Goal: Transaction & Acquisition: Purchase product/service

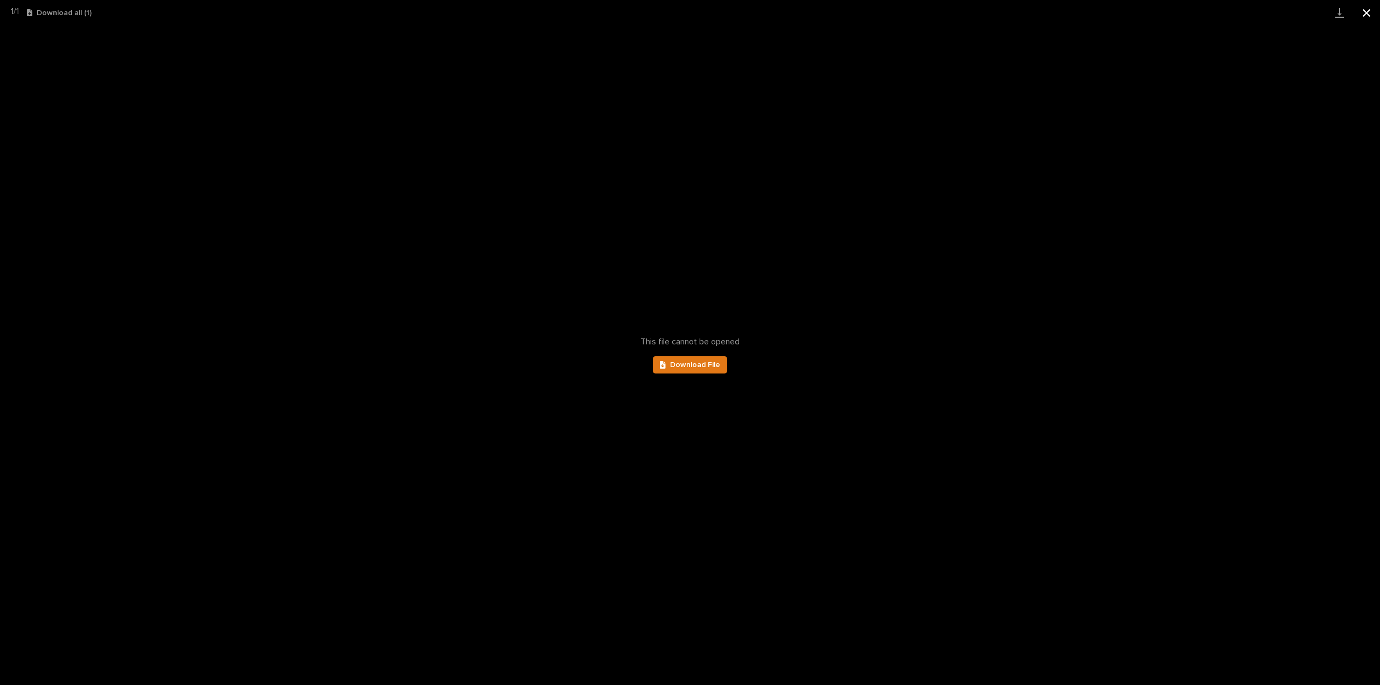
click at [1368, 14] on button "Close gallery" at bounding box center [1366, 12] width 27 height 25
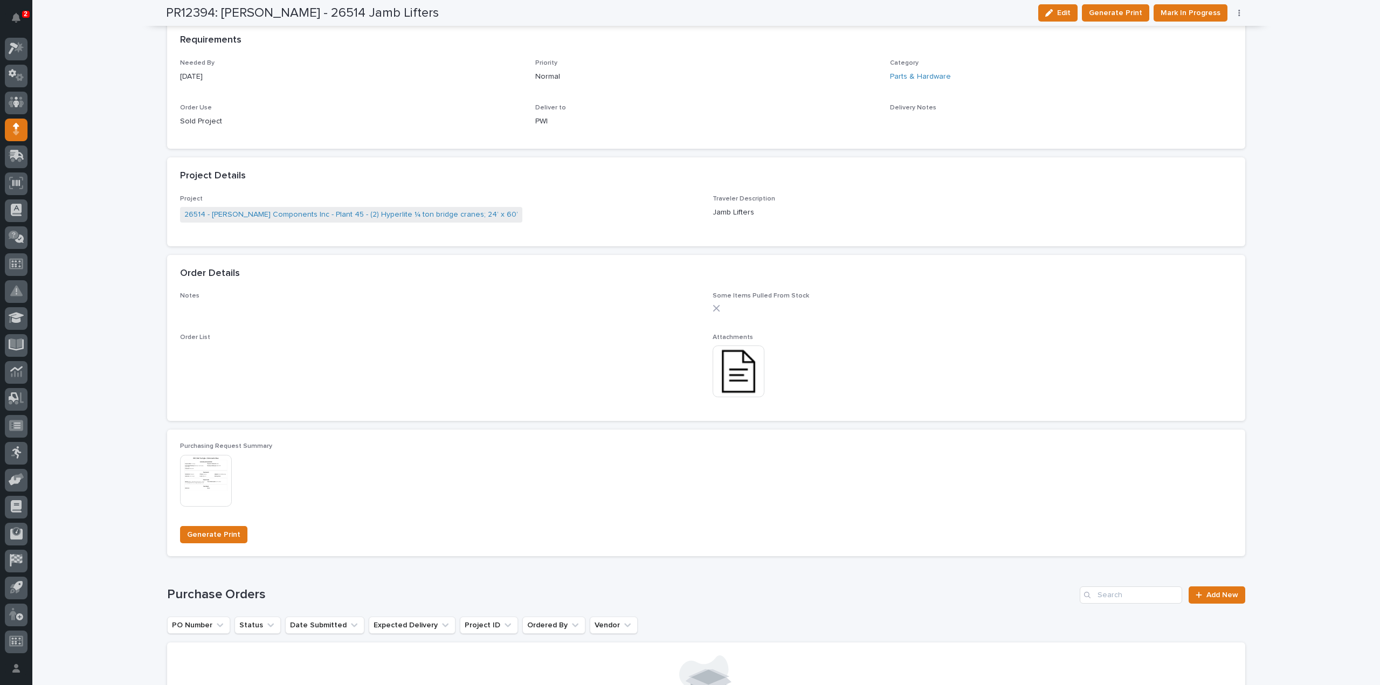
click at [847, 391] on div "This file cannot be opened Download File" at bounding box center [973, 373] width 520 height 54
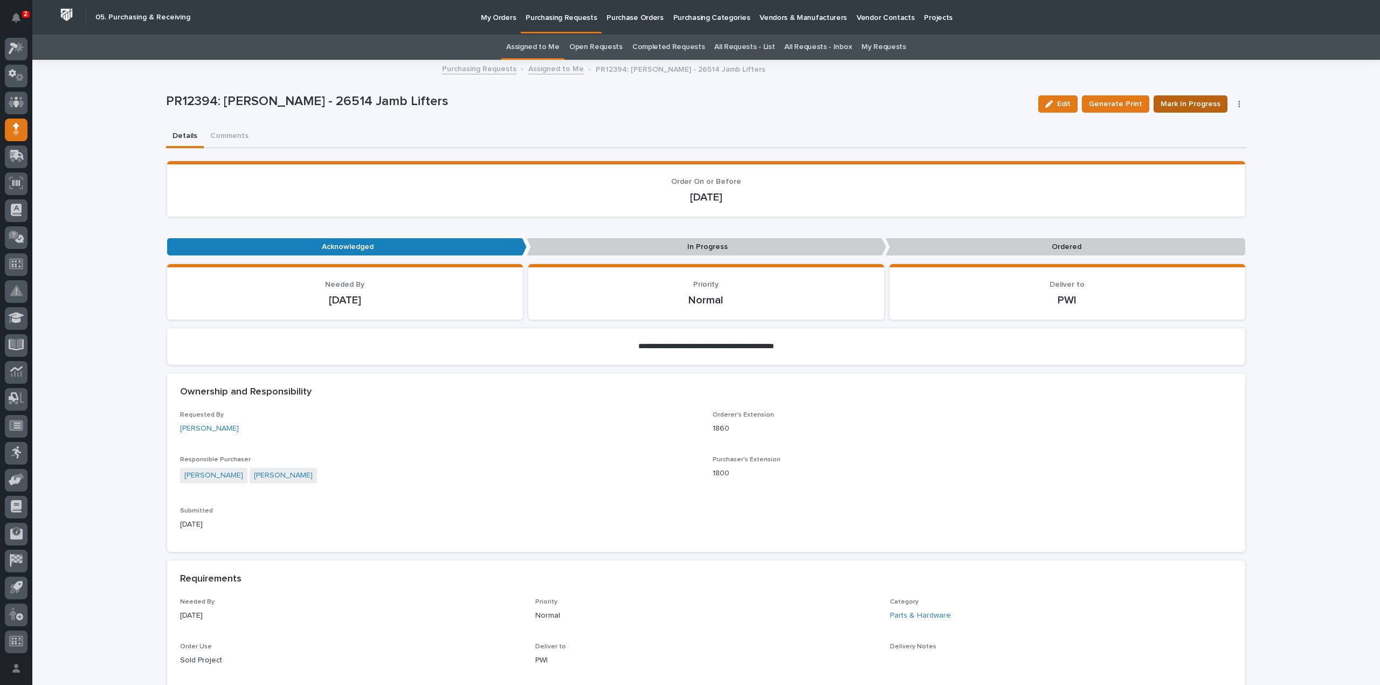
click at [1180, 108] on span "Mark In Progress" at bounding box center [1191, 104] width 60 height 13
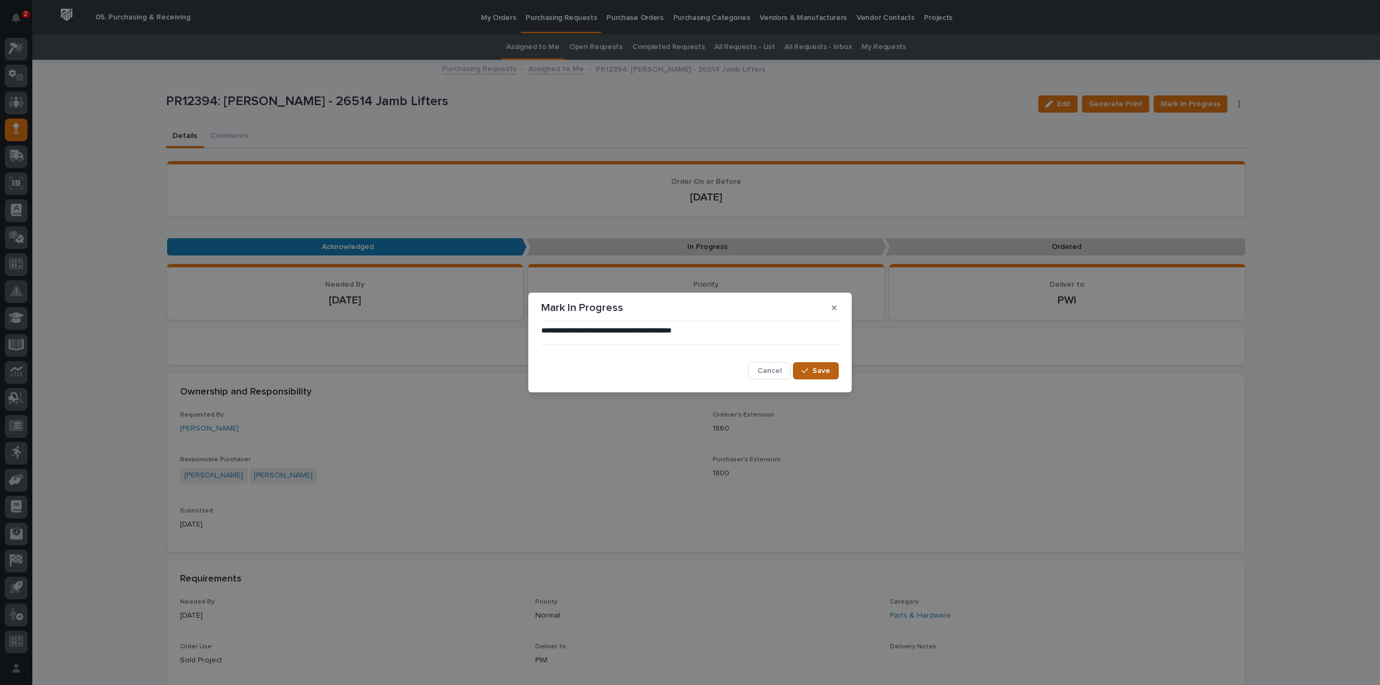
click at [805, 376] on button "Save" at bounding box center [816, 370] width 46 height 17
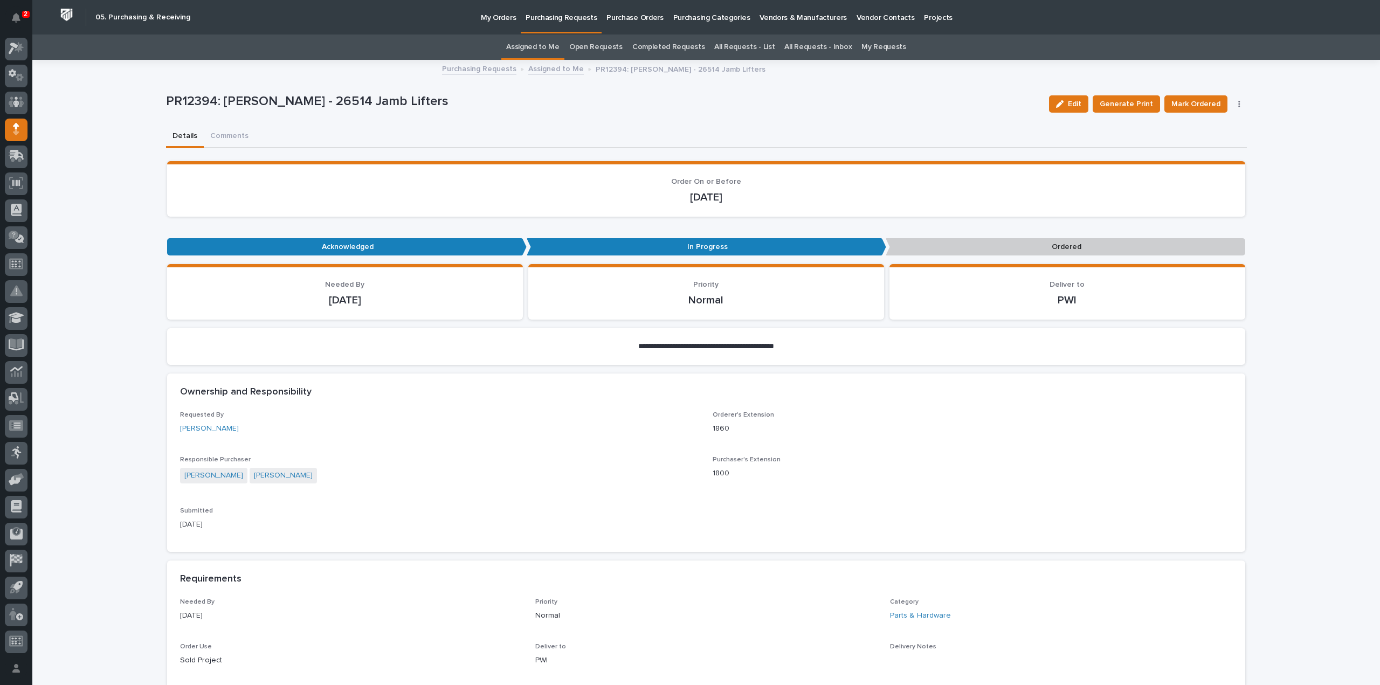
click at [533, 48] on link "Assigned to Me" at bounding box center [532, 46] width 53 height 25
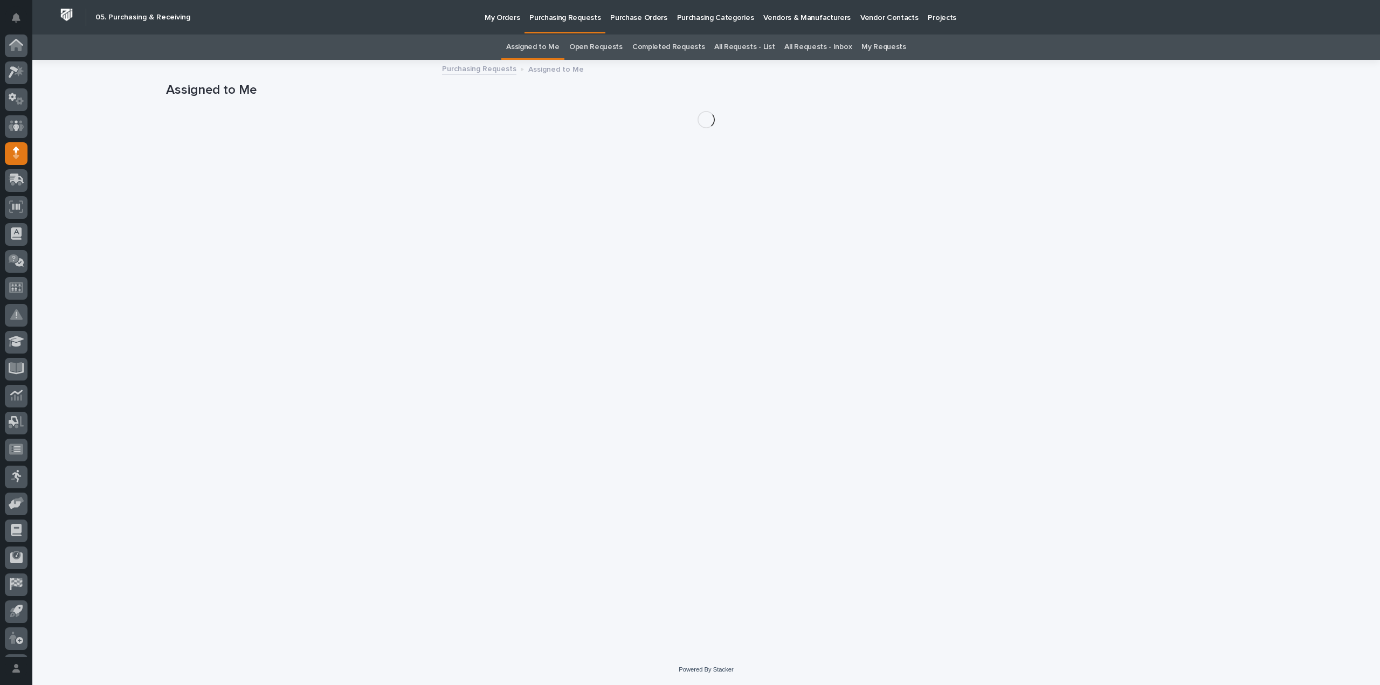
scroll to position [24, 0]
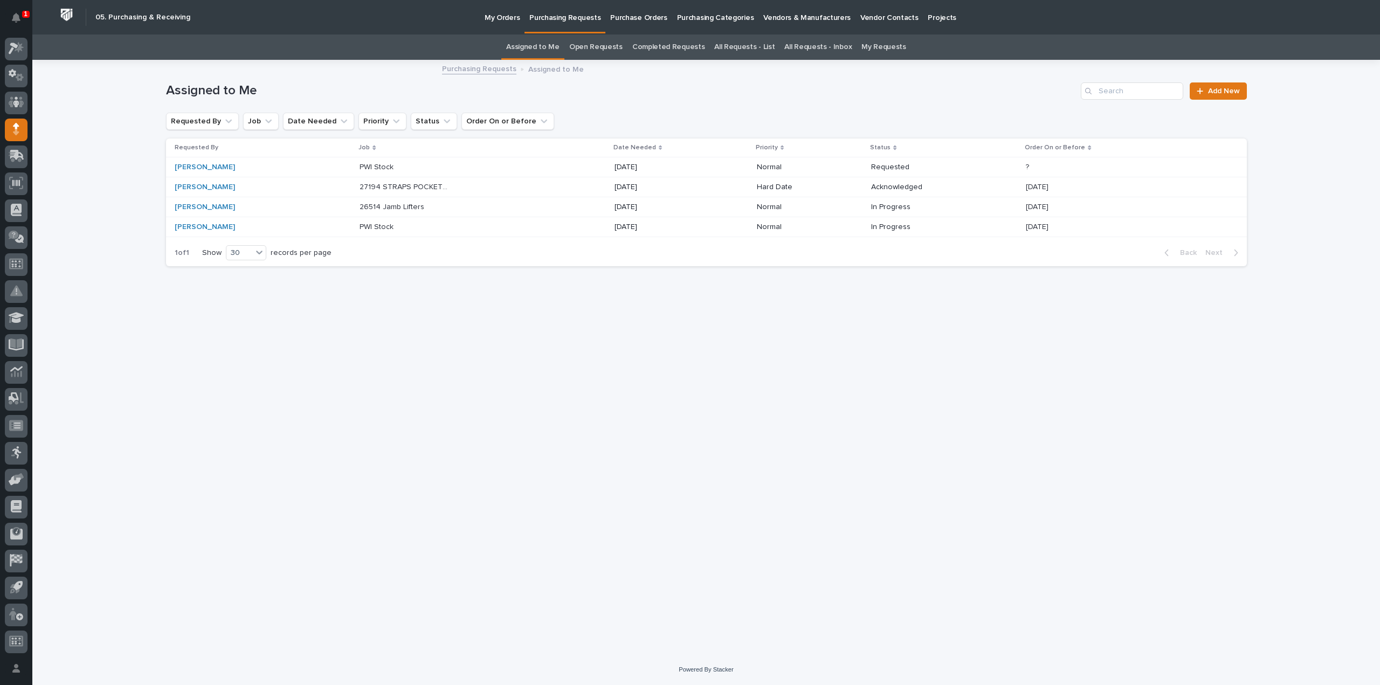
click at [360, 190] on p "27194 STRAPS POCKETS & POSTS" at bounding box center [406, 186] width 92 height 11
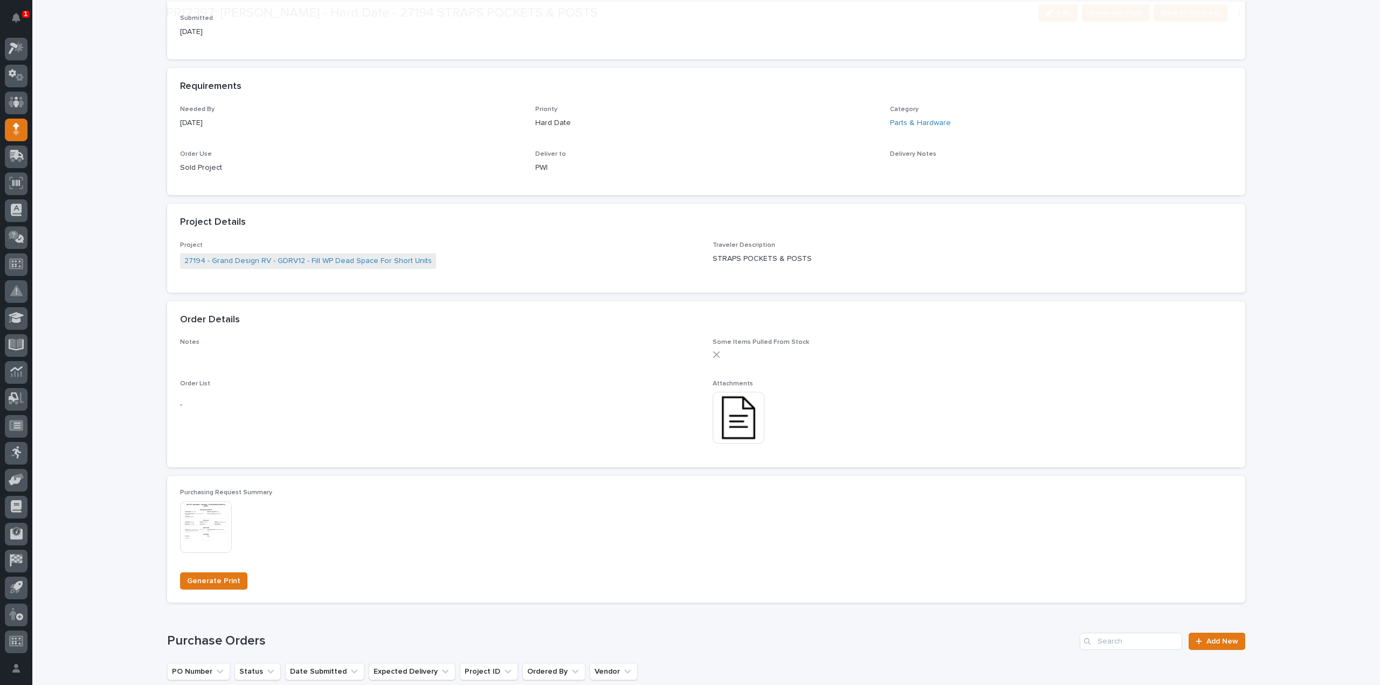
scroll to position [647, 0]
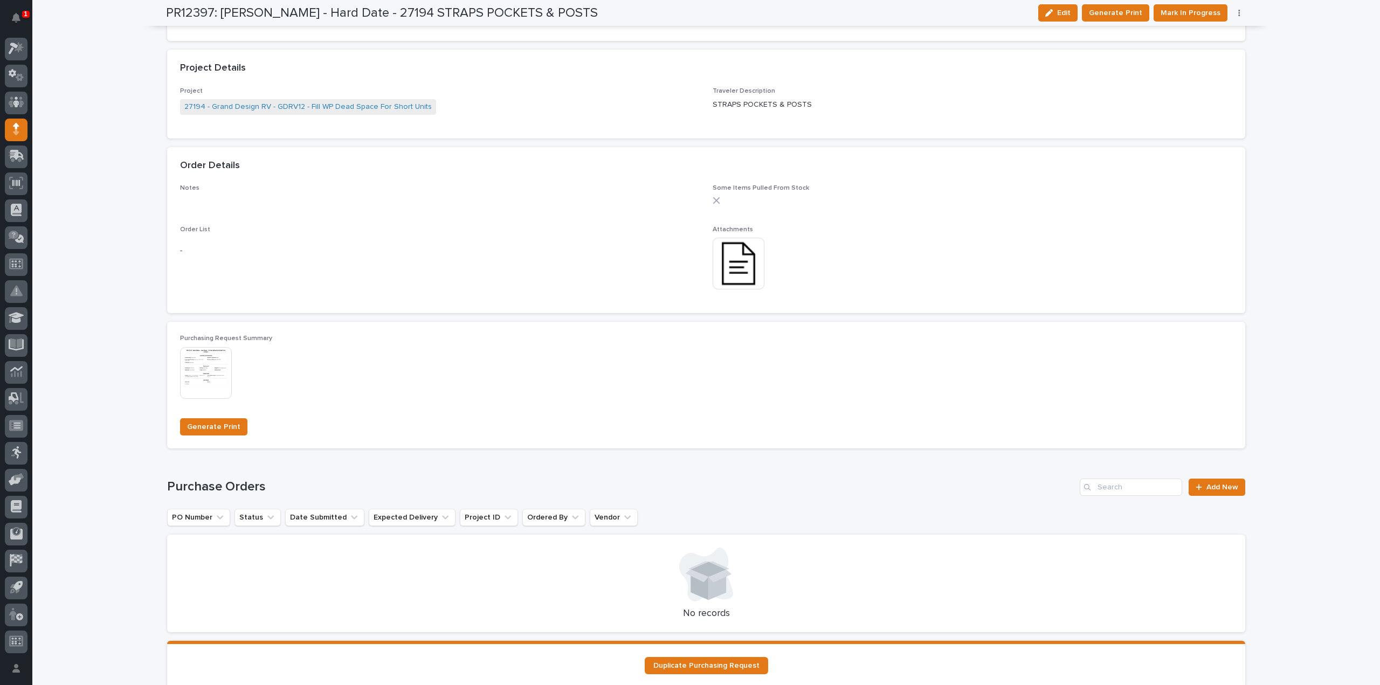
click at [741, 278] on img at bounding box center [739, 264] width 52 height 52
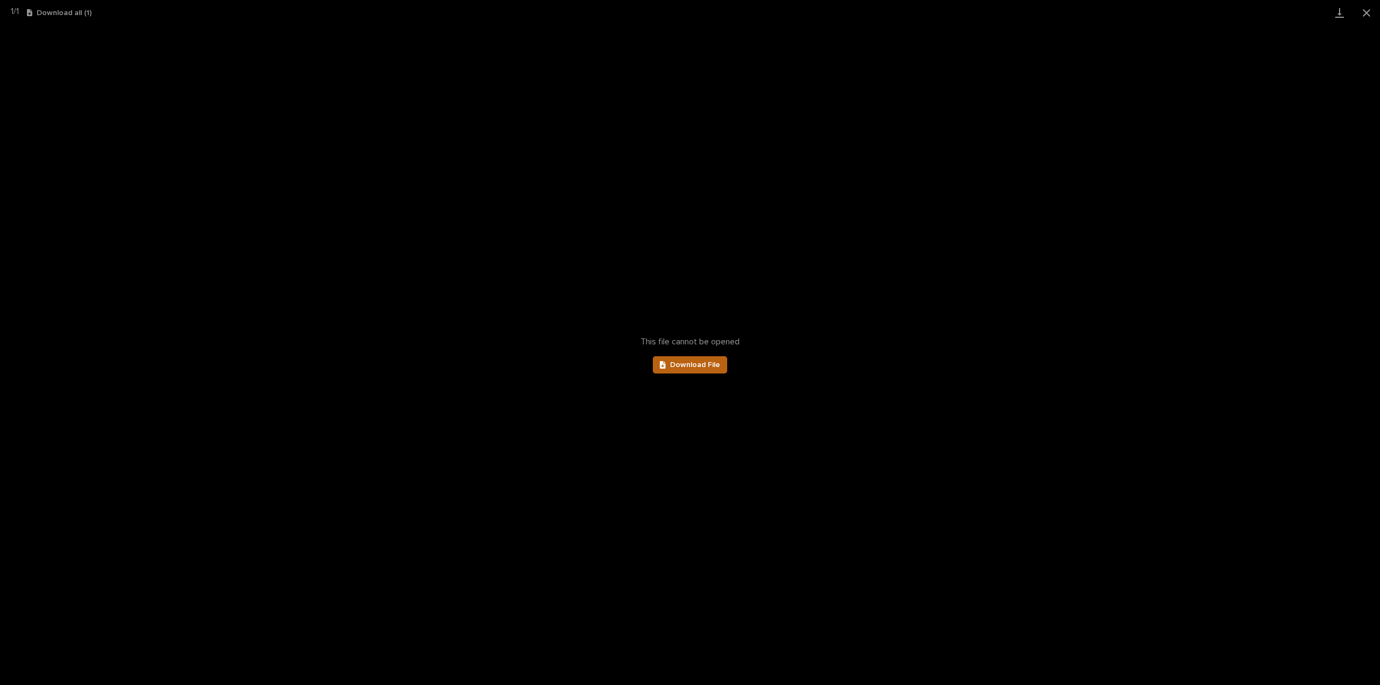
click at [698, 366] on span "Download File" at bounding box center [695, 365] width 50 height 8
click at [1370, 15] on button "Close gallery" at bounding box center [1366, 12] width 27 height 25
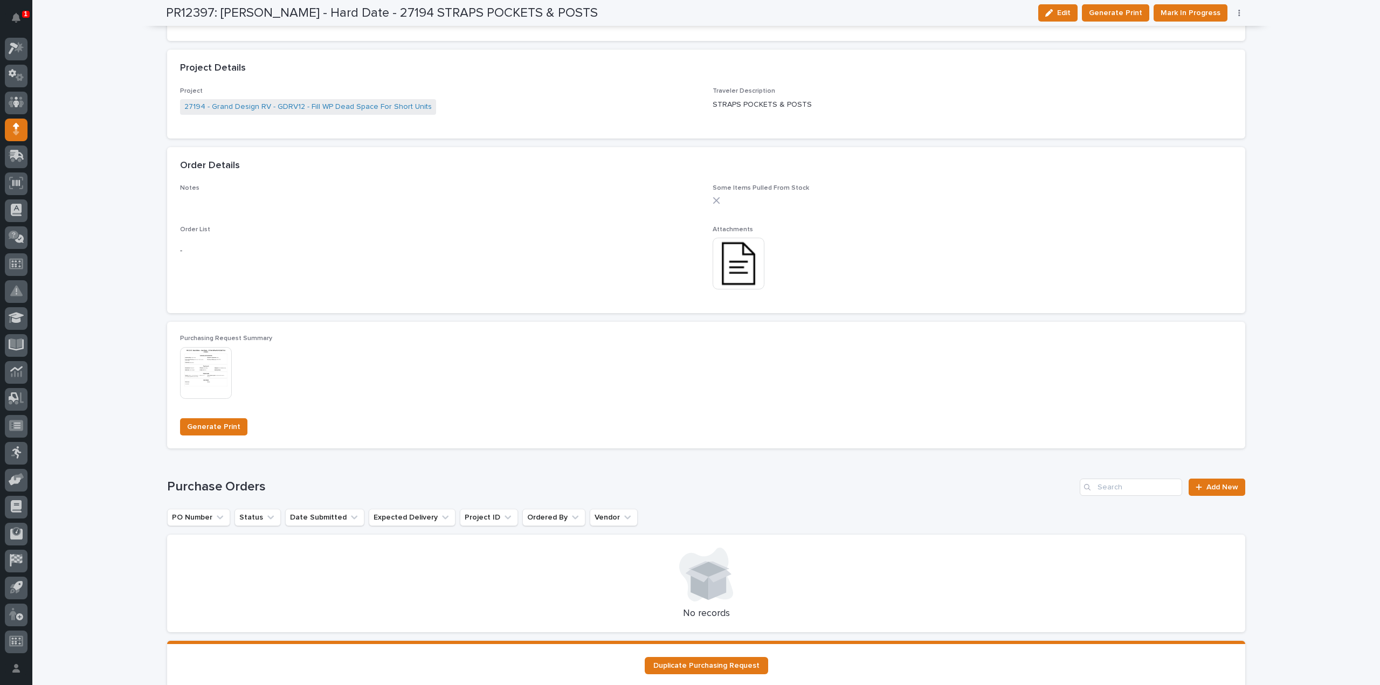
scroll to position [0, 0]
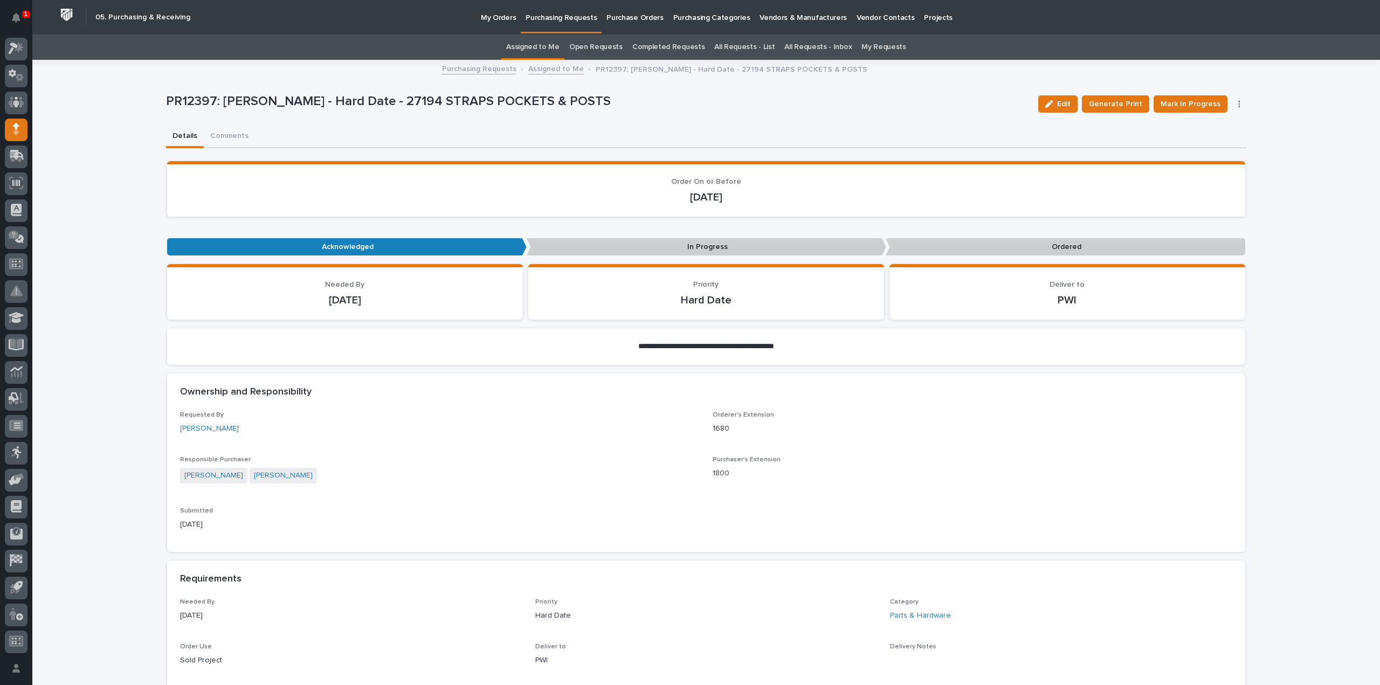
click at [554, 49] on link "Assigned to Me" at bounding box center [532, 46] width 53 height 25
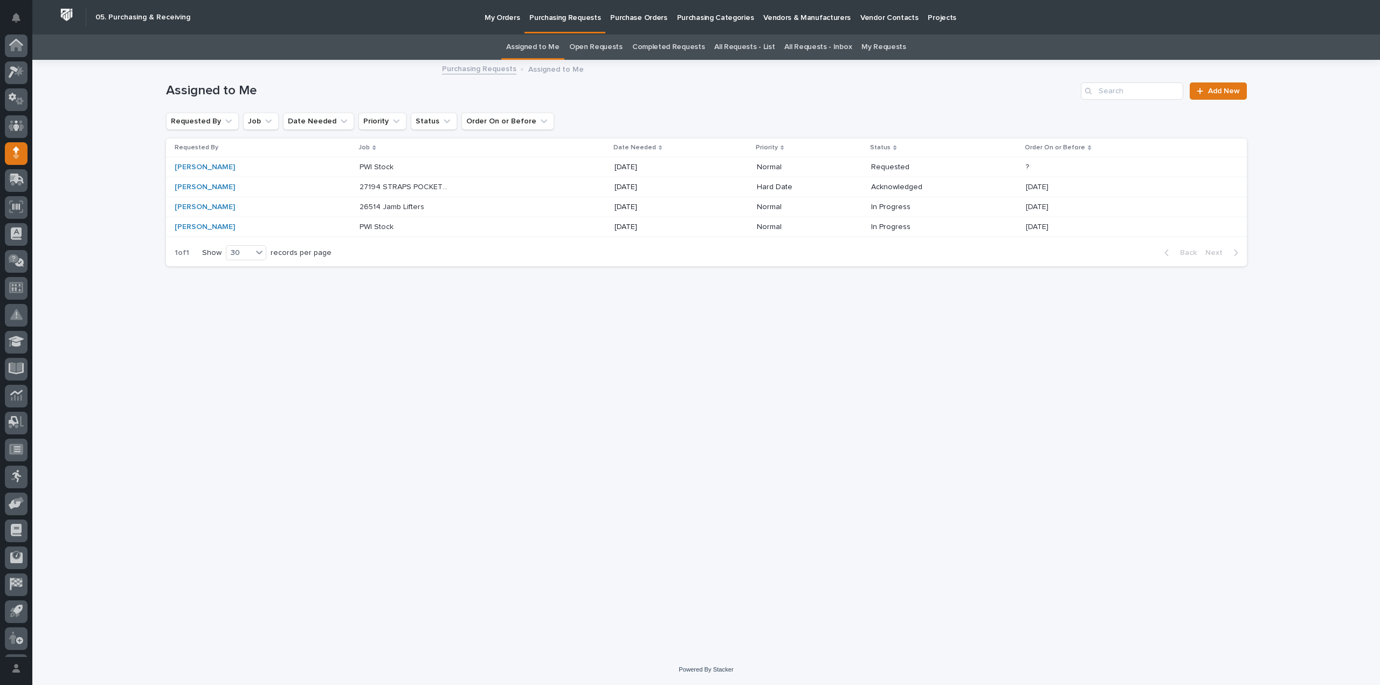
scroll to position [24, 0]
click at [403, 211] on p at bounding box center [405, 207] width 90 height 9
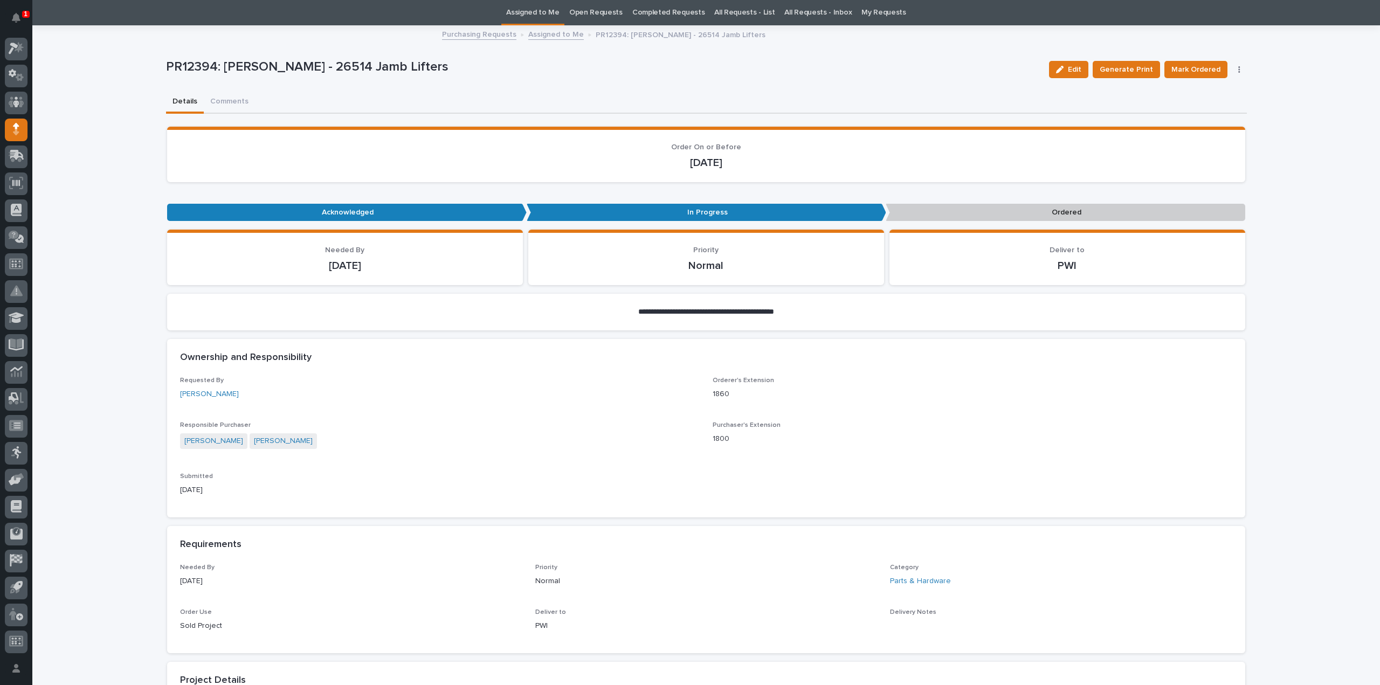
scroll to position [742, 0]
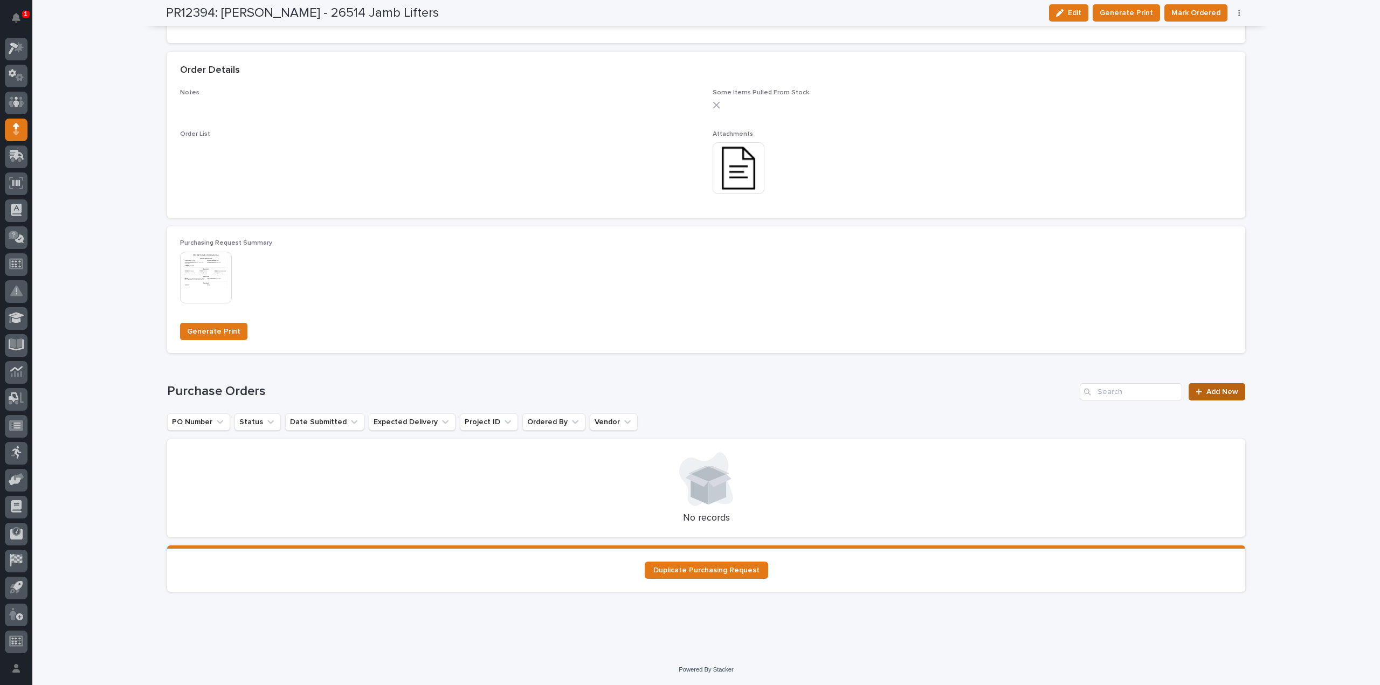
click at [1229, 389] on span "Add New" at bounding box center [1222, 392] width 32 height 8
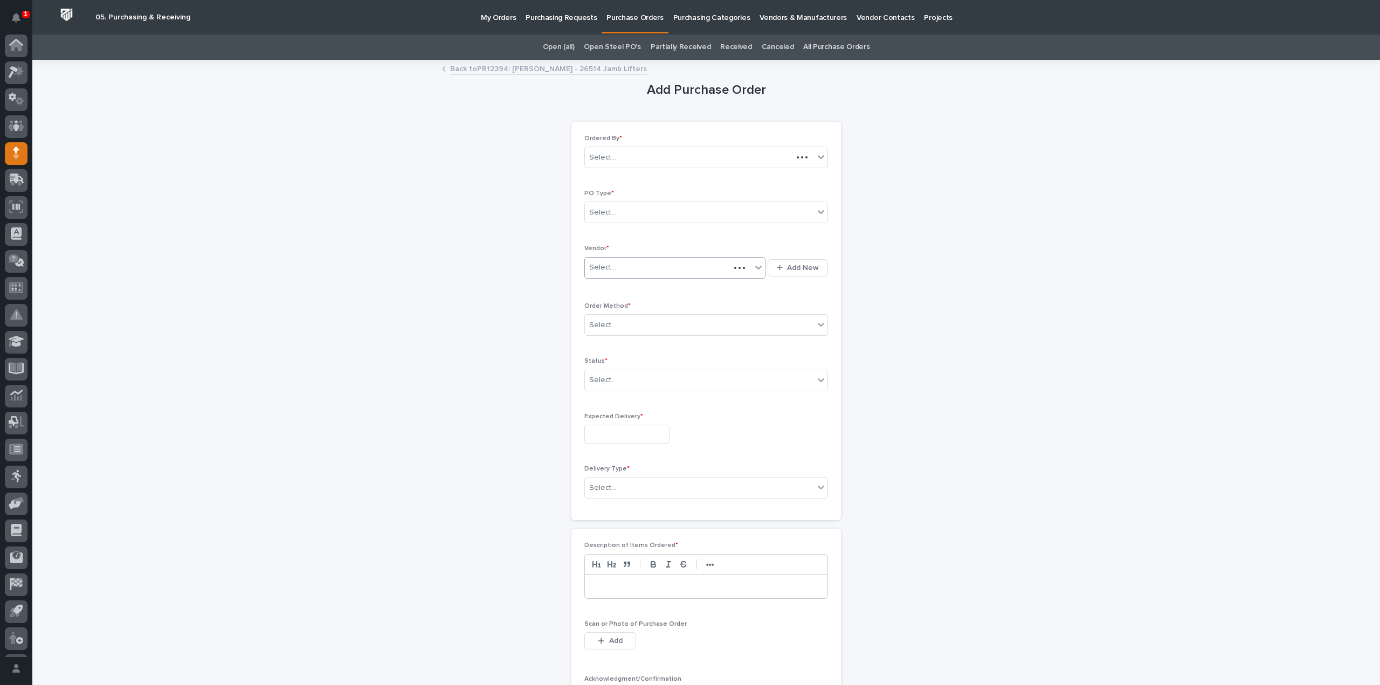
scroll to position [24, 0]
click at [606, 213] on div "Select..." at bounding box center [602, 212] width 27 height 11
click at [604, 251] on div "Paper" at bounding box center [702, 251] width 243 height 19
click at [606, 268] on div "Select..." at bounding box center [602, 267] width 27 height 11
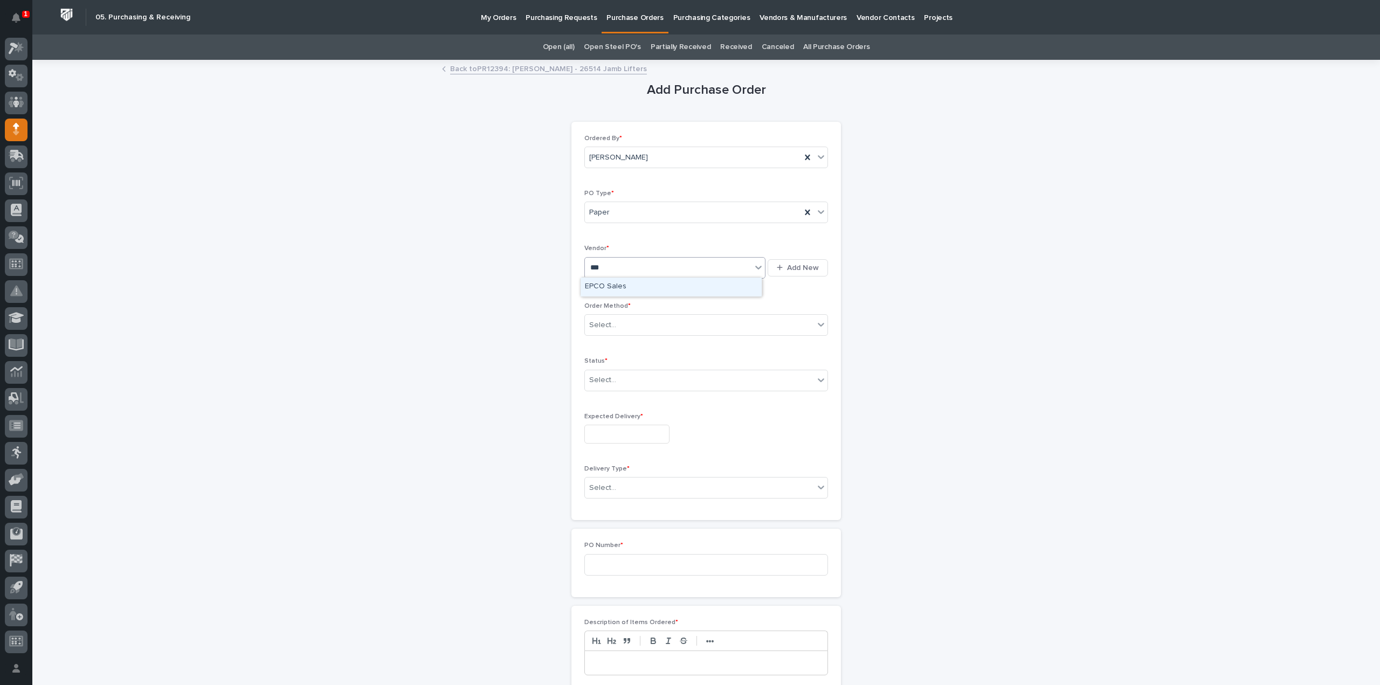
type input "****"
click at [609, 288] on div "EPCO Sales" at bounding box center [671, 287] width 181 height 19
click at [603, 326] on div "Select..." at bounding box center [602, 325] width 27 height 11
click at [601, 344] on div "Online Order" at bounding box center [702, 344] width 243 height 19
click at [597, 378] on div "Select..." at bounding box center [602, 380] width 27 height 11
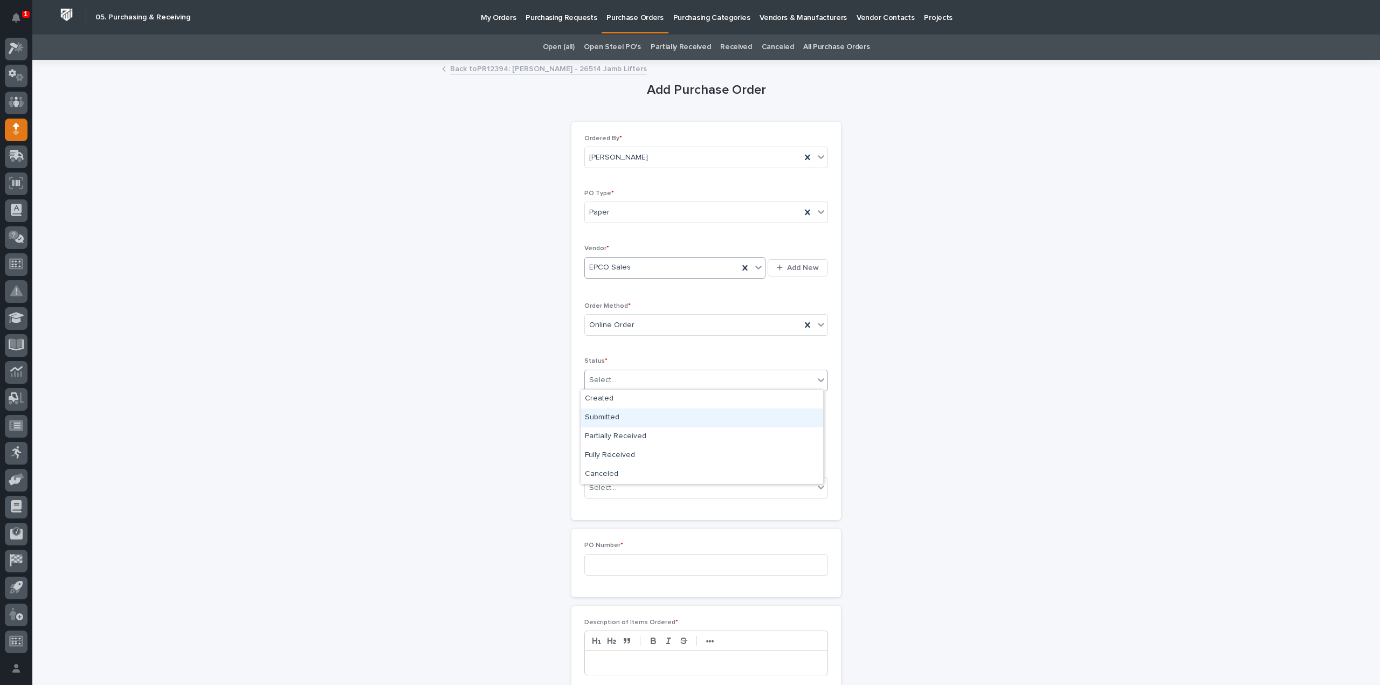
click at [597, 421] on div "Submitted" at bounding box center [702, 418] width 243 height 19
click at [597, 427] on input "text" at bounding box center [626, 434] width 85 height 19
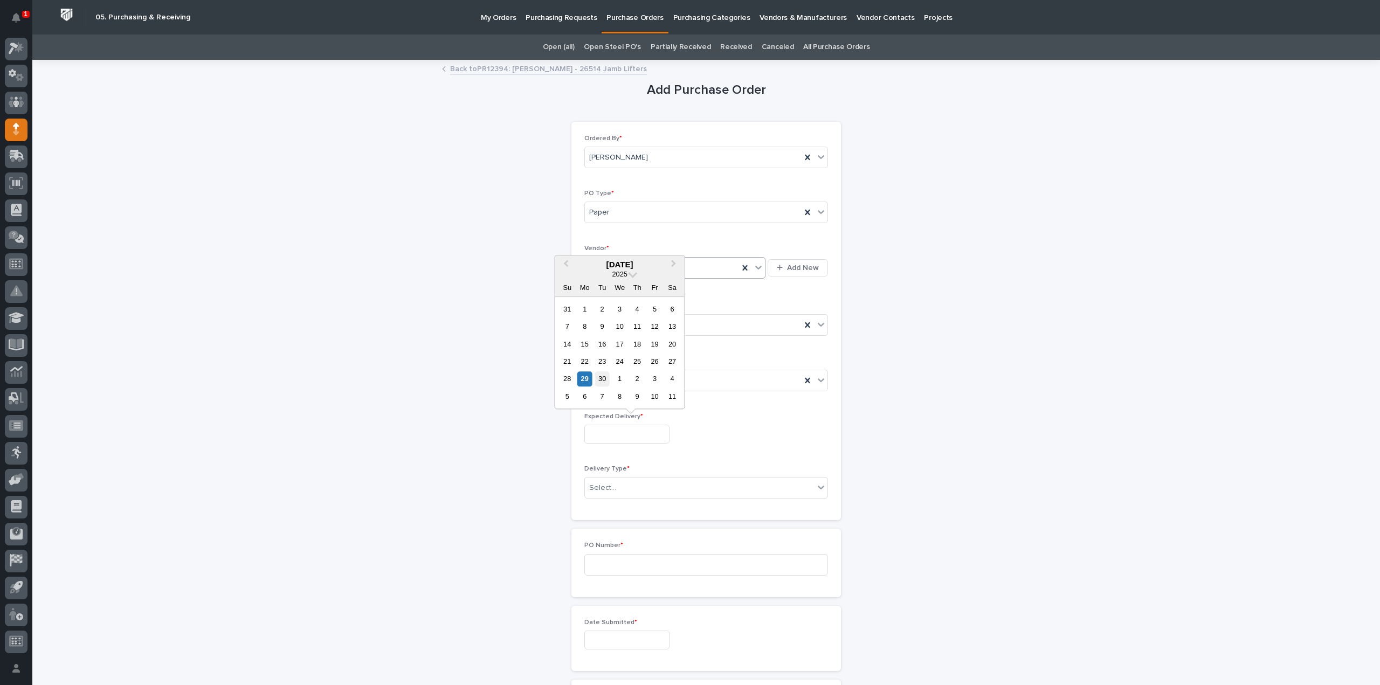
click at [601, 382] on div "30" at bounding box center [602, 379] width 15 height 15
type input "**********"
click at [594, 487] on div "Select..." at bounding box center [602, 487] width 27 height 11
click at [605, 507] on div "Deliver to PWI" at bounding box center [702, 505] width 243 height 19
click at [597, 567] on input at bounding box center [706, 565] width 244 height 22
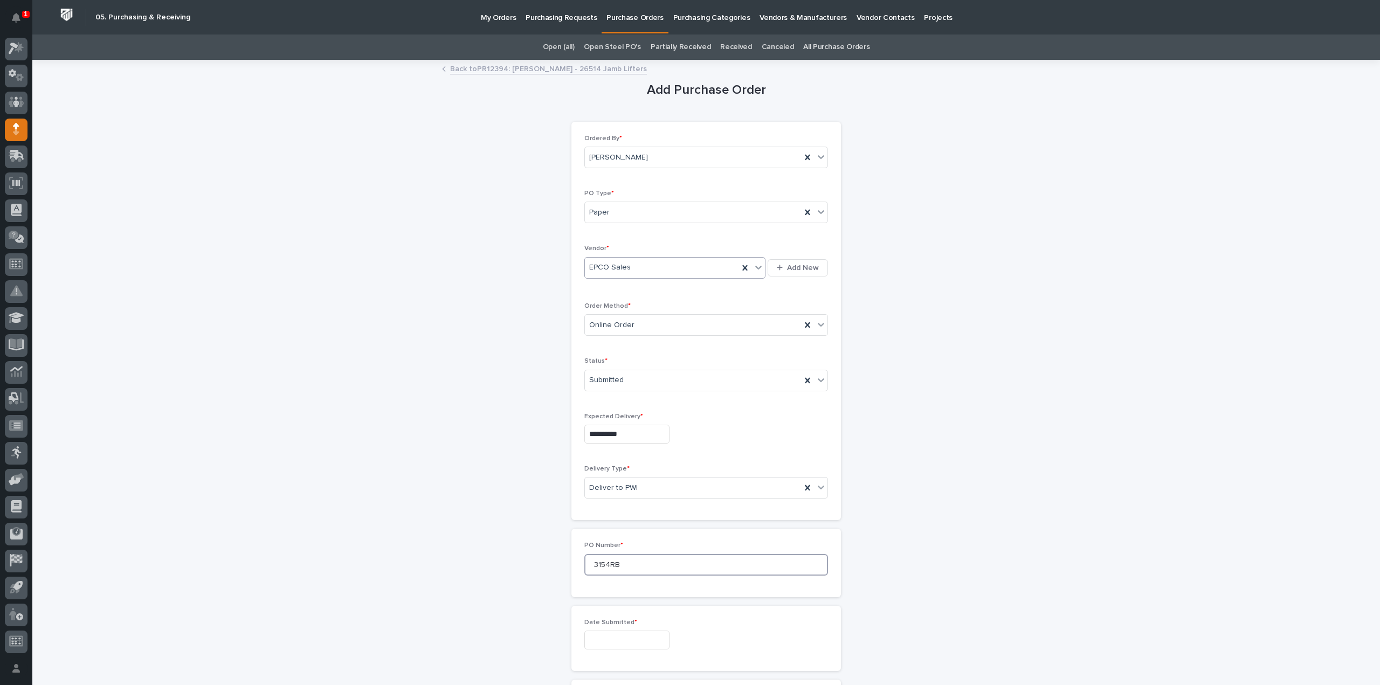
type input "3154RB"
click at [592, 642] on input "text" at bounding box center [626, 640] width 85 height 19
click at [586, 587] on div "29" at bounding box center [584, 584] width 15 height 15
type input "**********"
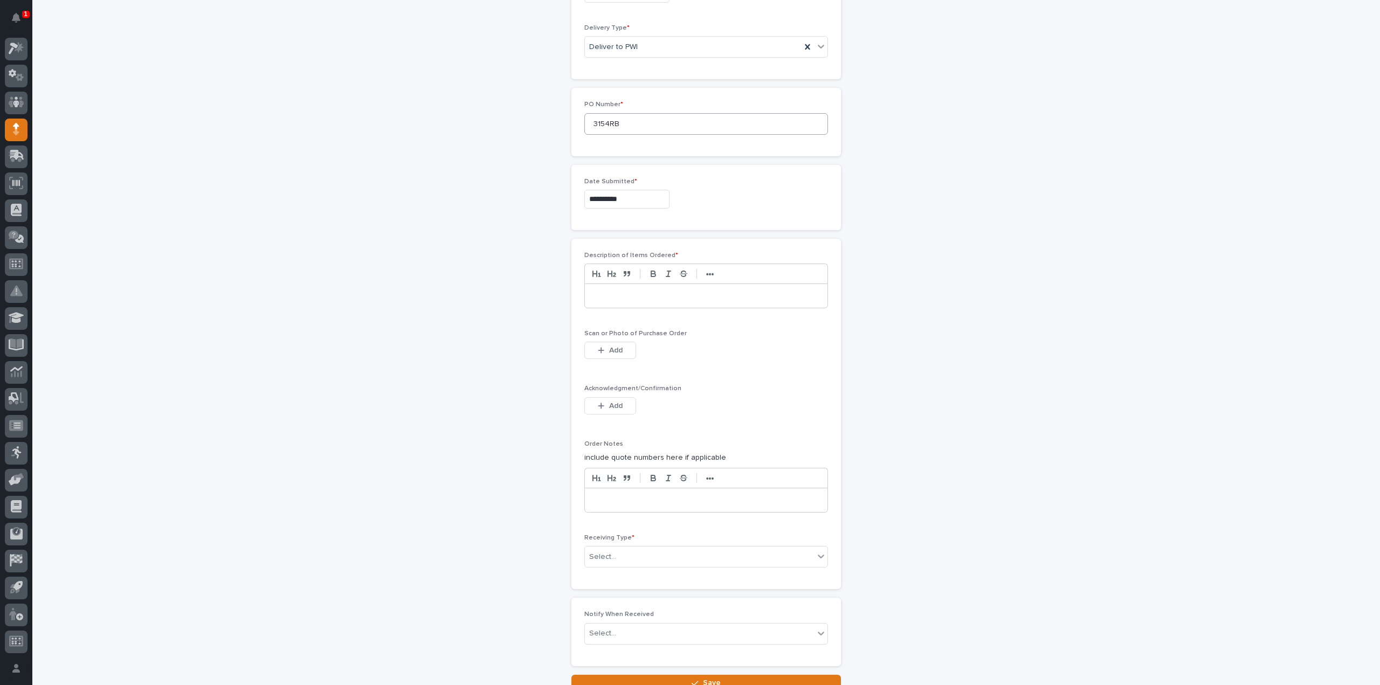
scroll to position [527, 0]
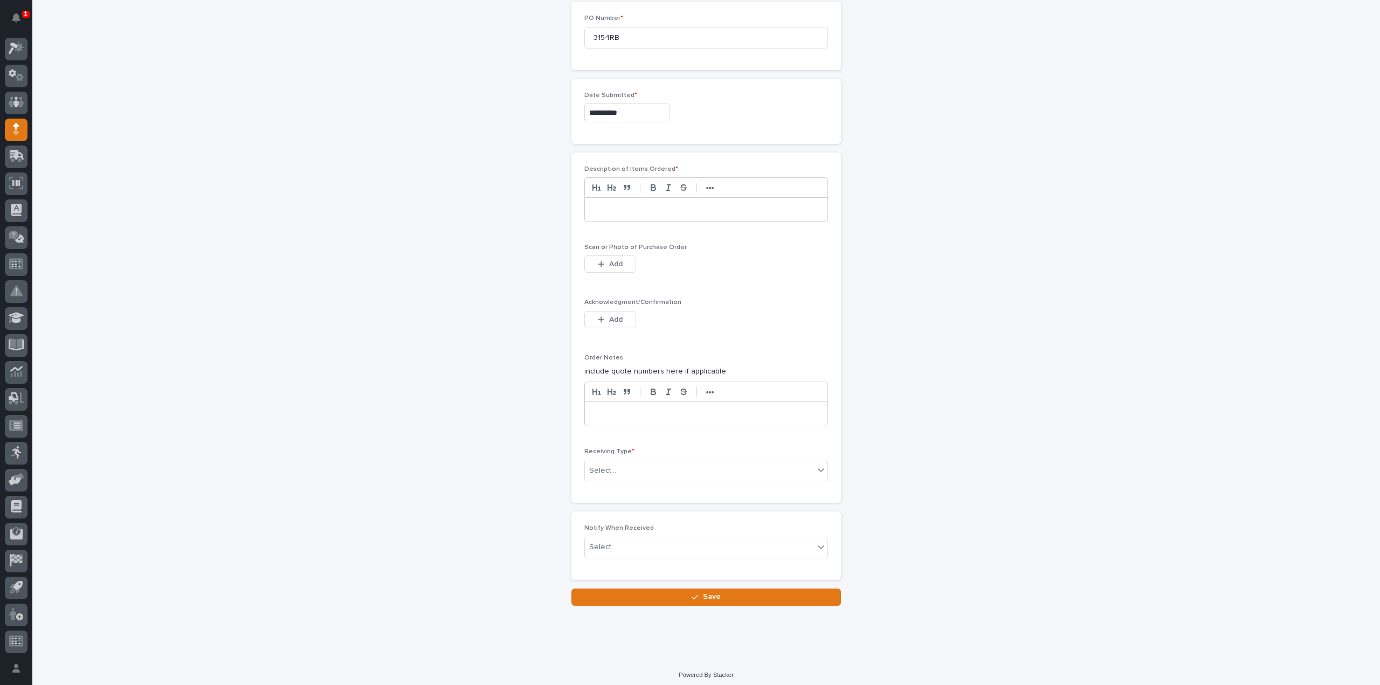
click at [620, 207] on p at bounding box center [706, 209] width 226 height 11
click at [618, 259] on span "Add" at bounding box center [615, 264] width 13 height 10
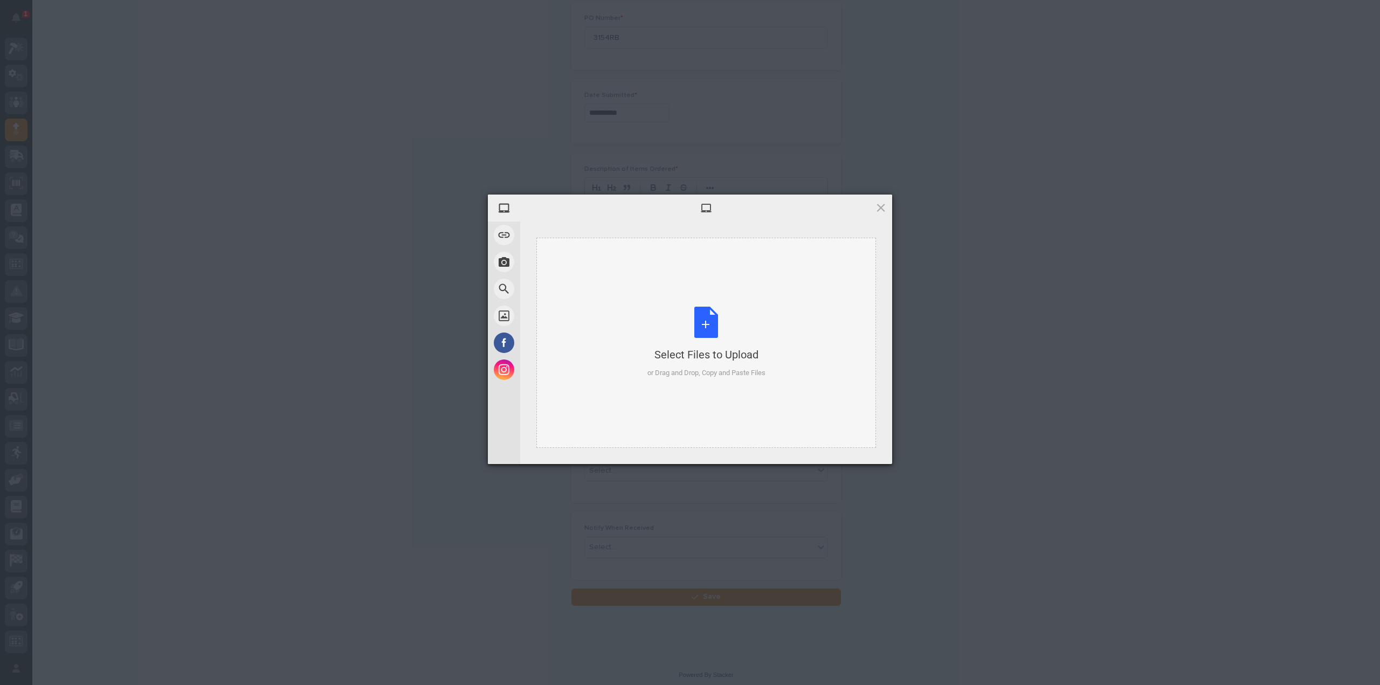
click at [708, 324] on div "Select Files to Upload or Drag and Drop, Copy and Paste Files" at bounding box center [706, 343] width 118 height 72
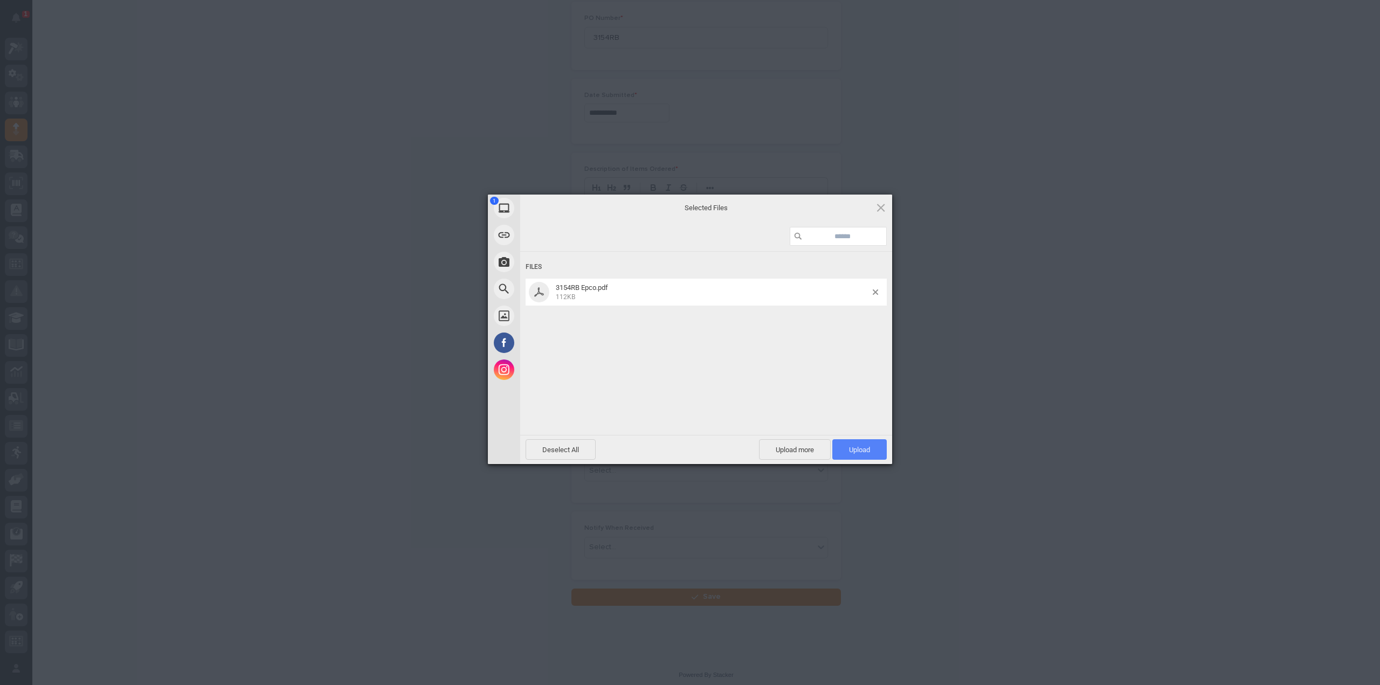
click at [869, 450] on span "Upload 1" at bounding box center [859, 450] width 21 height 8
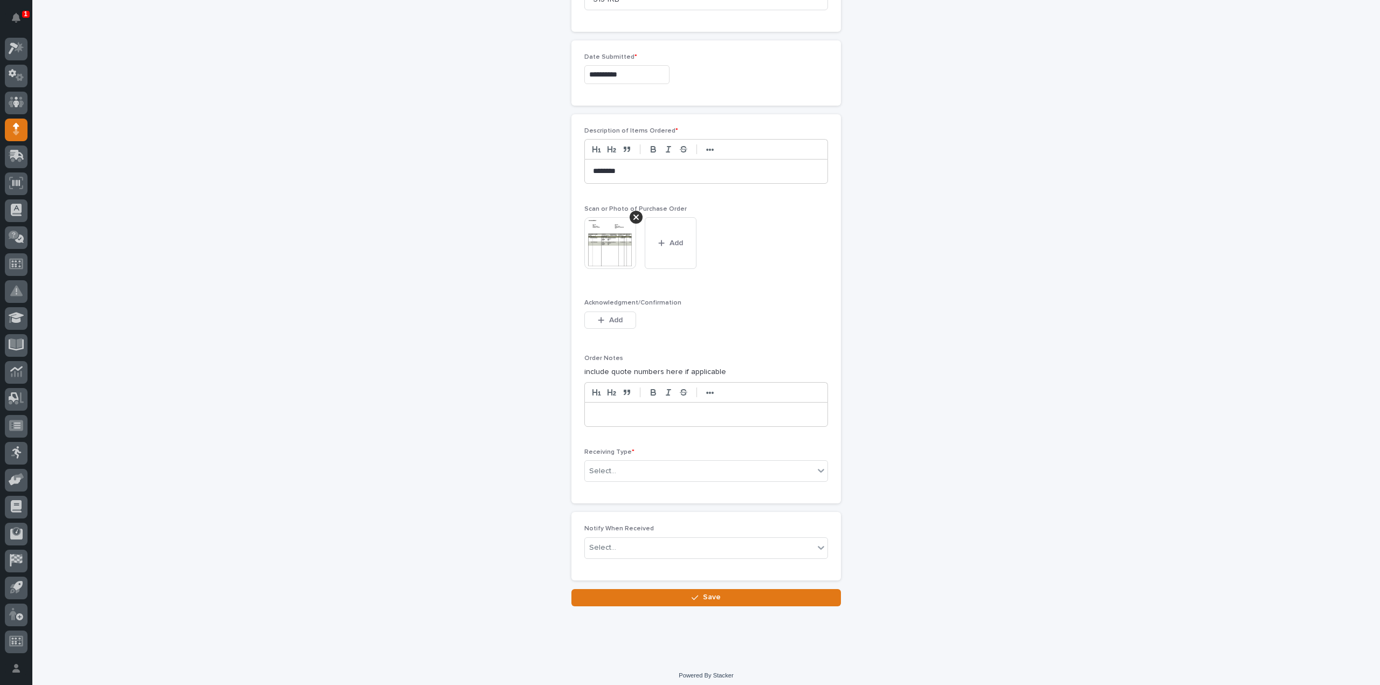
scroll to position [566, 0]
click at [673, 465] on div "Select..." at bounding box center [699, 471] width 229 height 18
drag, startPoint x: 633, startPoint y: 508, endPoint x: 609, endPoint y: 542, distance: 41.0
click at [609, 542] on div "Deliver to" at bounding box center [702, 543] width 243 height 19
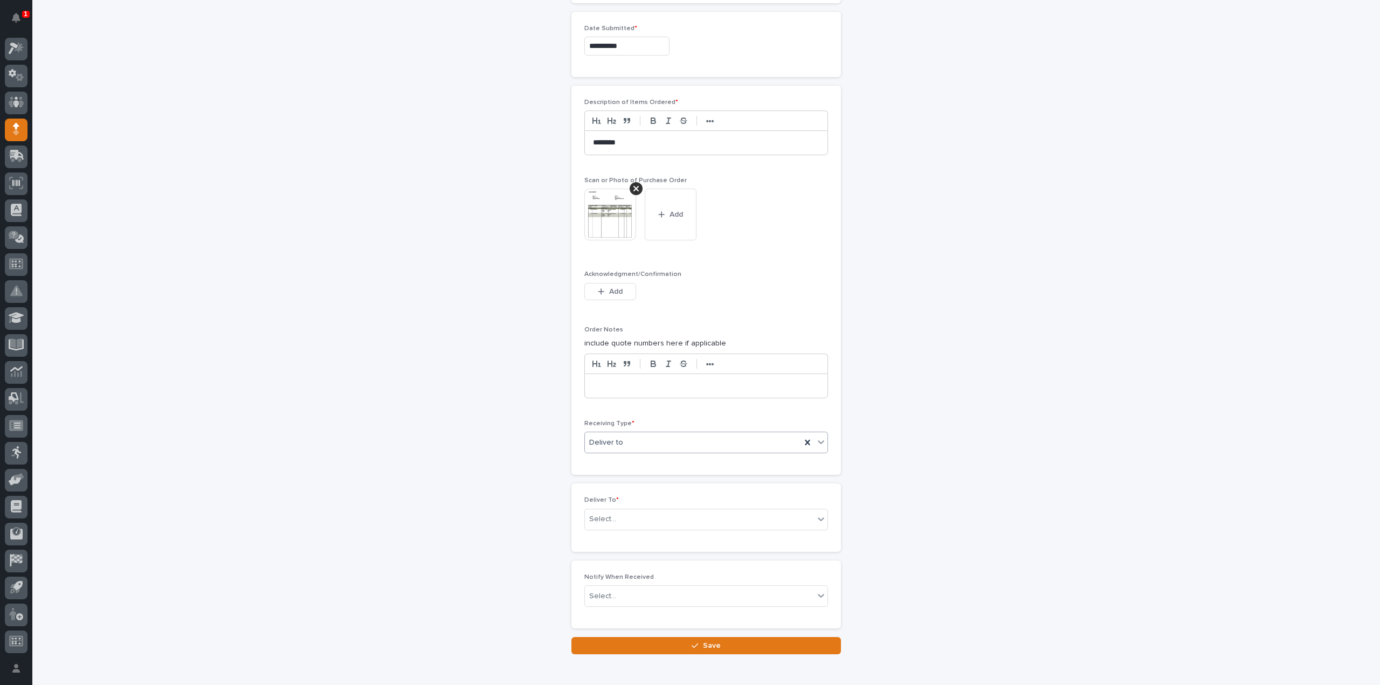
scroll to position [604, 0]
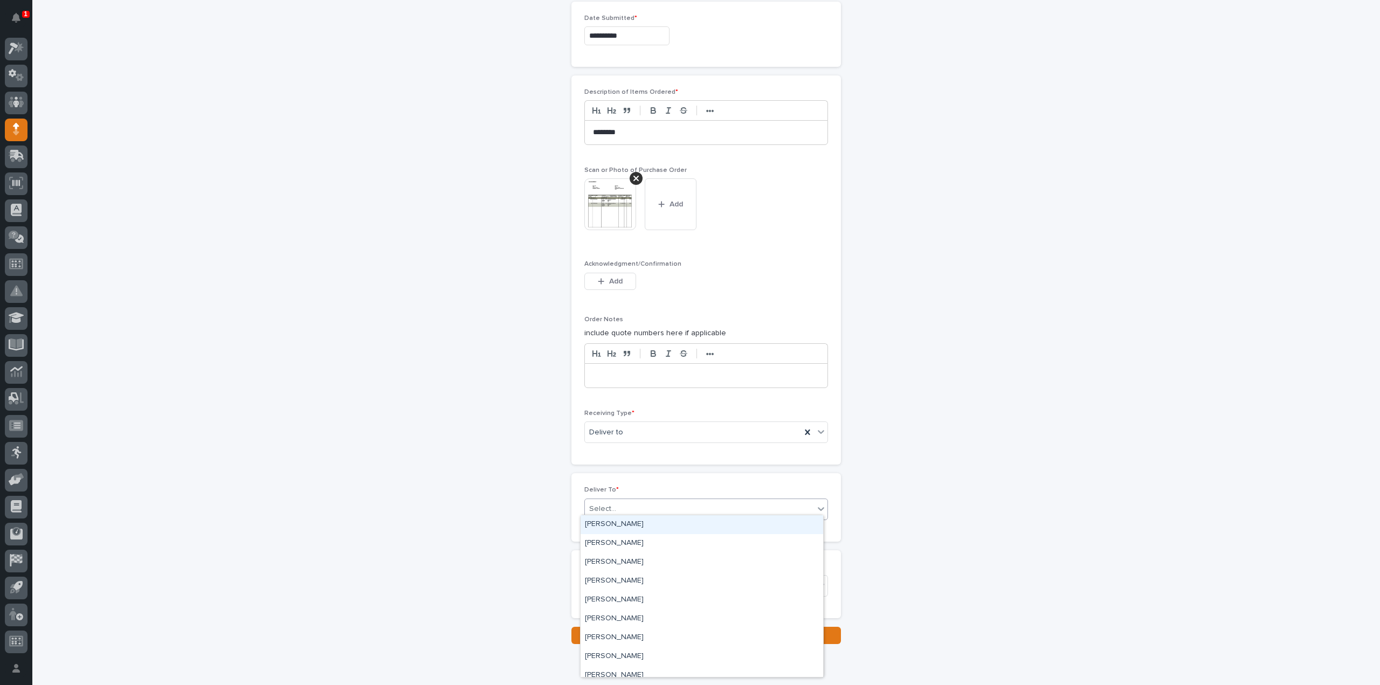
click at [601, 505] on div "Select..." at bounding box center [602, 508] width 27 height 11
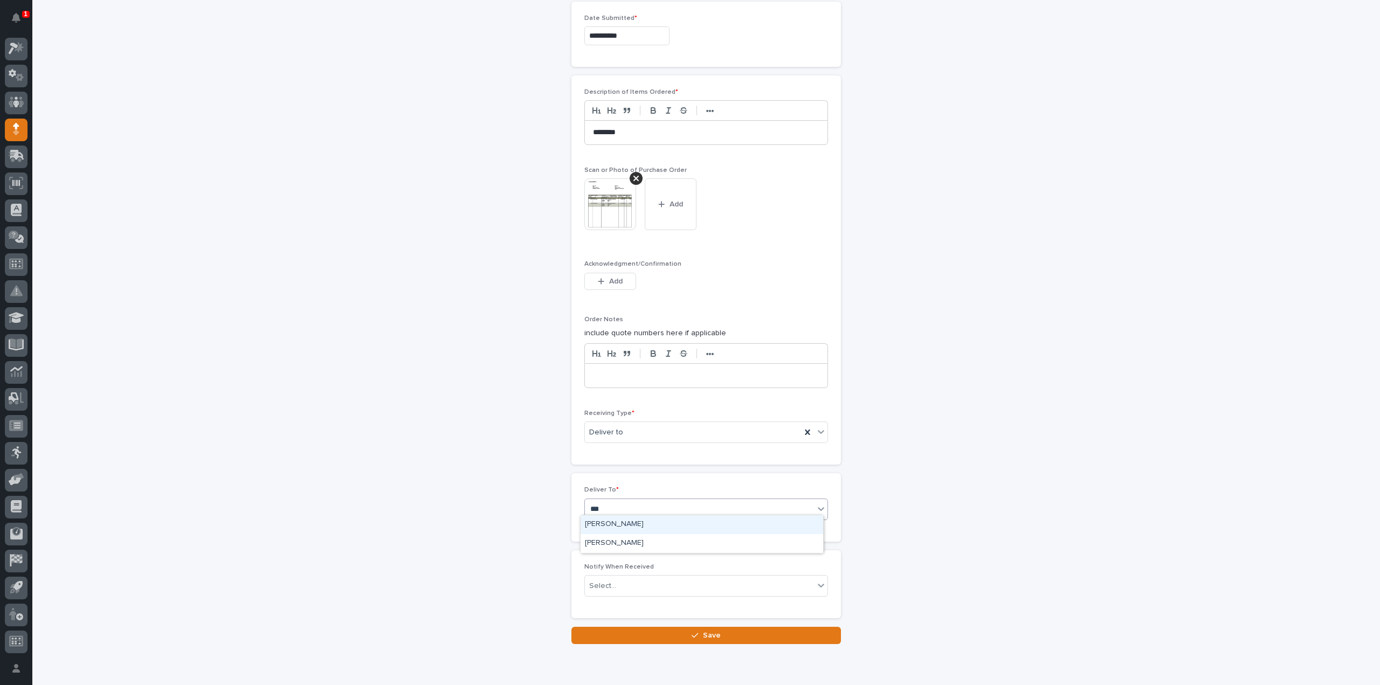
type input "****"
click at [609, 528] on div "[PERSON_NAME]" at bounding box center [702, 524] width 243 height 19
click at [604, 581] on div "Select..." at bounding box center [602, 586] width 27 height 11
type input "*****"
click at [603, 598] on div "[PERSON_NAME]" at bounding box center [702, 601] width 243 height 19
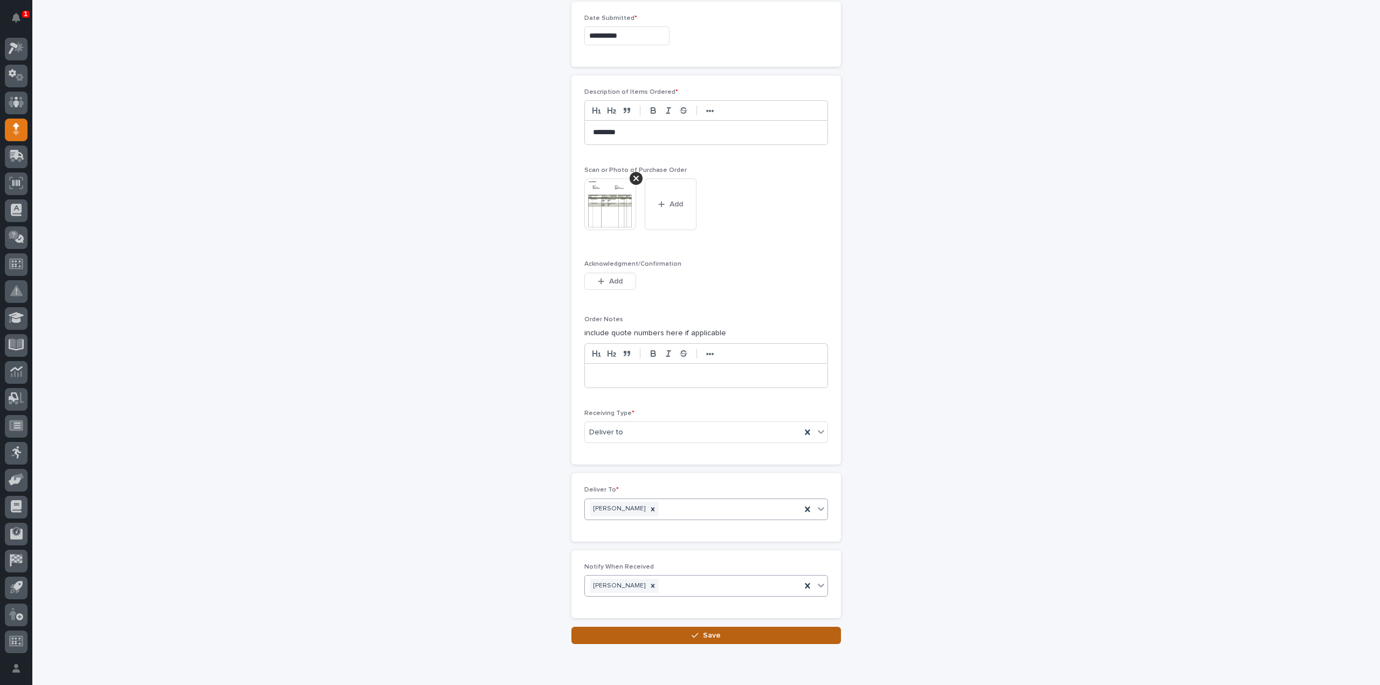
click at [606, 629] on button "Save" at bounding box center [706, 635] width 270 height 17
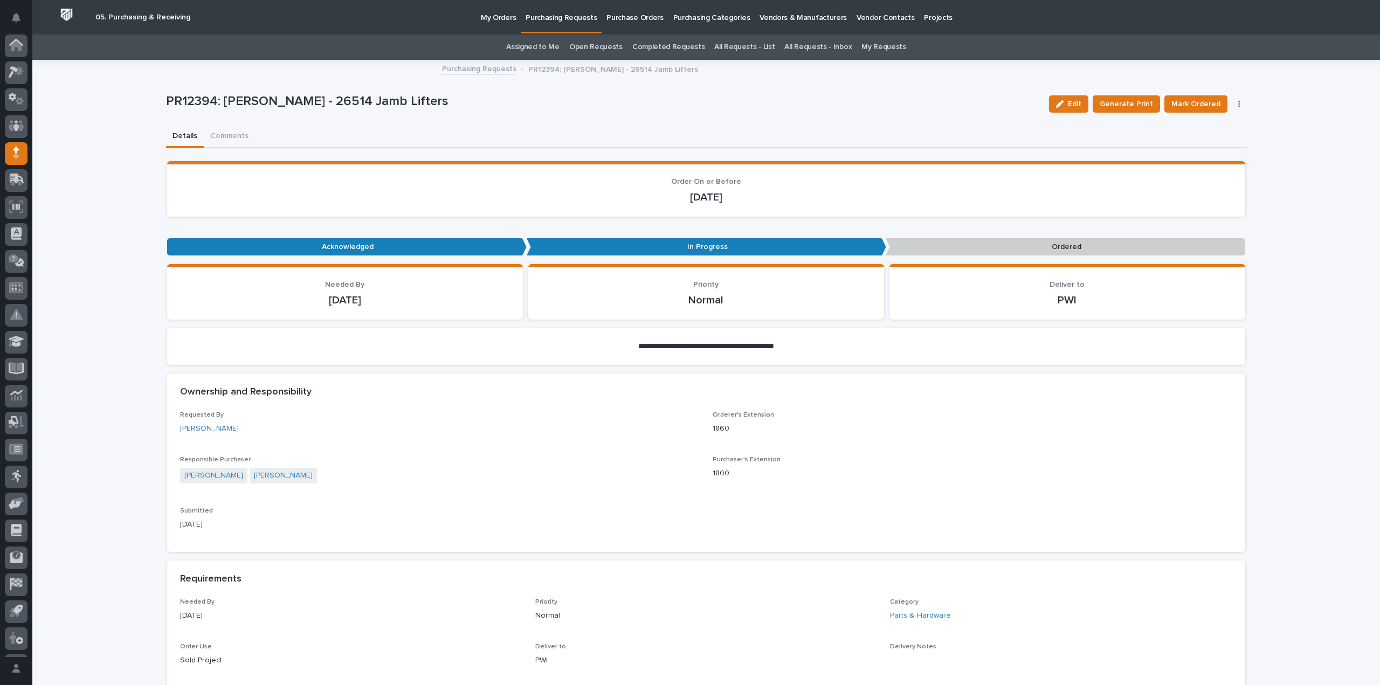
scroll to position [24, 0]
click at [541, 47] on link "Assigned to Me" at bounding box center [532, 46] width 53 height 25
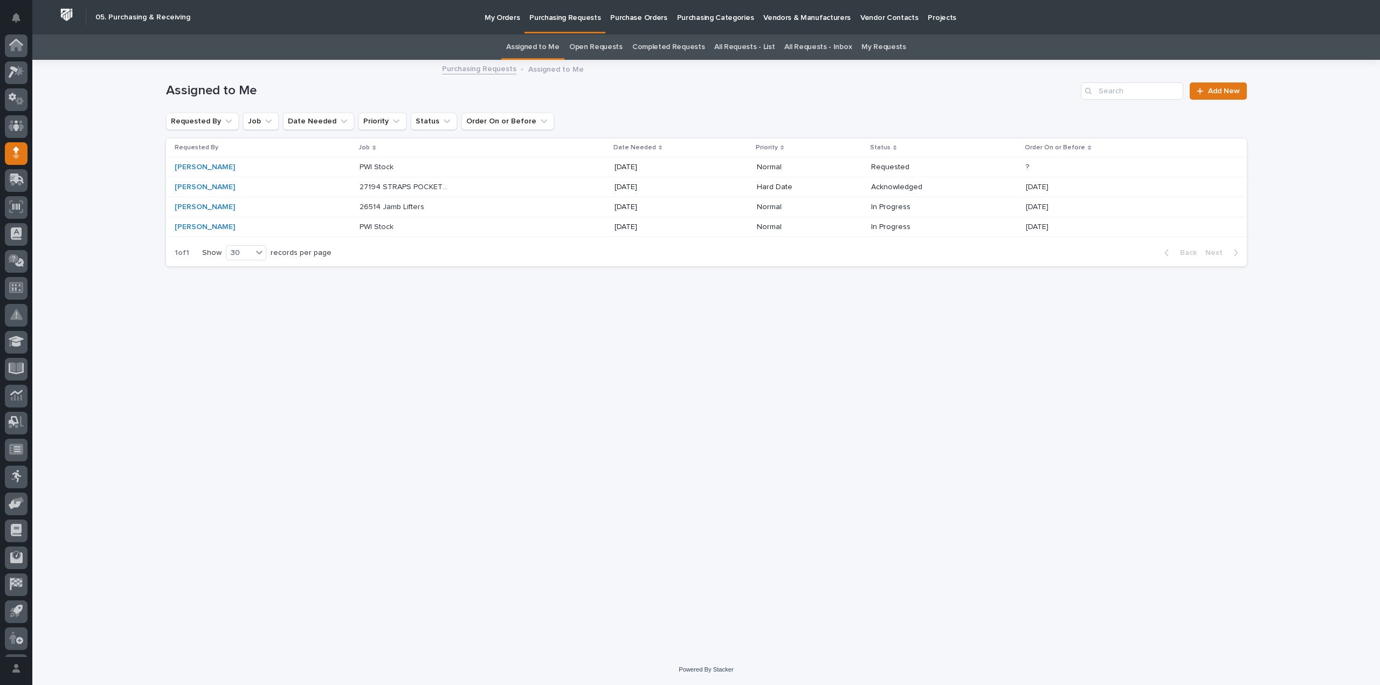
scroll to position [24, 0]
click at [382, 205] on p "26514 Jamb Lifters" at bounding box center [393, 206] width 67 height 11
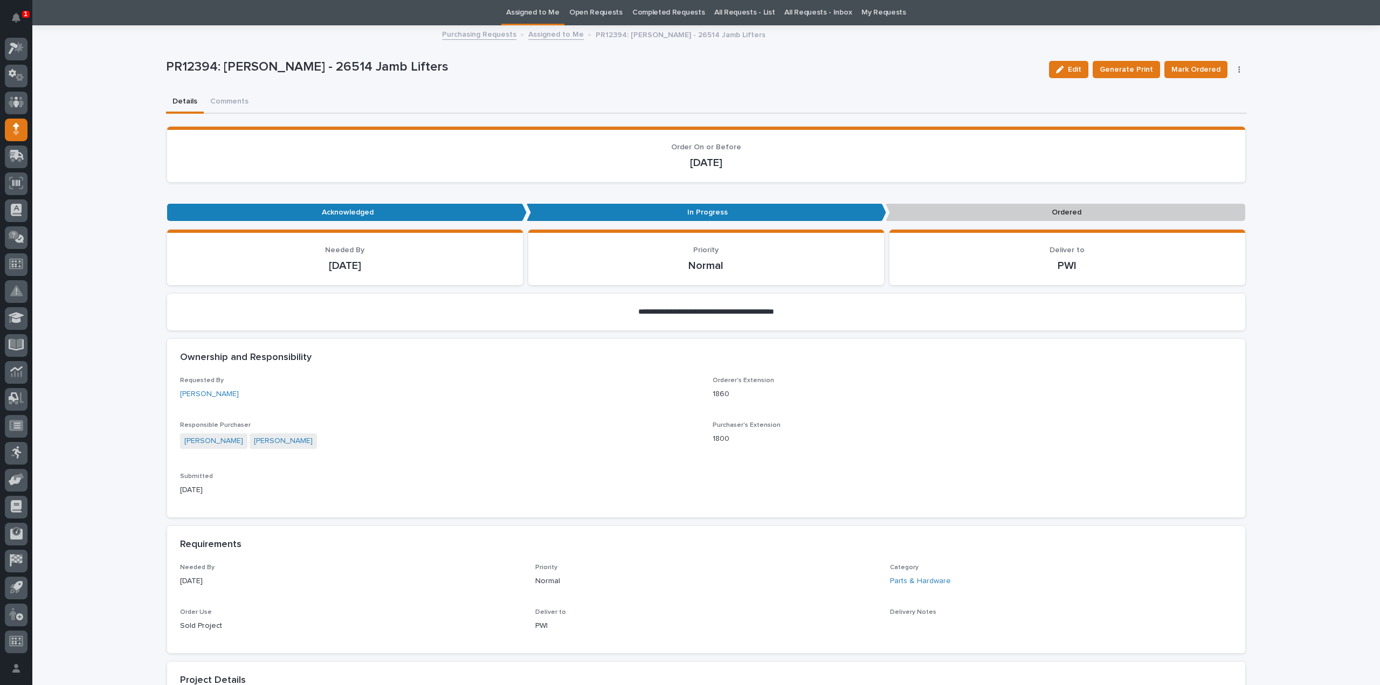
scroll to position [466, 0]
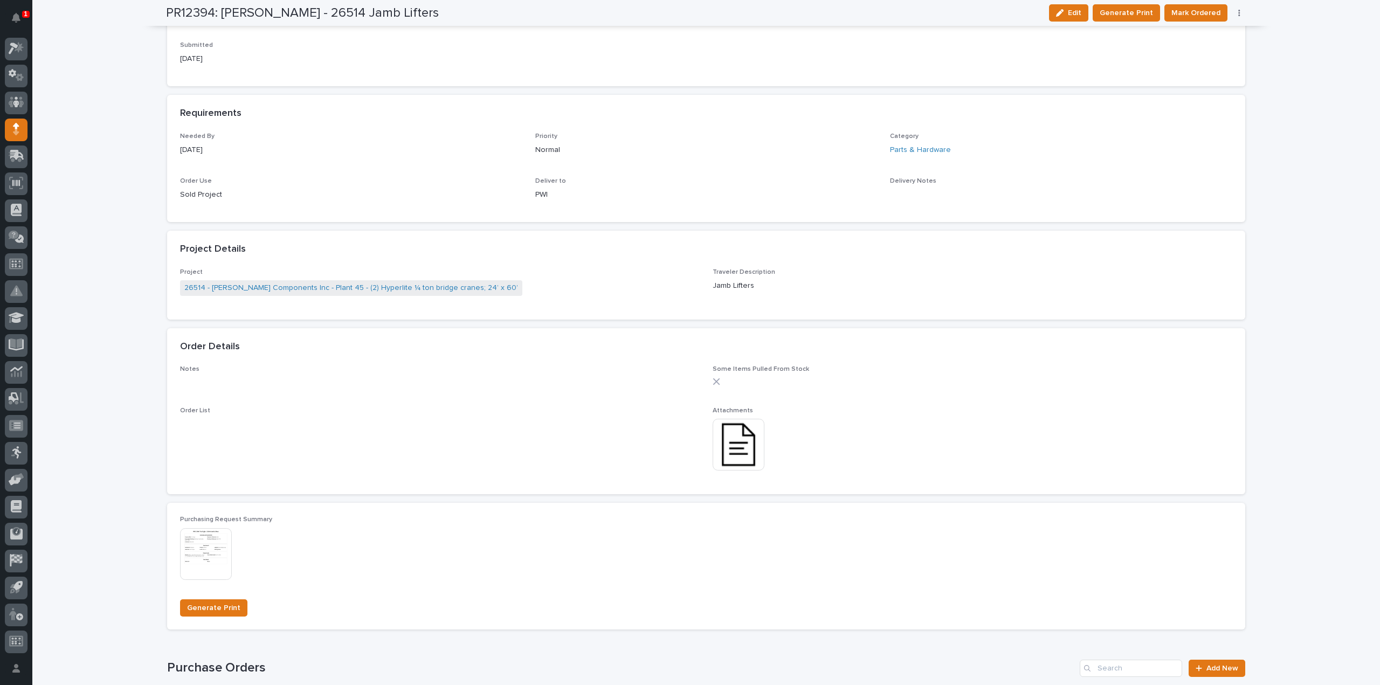
click at [749, 443] on img at bounding box center [739, 445] width 52 height 52
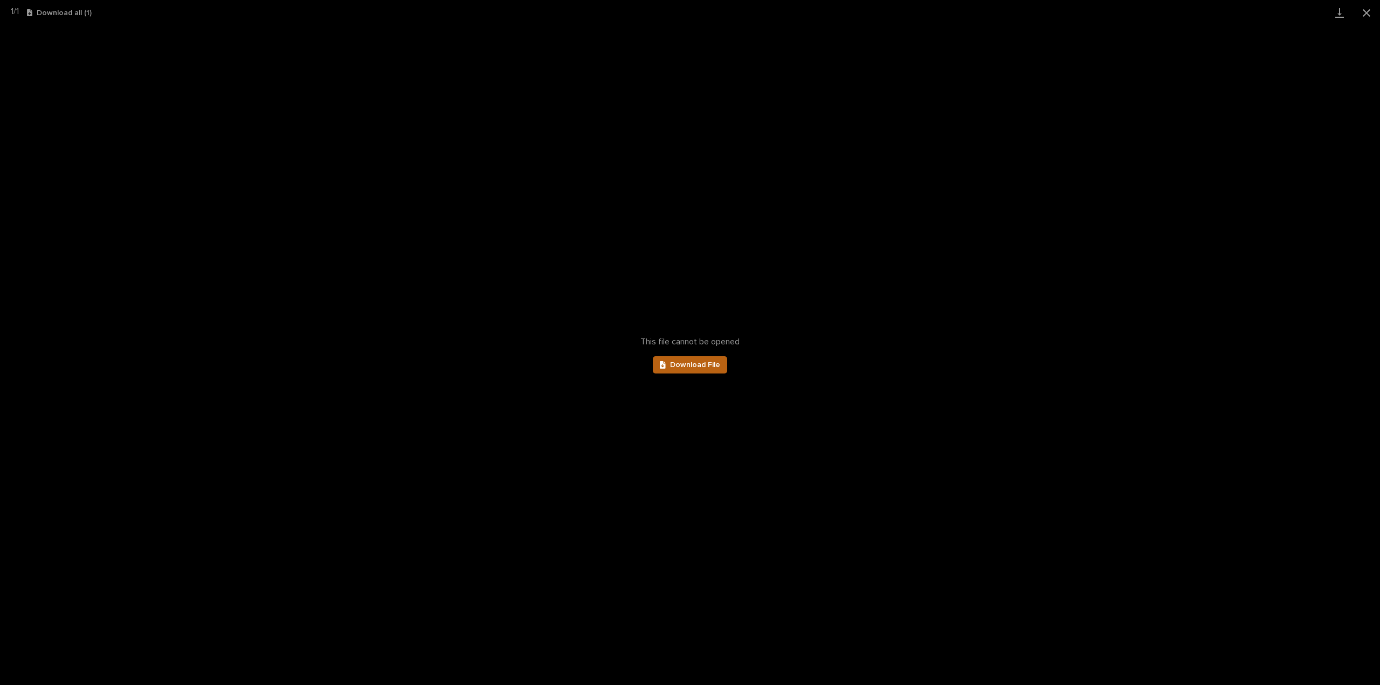
click at [712, 363] on span "Download File" at bounding box center [695, 365] width 50 height 8
click at [1369, 12] on button "Close gallery" at bounding box center [1366, 12] width 27 height 25
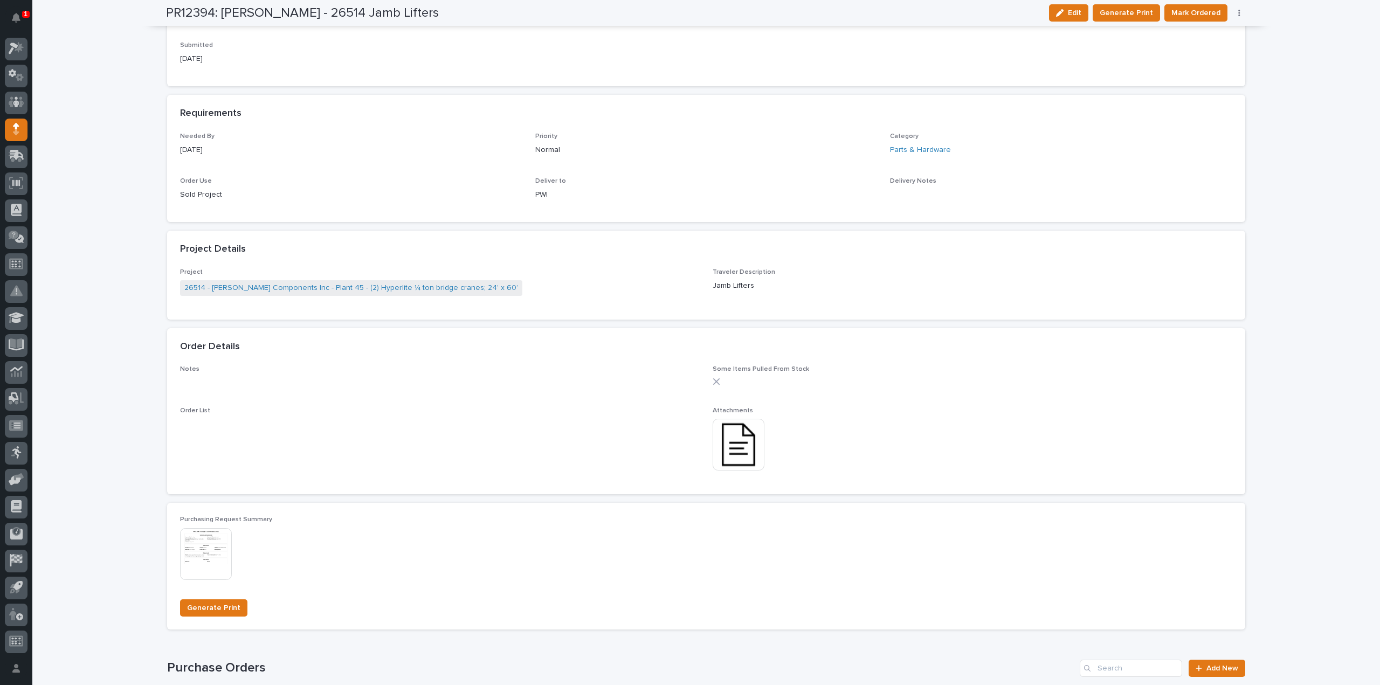
click at [734, 451] on img at bounding box center [739, 445] width 52 height 52
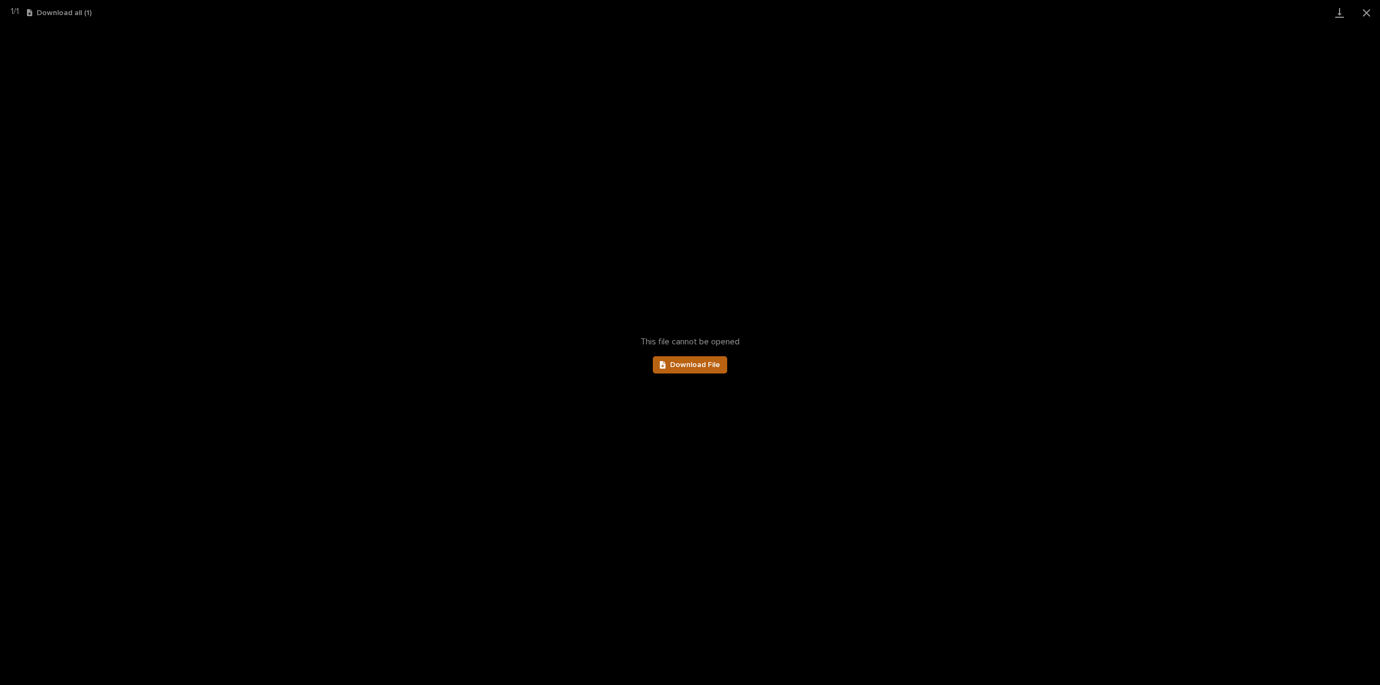
click at [709, 368] on span "Download File" at bounding box center [695, 365] width 50 height 8
click at [1371, 10] on button "Close gallery" at bounding box center [1366, 12] width 27 height 25
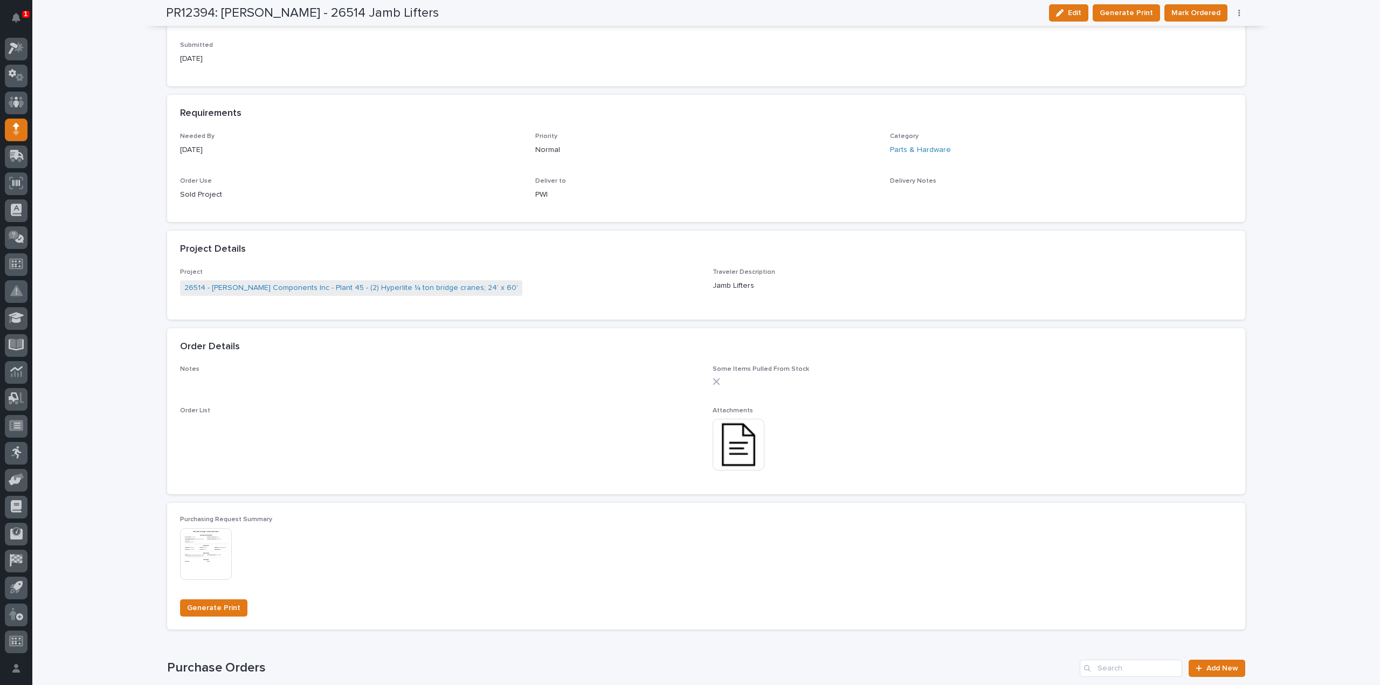
scroll to position [0, 0]
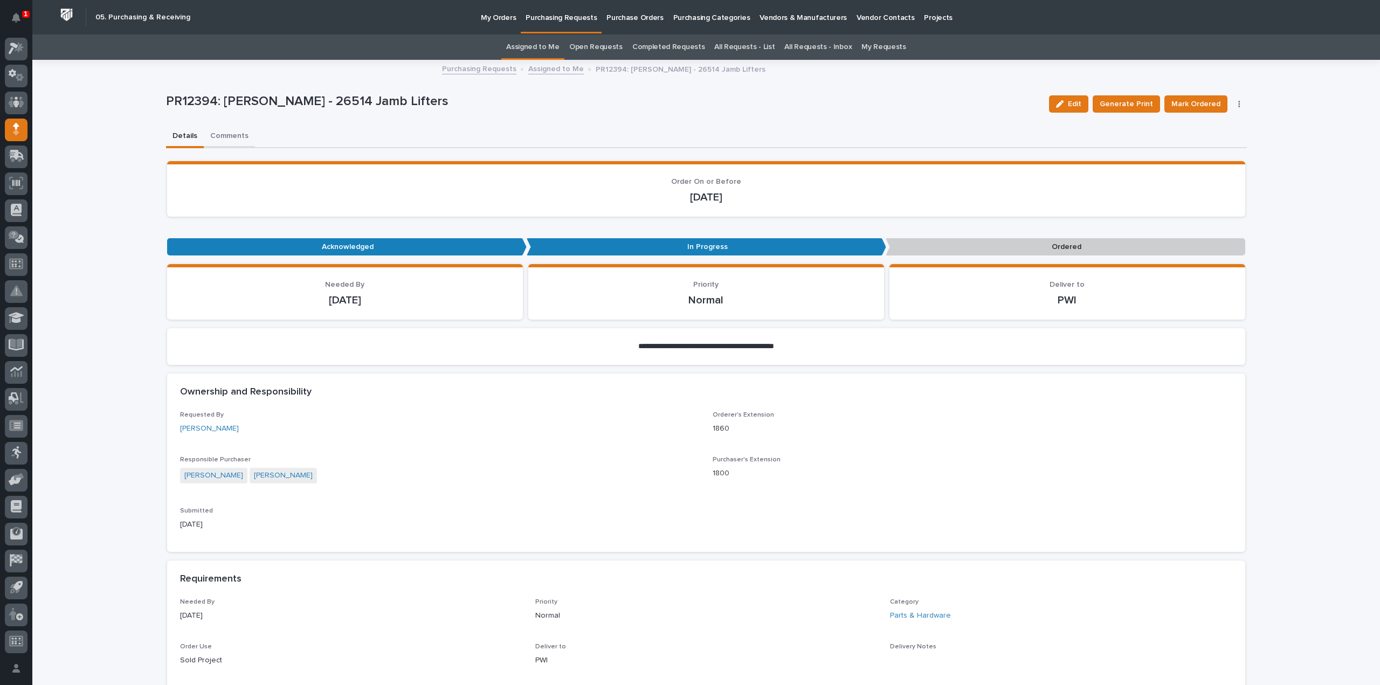
drag, startPoint x: 220, startPoint y: 137, endPoint x: 226, endPoint y: 139, distance: 6.0
click at [221, 137] on button "Comments" at bounding box center [229, 137] width 51 height 23
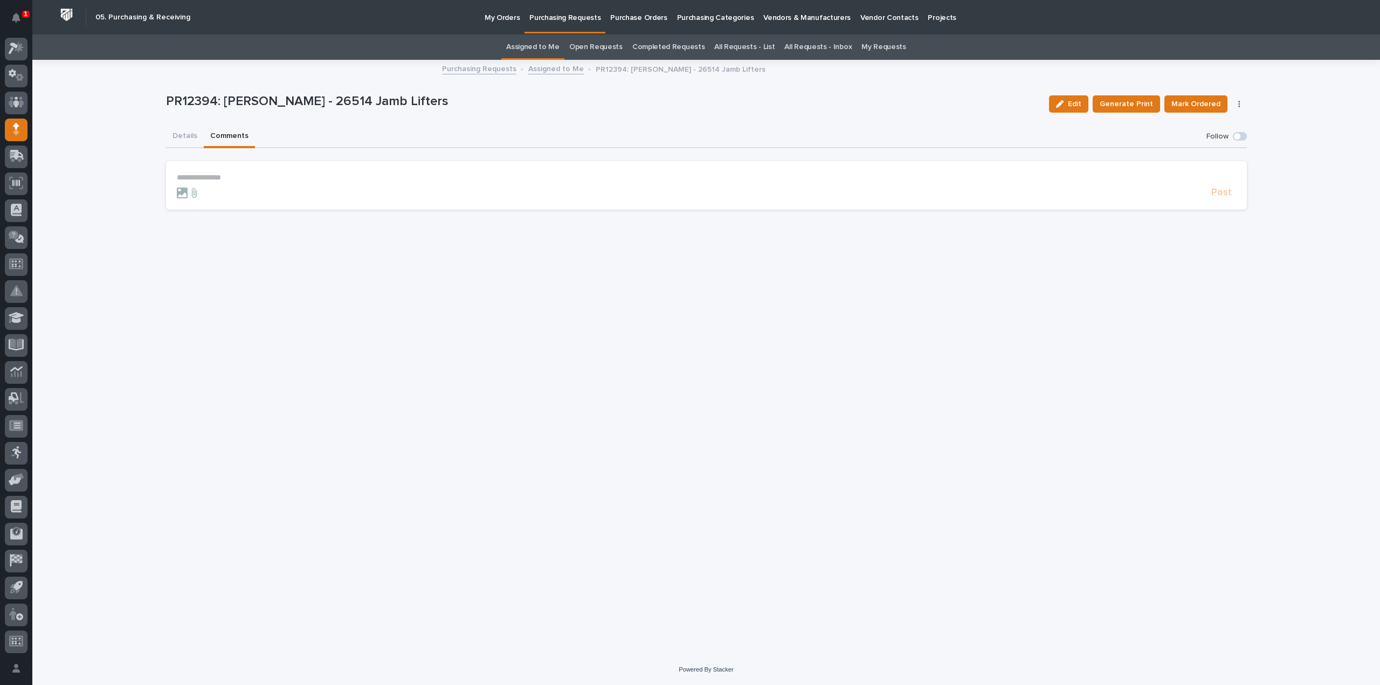
click at [225, 181] on p "**********" at bounding box center [706, 177] width 1059 height 9
click at [200, 197] on span "Arlyn Miller" at bounding box center [210, 194] width 60 height 8
click at [227, 181] on p "**********" at bounding box center [706, 178] width 1059 height 11
click at [1228, 195] on span "Post" at bounding box center [1221, 197] width 20 height 12
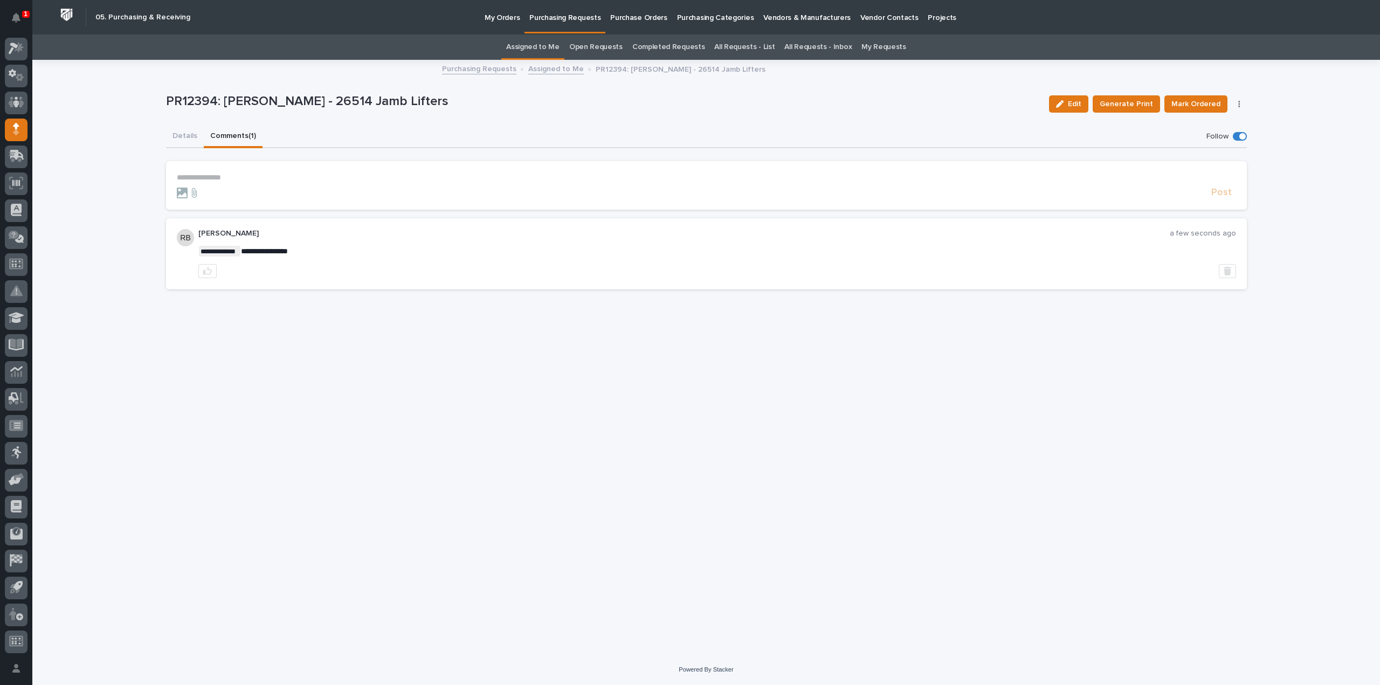
click at [544, 47] on link "Assigned to Me" at bounding box center [532, 46] width 53 height 25
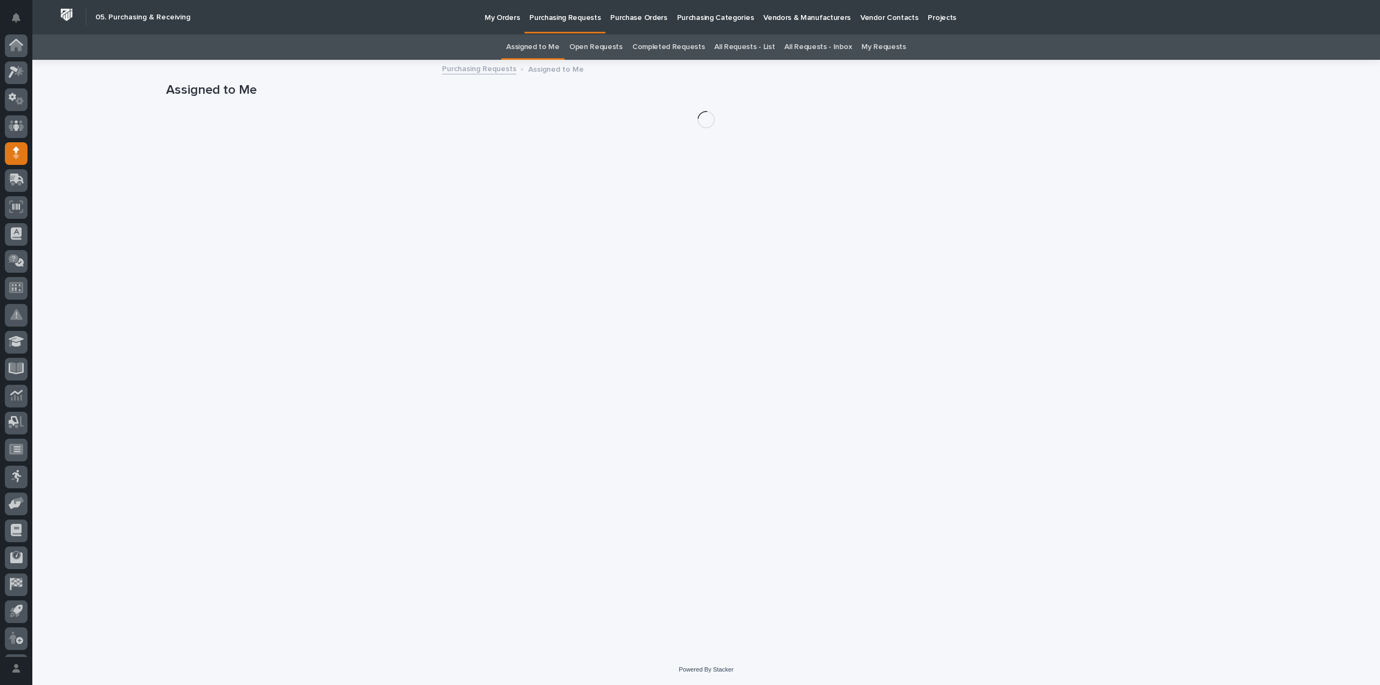
scroll to position [24, 0]
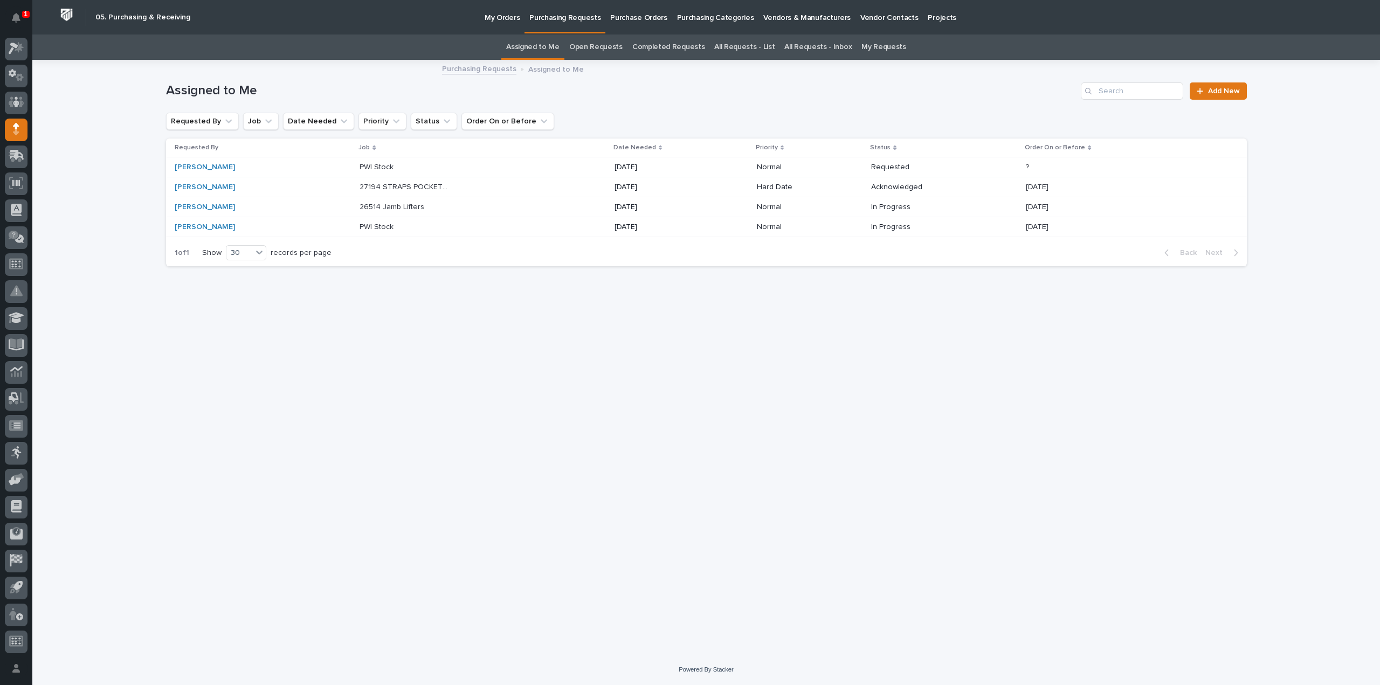
click at [223, 189] on div "Mark Miller" at bounding box center [220, 187] width 90 height 9
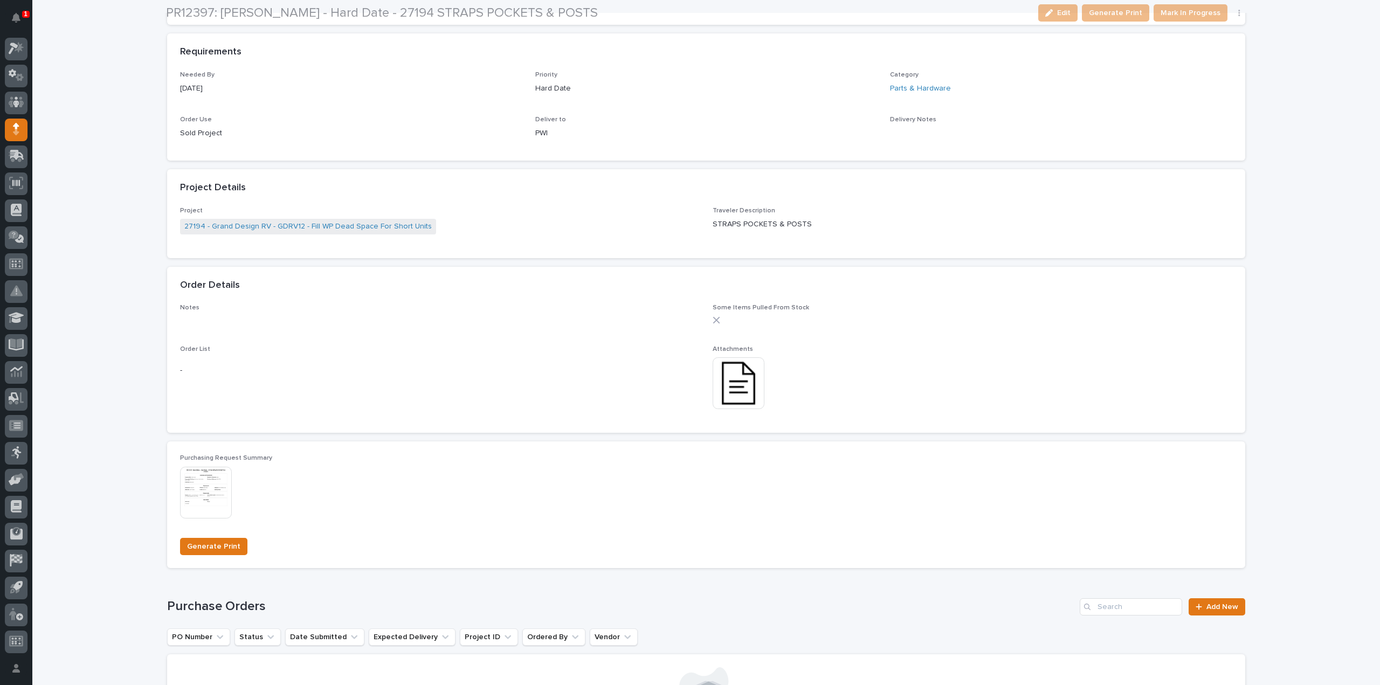
scroll to position [539, 0]
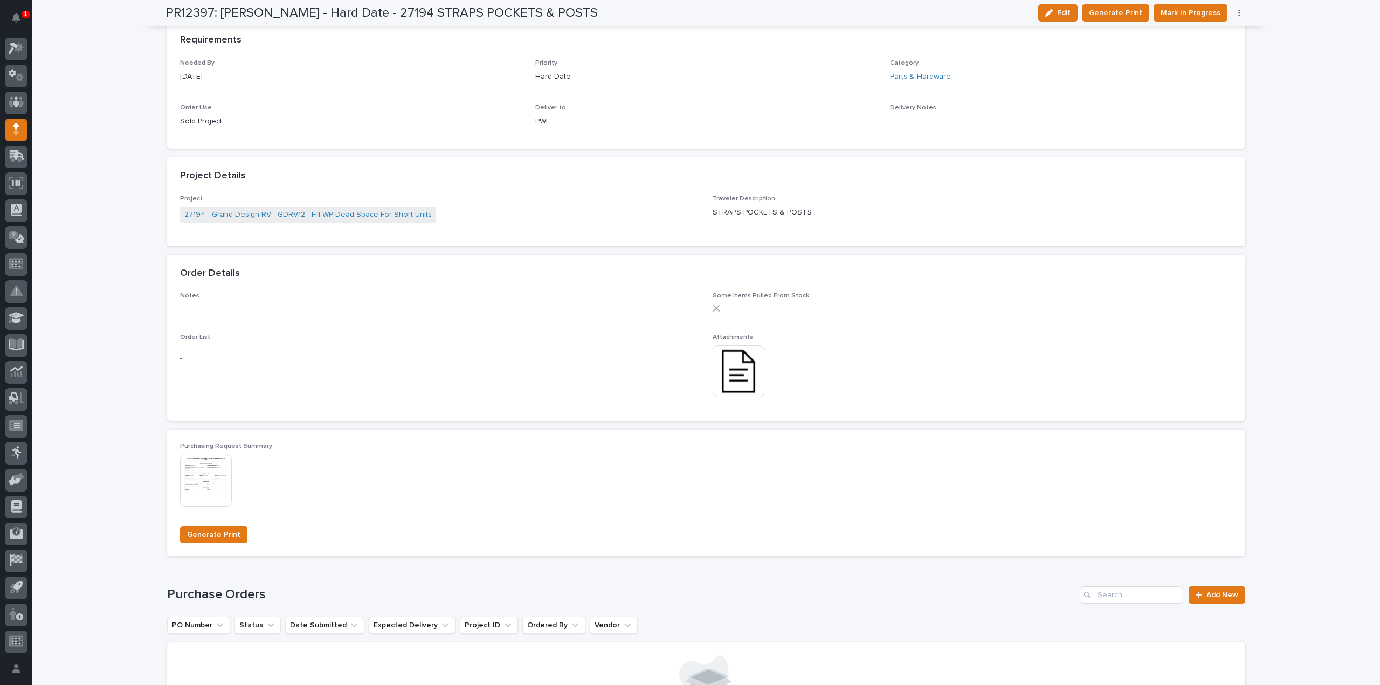
click at [728, 369] on img at bounding box center [739, 372] width 52 height 52
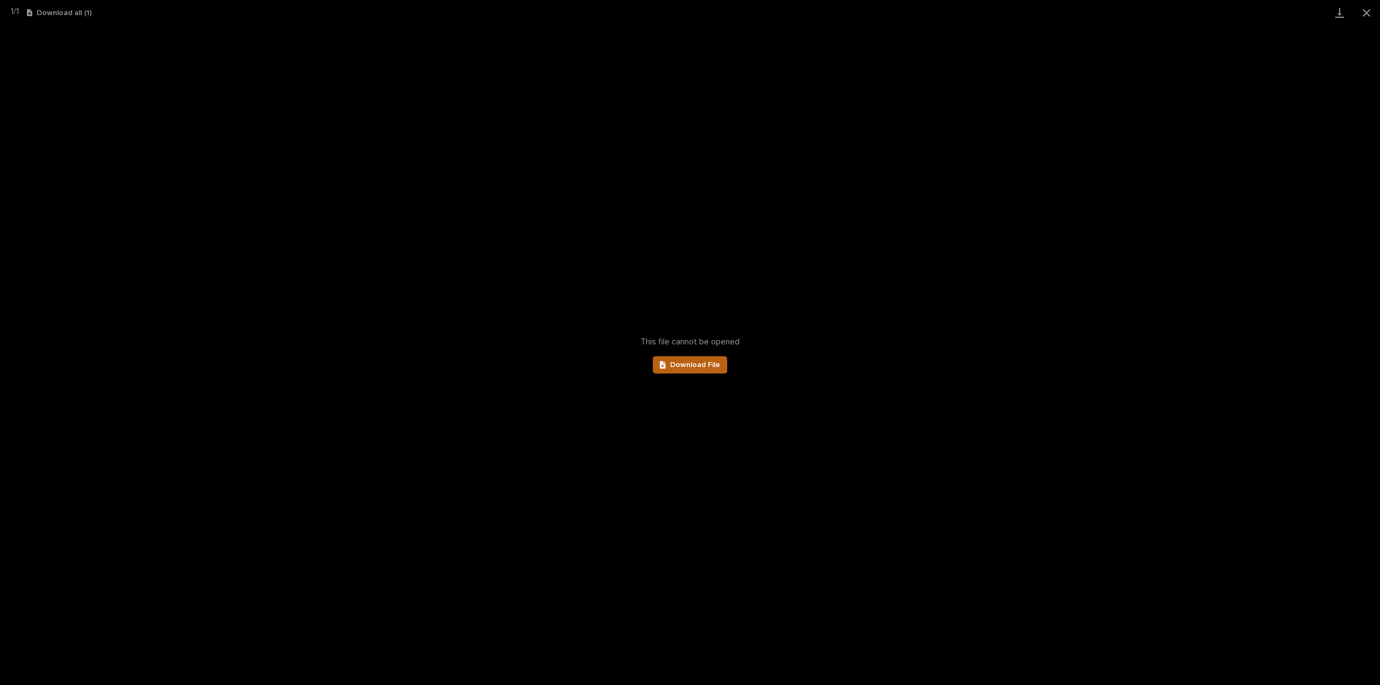
click at [689, 364] on span "Download File" at bounding box center [695, 365] width 50 height 8
click at [1364, 11] on button "Close gallery" at bounding box center [1366, 12] width 27 height 25
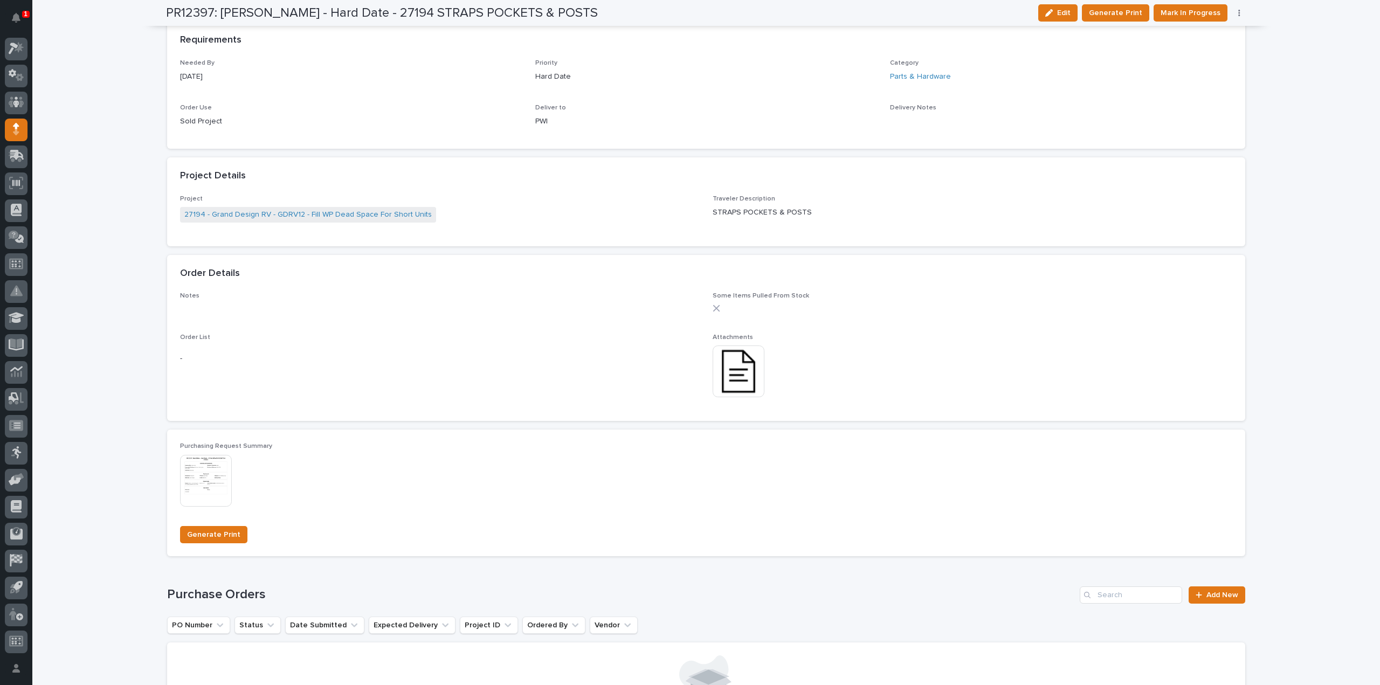
scroll to position [0, 0]
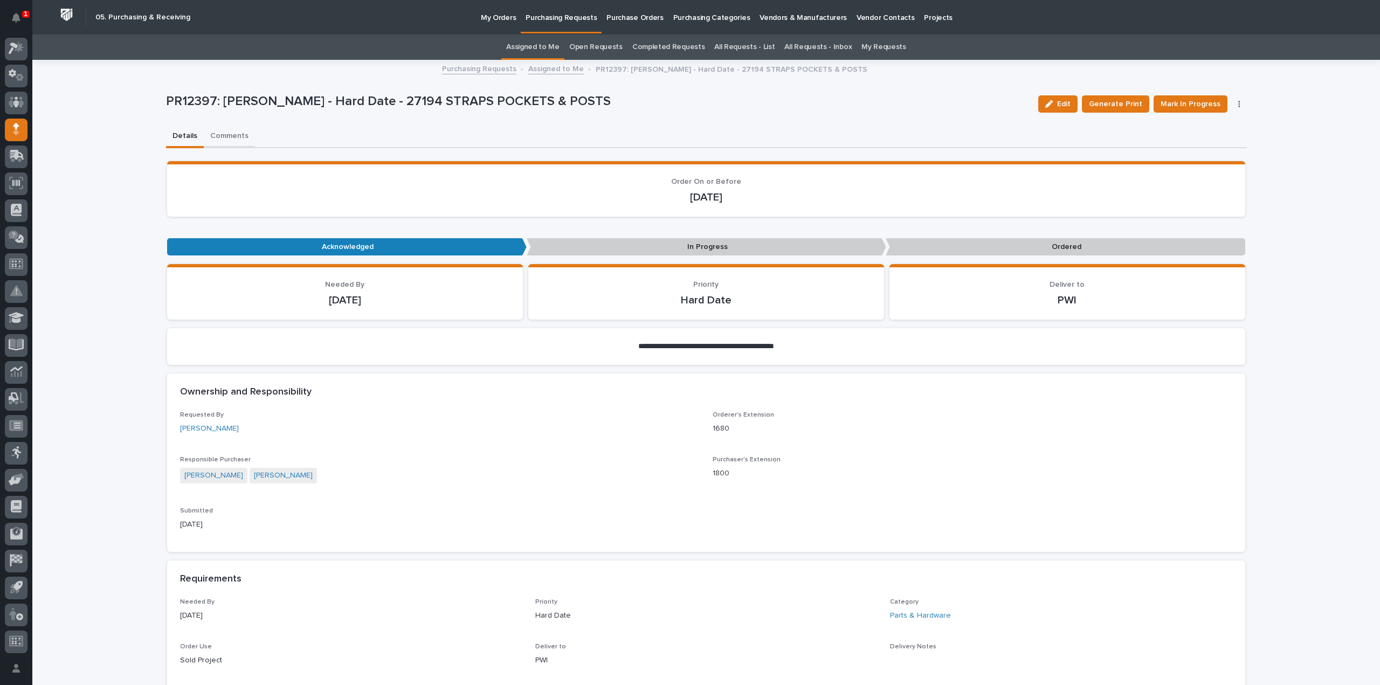
drag, startPoint x: 234, startPoint y: 135, endPoint x: 273, endPoint y: 141, distance: 39.3
click at [234, 135] on button "Comments" at bounding box center [229, 137] width 51 height 23
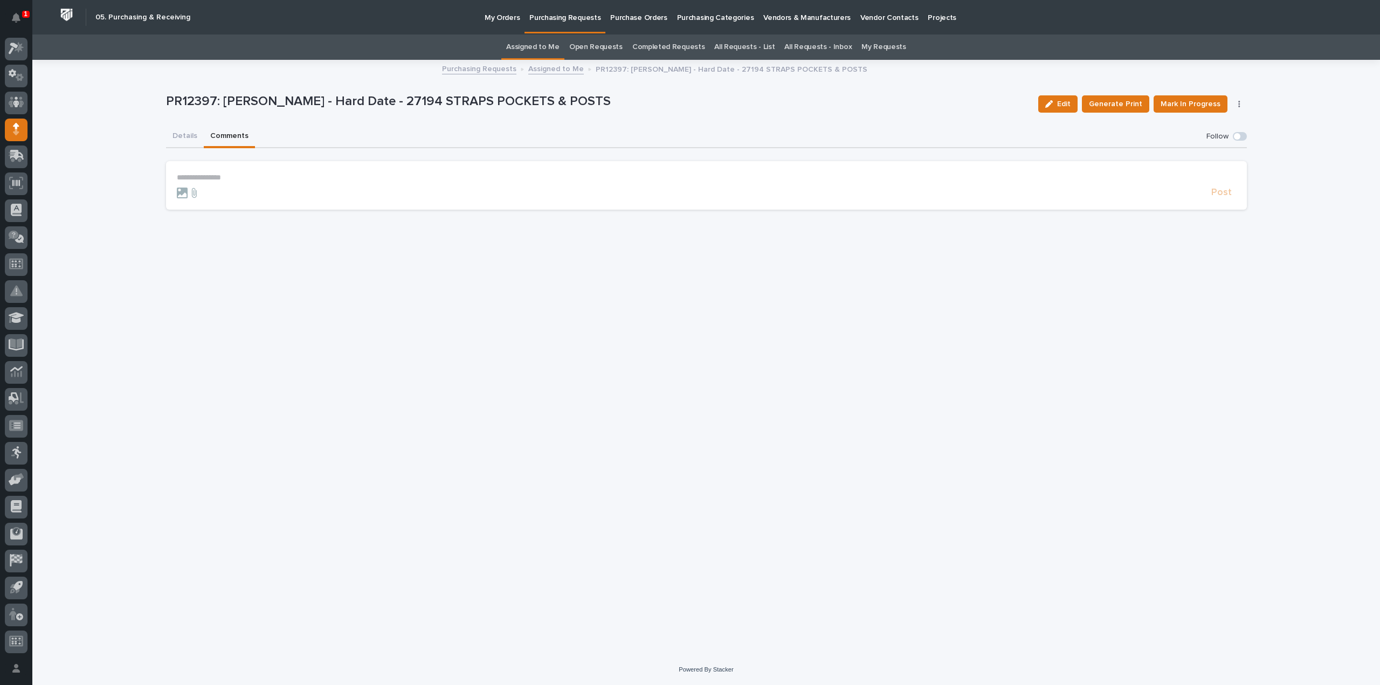
click at [238, 180] on form "**********" at bounding box center [706, 186] width 1059 height 26
click at [241, 174] on p "**********" at bounding box center [706, 177] width 1059 height 9
click at [206, 197] on span "Arlyn Miller" at bounding box center [210, 194] width 60 height 8
click at [220, 177] on p "**********" at bounding box center [706, 178] width 1059 height 11
click at [294, 181] on span "**********" at bounding box center [273, 179] width 109 height 8
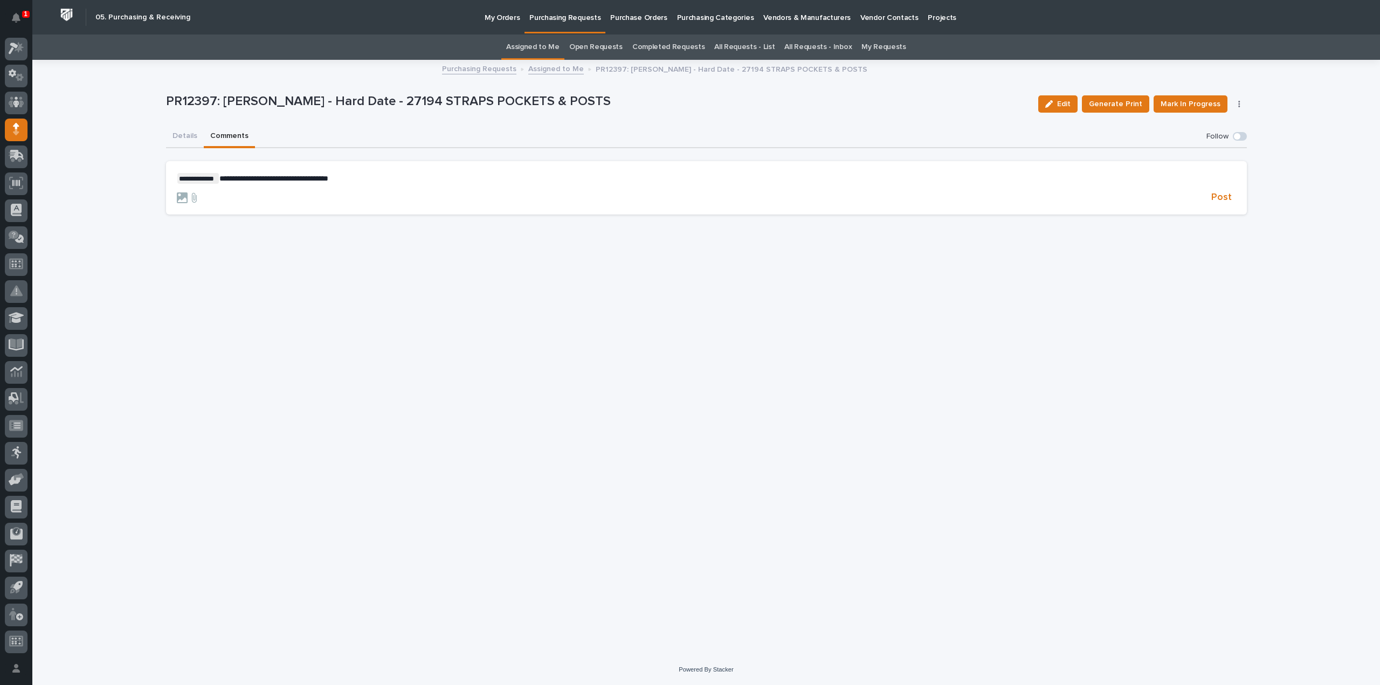
click at [351, 178] on p "**********" at bounding box center [706, 178] width 1059 height 11
click at [1219, 199] on span "Post" at bounding box center [1221, 197] width 20 height 12
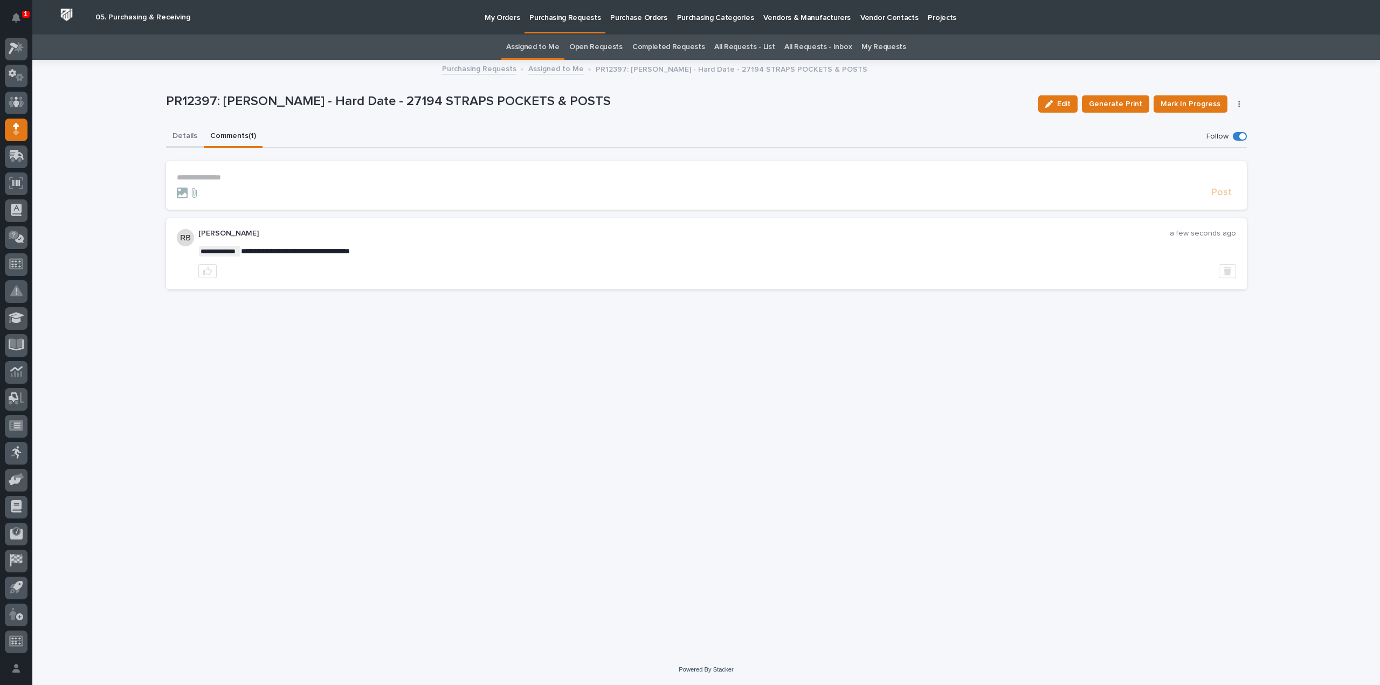
click at [187, 138] on button "Details" at bounding box center [185, 137] width 38 height 23
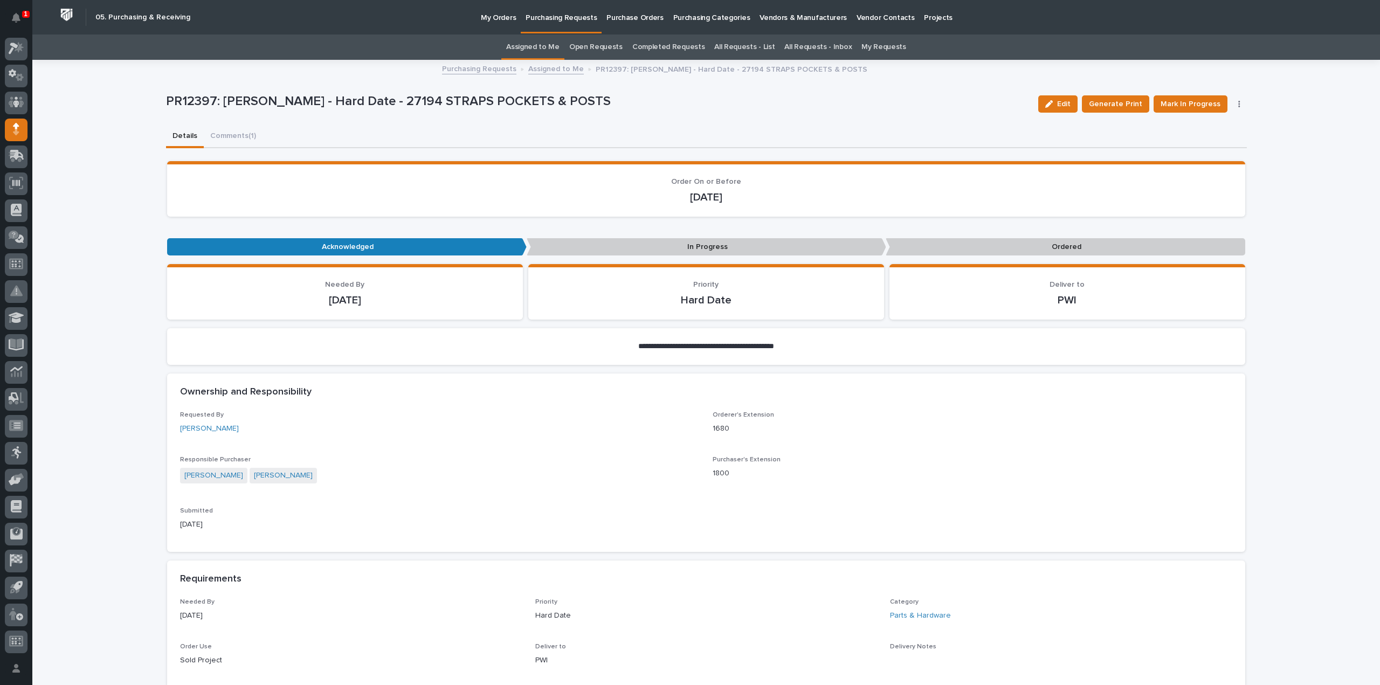
click at [540, 48] on link "Assigned to Me" at bounding box center [532, 46] width 53 height 25
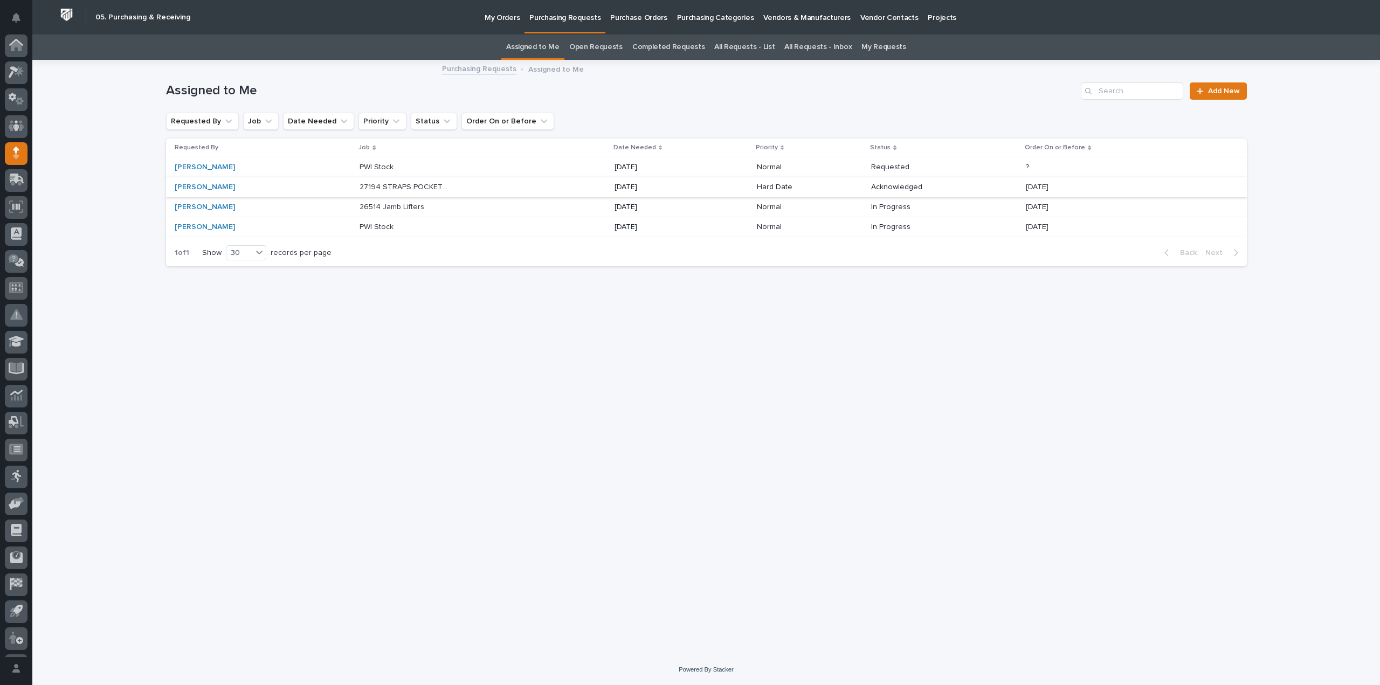
scroll to position [24, 0]
click at [368, 165] on p "PWI Stock" at bounding box center [378, 166] width 36 height 11
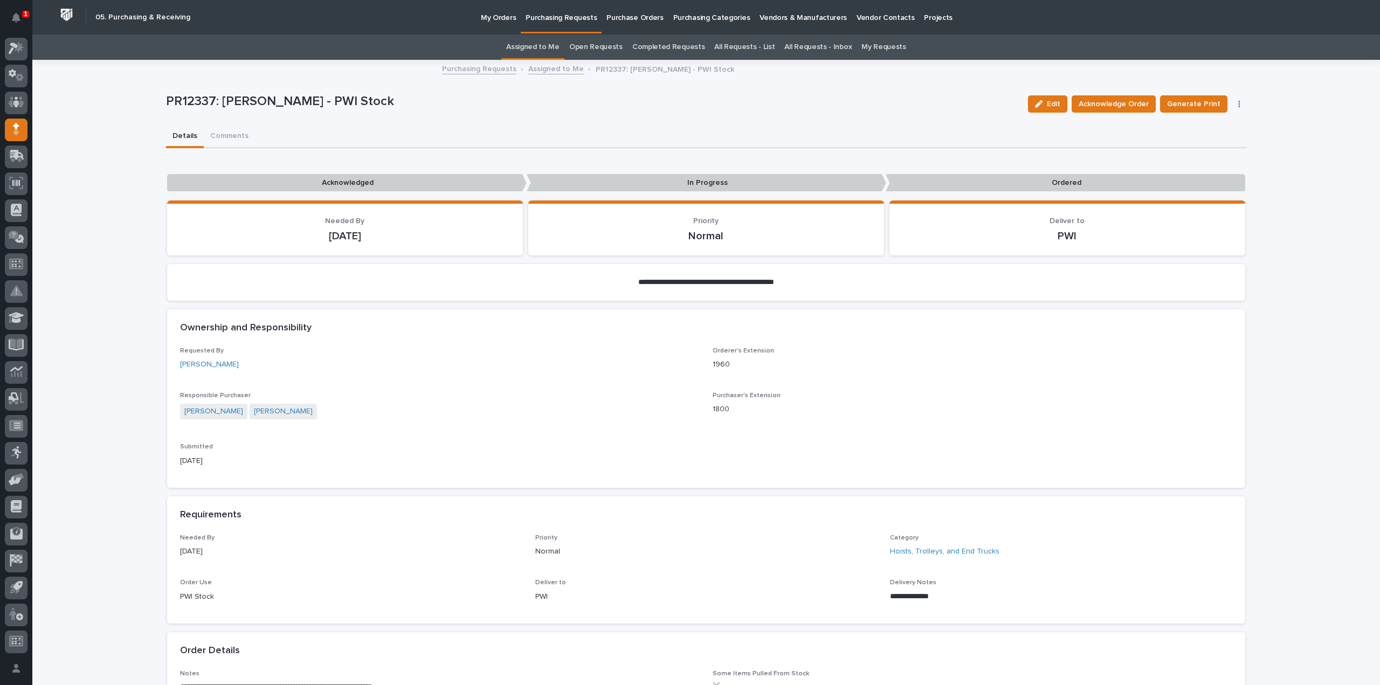
click at [517, 43] on link "Assigned to Me" at bounding box center [532, 46] width 53 height 25
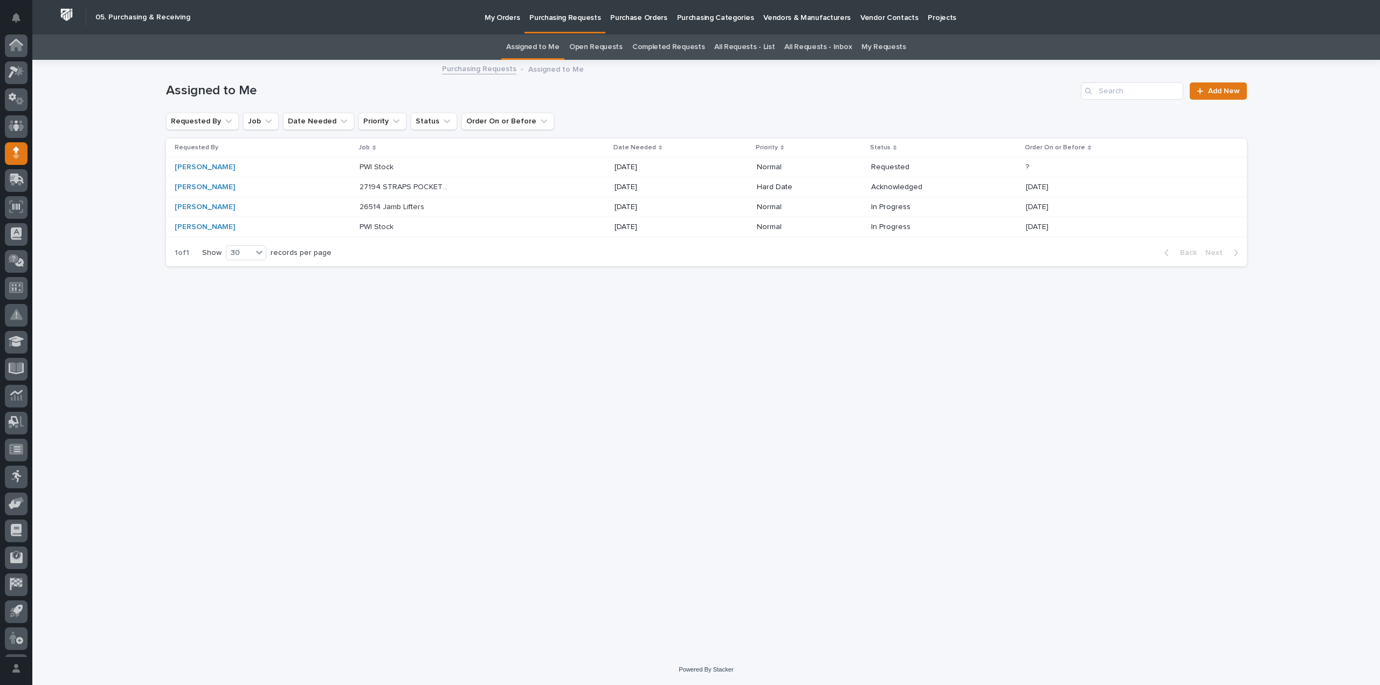
scroll to position [24, 0]
click at [15, 15] on icon "Notifications" at bounding box center [16, 18] width 9 height 10
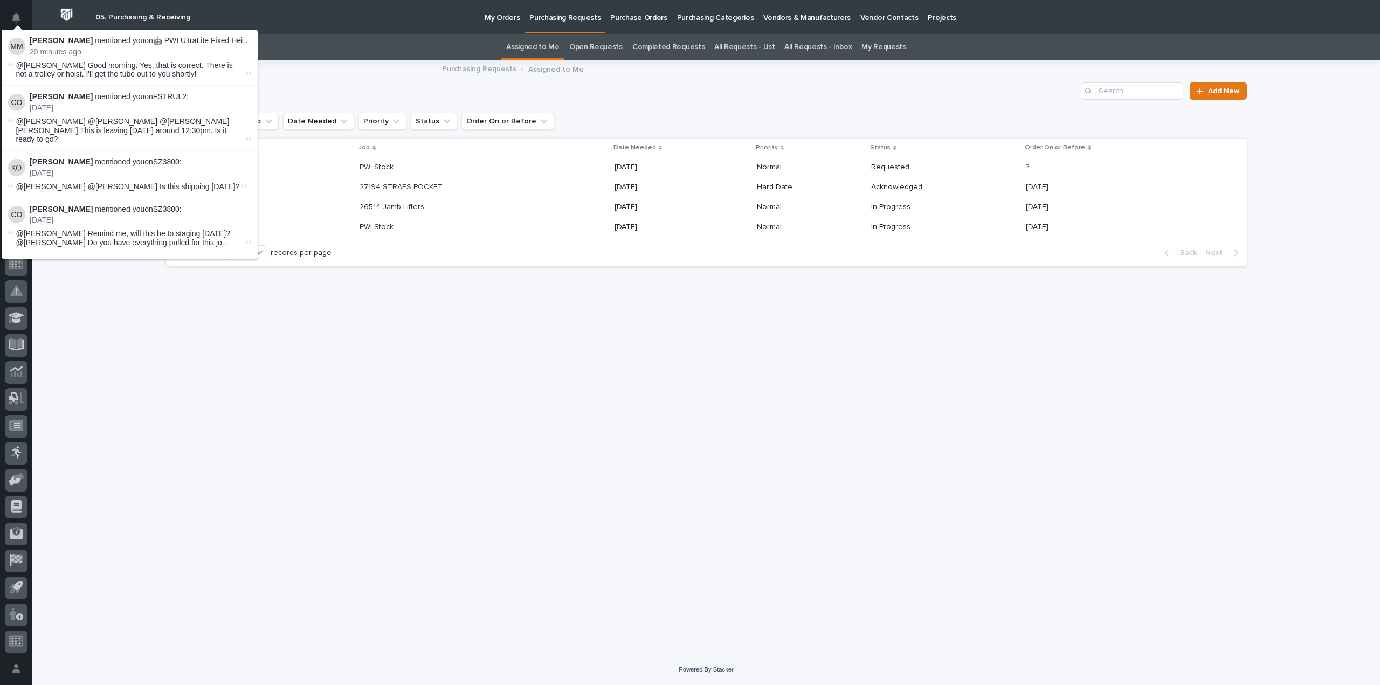
click at [33, 46] on div "Michelle Moore mentioned you on 🤖 PWI UltraLite Fixed Height Gantry Crane : 29 …" at bounding box center [141, 46] width 222 height 20
click at [240, 419] on div "Loading... Saving… Loading... Saving… Assigned to Me Add New Requested By Job D…" at bounding box center [707, 344] width 1092 height 567
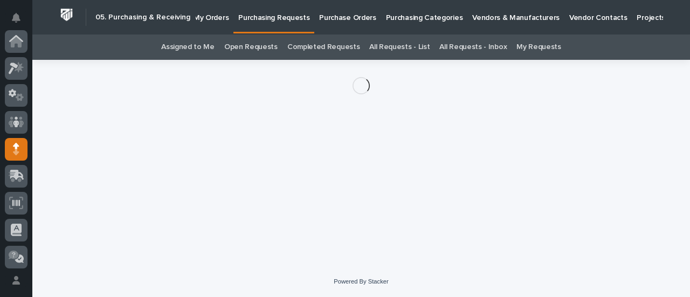
scroll to position [108, 0]
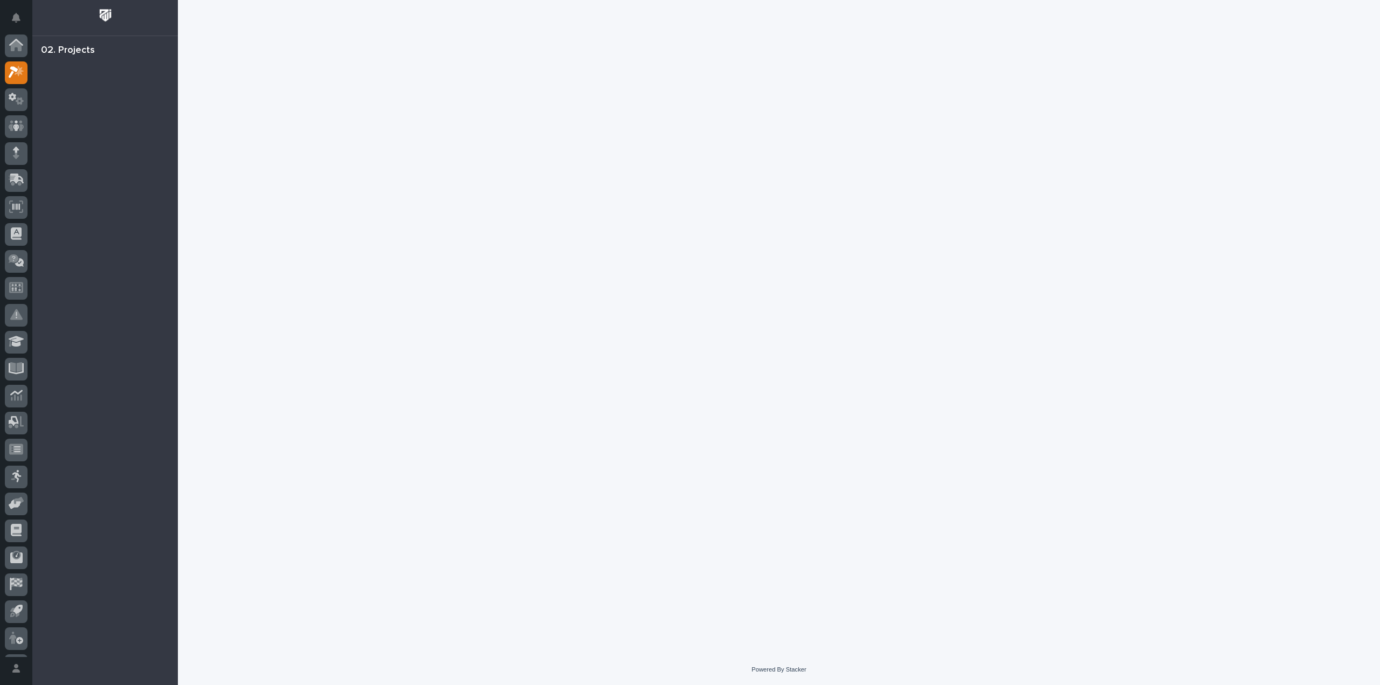
scroll to position [24, 0]
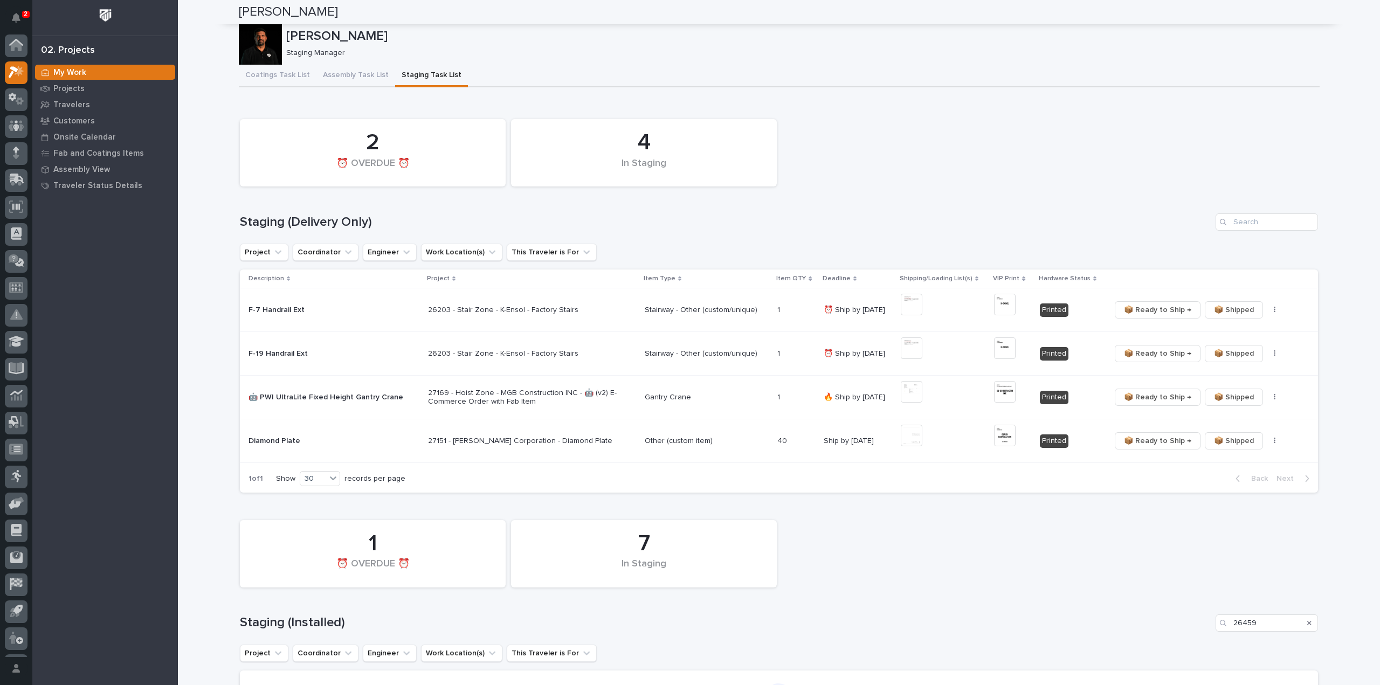
scroll to position [24, 0]
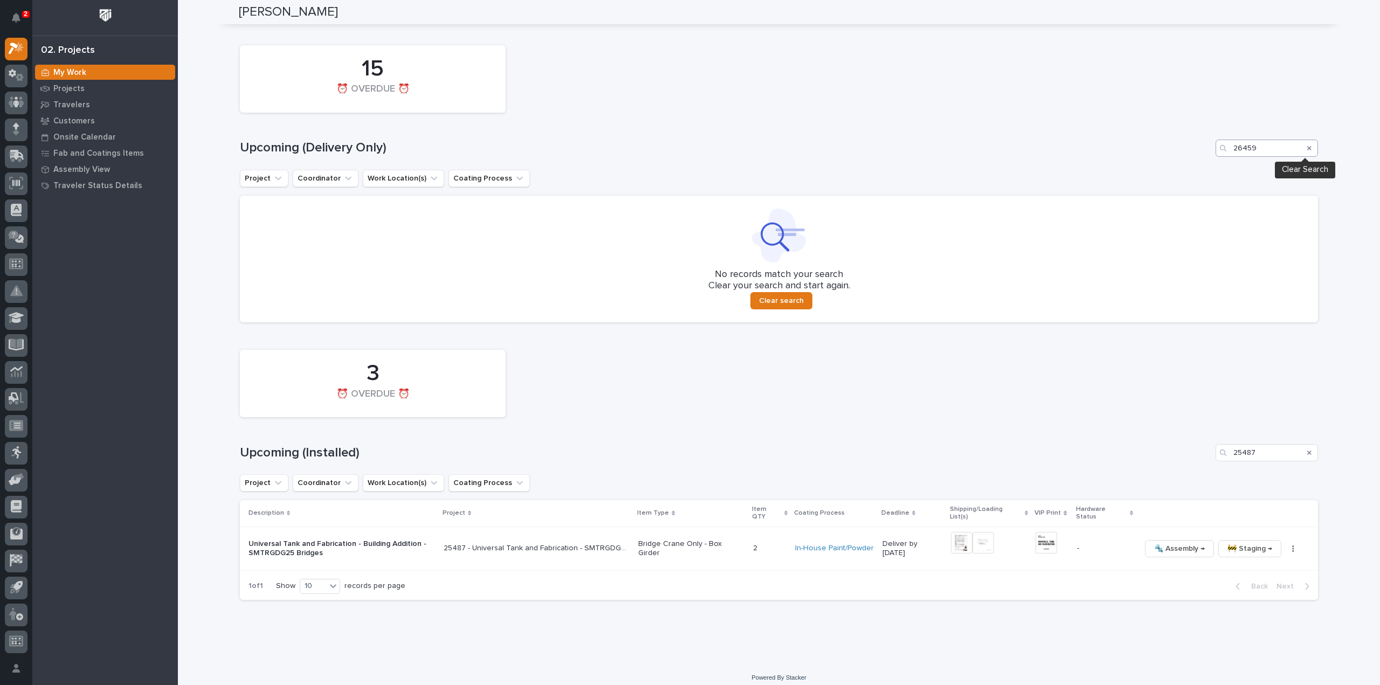
click at [1307, 149] on icon "Search" at bounding box center [1309, 148] width 4 height 6
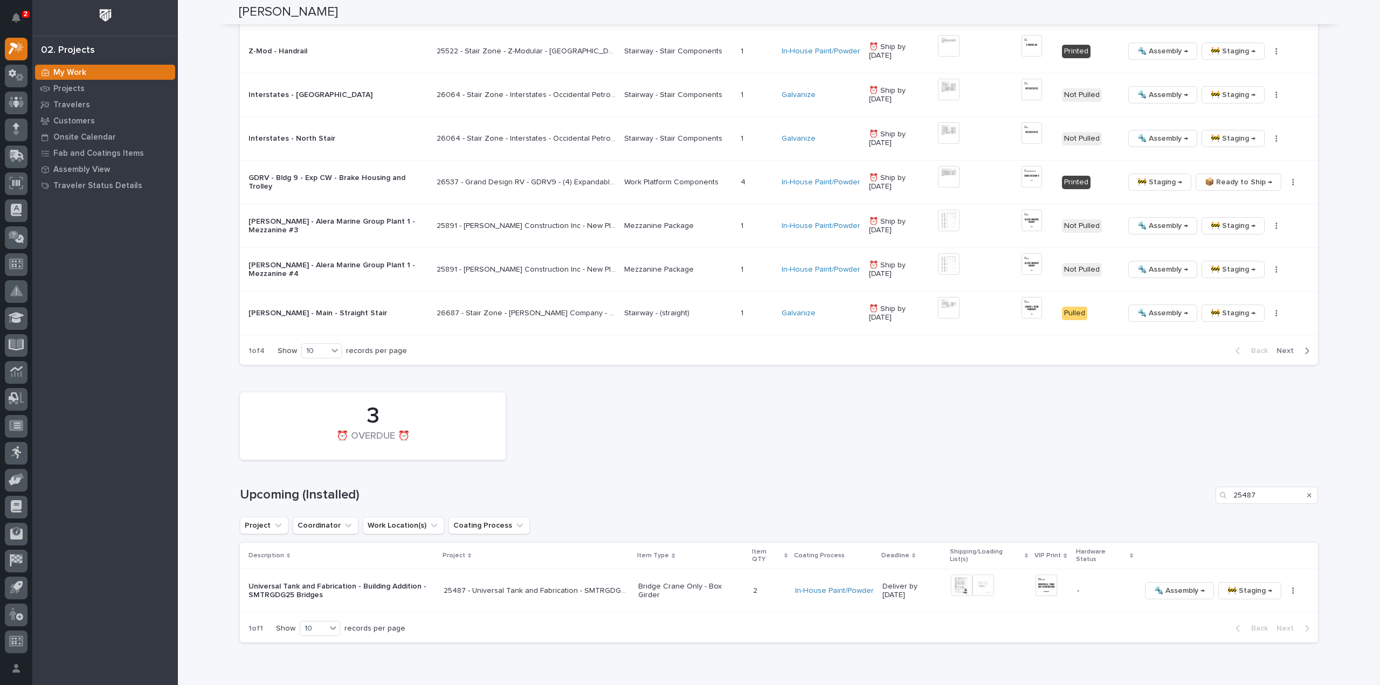
scroll to position [1143, 0]
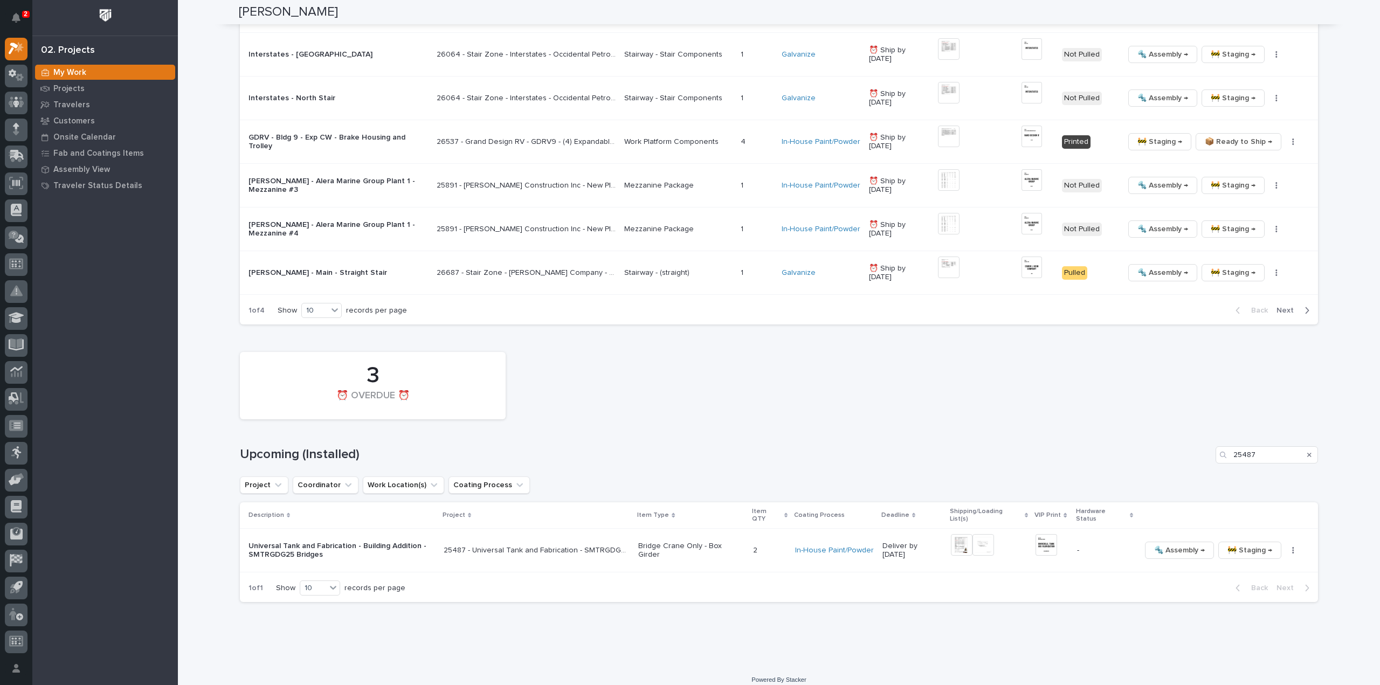
click at [1308, 455] on div "Search" at bounding box center [1309, 454] width 17 height 17
click at [1307, 453] on icon "Search" at bounding box center [1309, 455] width 4 height 6
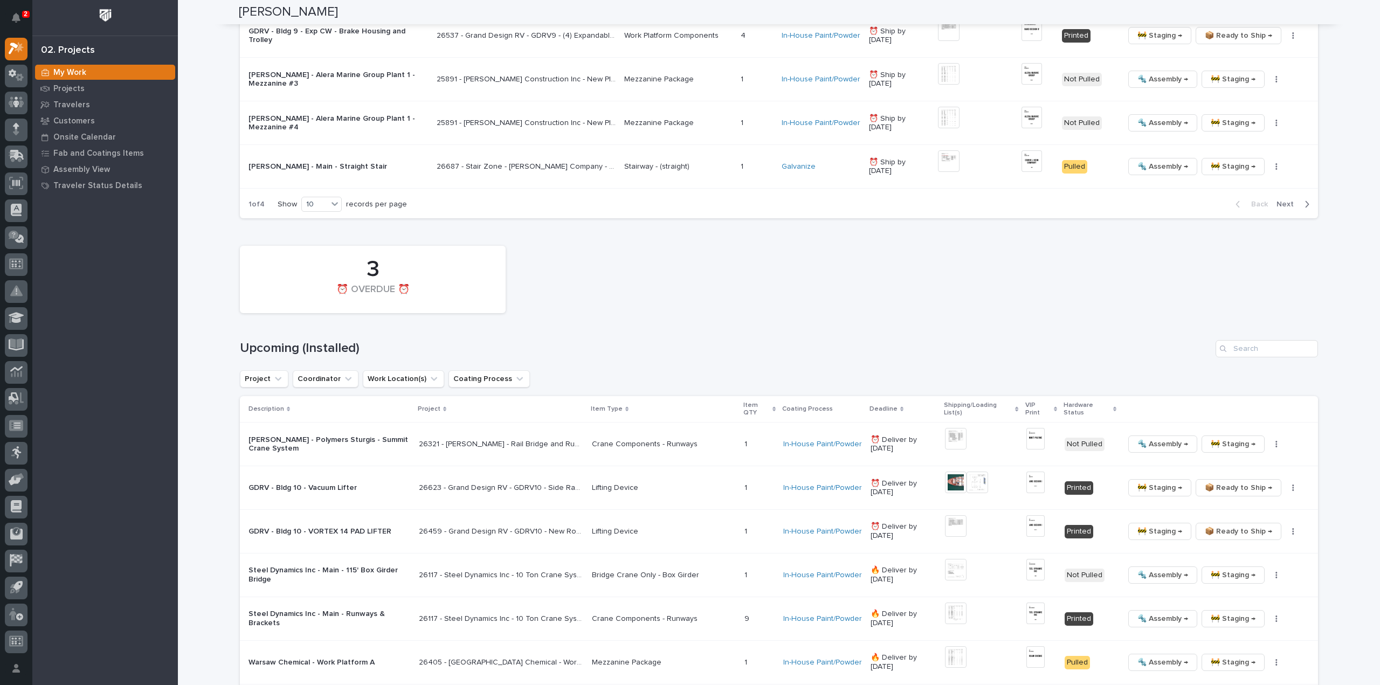
scroll to position [1434, 0]
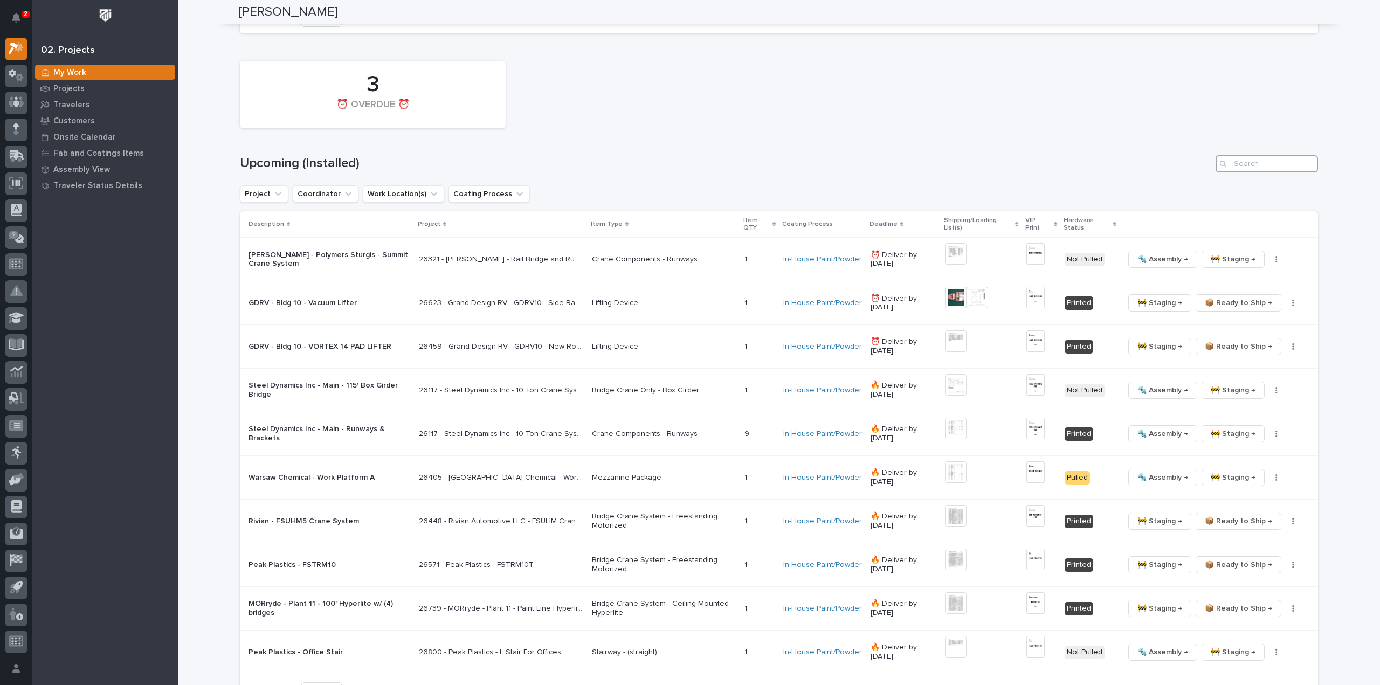
click at [1246, 165] on input "Search" at bounding box center [1267, 163] width 102 height 17
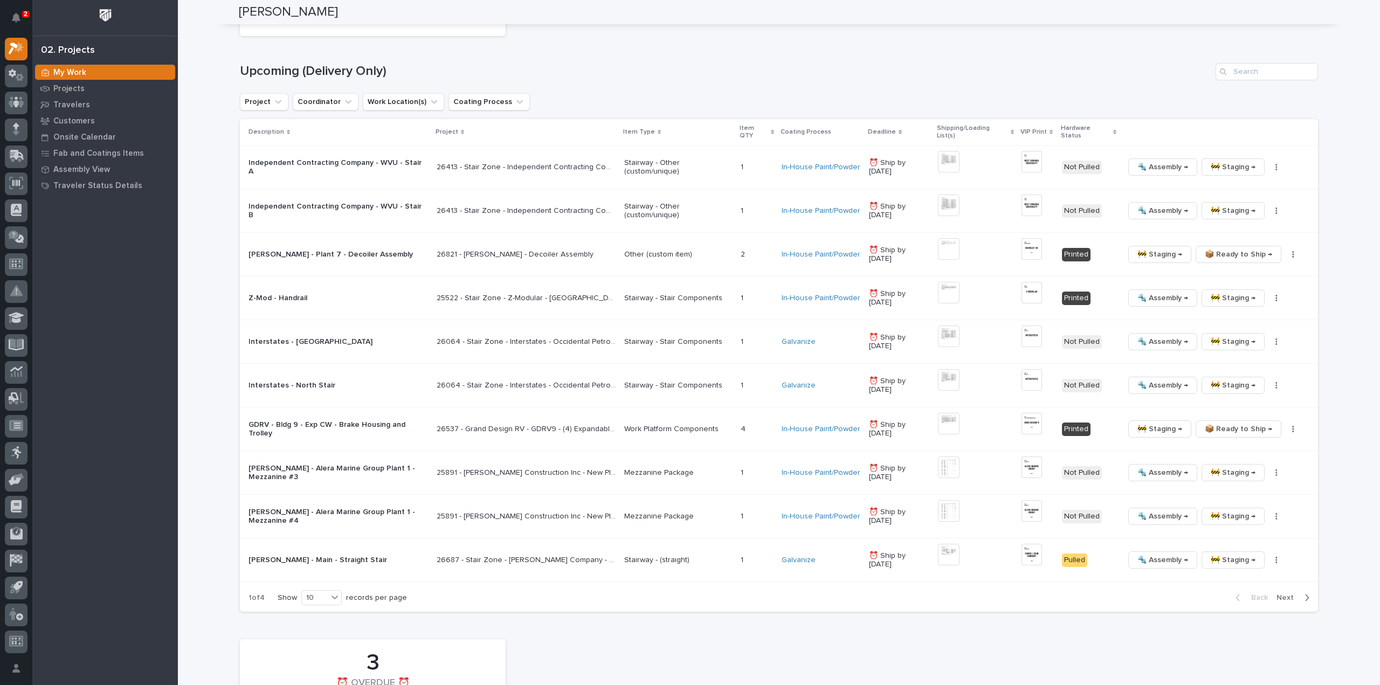
scroll to position [747, 0]
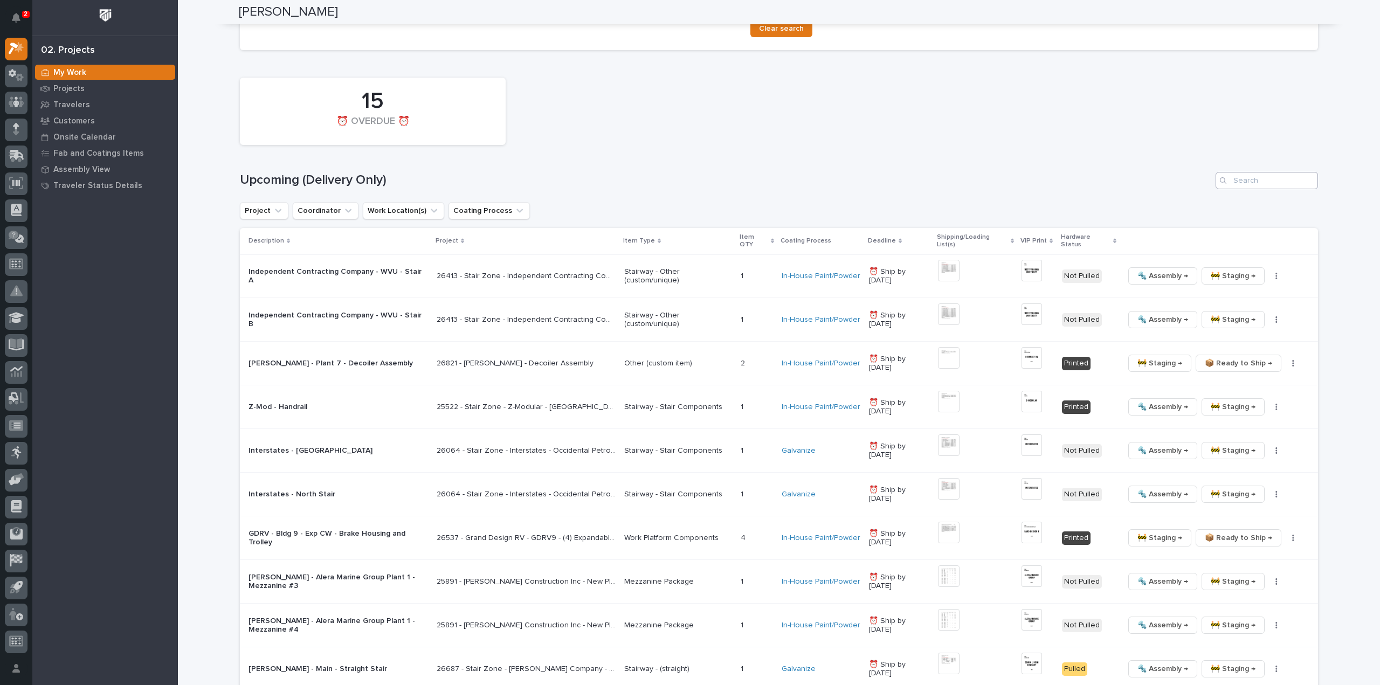
type input "26064"
click at [1247, 180] on input "Search" at bounding box center [1267, 180] width 102 height 17
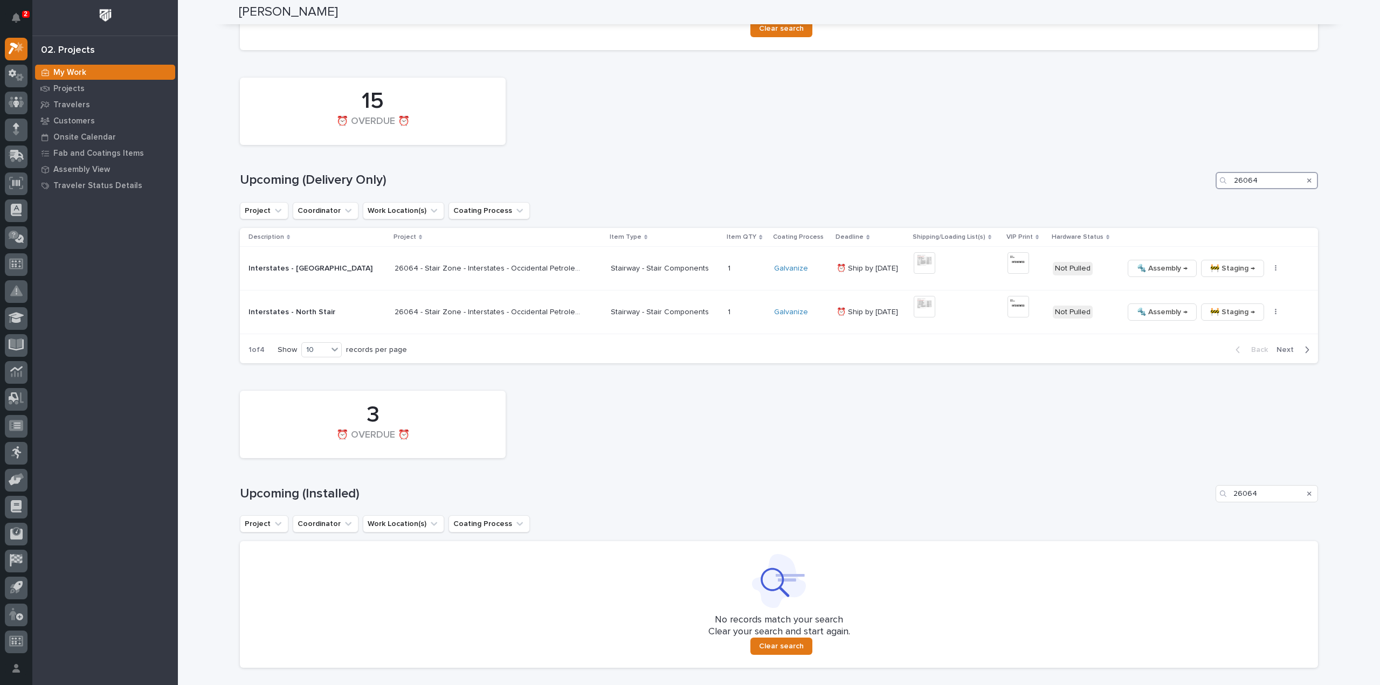
scroll to position [569, 0]
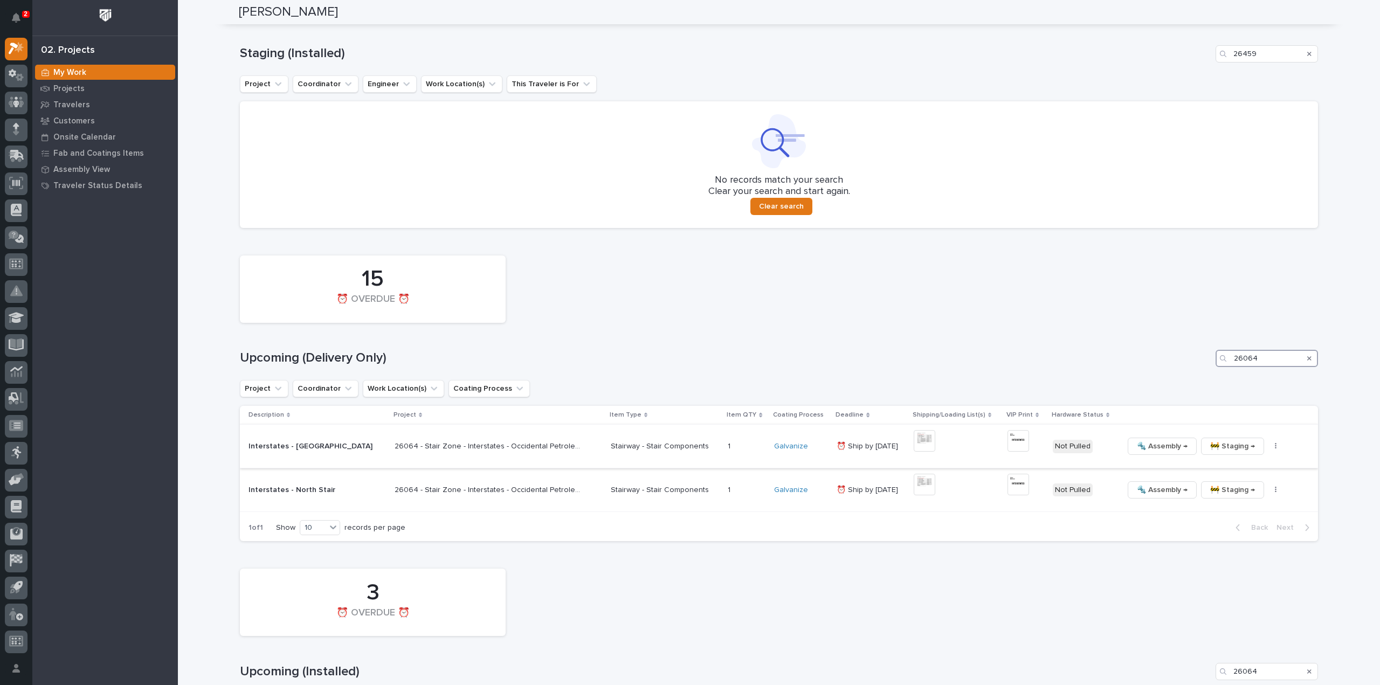
type input "26064"
click at [914, 442] on img at bounding box center [925, 441] width 22 height 22
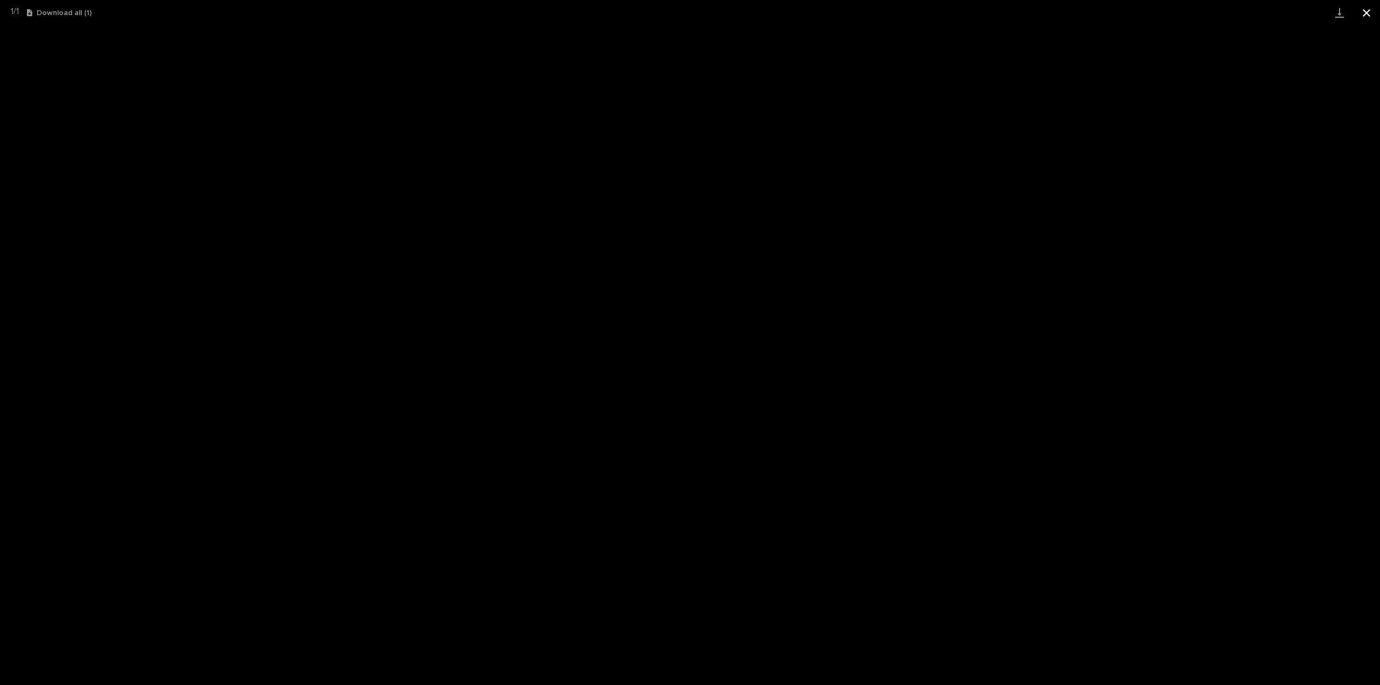
click at [1365, 12] on button "Close gallery" at bounding box center [1366, 12] width 27 height 25
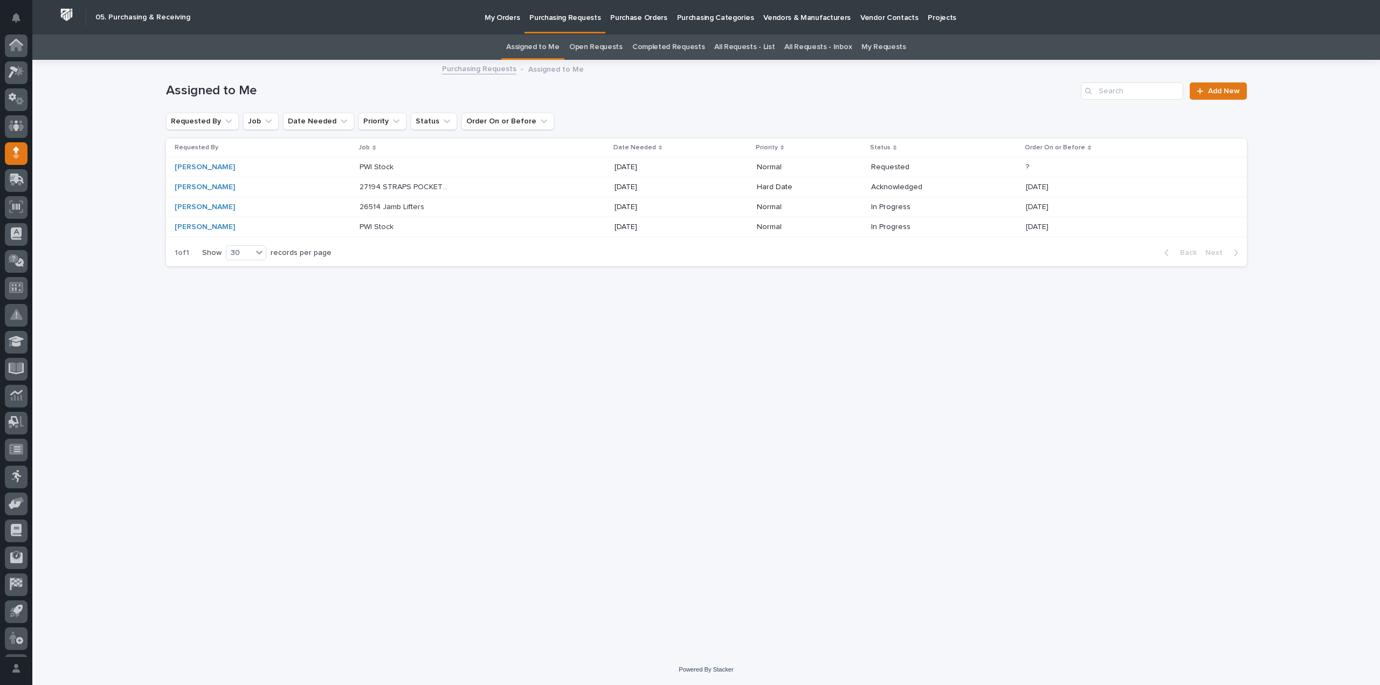
scroll to position [24, 0]
click at [757, 50] on link "All Requests - List" at bounding box center [744, 46] width 60 height 25
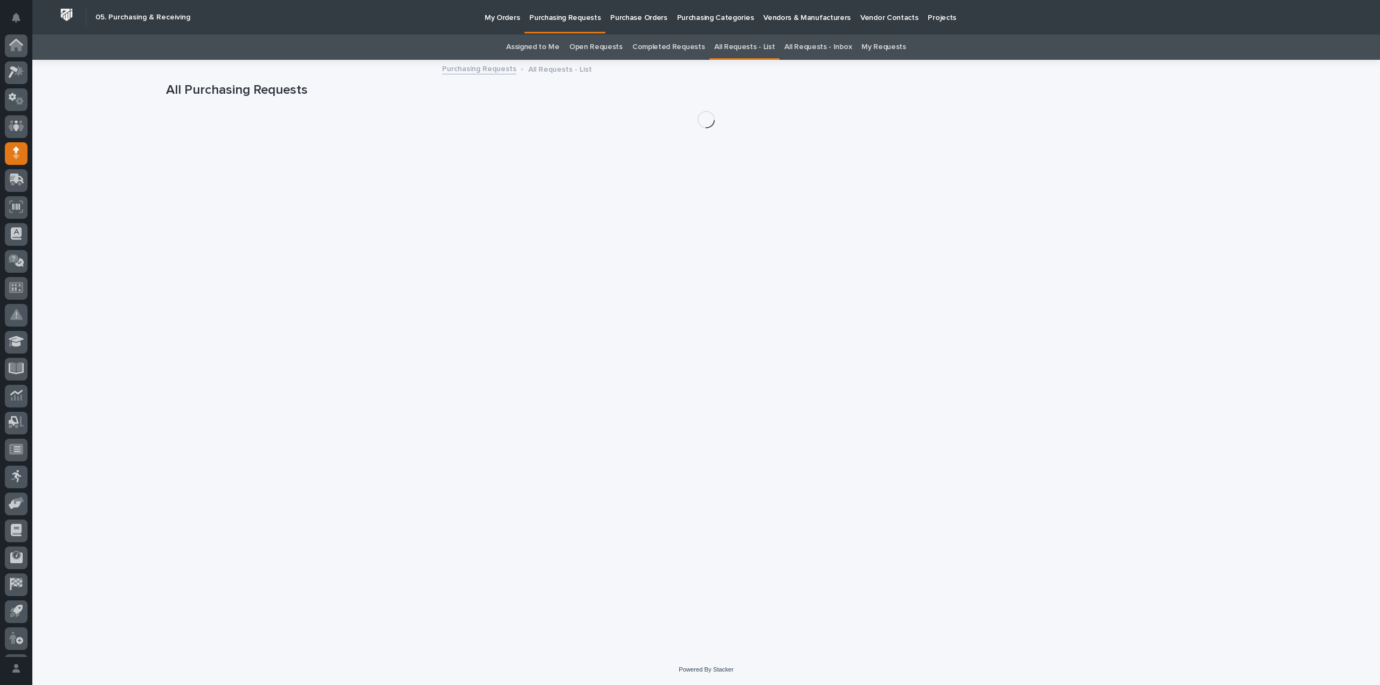
scroll to position [24, 0]
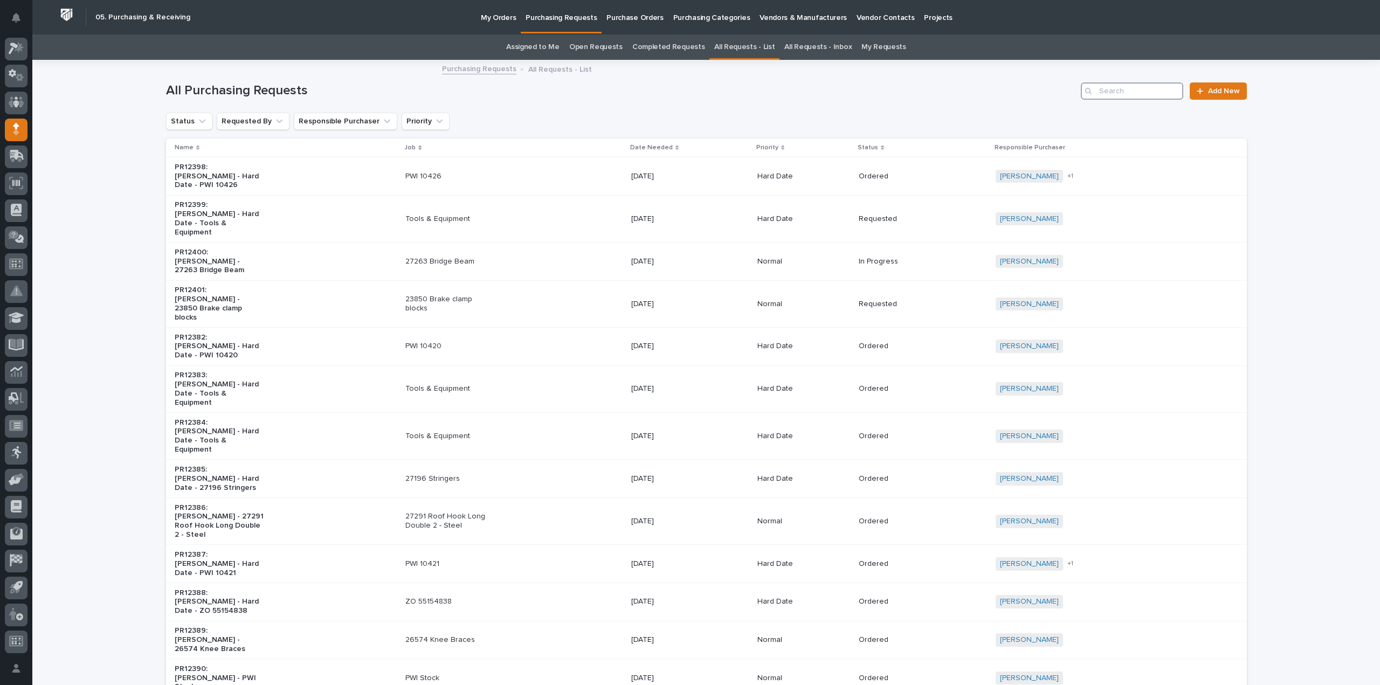
click at [1131, 93] on input "Search" at bounding box center [1132, 90] width 102 height 17
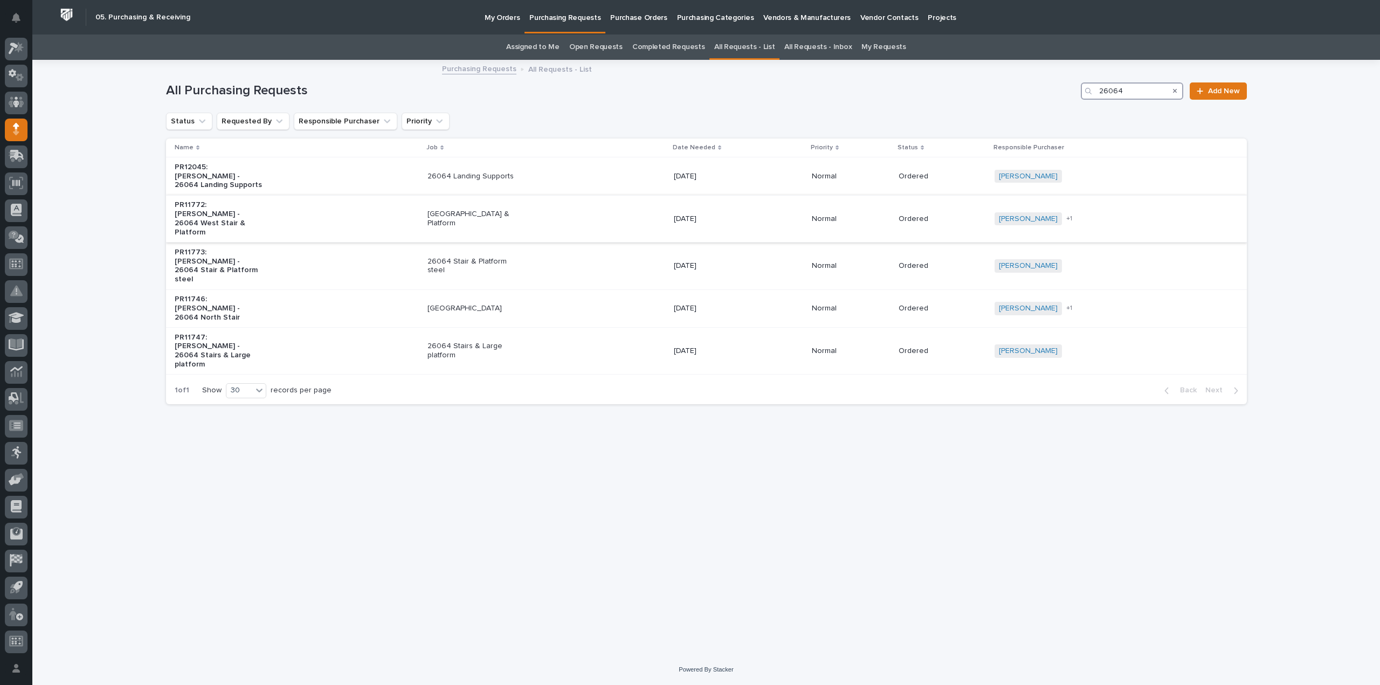
type input "26064"
click at [493, 210] on p "26064 West Stair & Platform" at bounding box center [472, 219] width 90 height 18
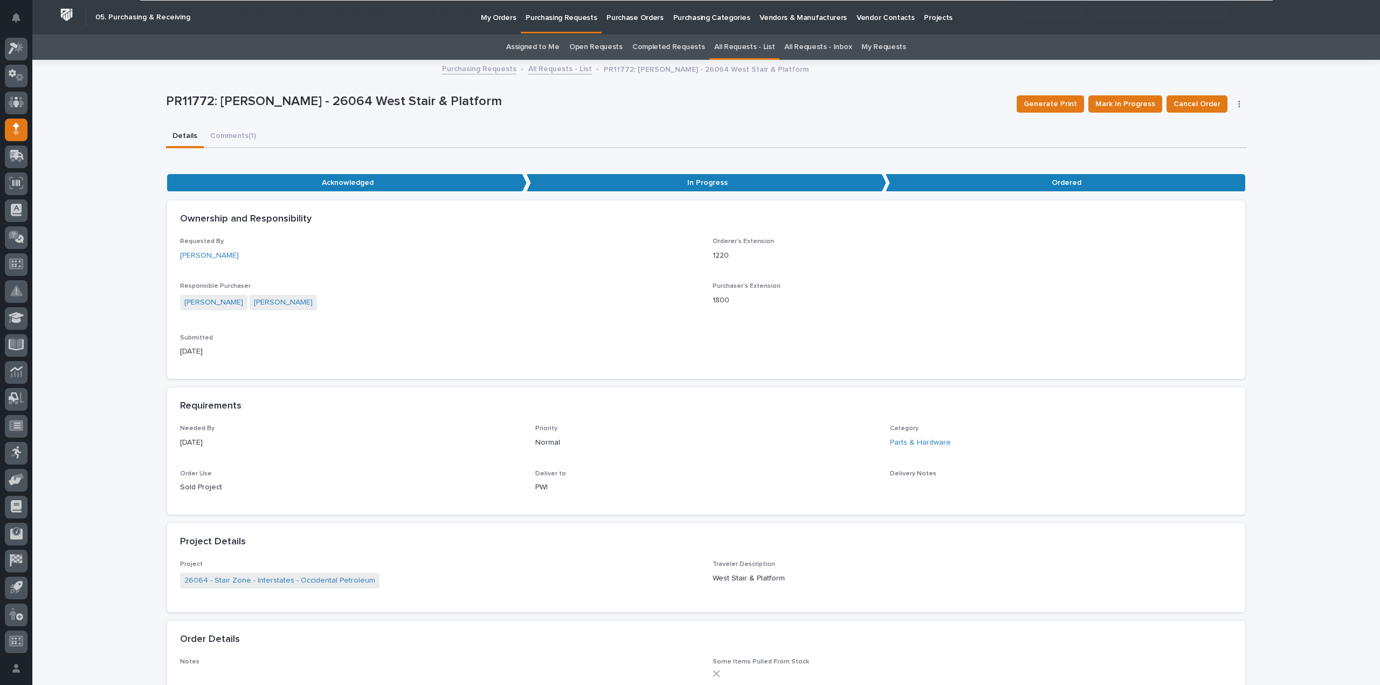
scroll to position [490, 0]
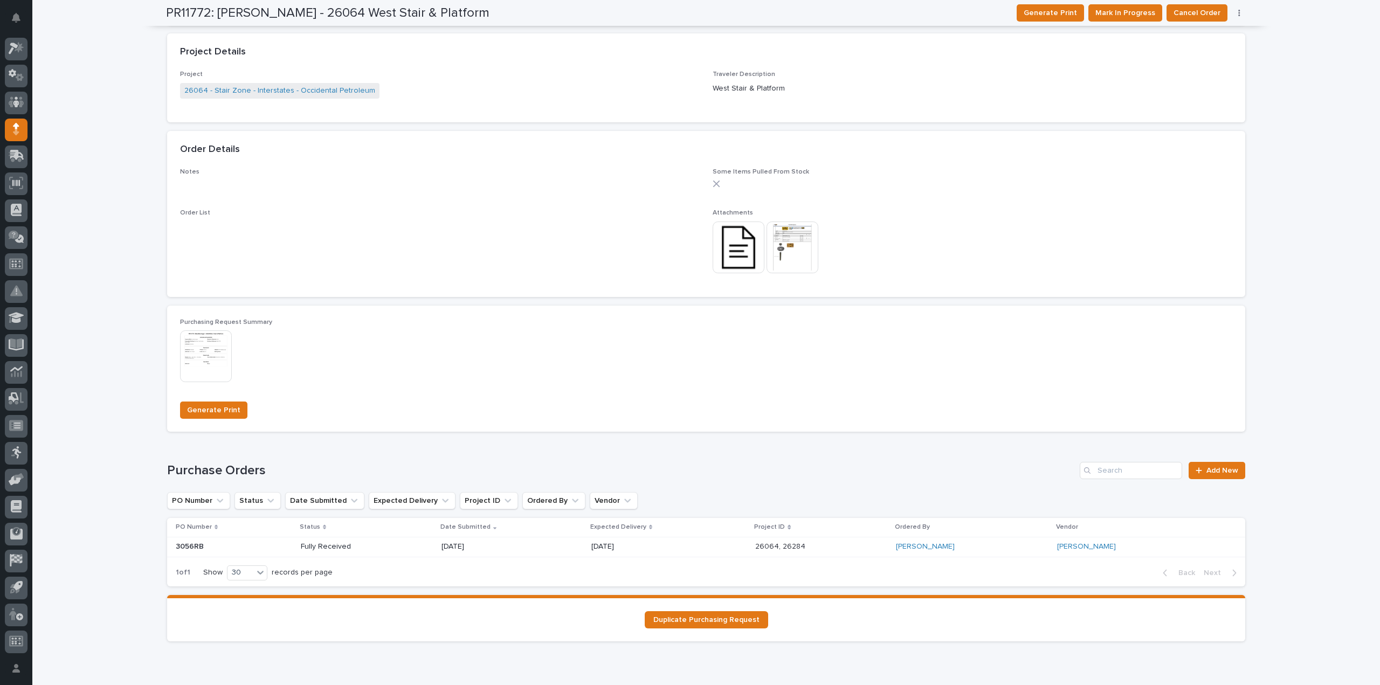
click at [390, 555] on div "Fully Received" at bounding box center [367, 547] width 132 height 18
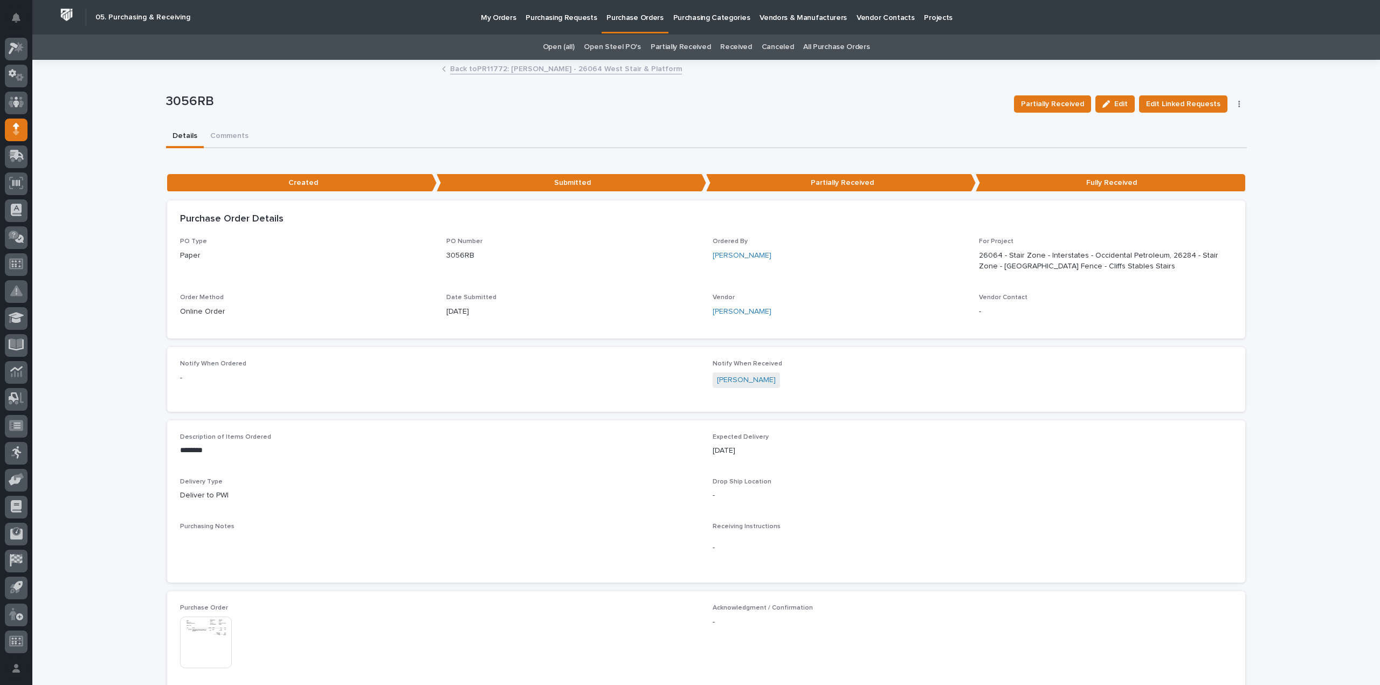
scroll to position [323, 0]
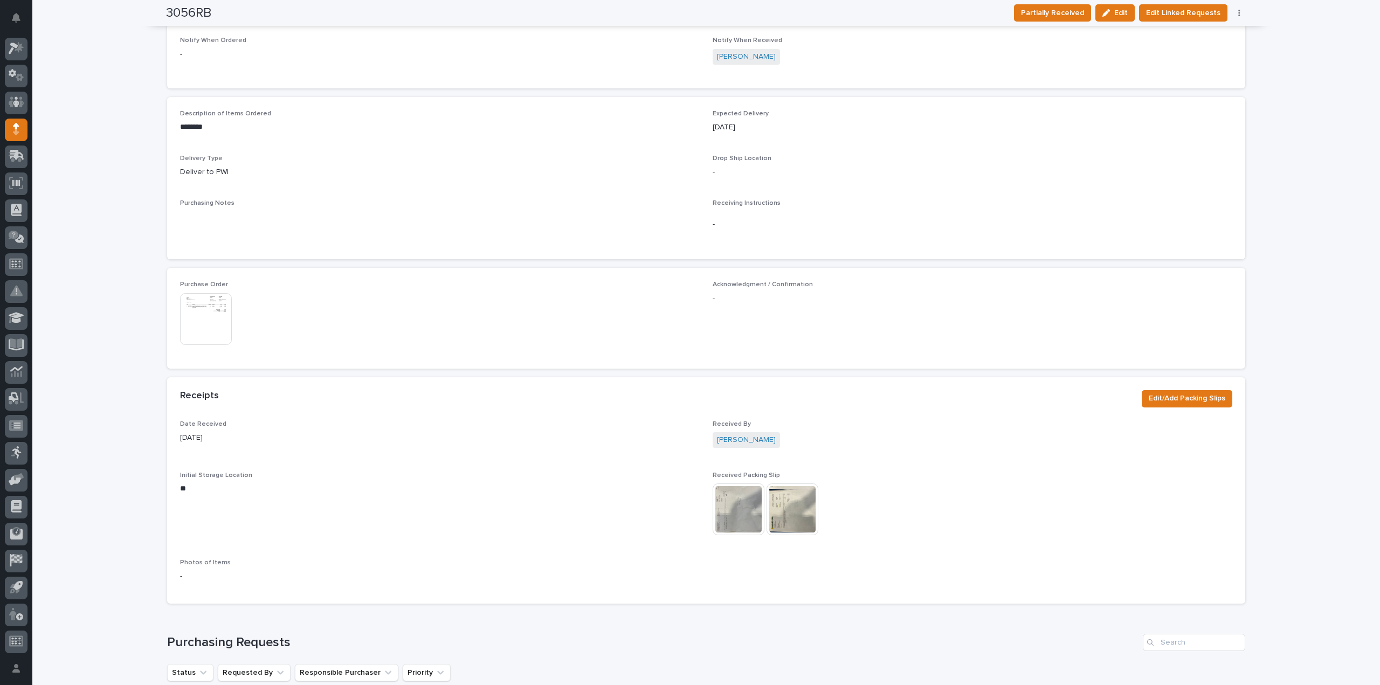
click at [723, 512] on img at bounding box center [739, 510] width 52 height 52
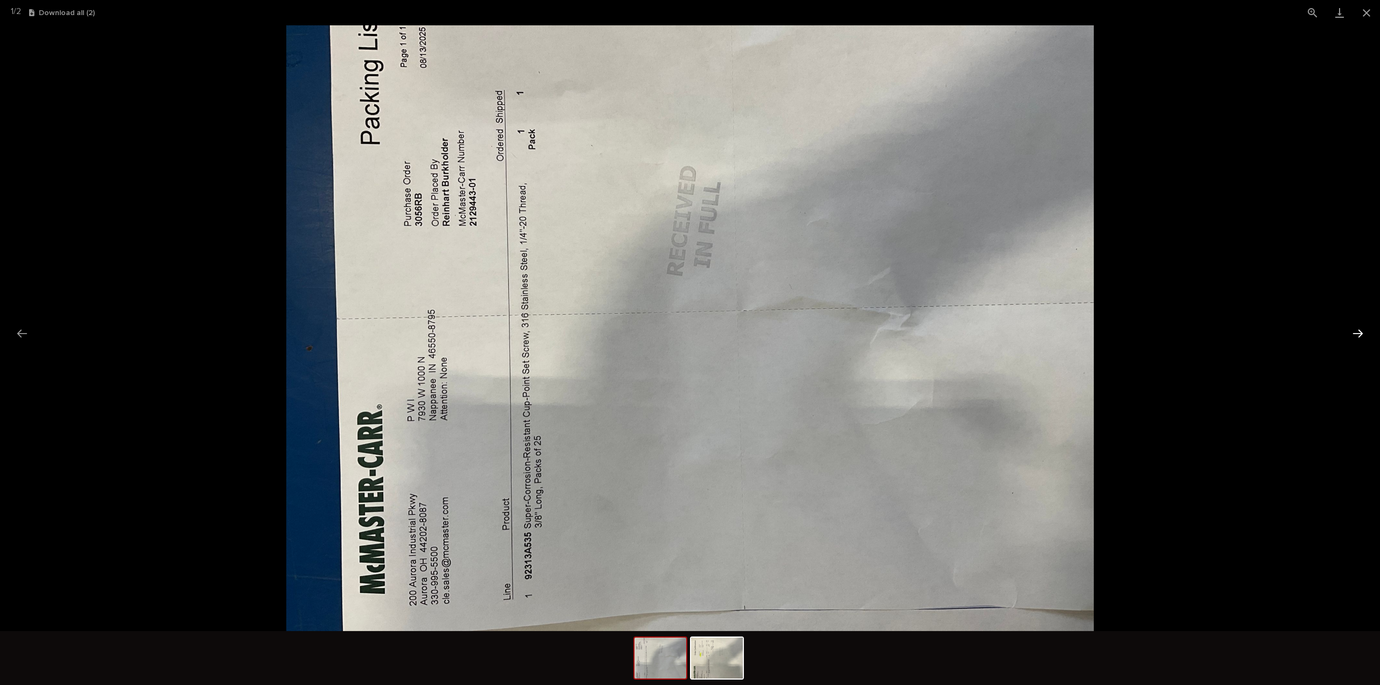
click at [1358, 334] on button "Next slide" at bounding box center [1358, 333] width 23 height 21
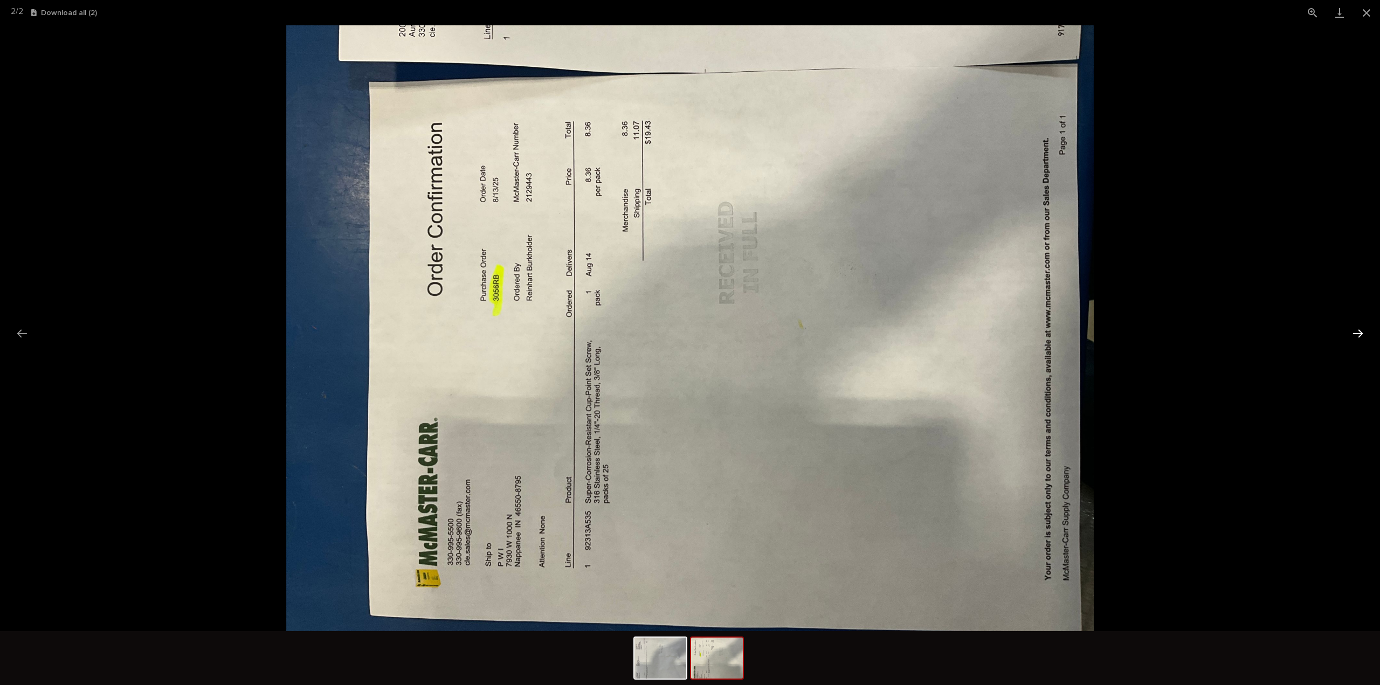
click at [1359, 330] on button "Next slide" at bounding box center [1358, 333] width 23 height 21
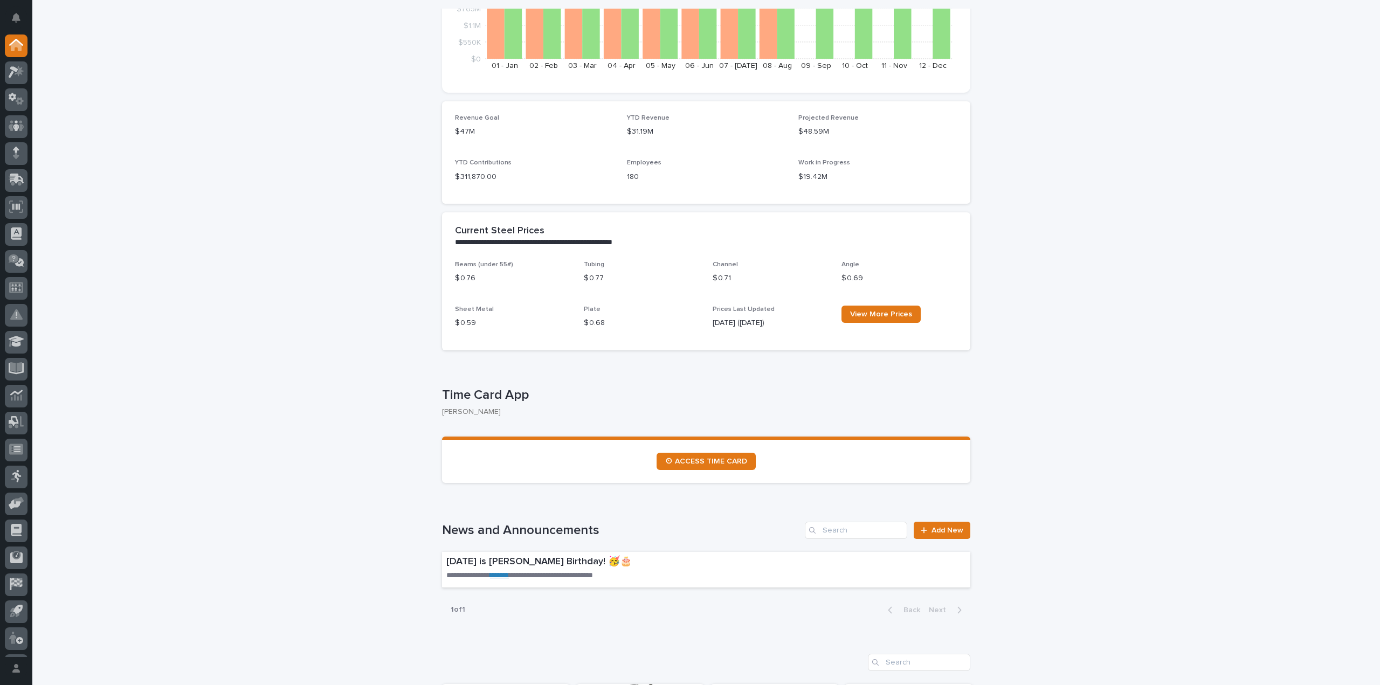
scroll to position [323, 0]
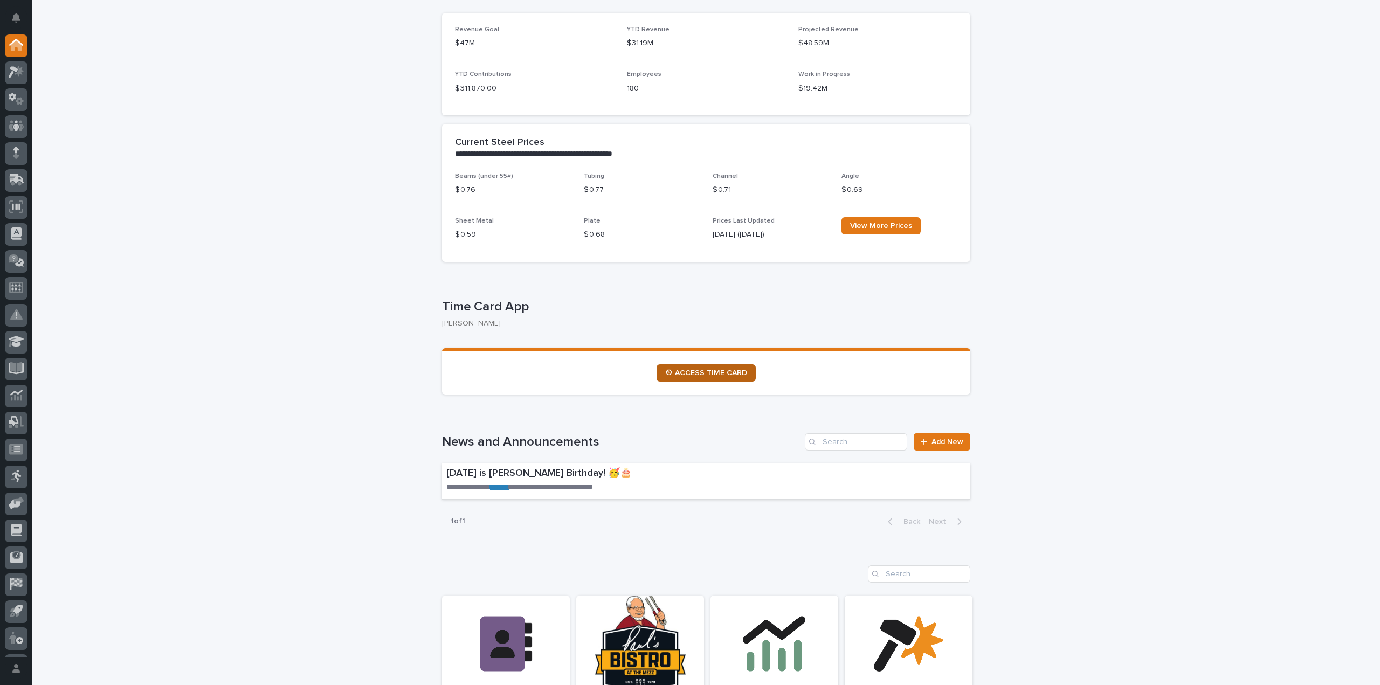
click at [689, 376] on span "⏲ ACCESS TIME CARD" at bounding box center [706, 373] width 82 height 8
click at [23, 76] on icon at bounding box center [17, 72] width 16 height 12
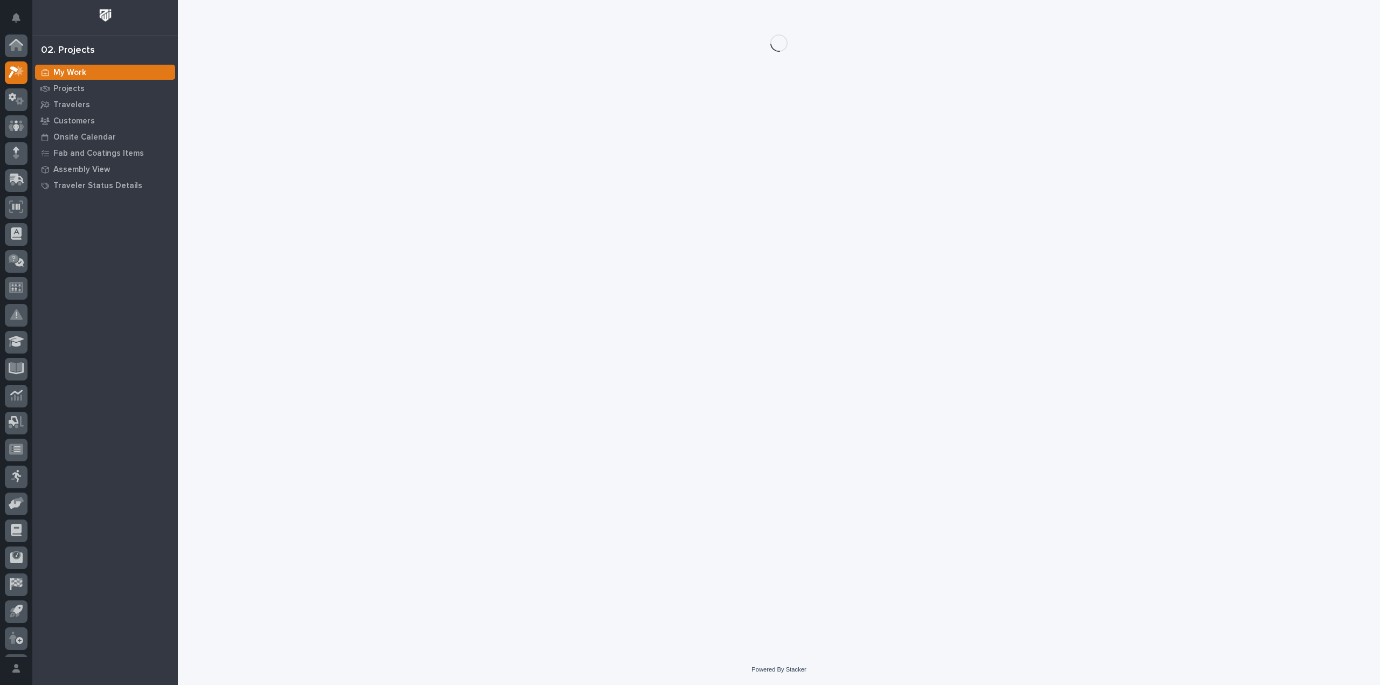
scroll to position [24, 0]
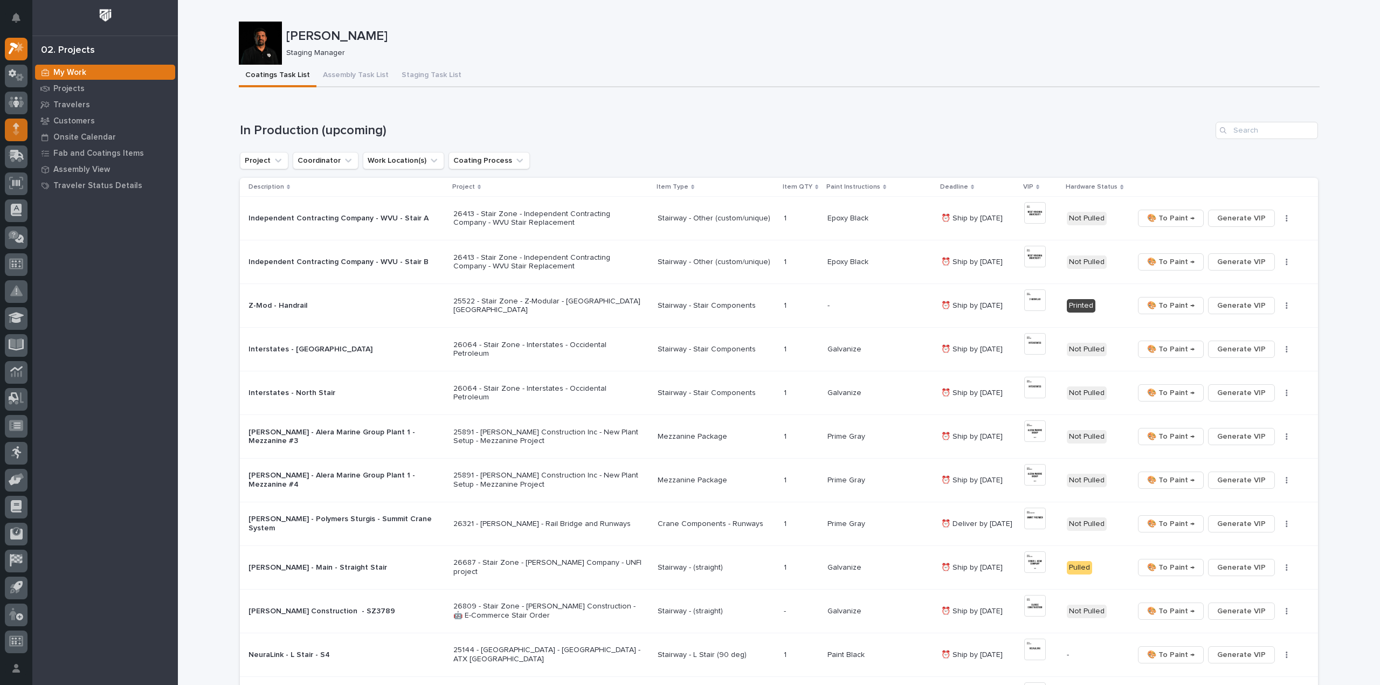
click at [17, 130] on icon at bounding box center [16, 132] width 6 height 6
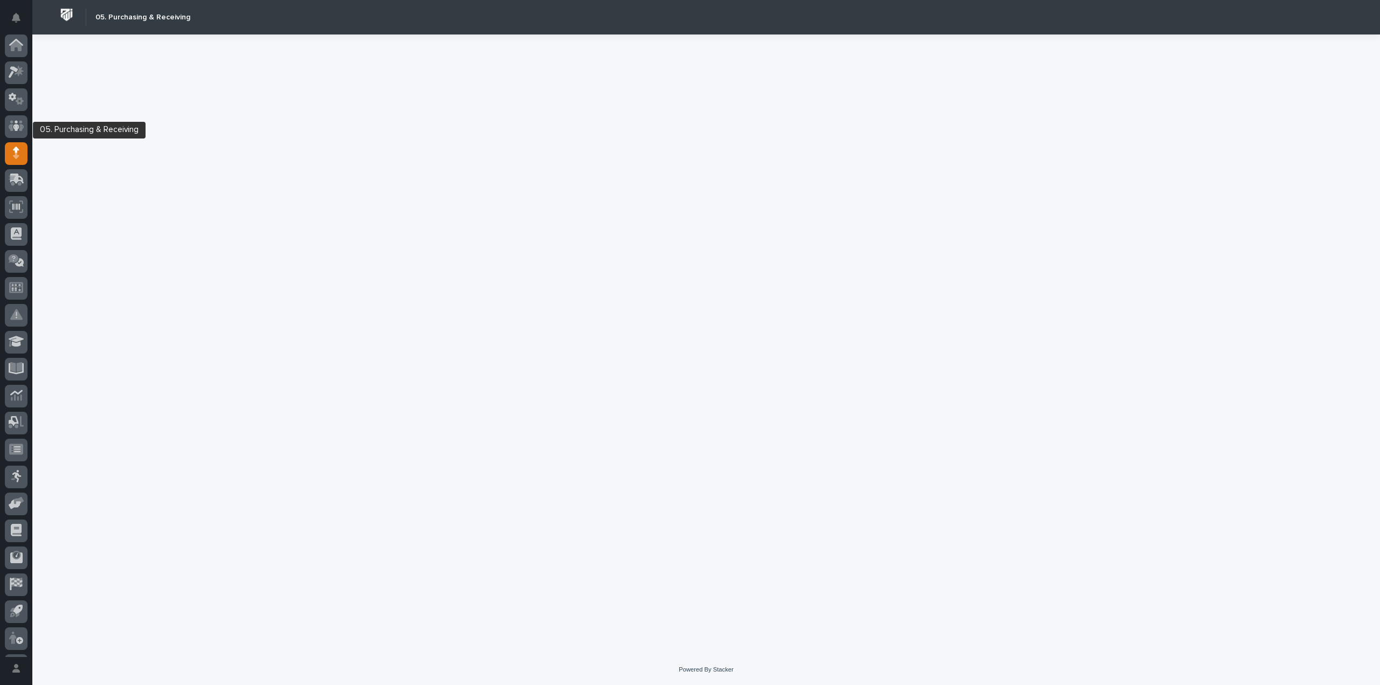
scroll to position [24, 0]
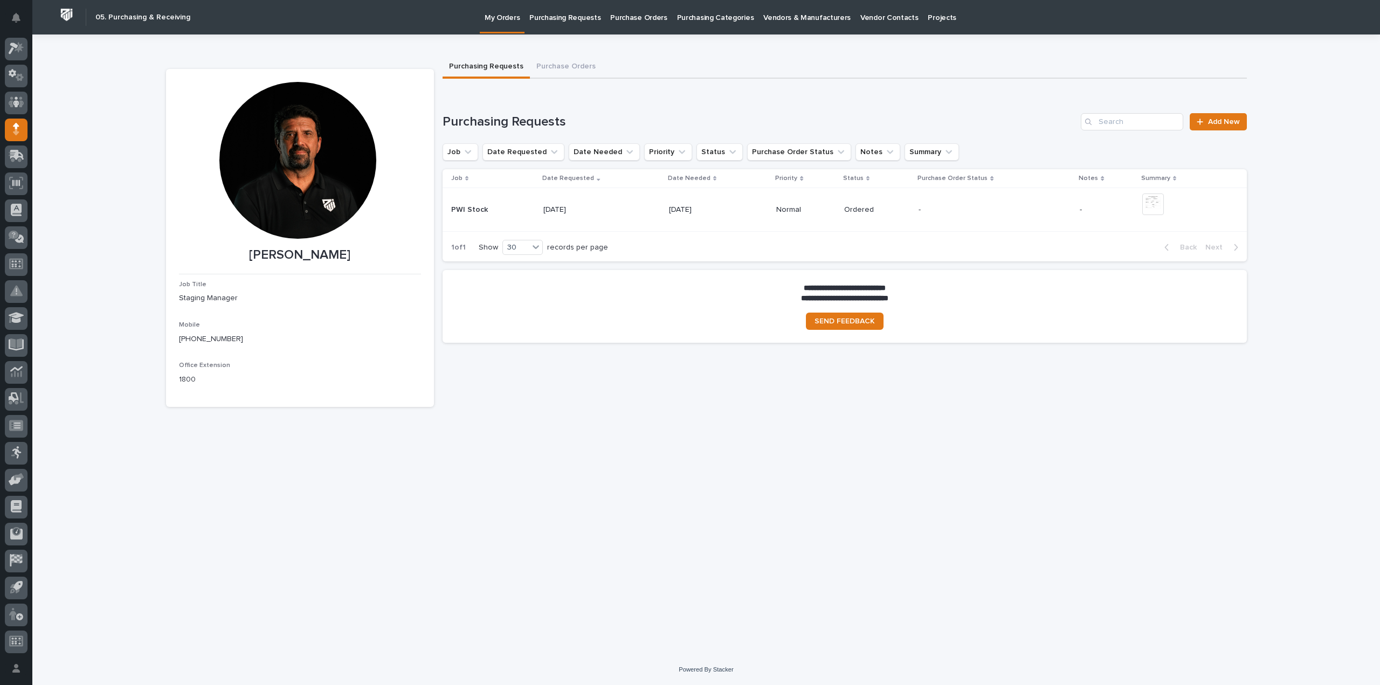
click at [554, 18] on p "Purchasing Requests" at bounding box center [564, 11] width 71 height 23
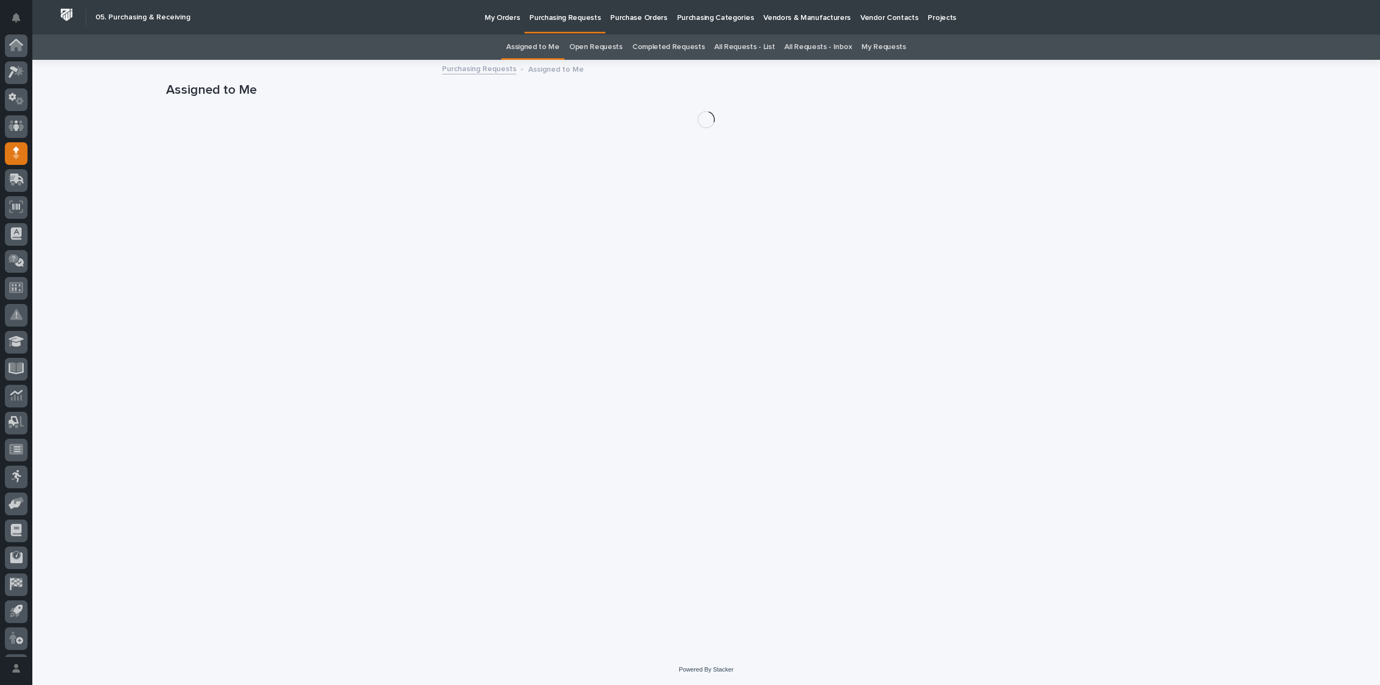
scroll to position [24, 0]
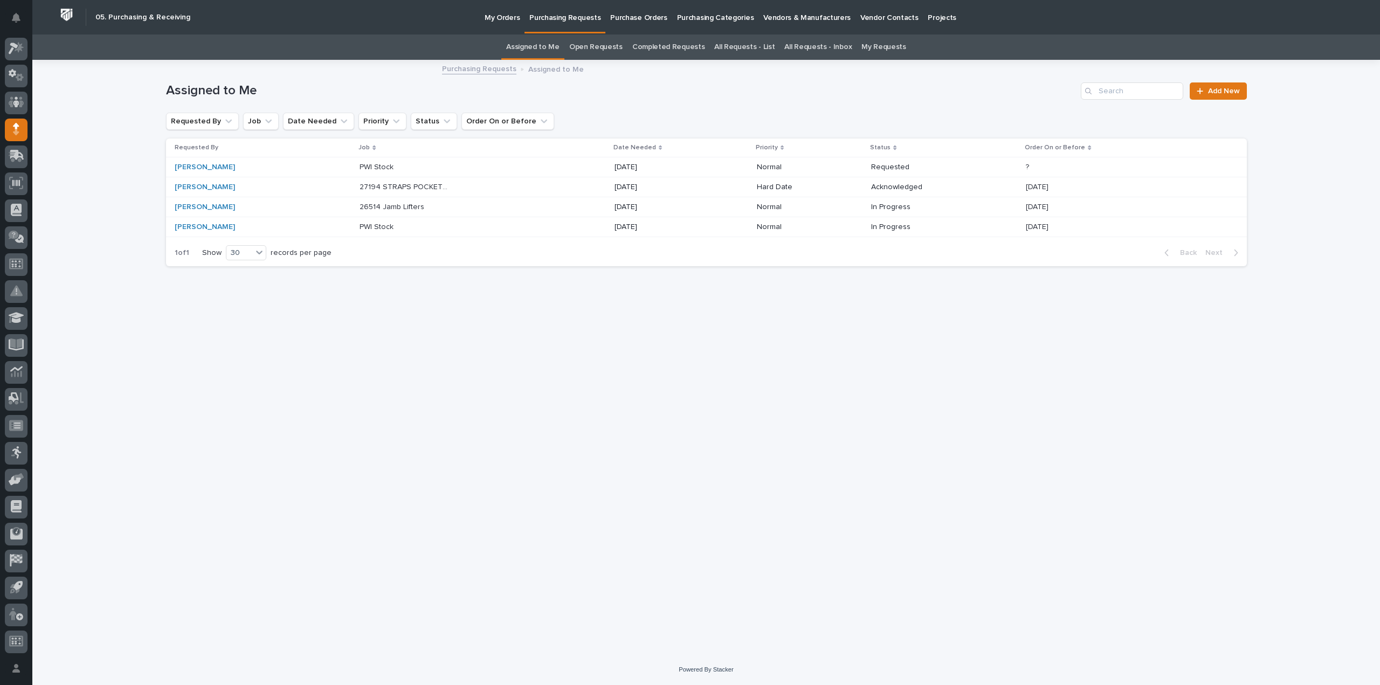
click at [744, 44] on link "All Requests - List" at bounding box center [744, 46] width 60 height 25
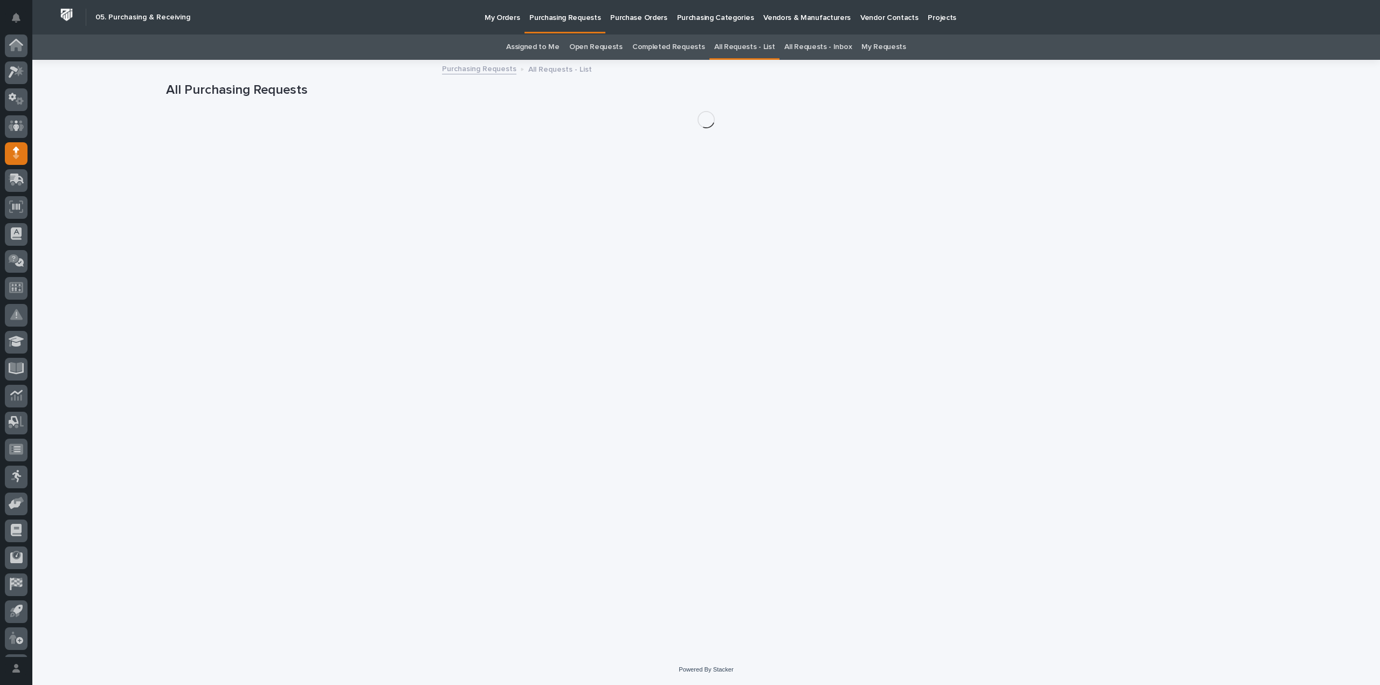
scroll to position [24, 0]
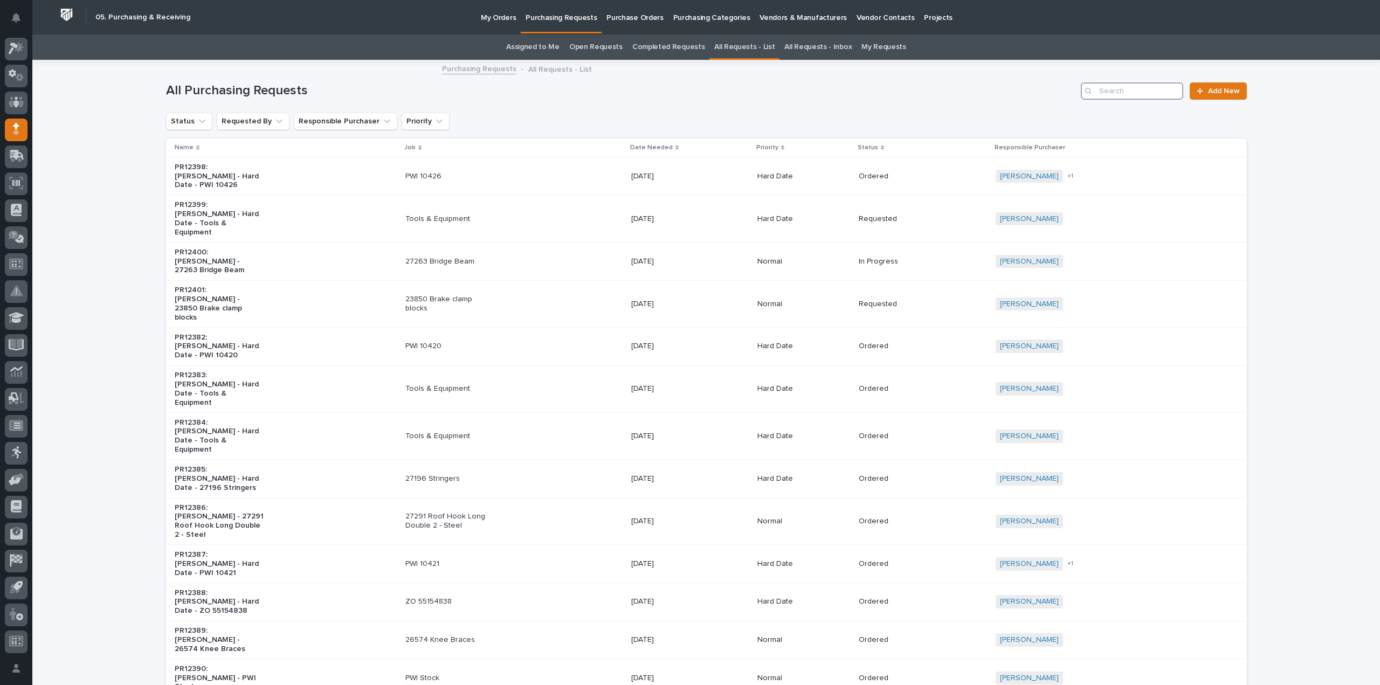
click at [1121, 93] on input "Search" at bounding box center [1132, 90] width 102 height 17
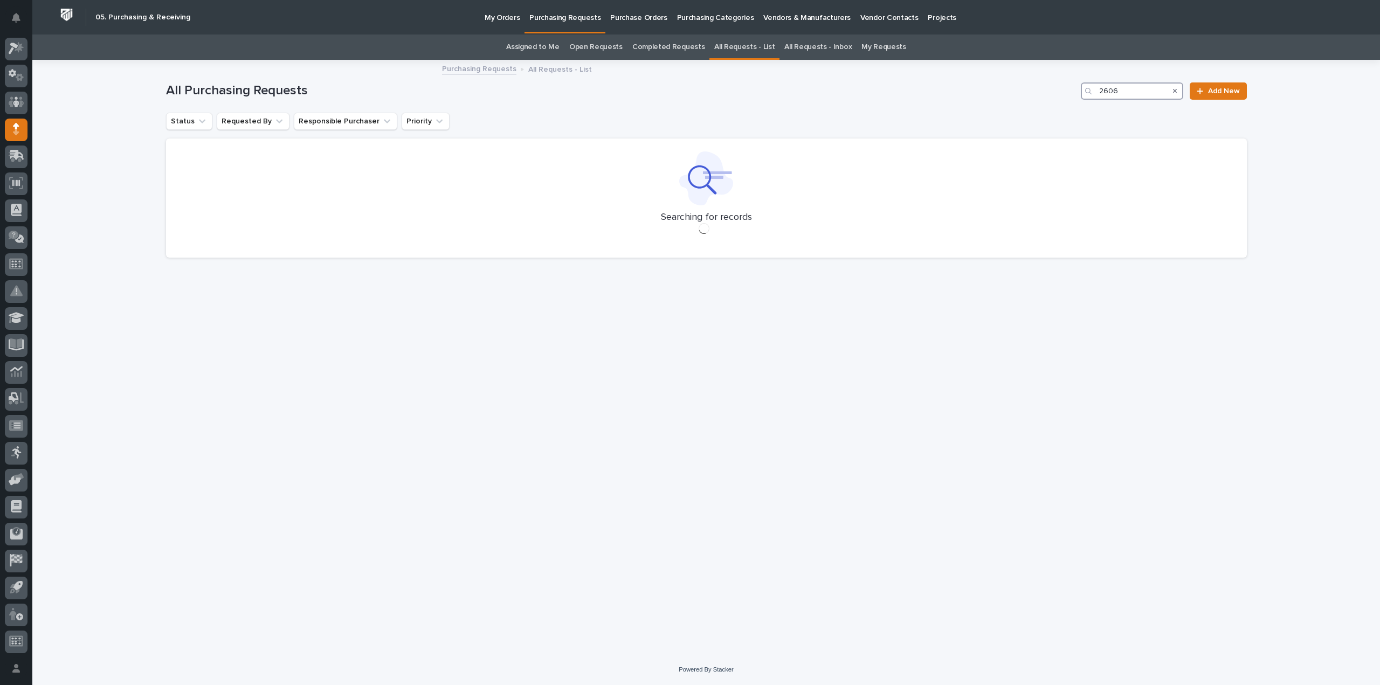
type input "26064"
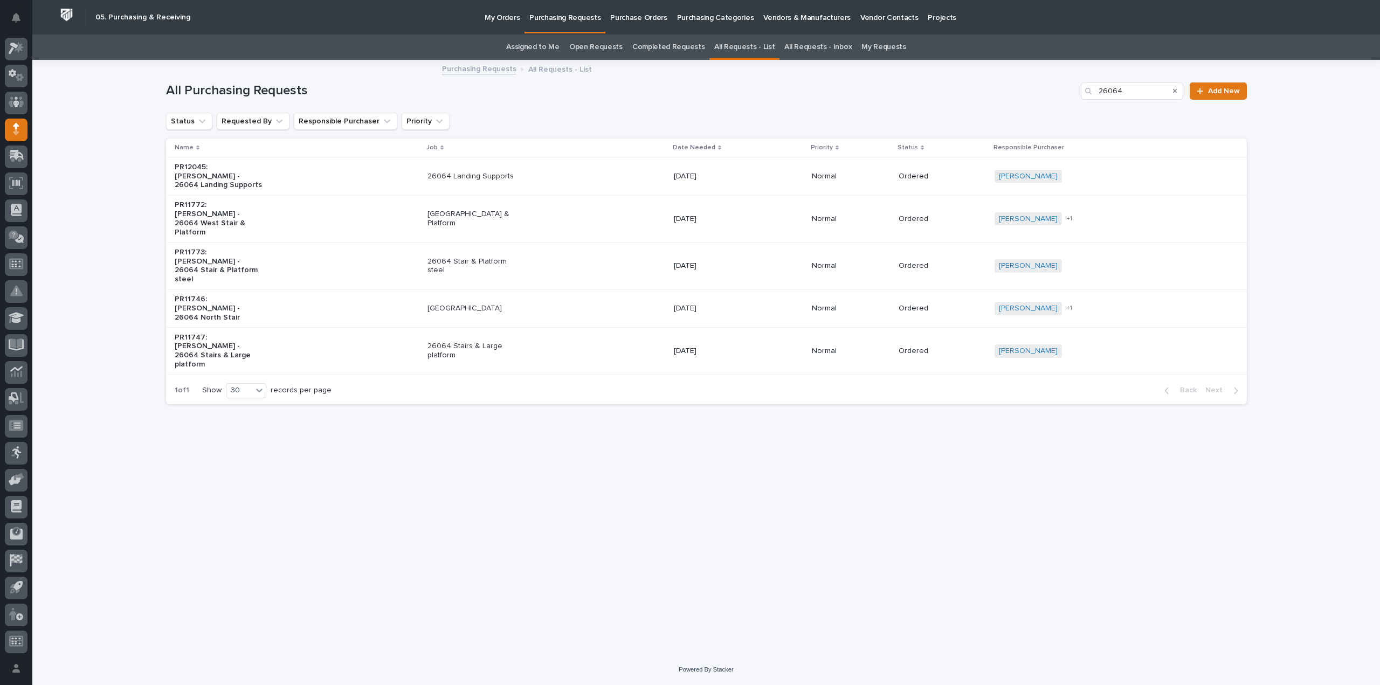
click at [447, 304] on p "26064 North Stair" at bounding box center [472, 308] width 90 height 9
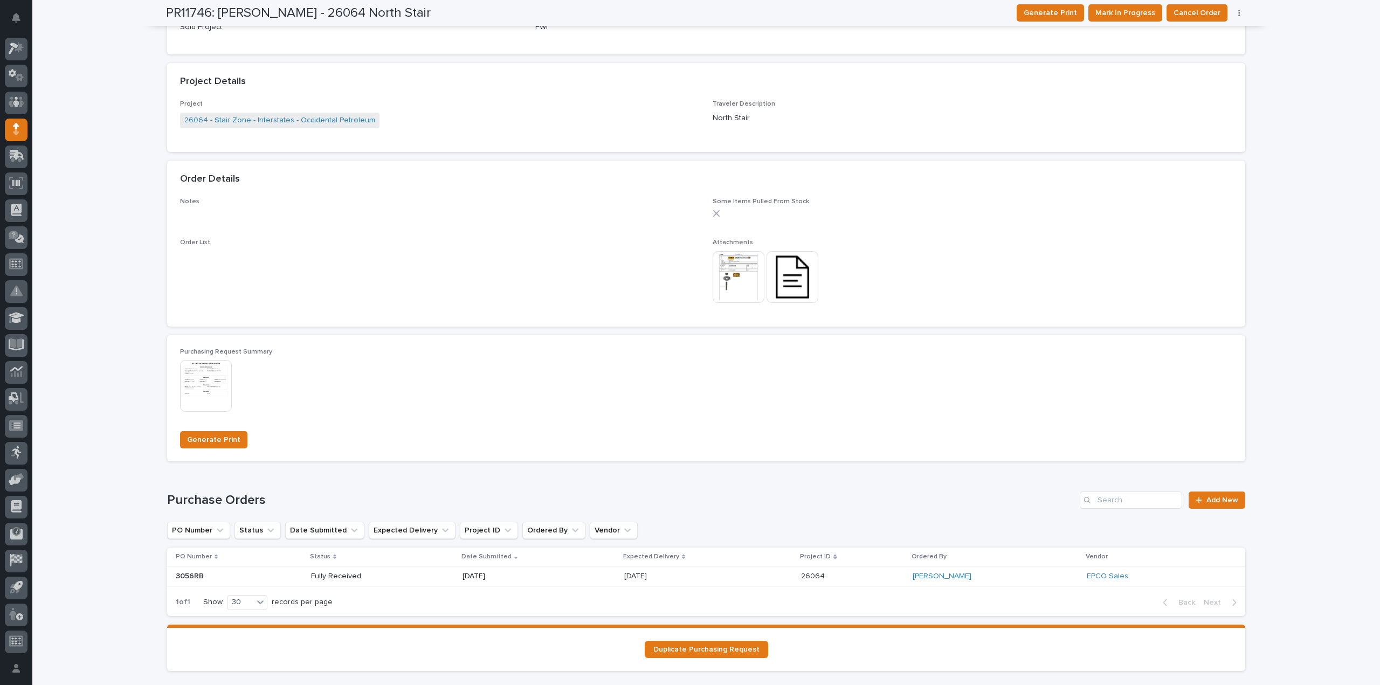
scroll to position [500, 0]
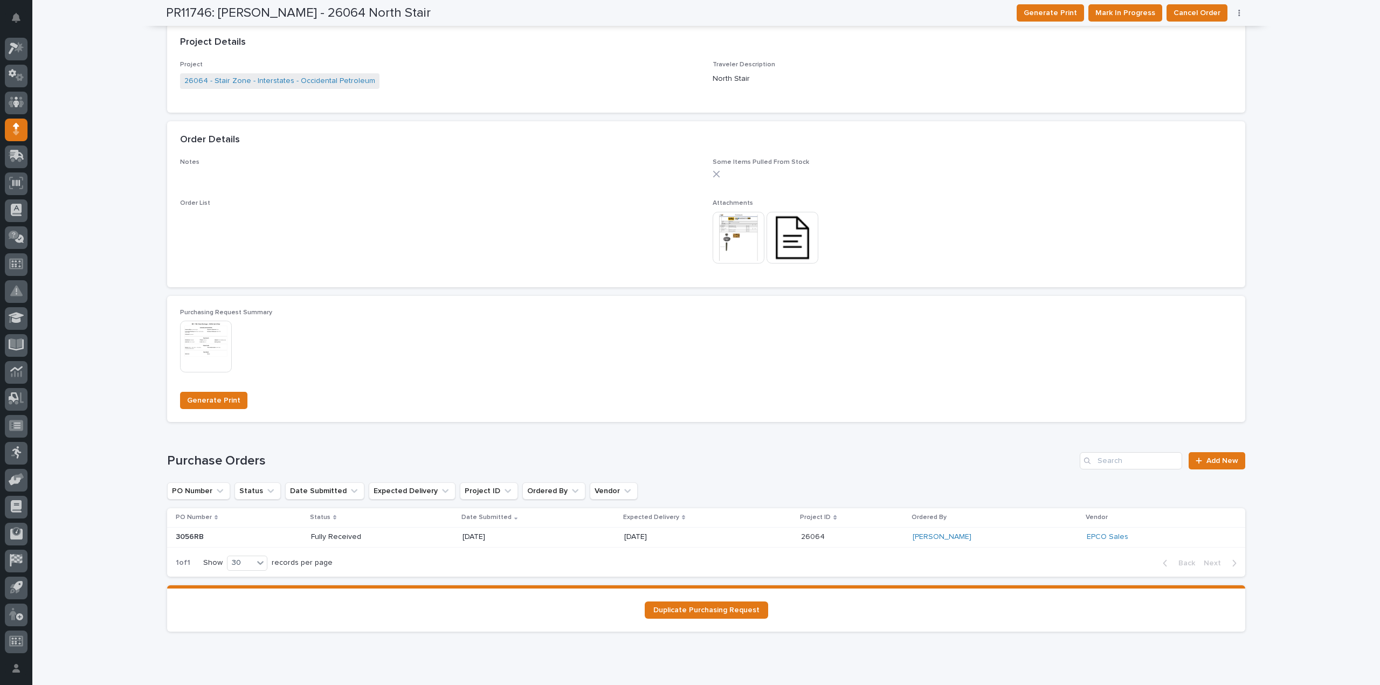
click at [331, 536] on p "Fully Received" at bounding box center [349, 537] width 77 height 9
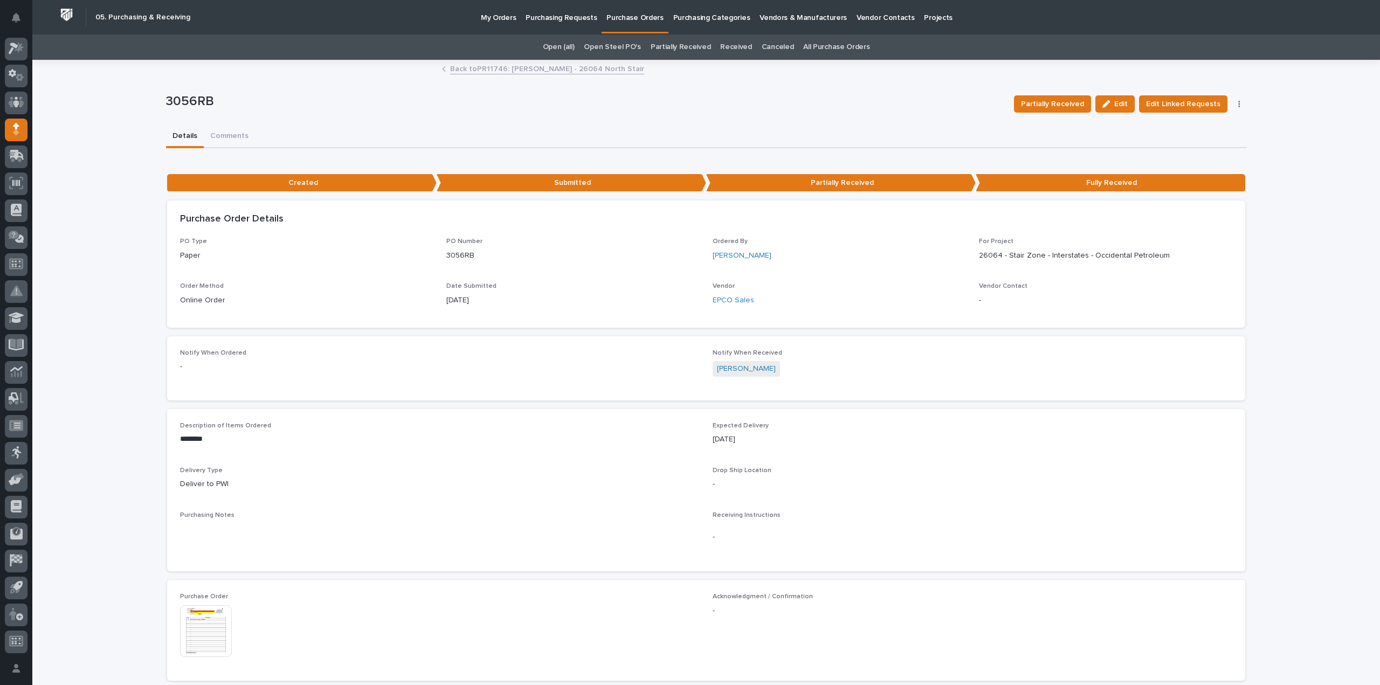
scroll to position [108, 0]
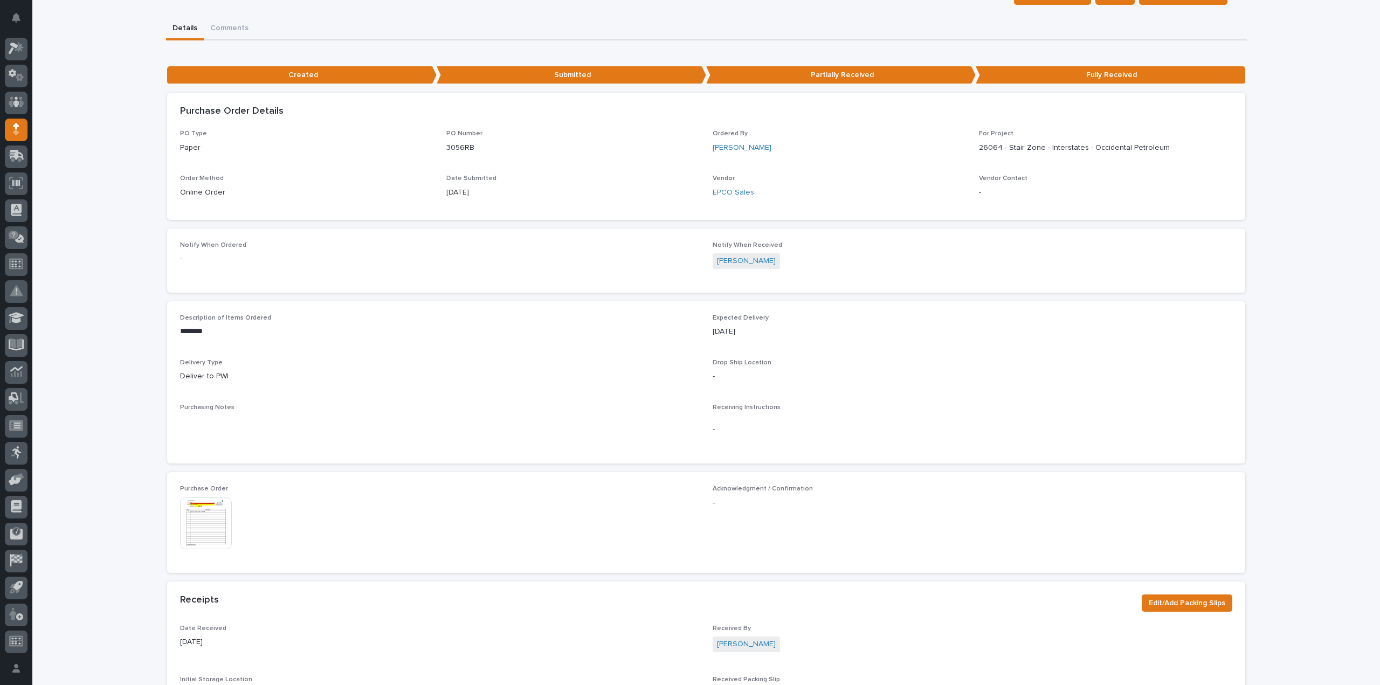
click at [217, 529] on img at bounding box center [206, 524] width 52 height 52
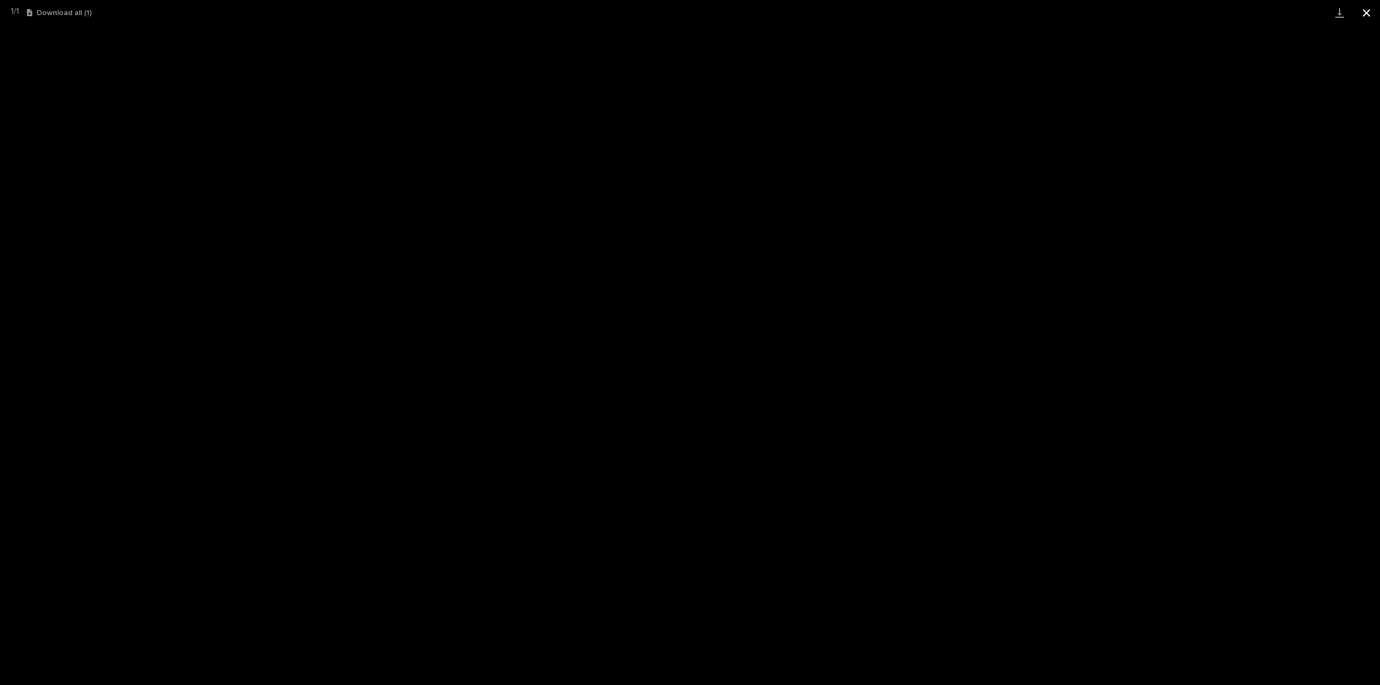
click at [1369, 9] on button "Close gallery" at bounding box center [1366, 12] width 27 height 25
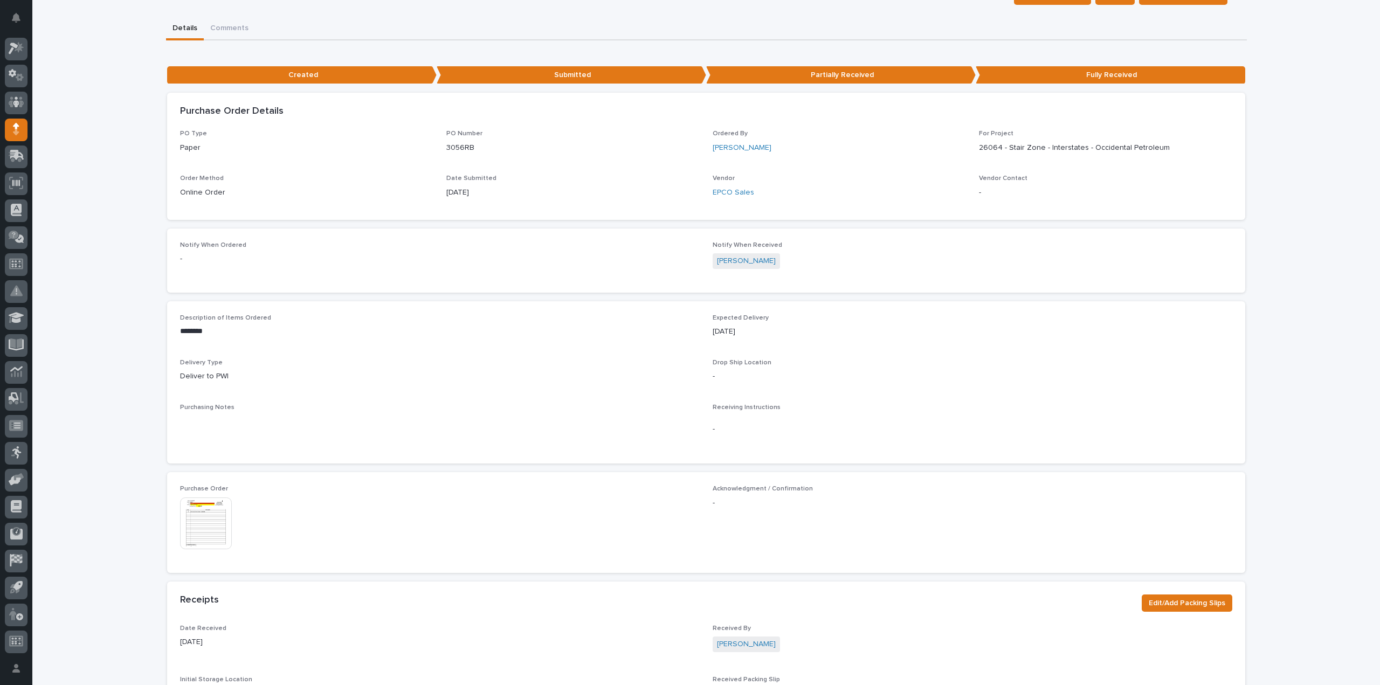
scroll to position [0, 0]
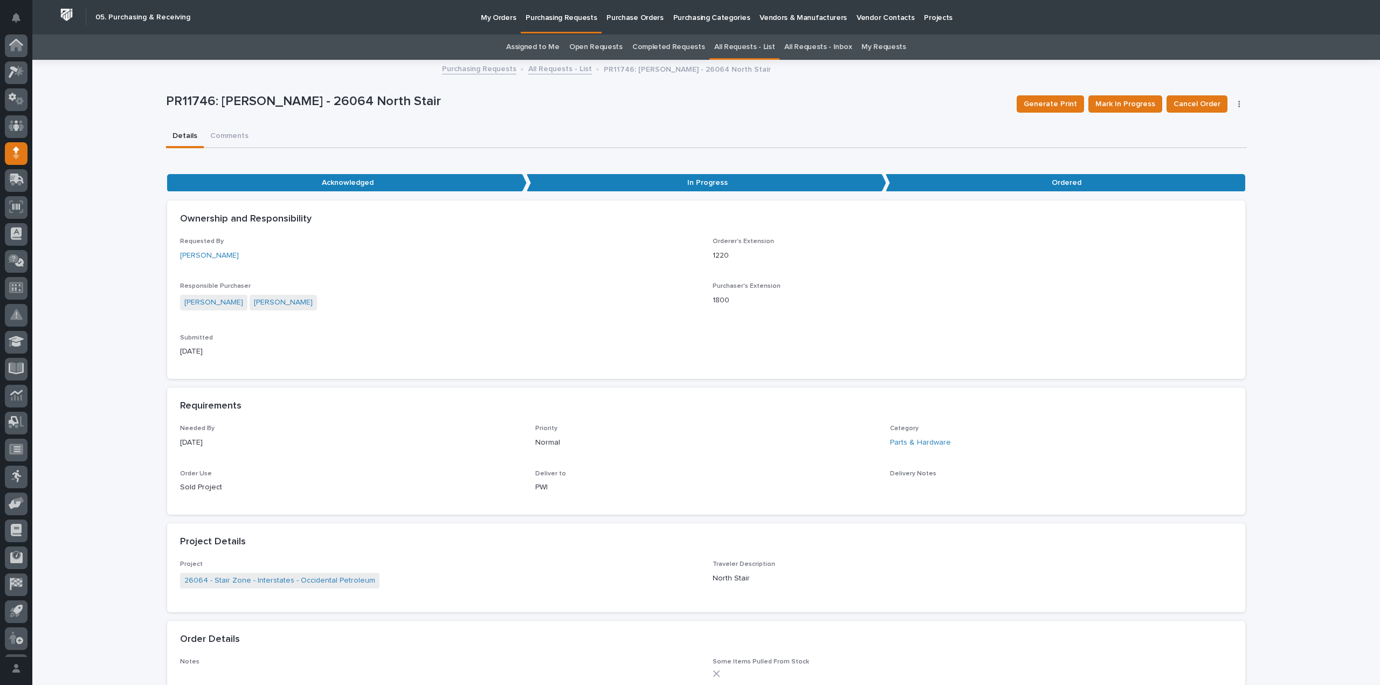
scroll to position [24, 0]
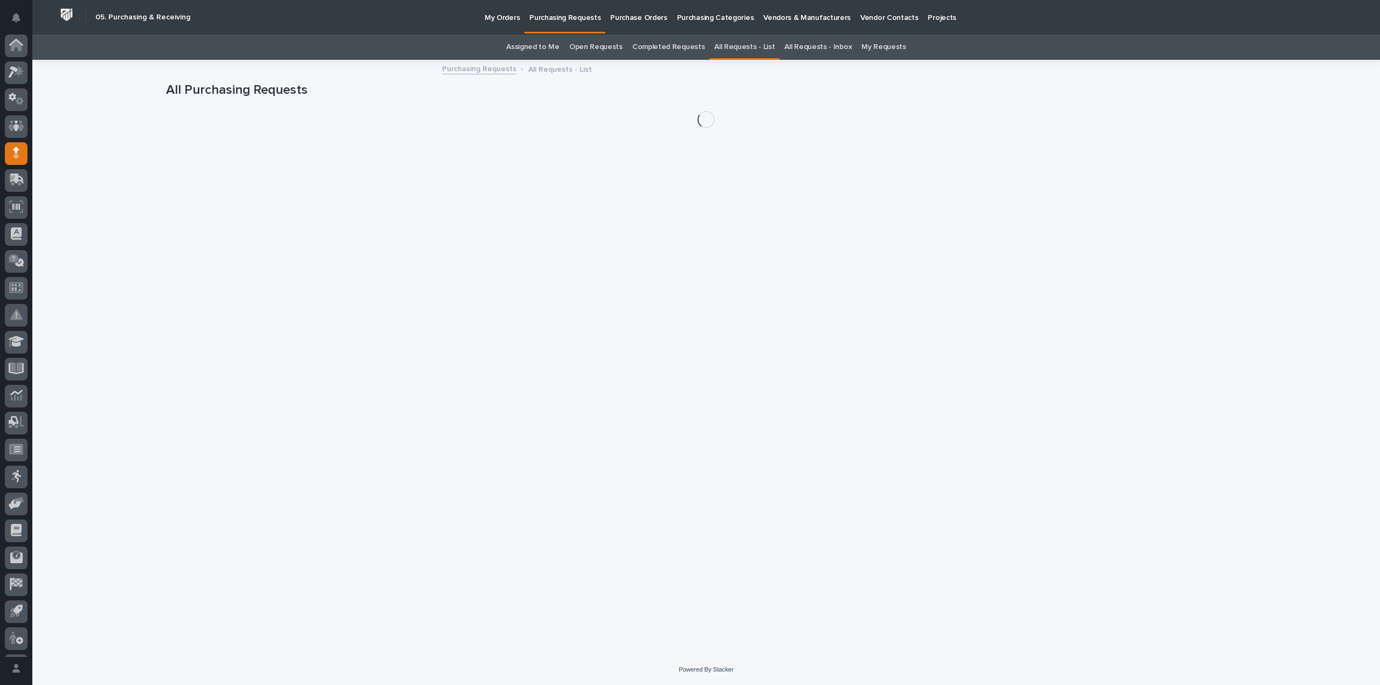
scroll to position [24, 0]
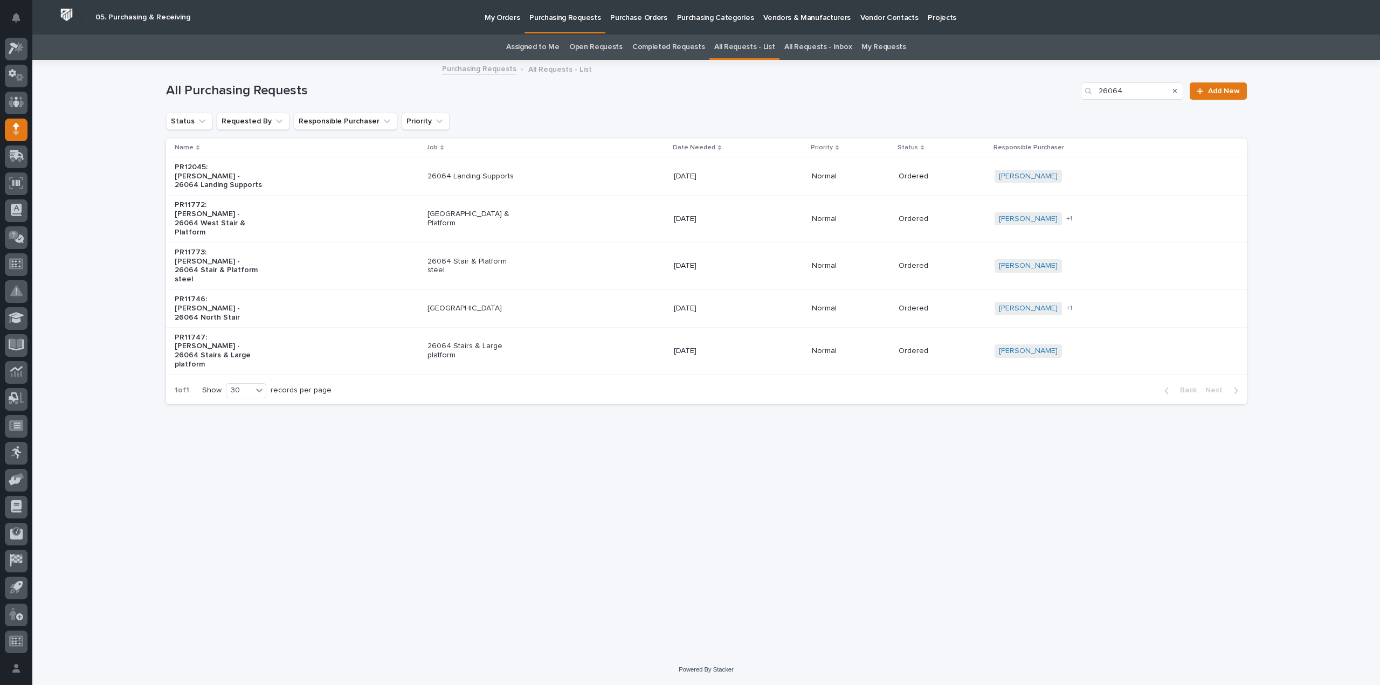
click at [459, 257] on p "26064 Stair & Platform steel" at bounding box center [472, 266] width 90 height 18
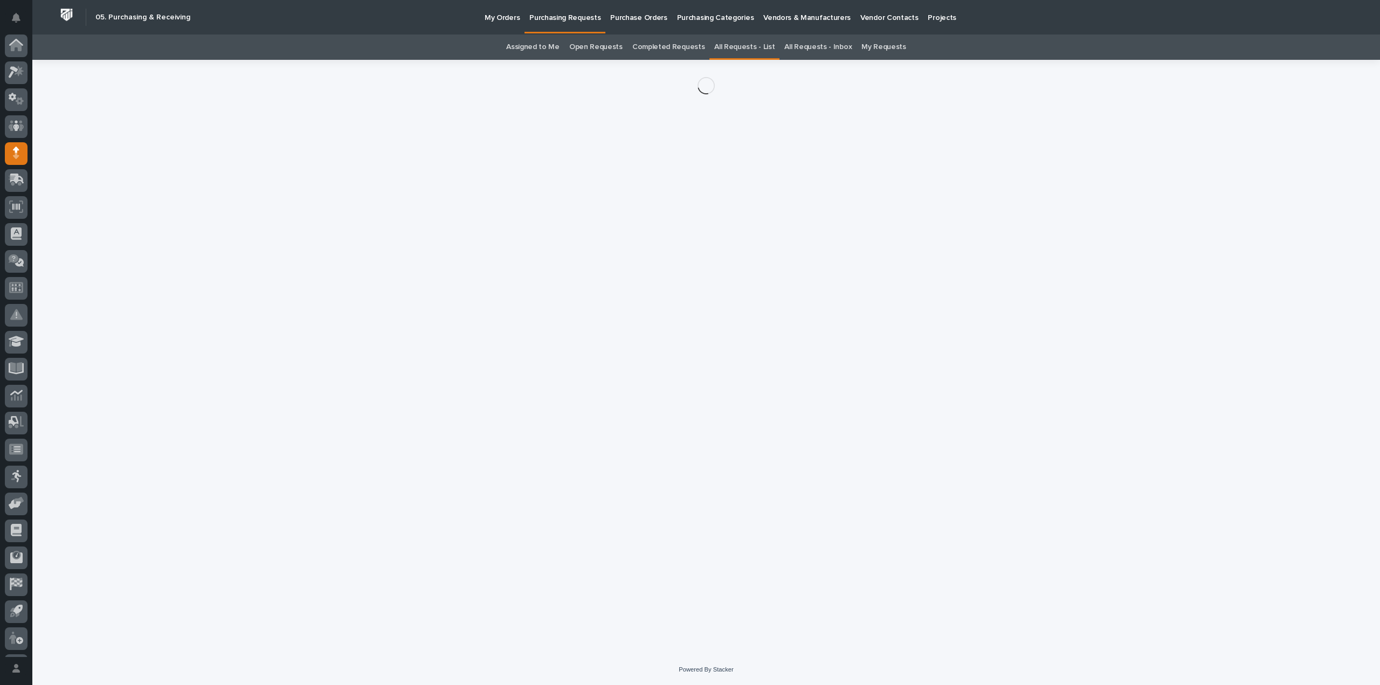
scroll to position [24, 0]
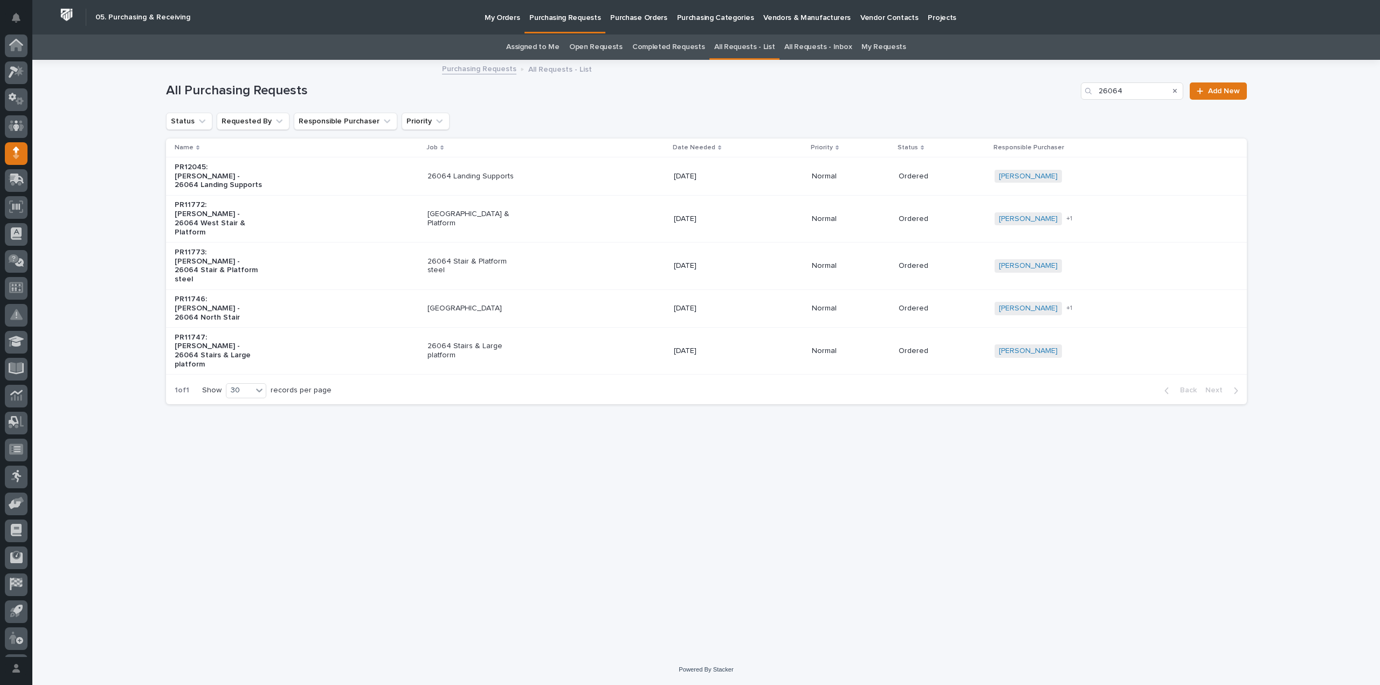
scroll to position [24, 0]
click at [453, 210] on p "26064 West Stair & Platform" at bounding box center [472, 219] width 90 height 18
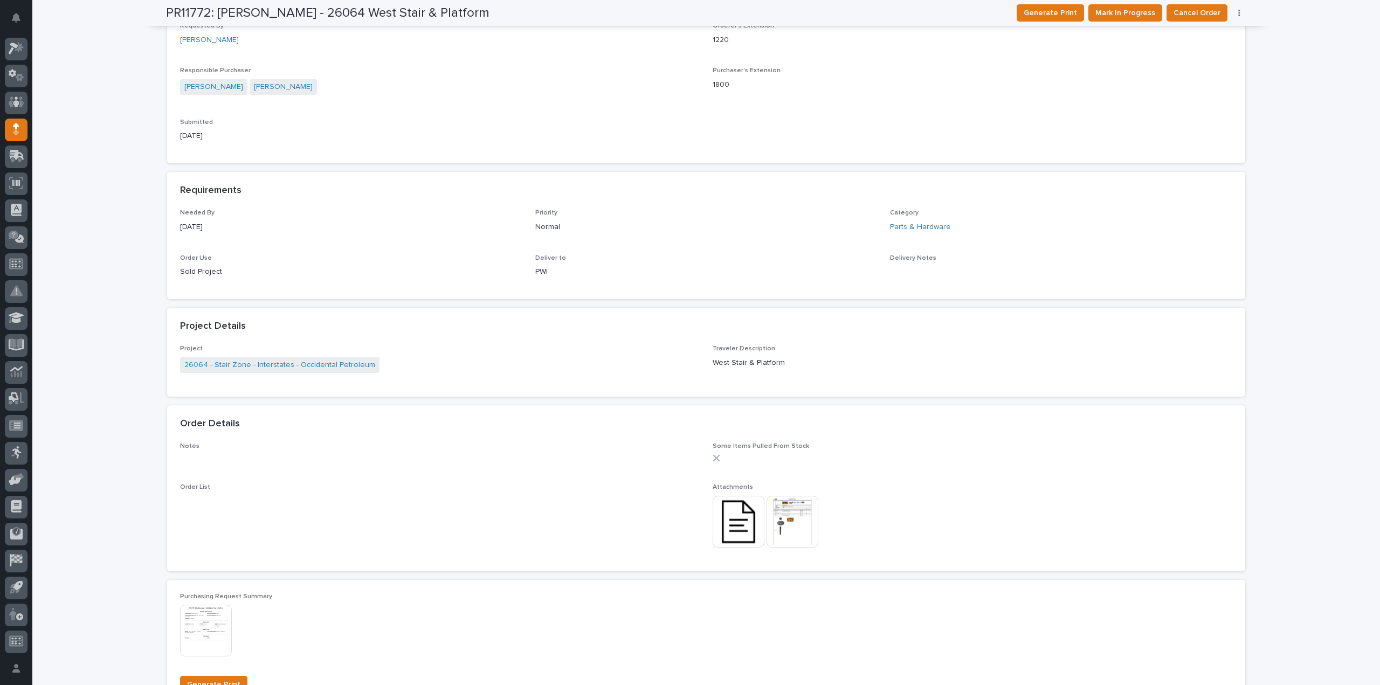
scroll to position [431, 0]
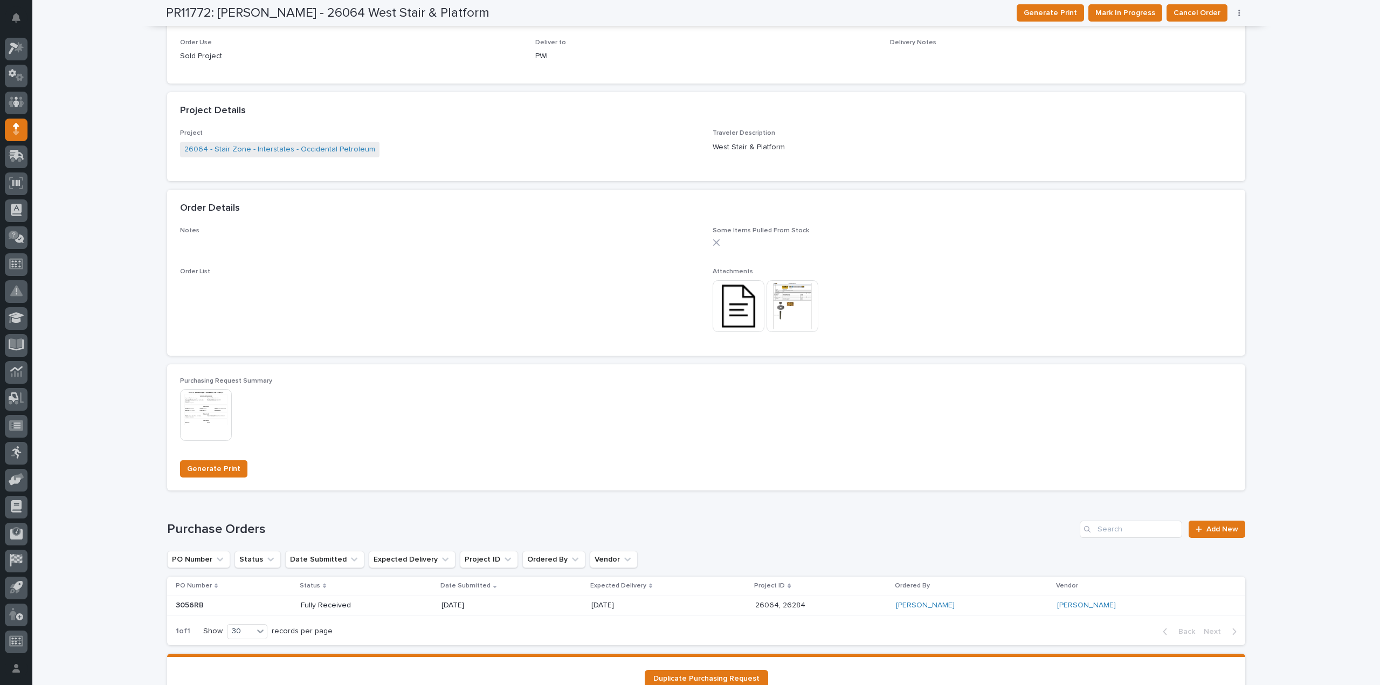
click at [742, 309] on img at bounding box center [739, 306] width 52 height 52
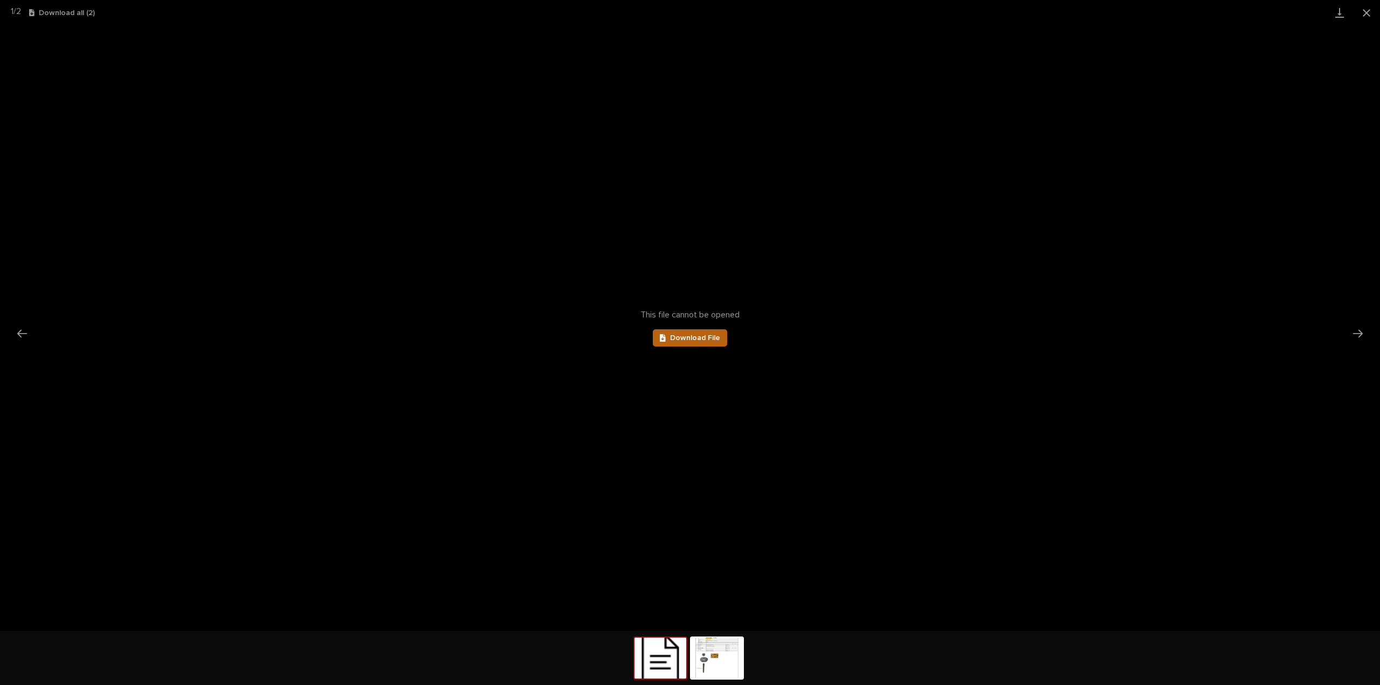
click at [720, 341] on link "Download File" at bounding box center [690, 337] width 74 height 17
click at [1363, 12] on button "Close gallery" at bounding box center [1366, 12] width 27 height 25
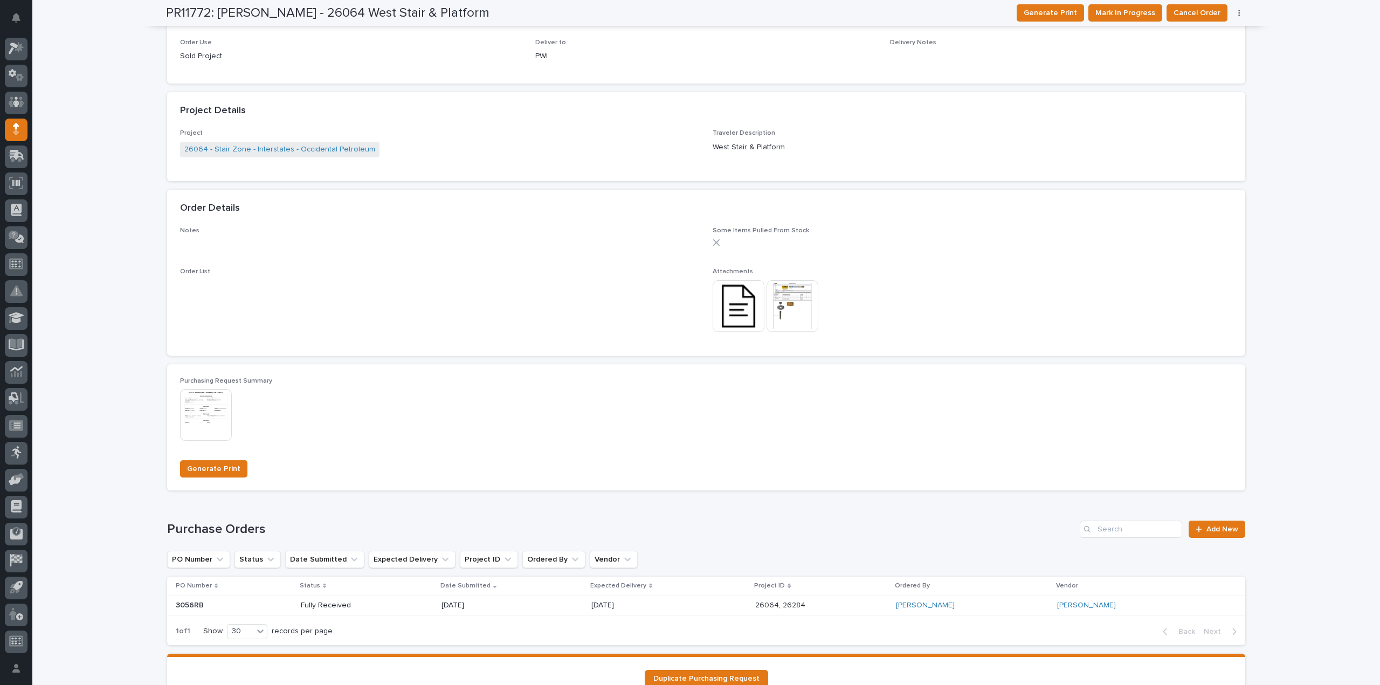
click at [743, 310] on img at bounding box center [739, 306] width 52 height 52
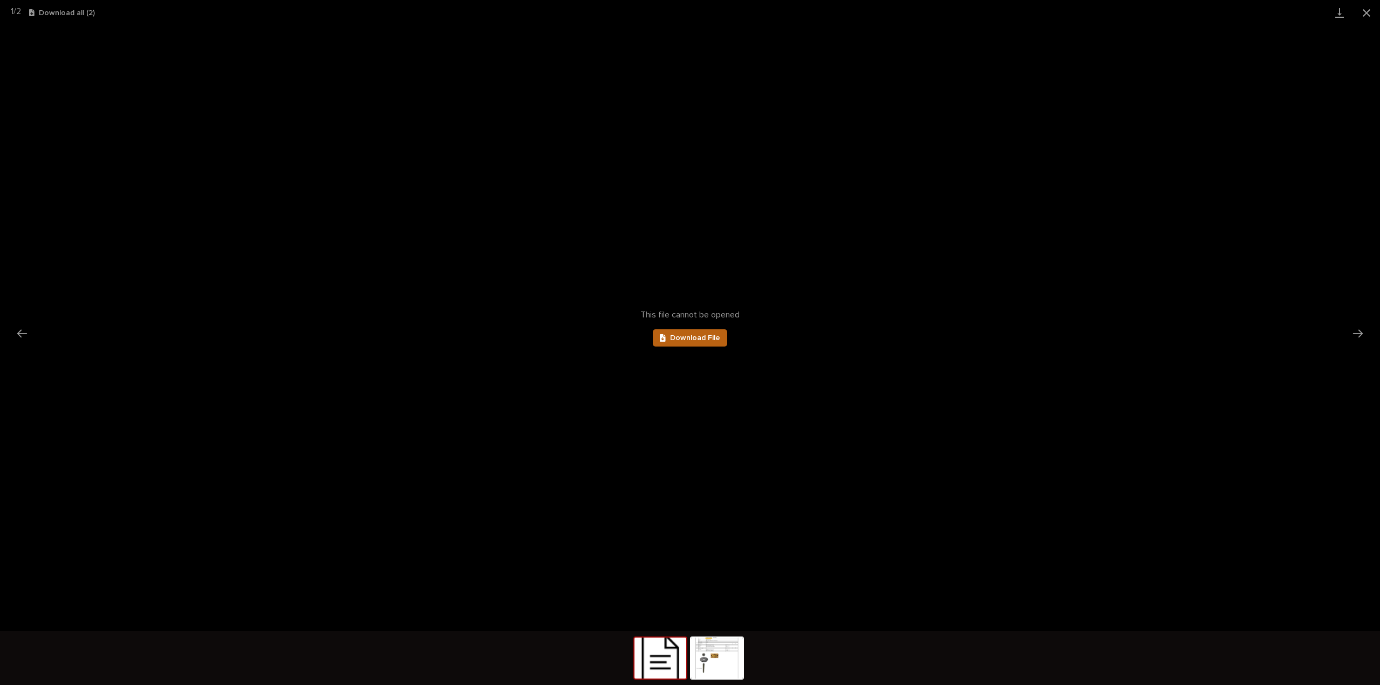
click at [710, 340] on span "Download File" at bounding box center [695, 338] width 50 height 8
click at [1364, 12] on button "Close gallery" at bounding box center [1366, 12] width 27 height 25
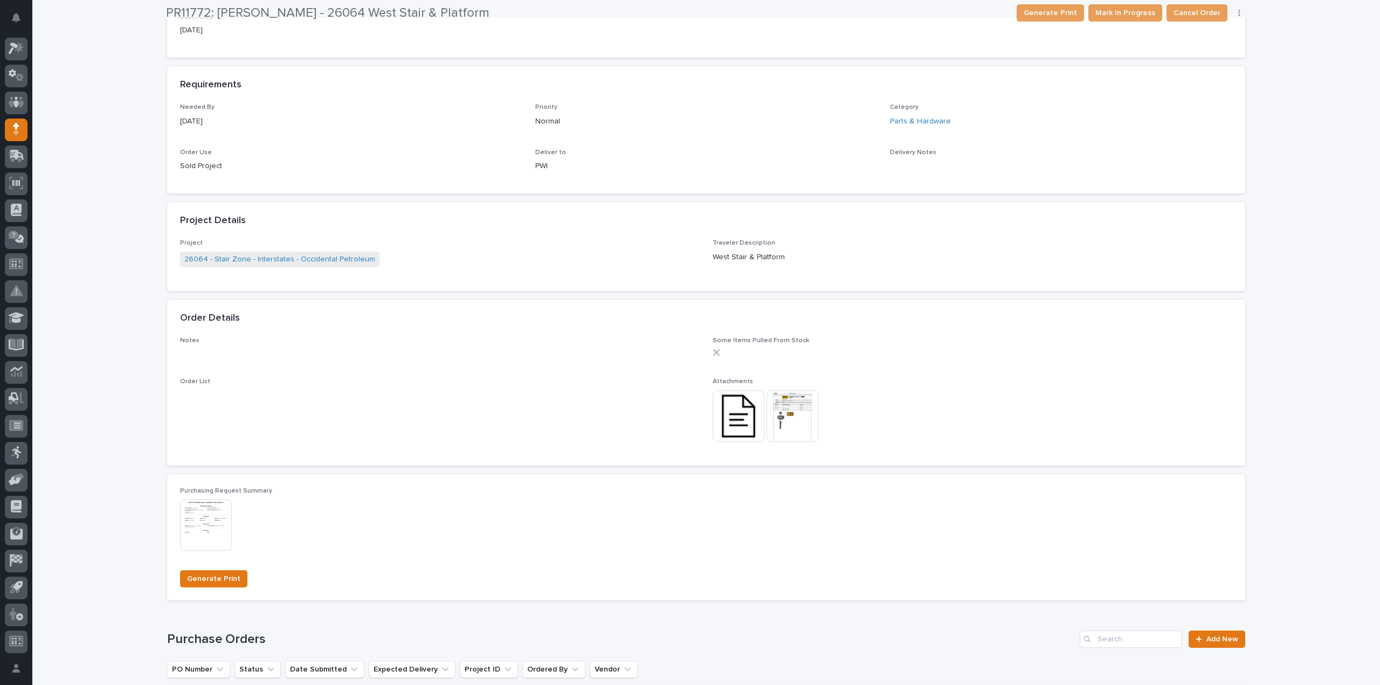
scroll to position [323, 0]
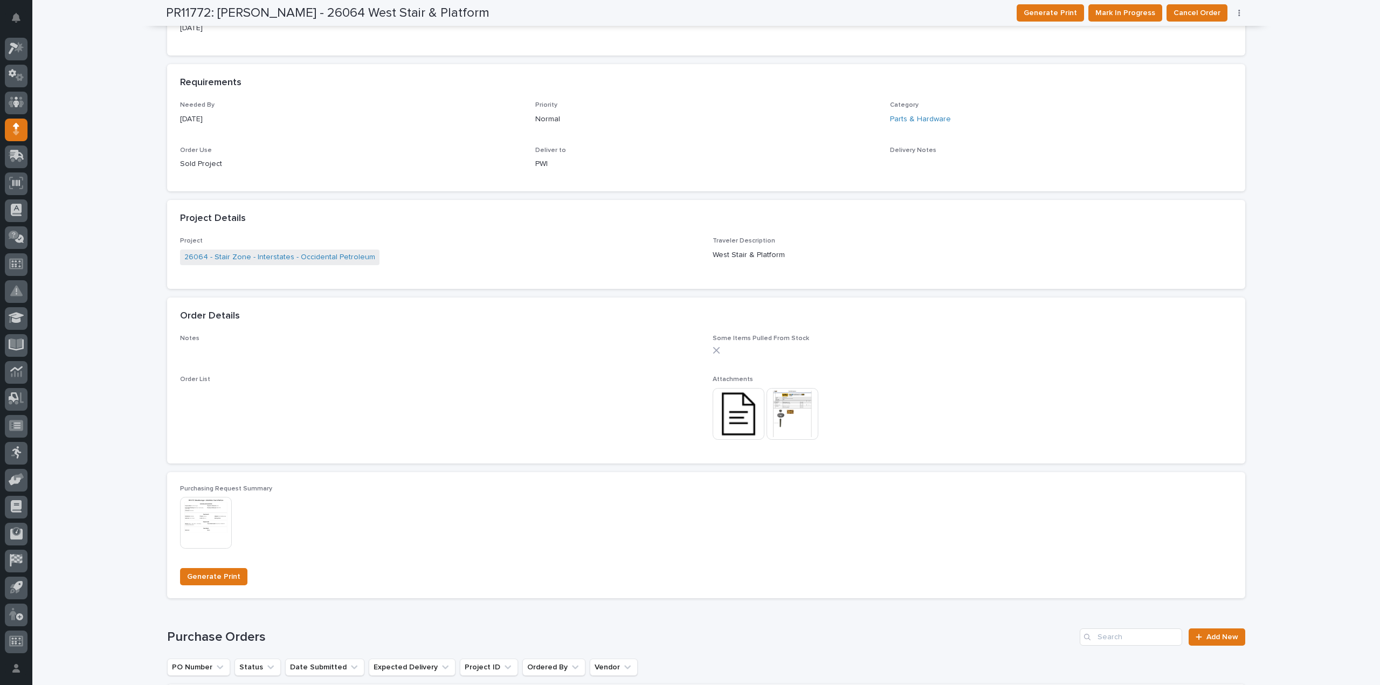
click at [739, 413] on img at bounding box center [739, 414] width 52 height 52
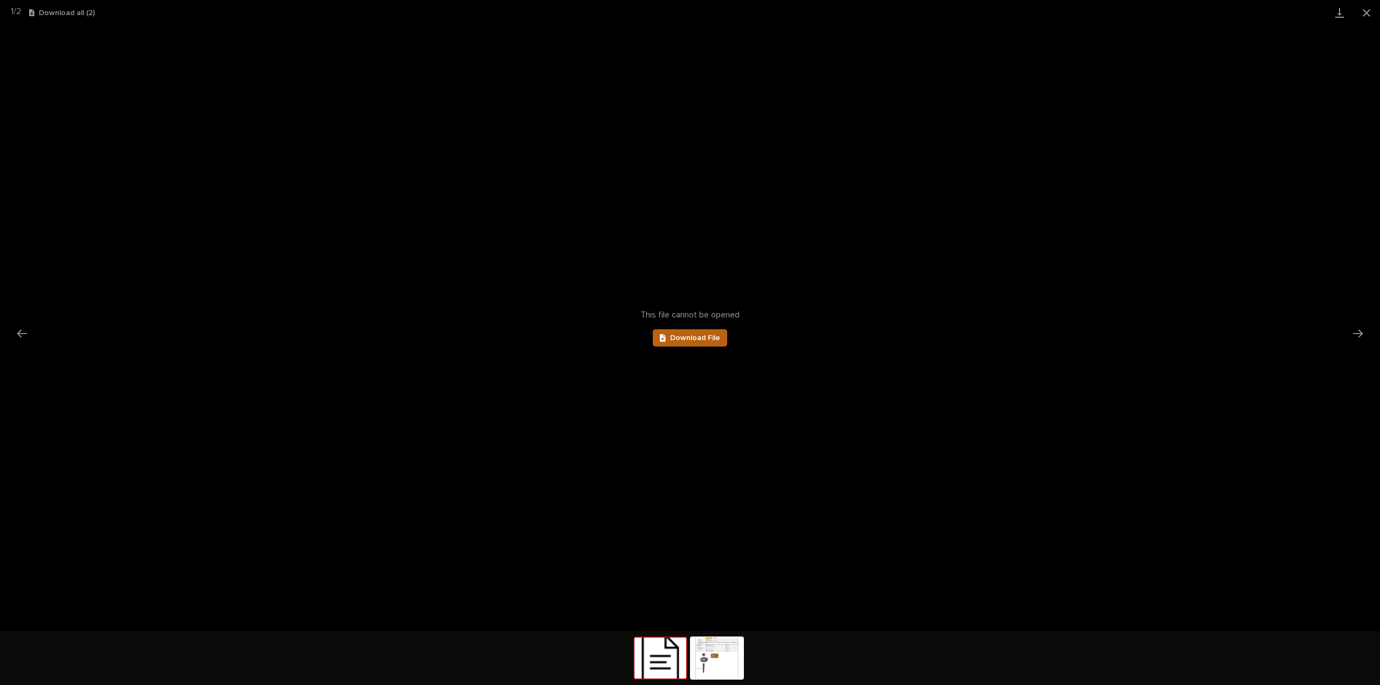
click at [665, 344] on link "Download File" at bounding box center [690, 337] width 74 height 17
click at [1367, 9] on button "Close gallery" at bounding box center [1366, 12] width 27 height 25
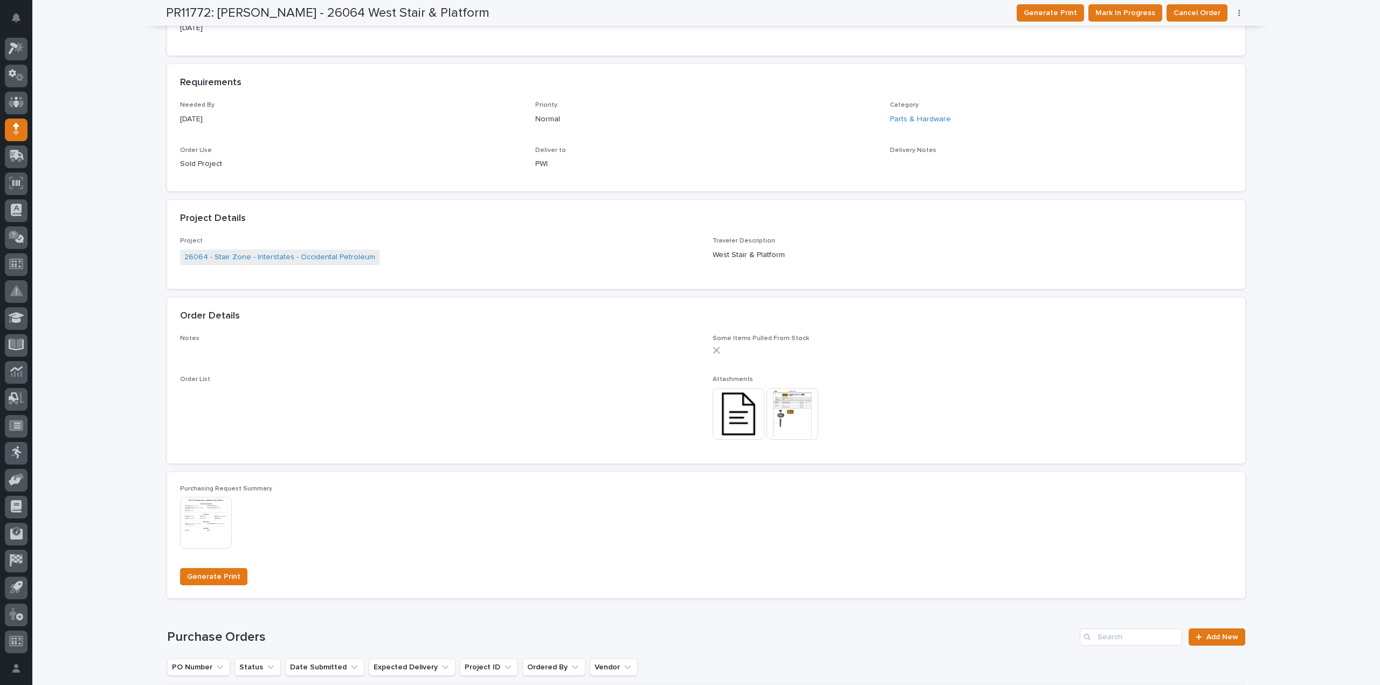
click at [802, 416] on img at bounding box center [793, 414] width 52 height 52
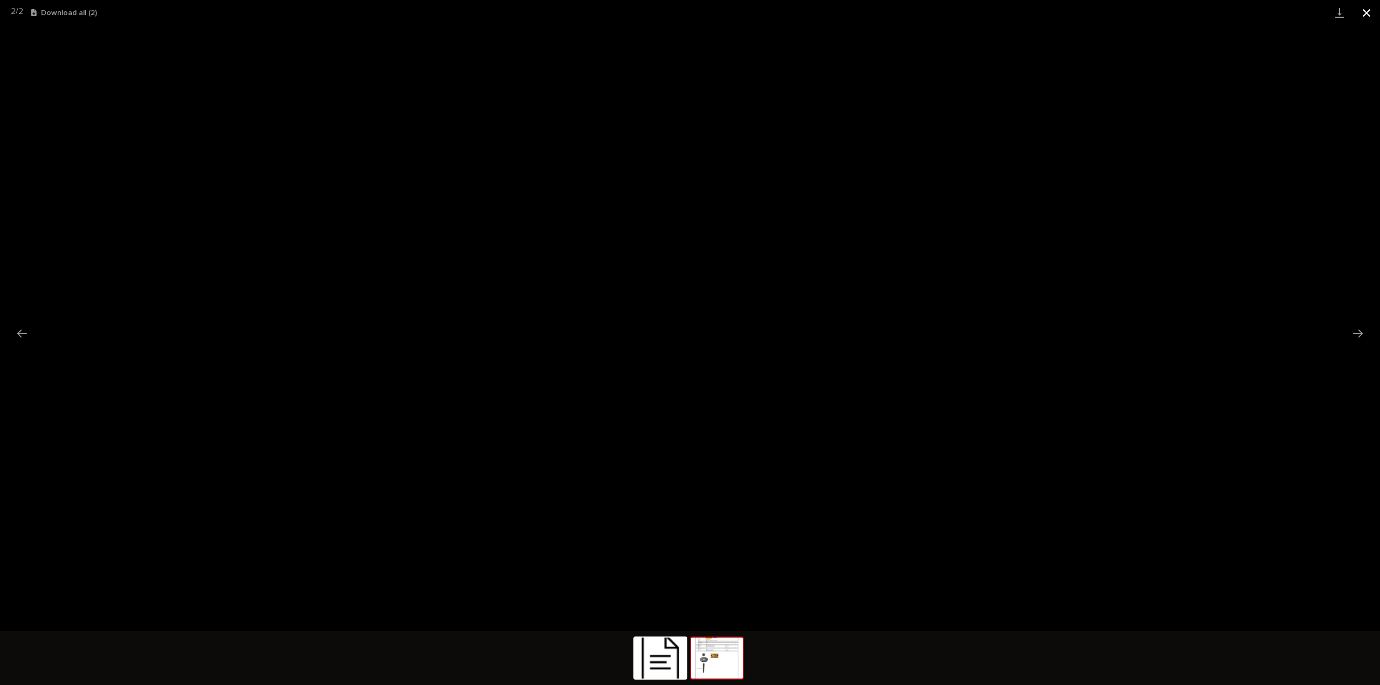
click at [1368, 13] on button "Close gallery" at bounding box center [1366, 12] width 27 height 25
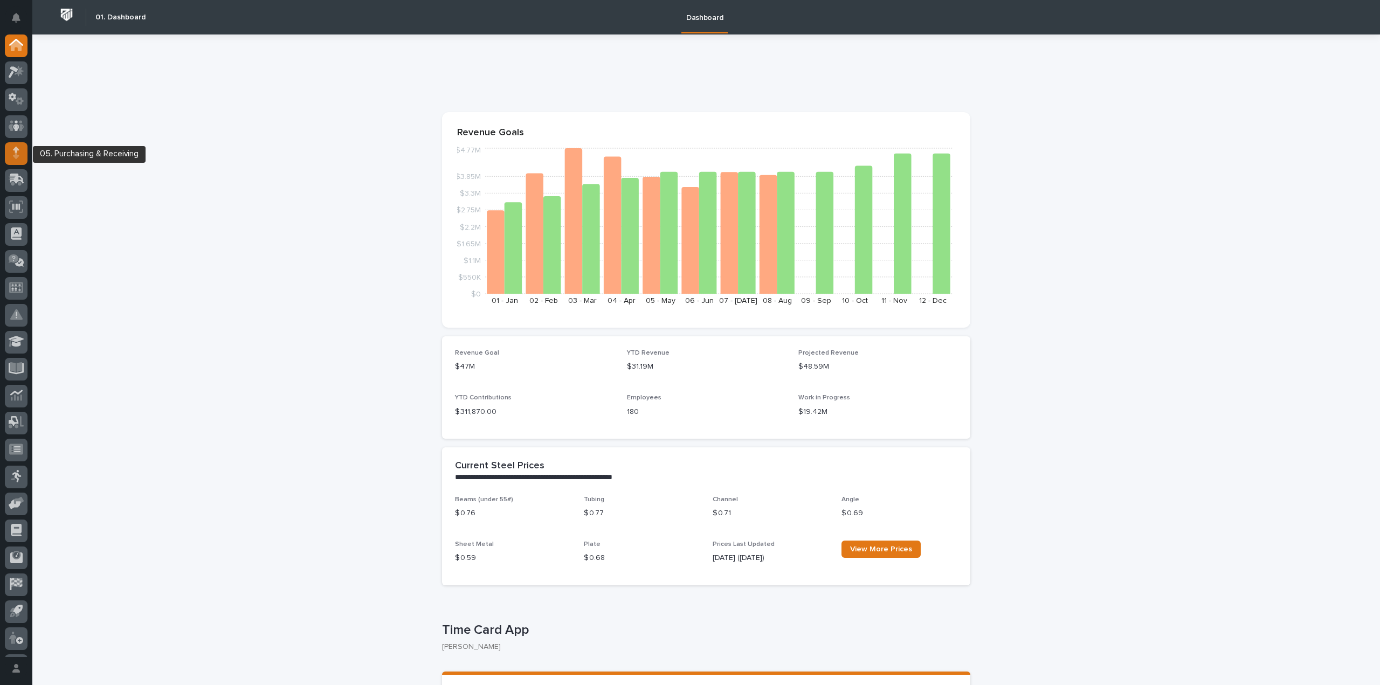
click at [16, 153] on icon at bounding box center [16, 150] width 6 height 6
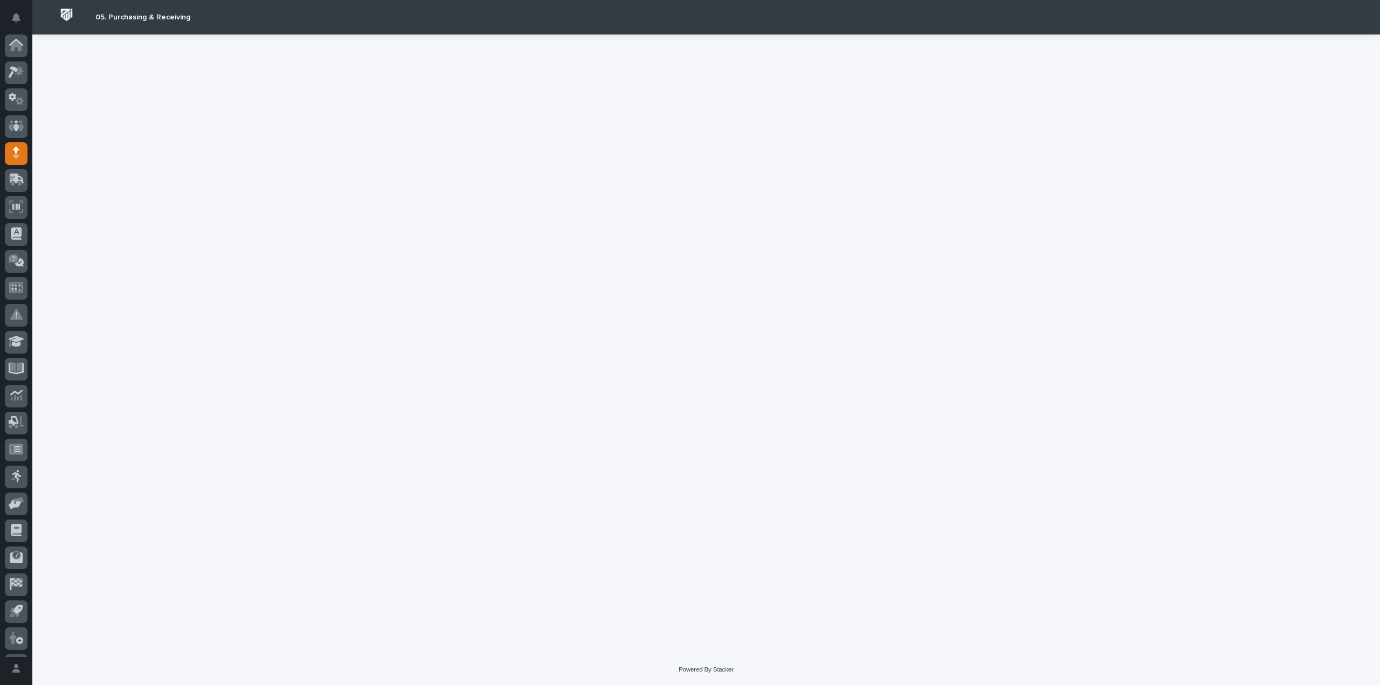
scroll to position [24, 0]
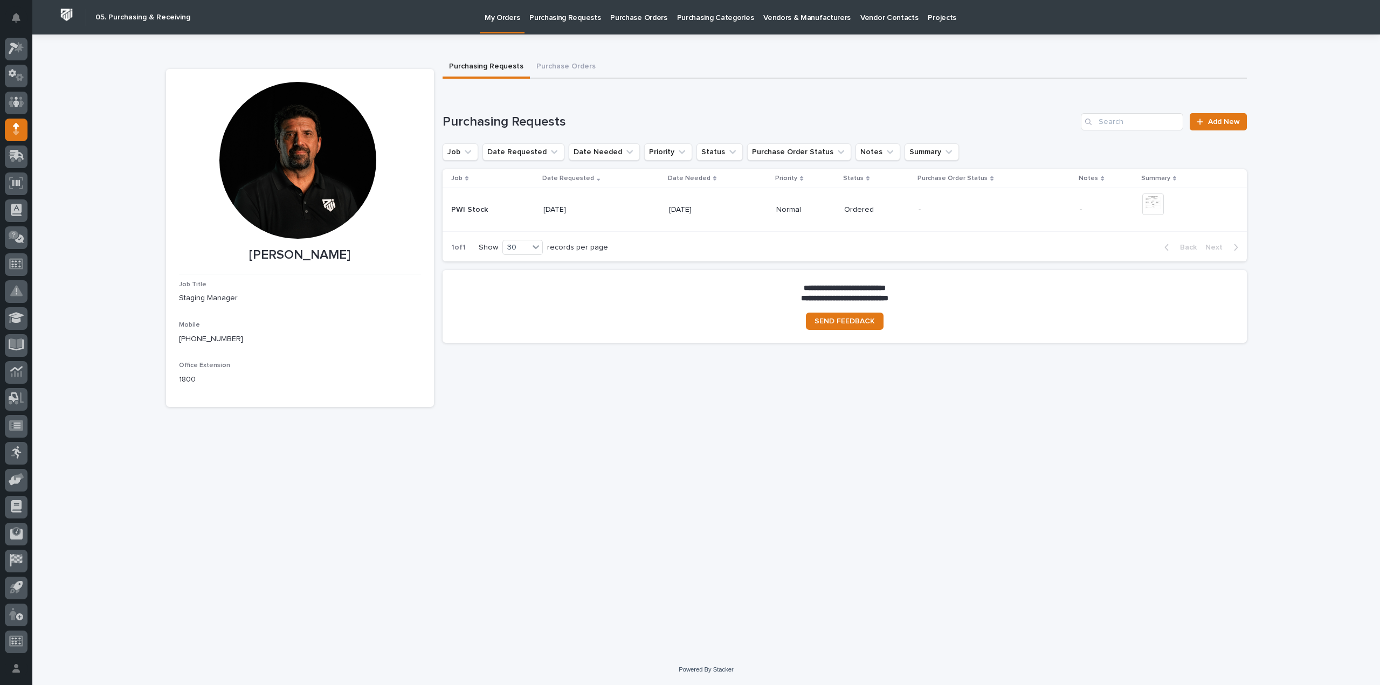
click at [619, 18] on p "Purchase Orders" at bounding box center [638, 11] width 57 height 23
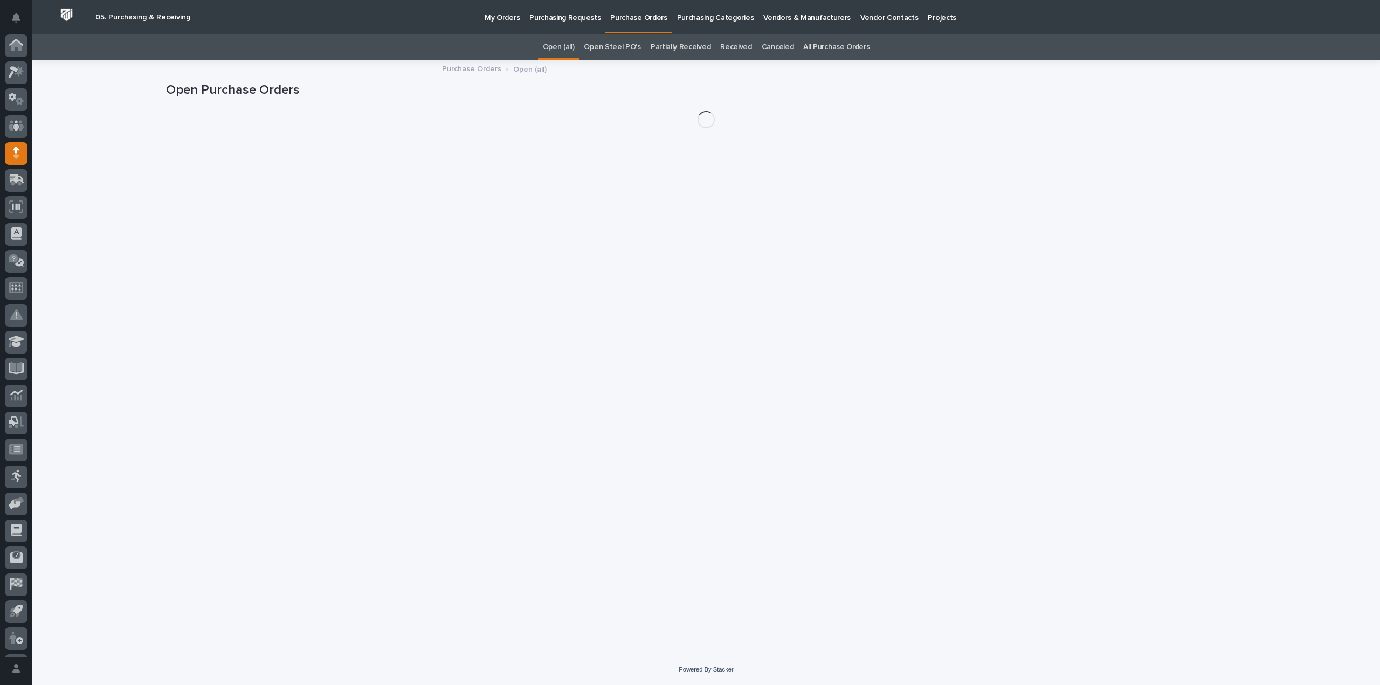
scroll to position [24, 0]
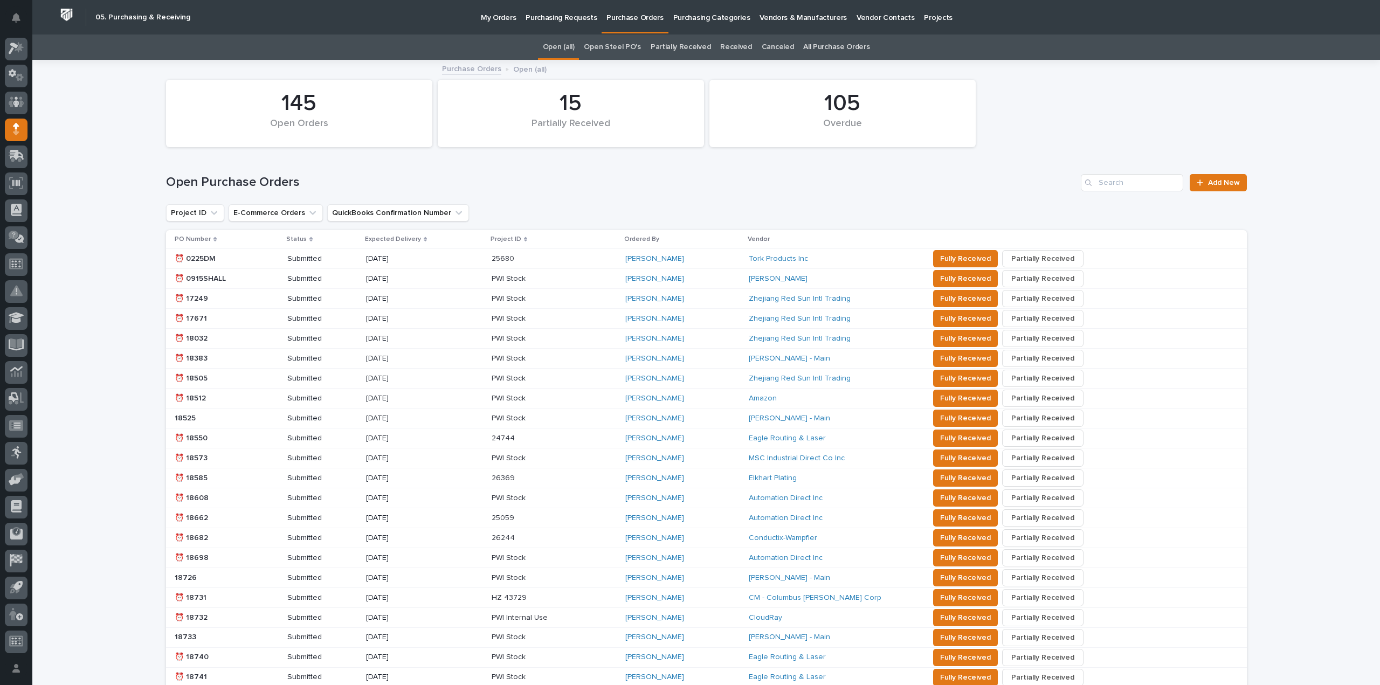
click at [490, 18] on p "My Orders" at bounding box center [498, 11] width 35 height 23
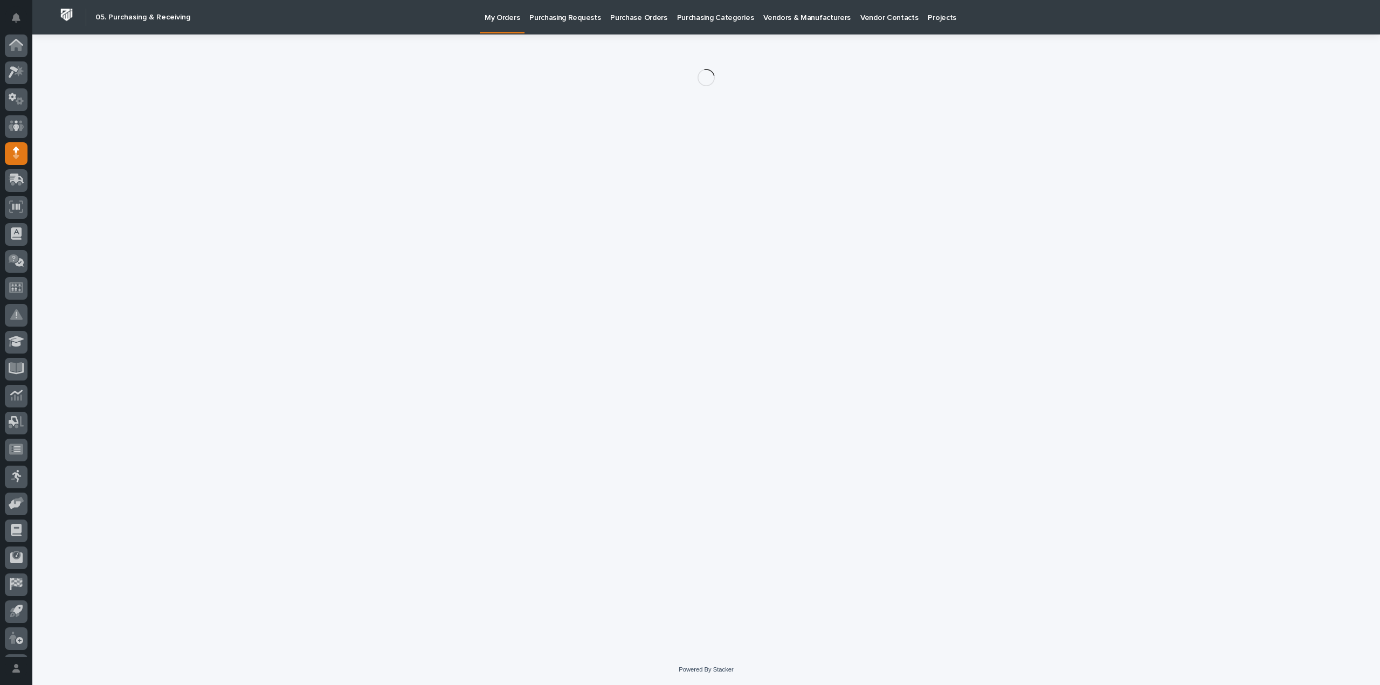
scroll to position [24, 0]
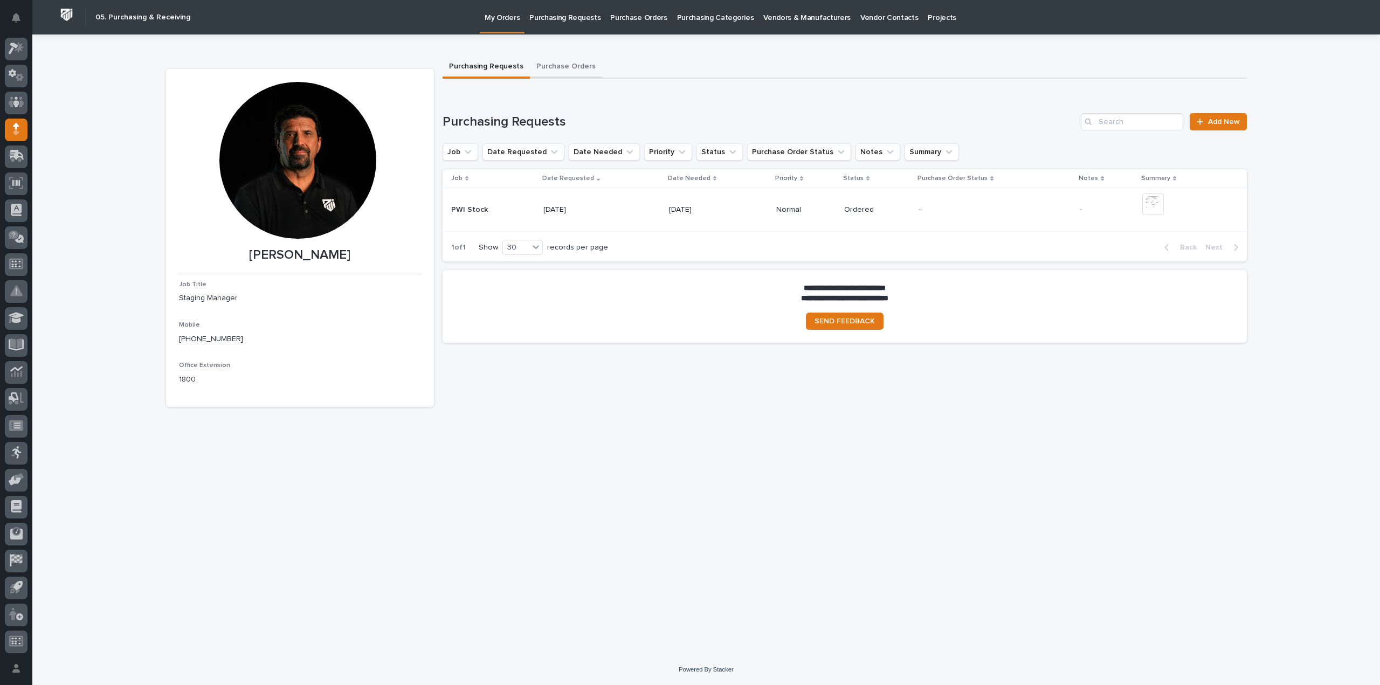
click at [560, 65] on button "Purchase Orders" at bounding box center [566, 67] width 72 height 23
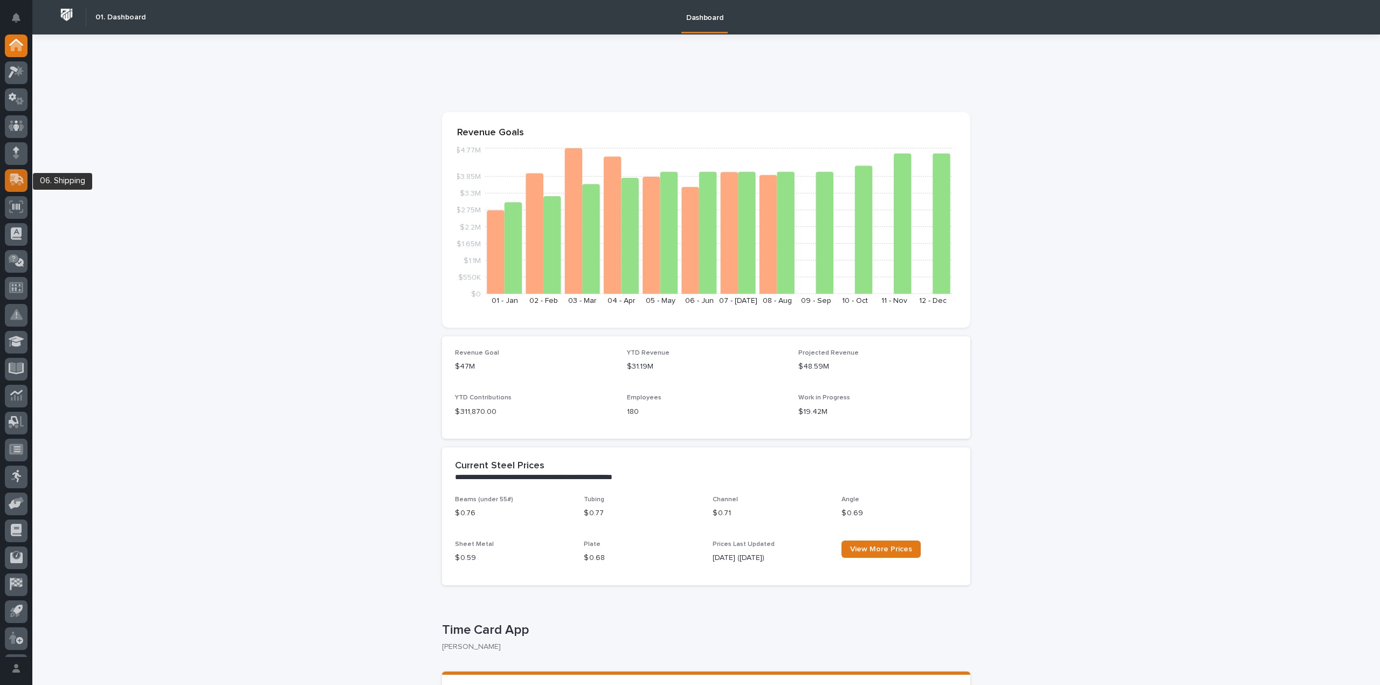
click at [18, 176] on icon at bounding box center [17, 179] width 14 height 10
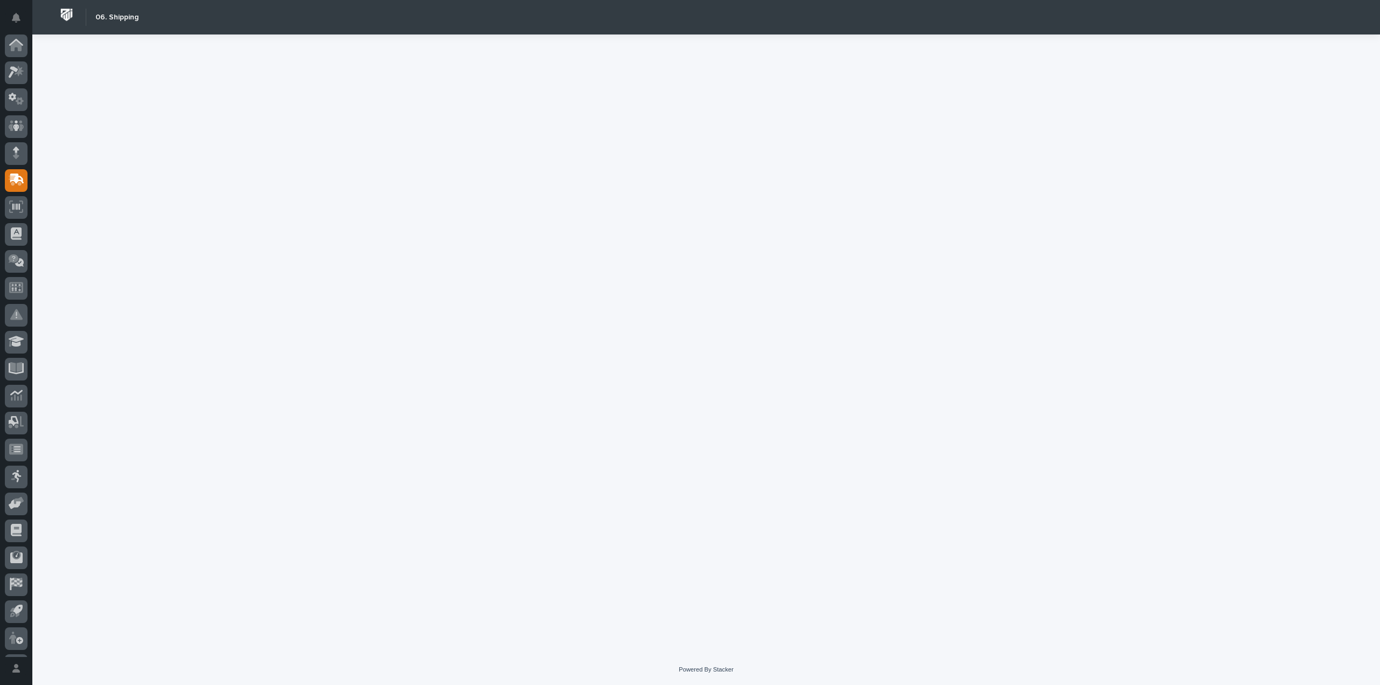
scroll to position [24, 0]
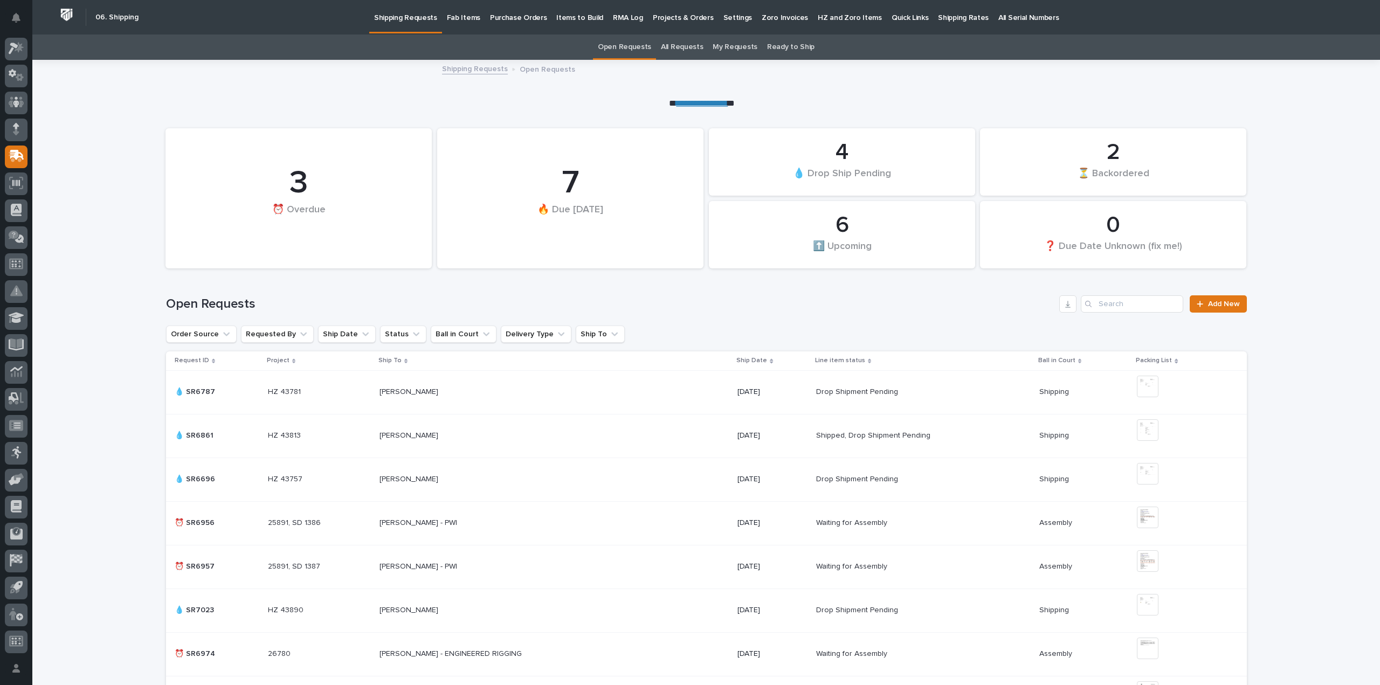
click at [463, 19] on p "Fab Items" at bounding box center [463, 11] width 33 height 23
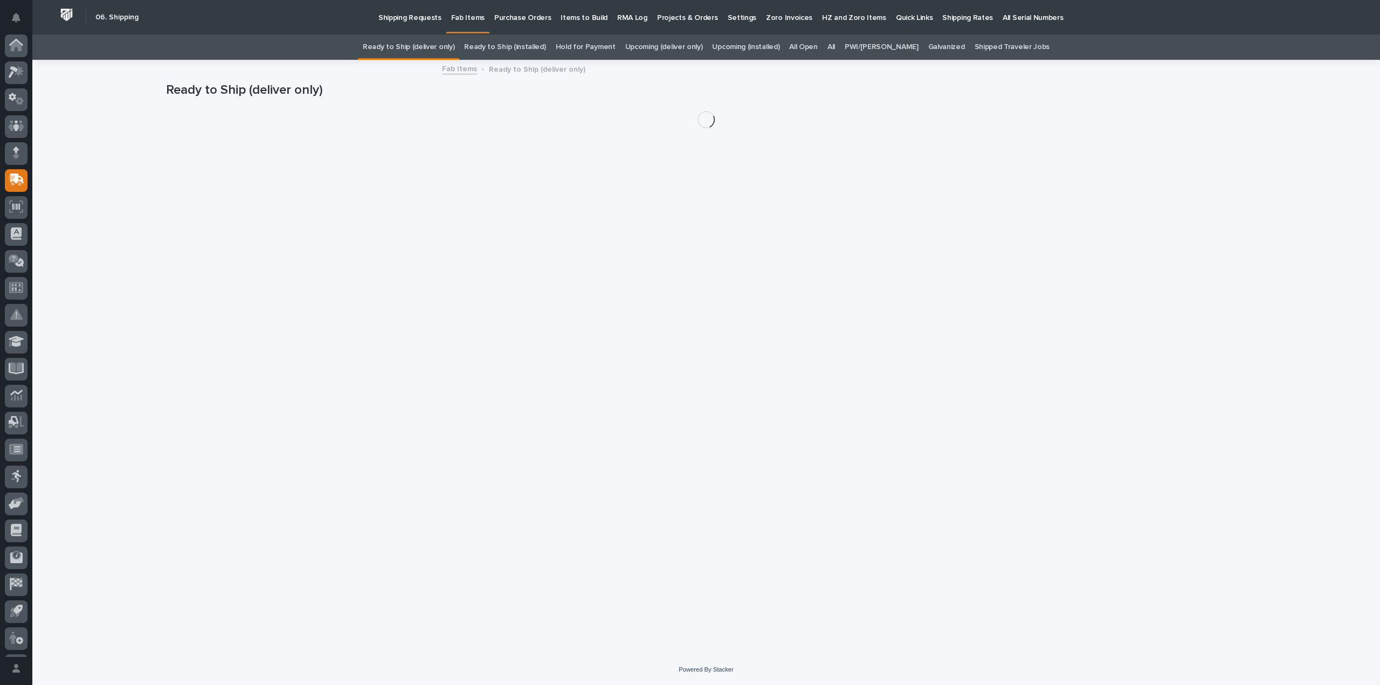
scroll to position [24, 0]
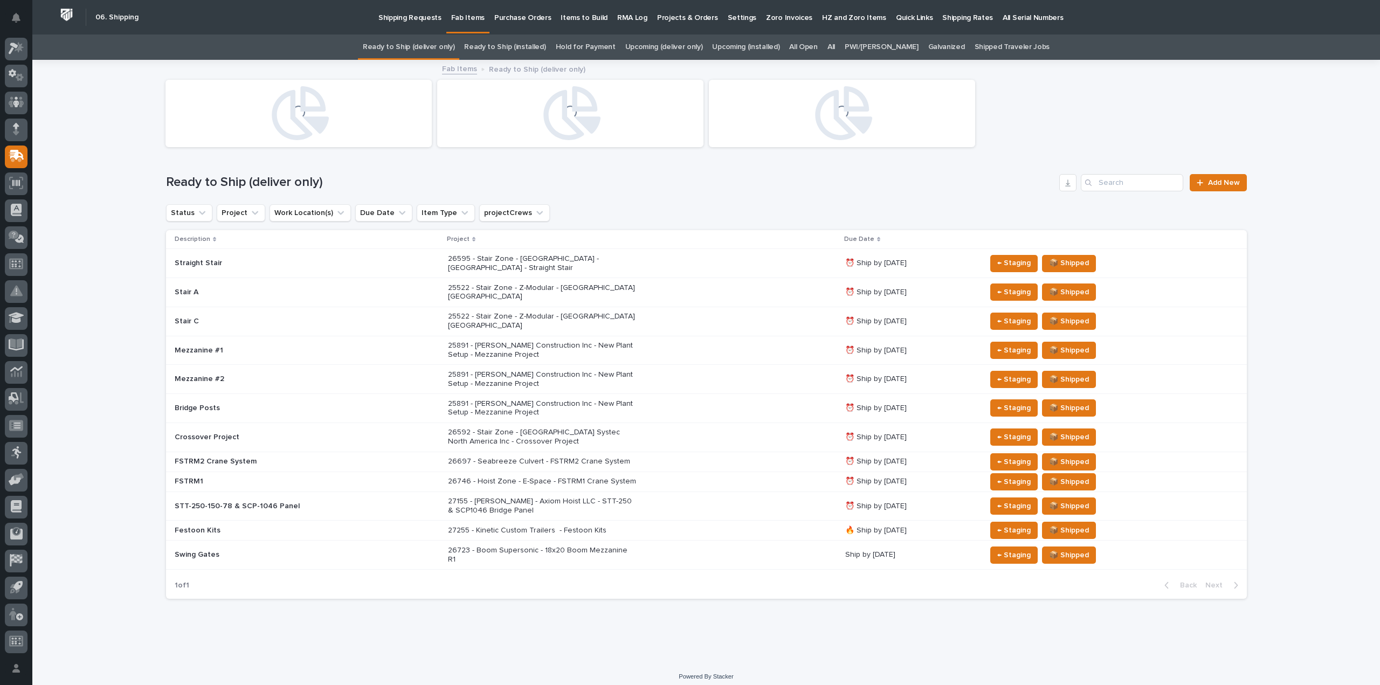
click at [835, 45] on link "All" at bounding box center [831, 46] width 8 height 25
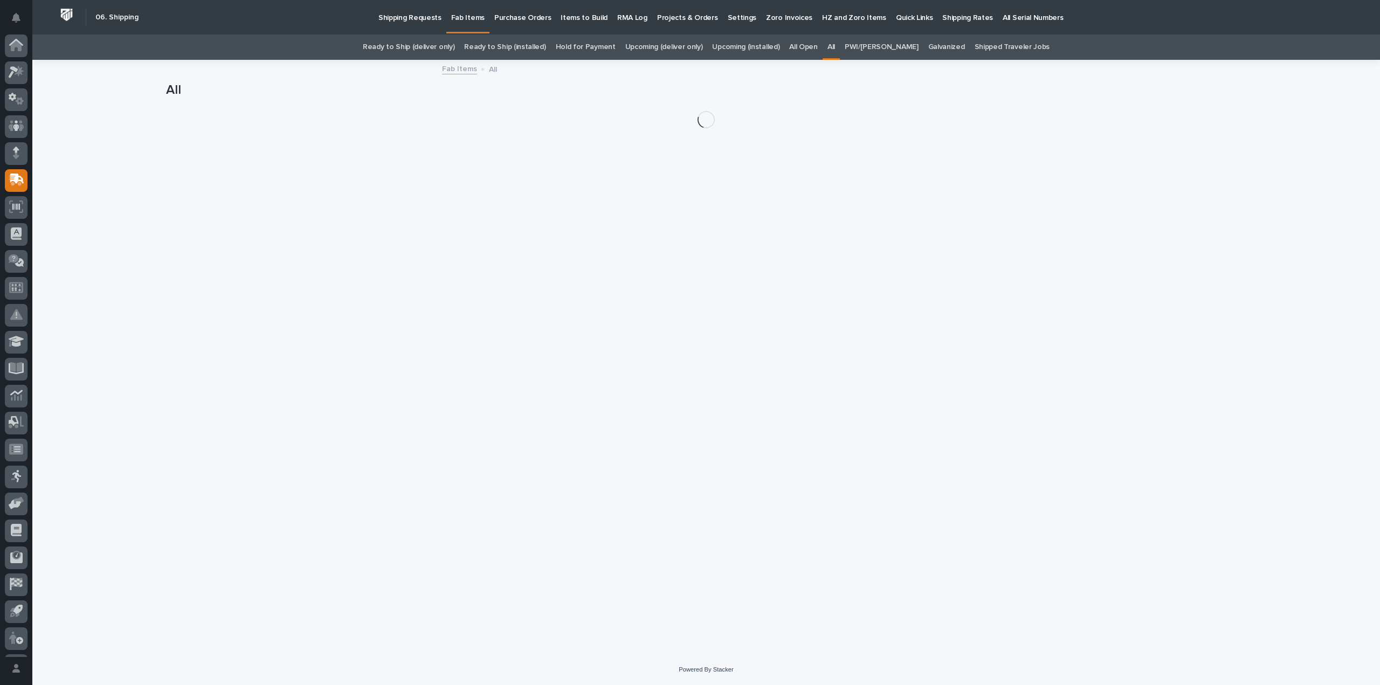
scroll to position [24, 0]
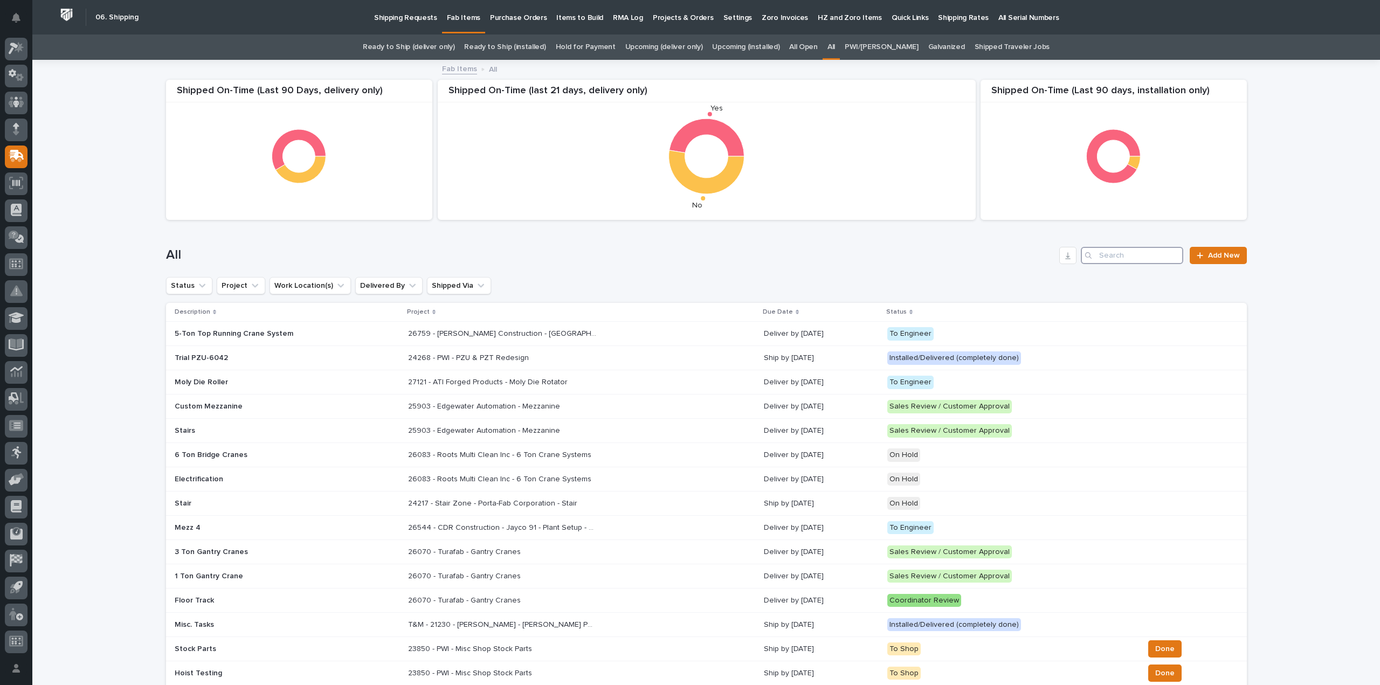
click at [1133, 259] on input "Search" at bounding box center [1132, 255] width 102 height 17
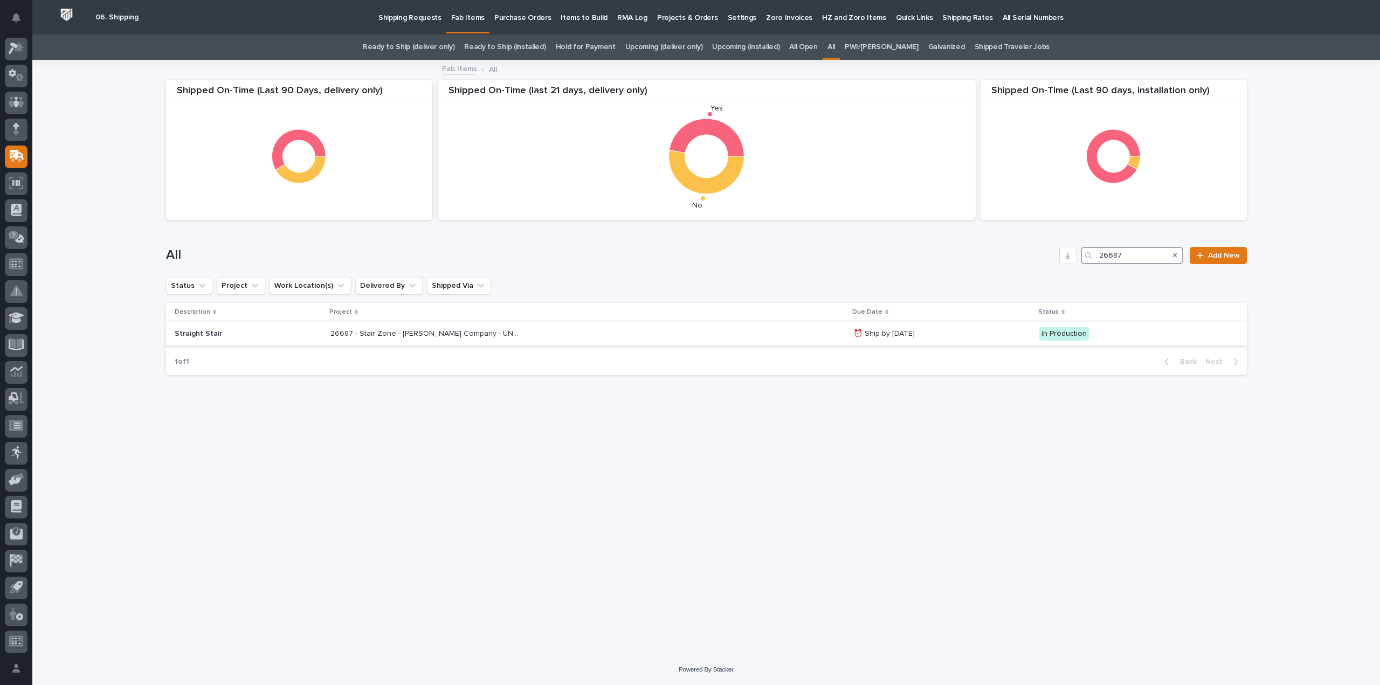
type input "26687"
click at [432, 329] on p "26687 - Stair Zone - [PERSON_NAME] Company - UNFI project" at bounding box center [425, 332] width 191 height 11
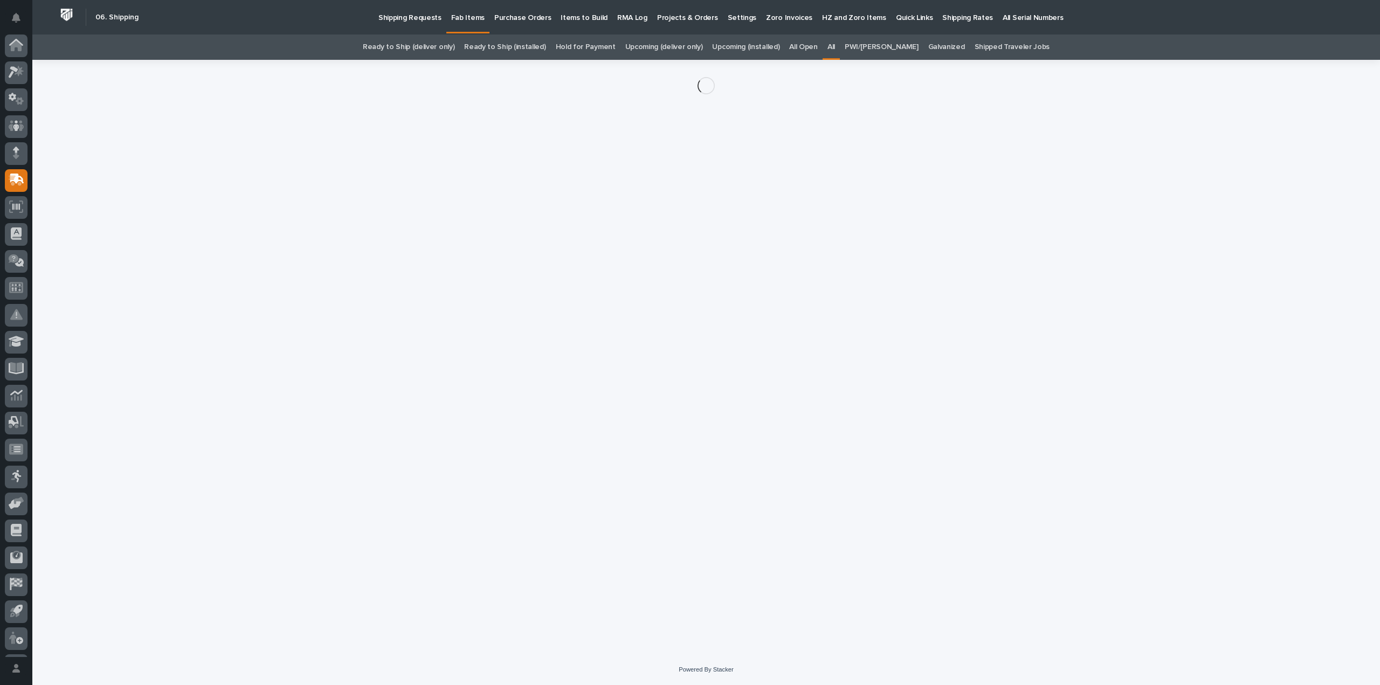
scroll to position [24, 0]
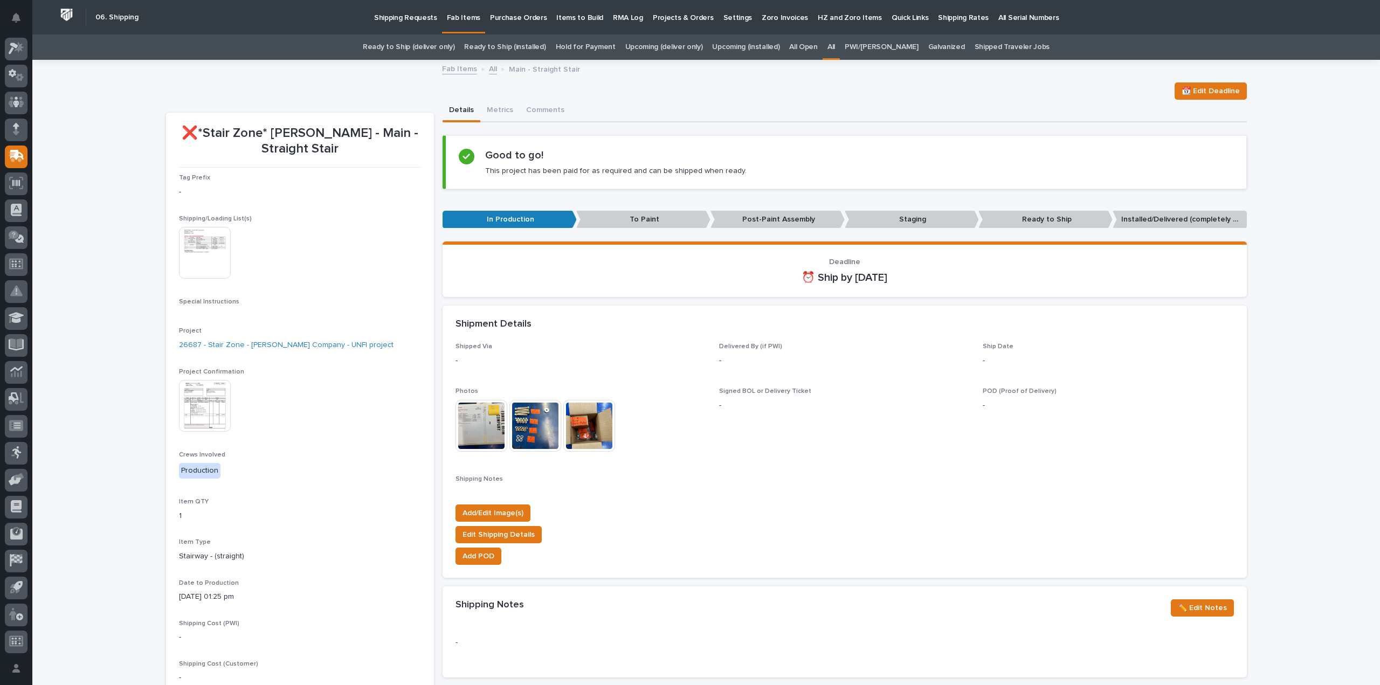
click at [835, 48] on link "All" at bounding box center [831, 46] width 8 height 25
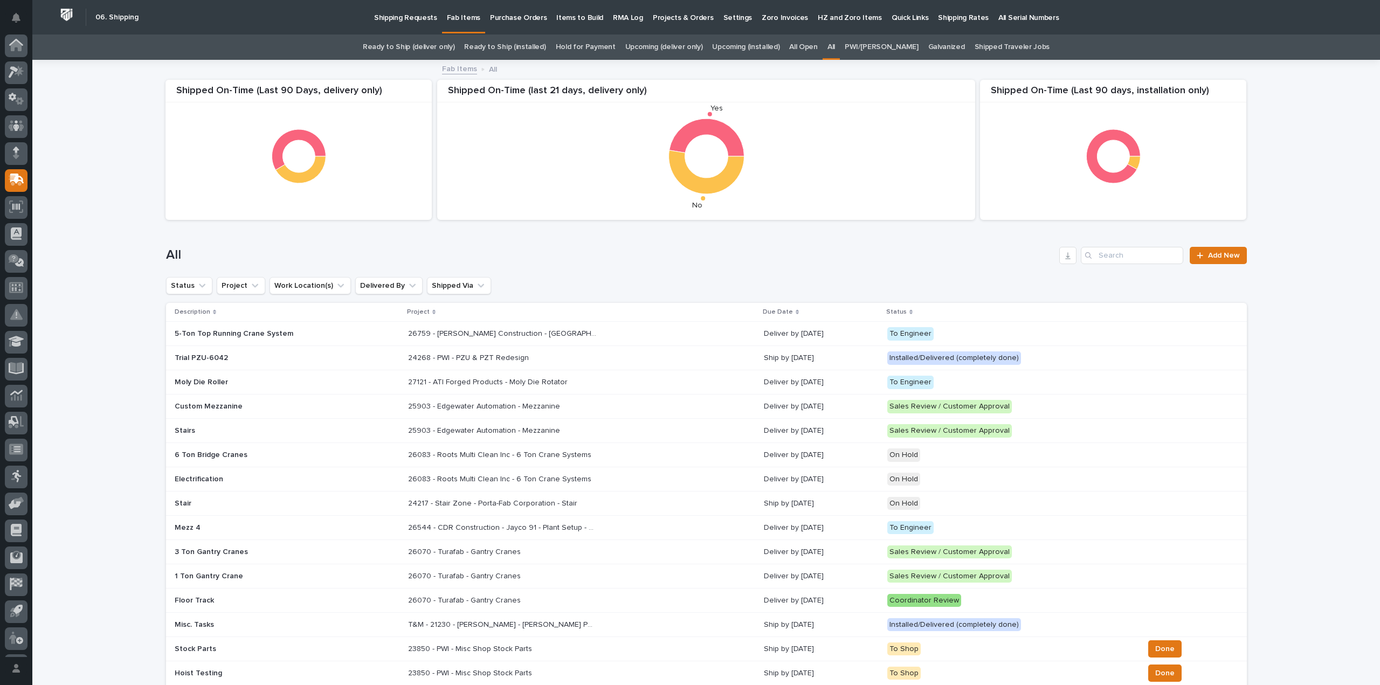
scroll to position [24, 0]
click at [1133, 257] on input "Search" at bounding box center [1132, 255] width 102 height 17
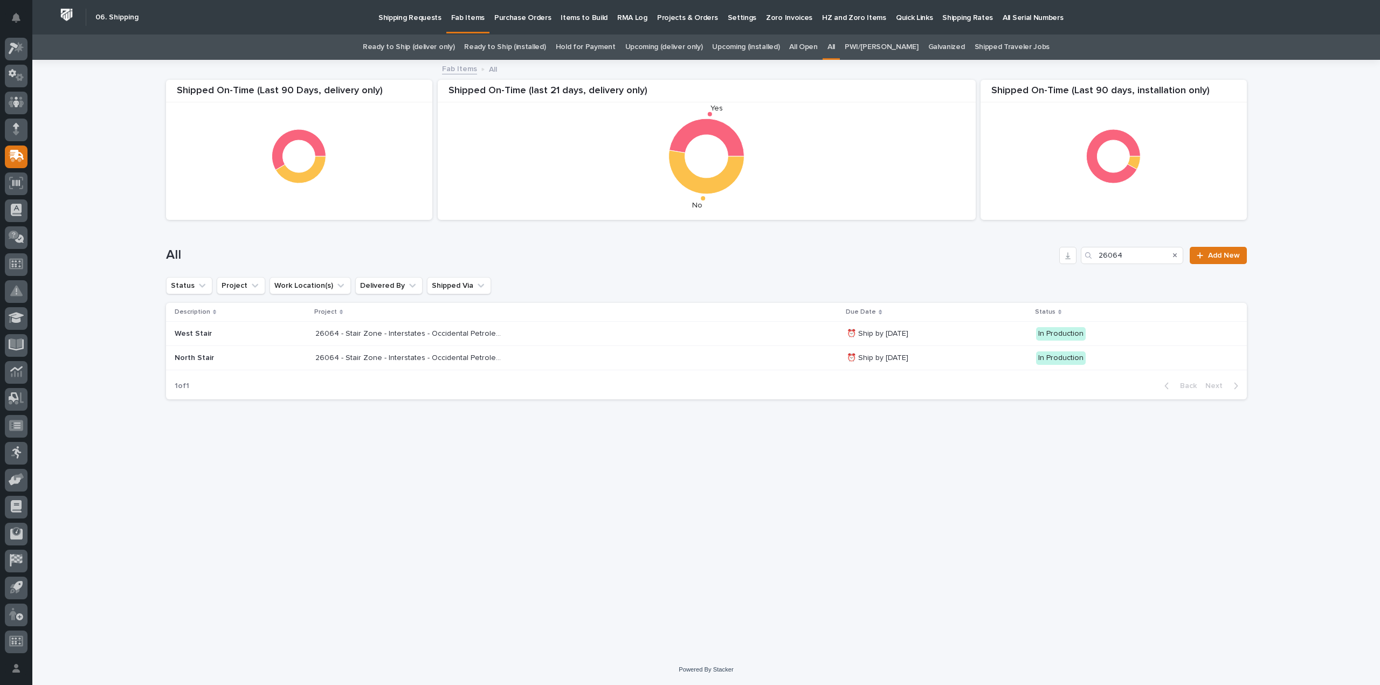
click at [735, 488] on div "Loading... Saving… Loading... Saving… Shipped On-Time (Last 90 days, installati…" at bounding box center [707, 344] width 1092 height 567
click at [552, 471] on div "Loading... Saving… Loading... Saving… Shipped On-Time (Last 90 days, installati…" at bounding box center [707, 344] width 1092 height 567
drag, startPoint x: 1132, startPoint y: 258, endPoint x: 1074, endPoint y: 261, distance: 58.3
click at [1074, 261] on div "All 26064 Add New" at bounding box center [706, 255] width 1081 height 17
type input "inters"
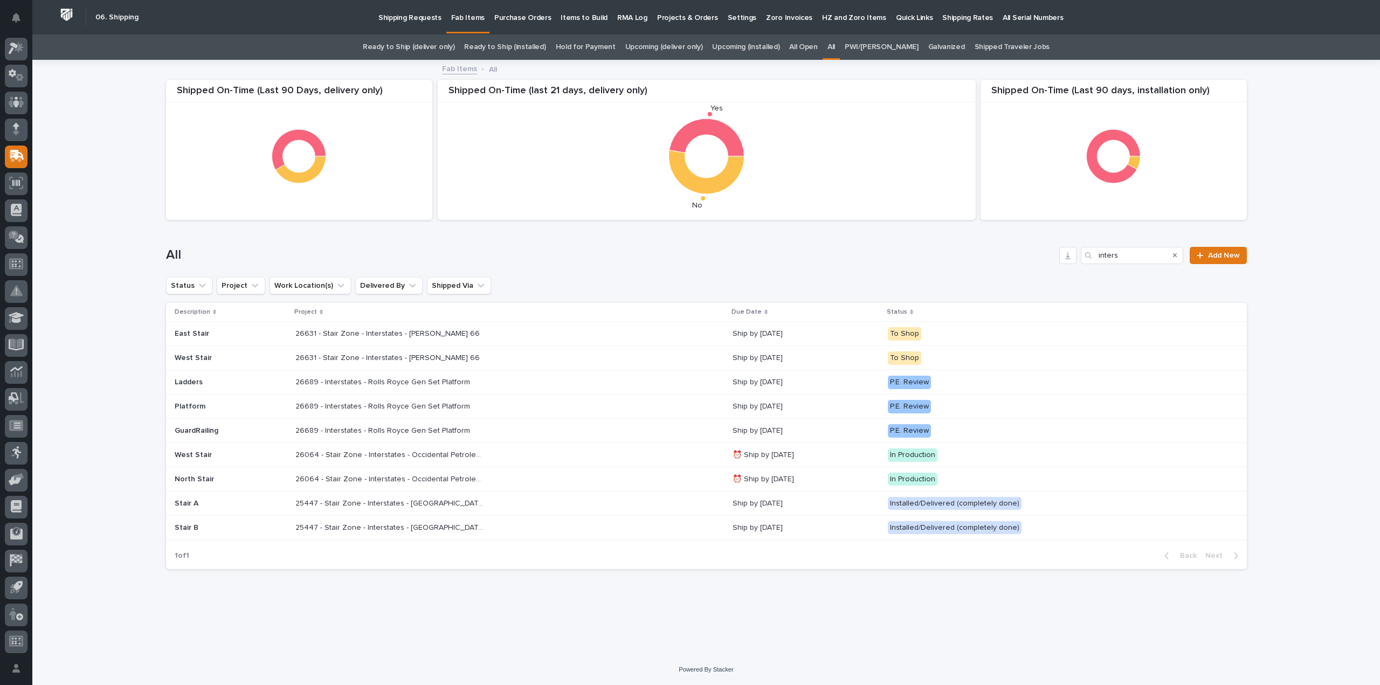
click at [459, 506] on p "25447 - Stair Zone - Interstates - Formosa E House" at bounding box center [390, 502] width 191 height 11
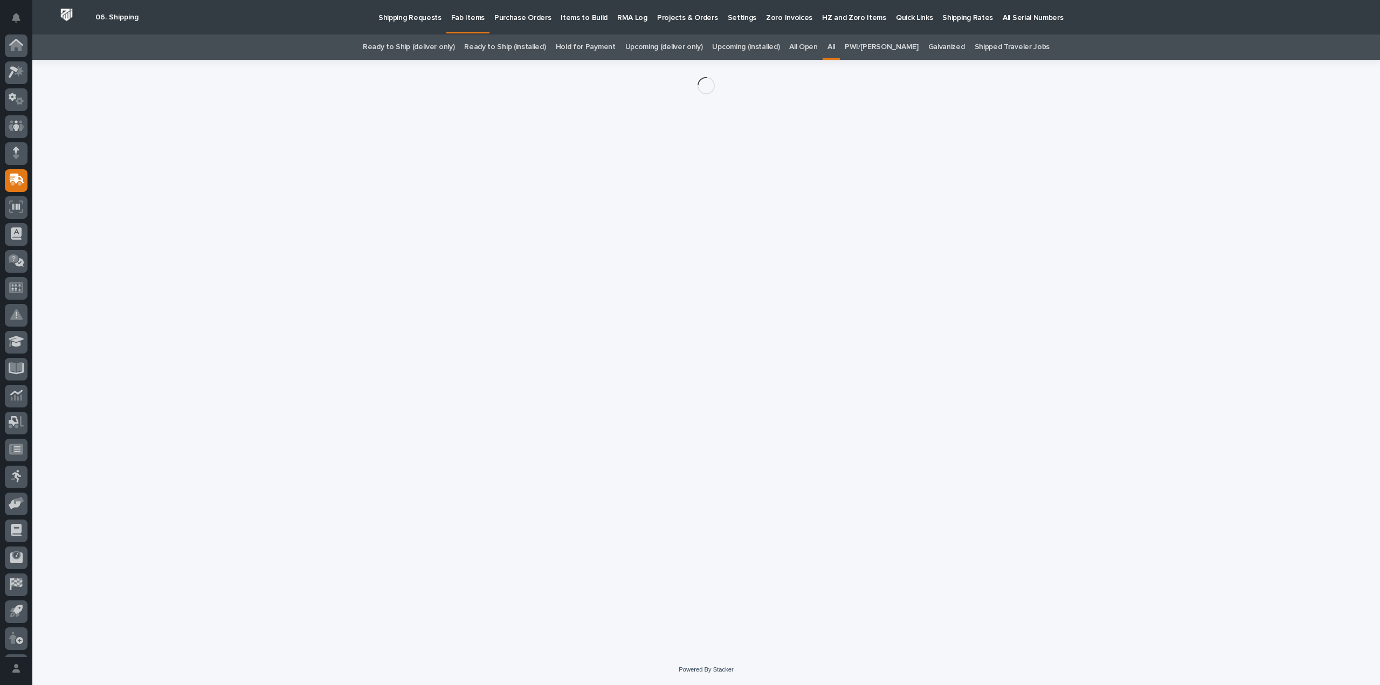
scroll to position [24, 0]
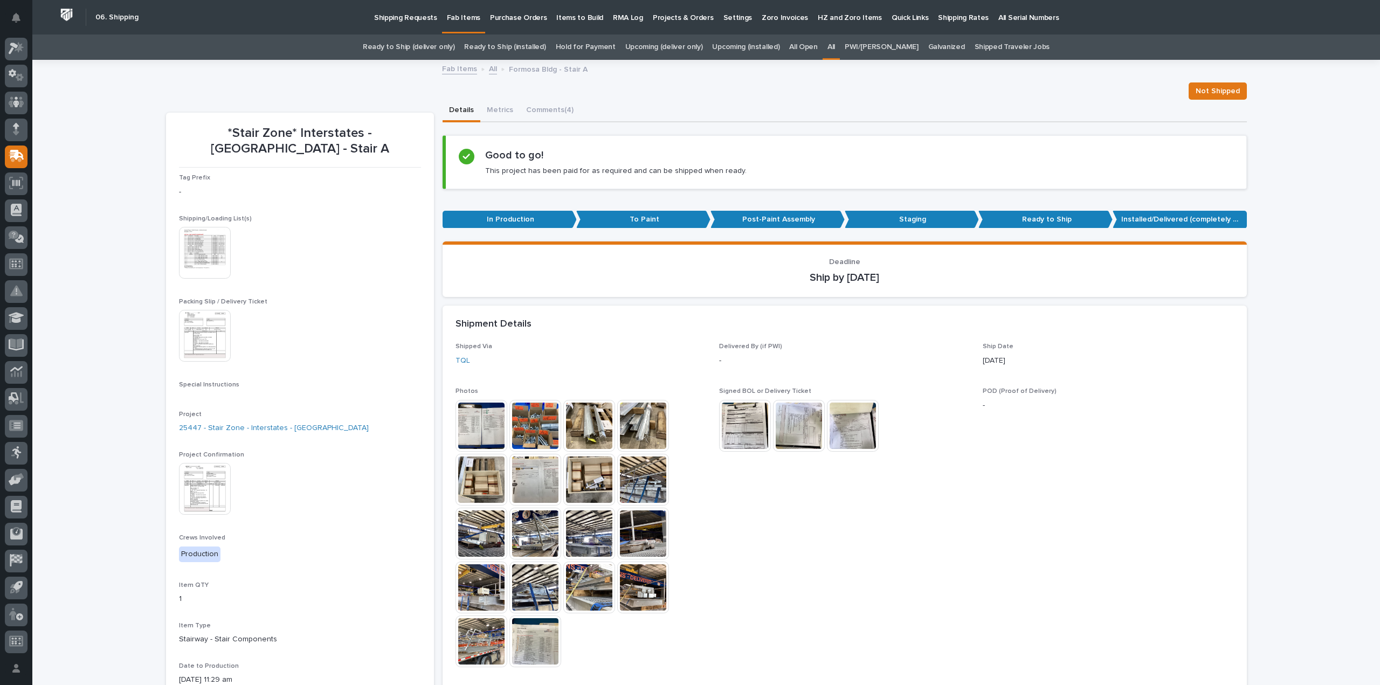
click at [481, 434] on img at bounding box center [482, 426] width 52 height 52
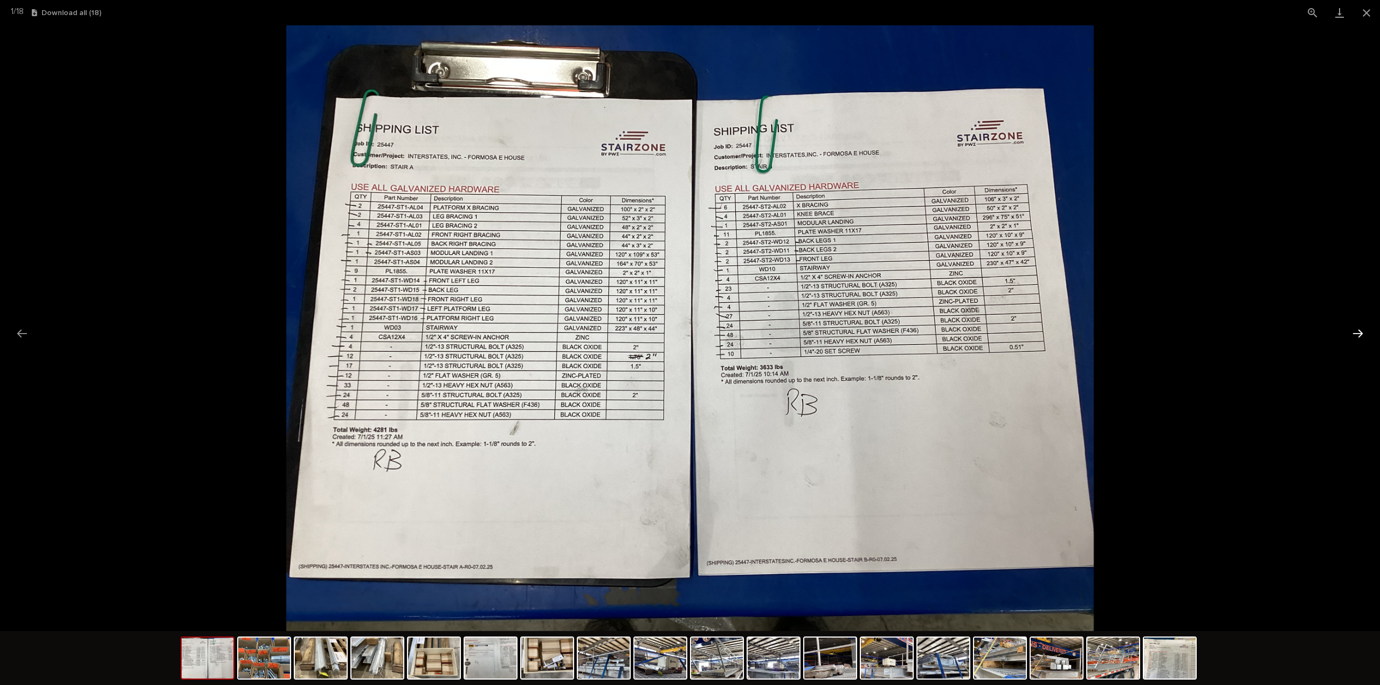
click at [1361, 332] on button "Next slide" at bounding box center [1358, 333] width 23 height 21
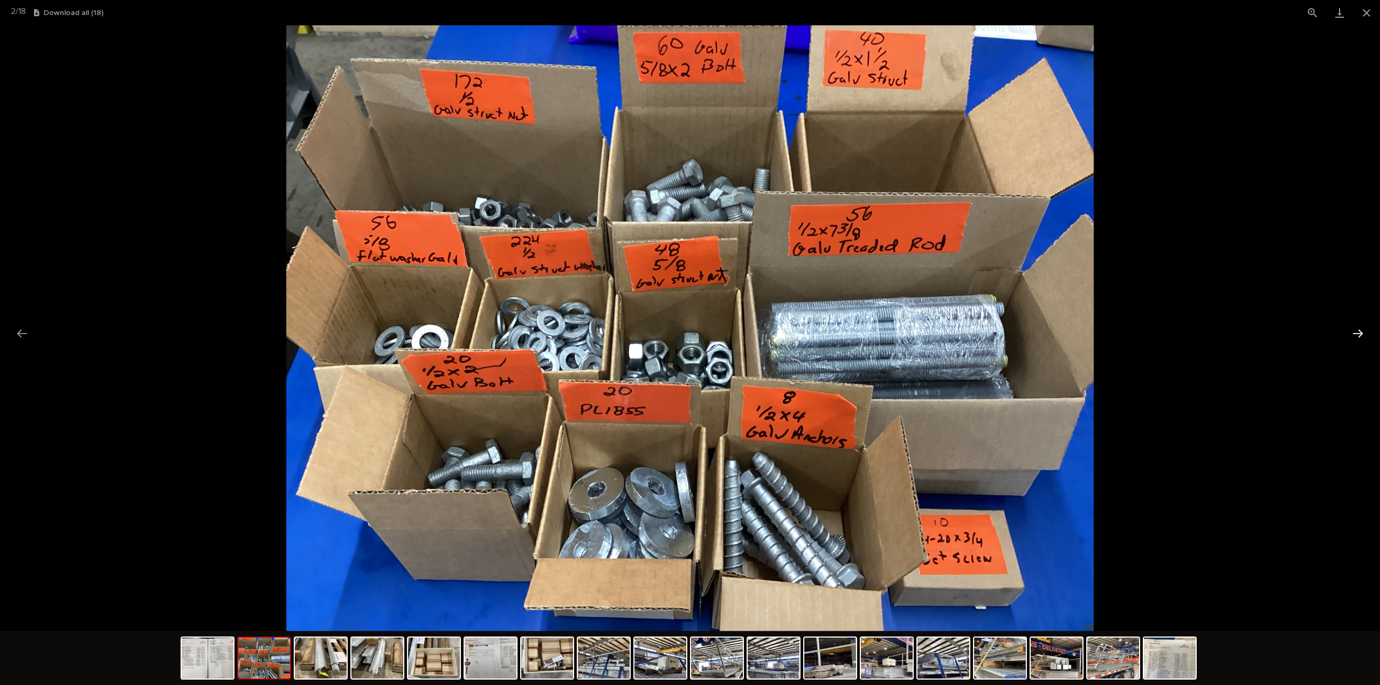
click at [1361, 332] on button "Next slide" at bounding box center [1358, 333] width 23 height 21
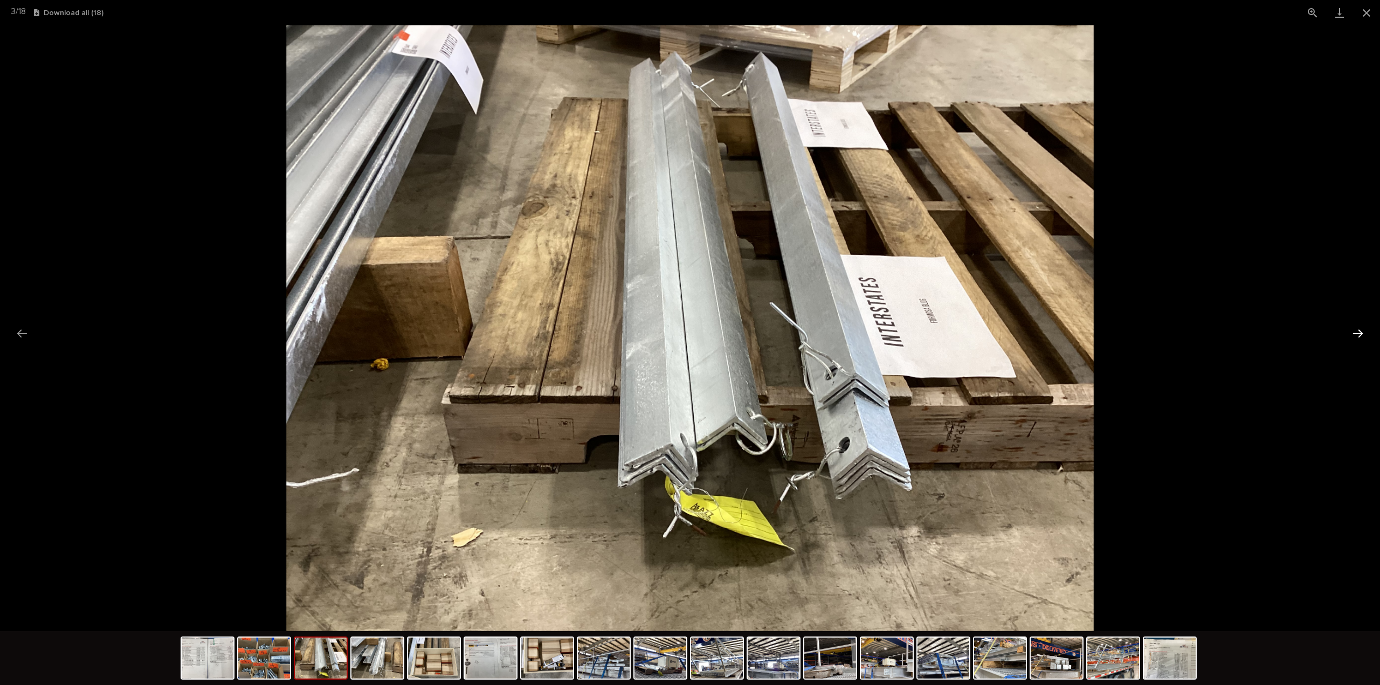
click at [1361, 332] on button "Next slide" at bounding box center [1358, 333] width 23 height 21
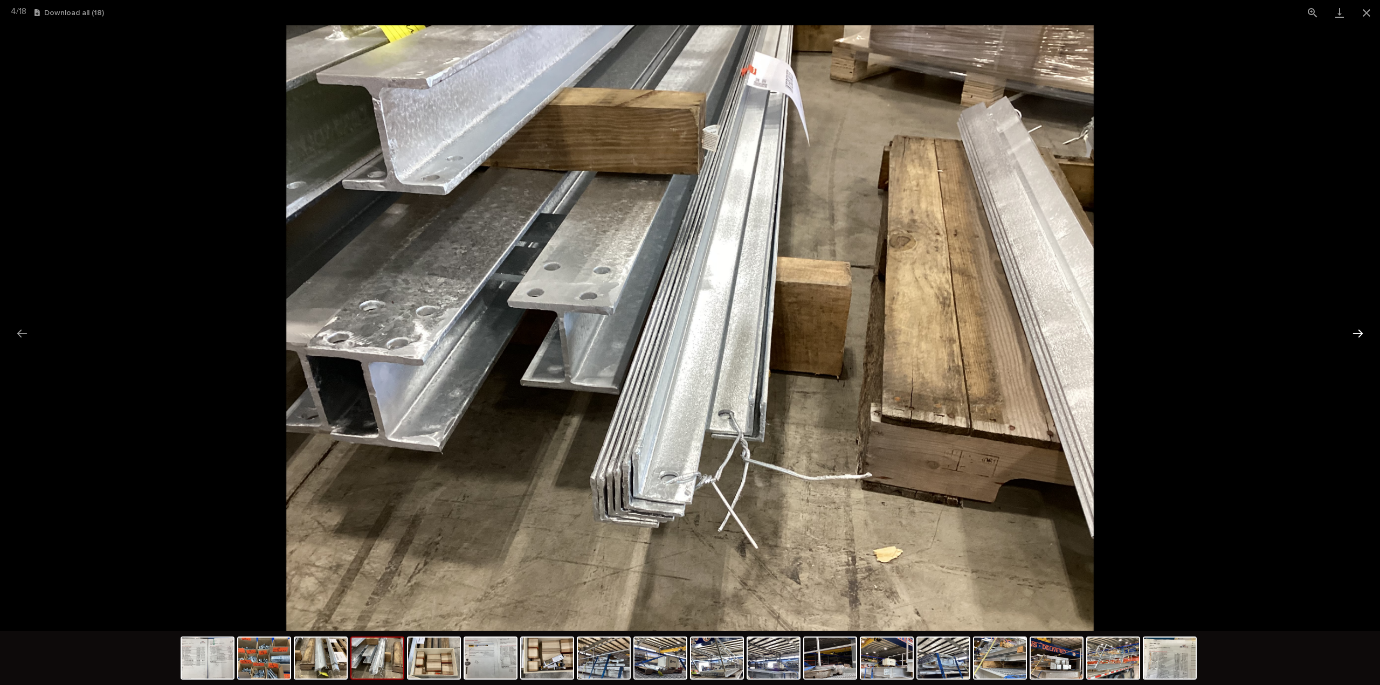
click at [1361, 332] on button "Next slide" at bounding box center [1358, 333] width 23 height 21
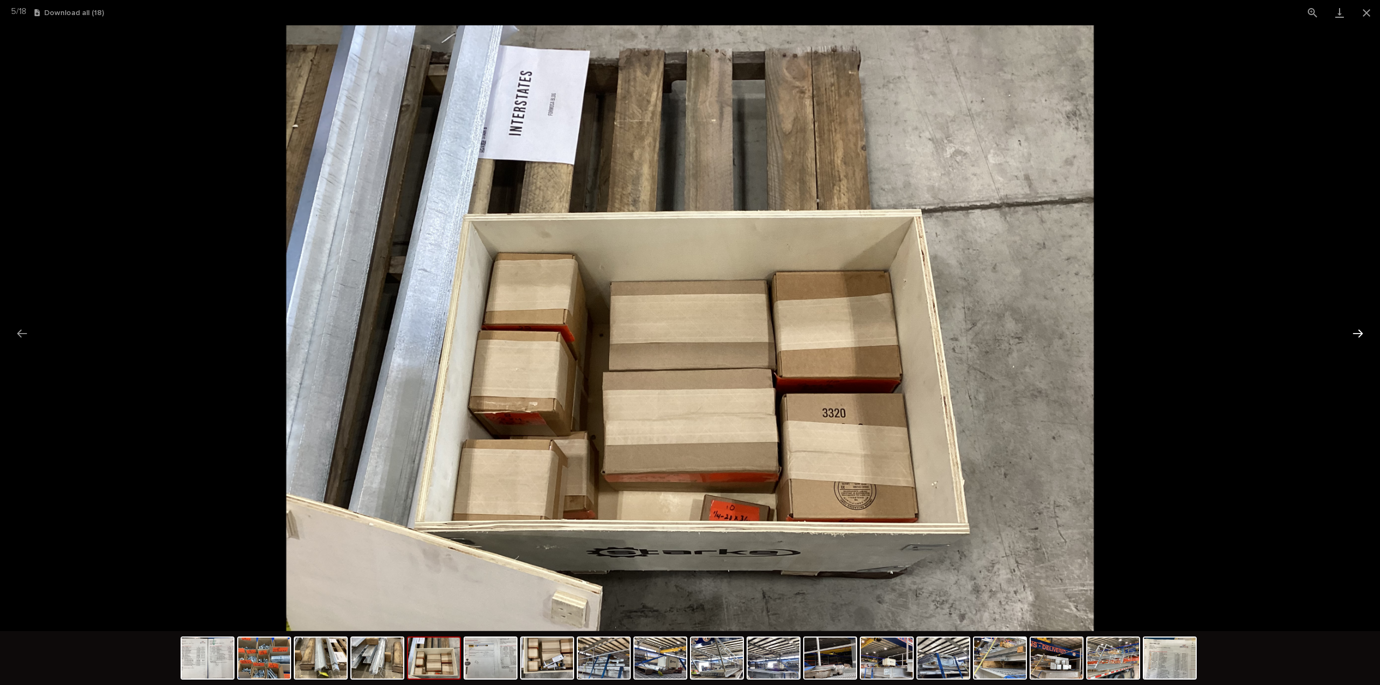
click at [1361, 332] on button "Next slide" at bounding box center [1358, 333] width 23 height 21
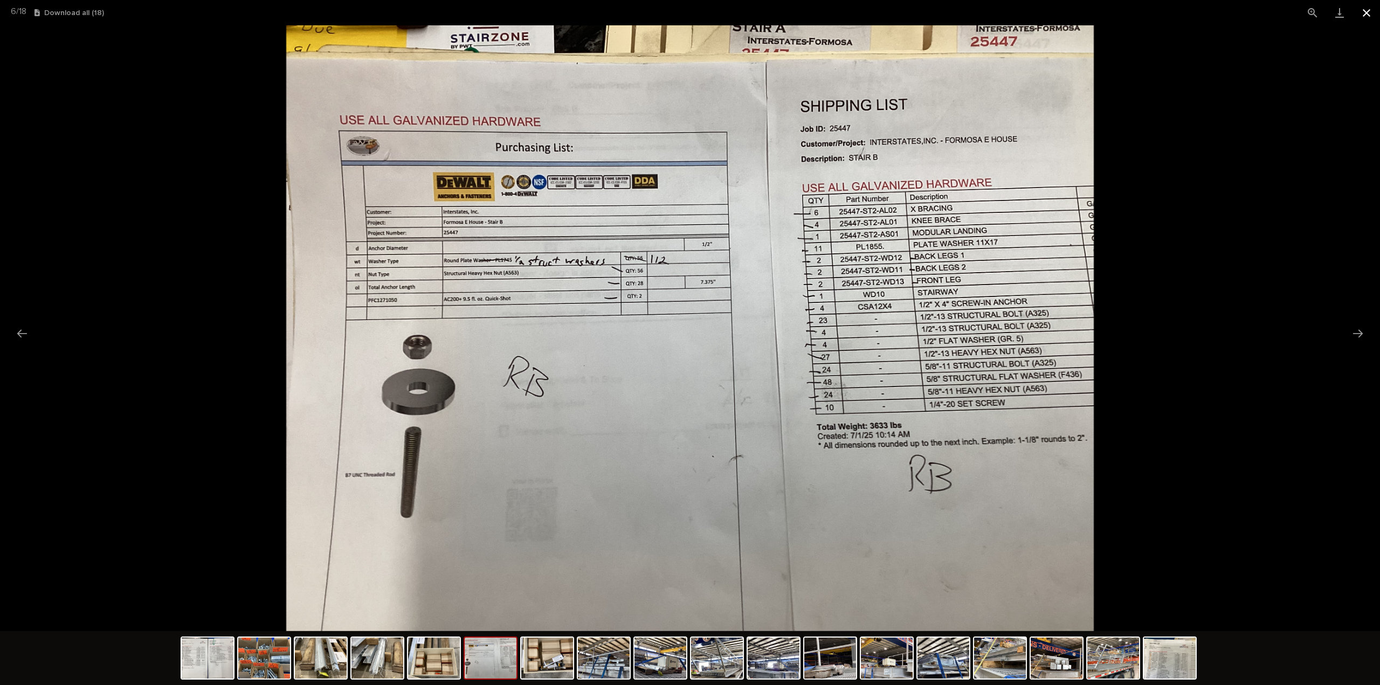
click at [1367, 13] on button "Close gallery" at bounding box center [1366, 12] width 27 height 25
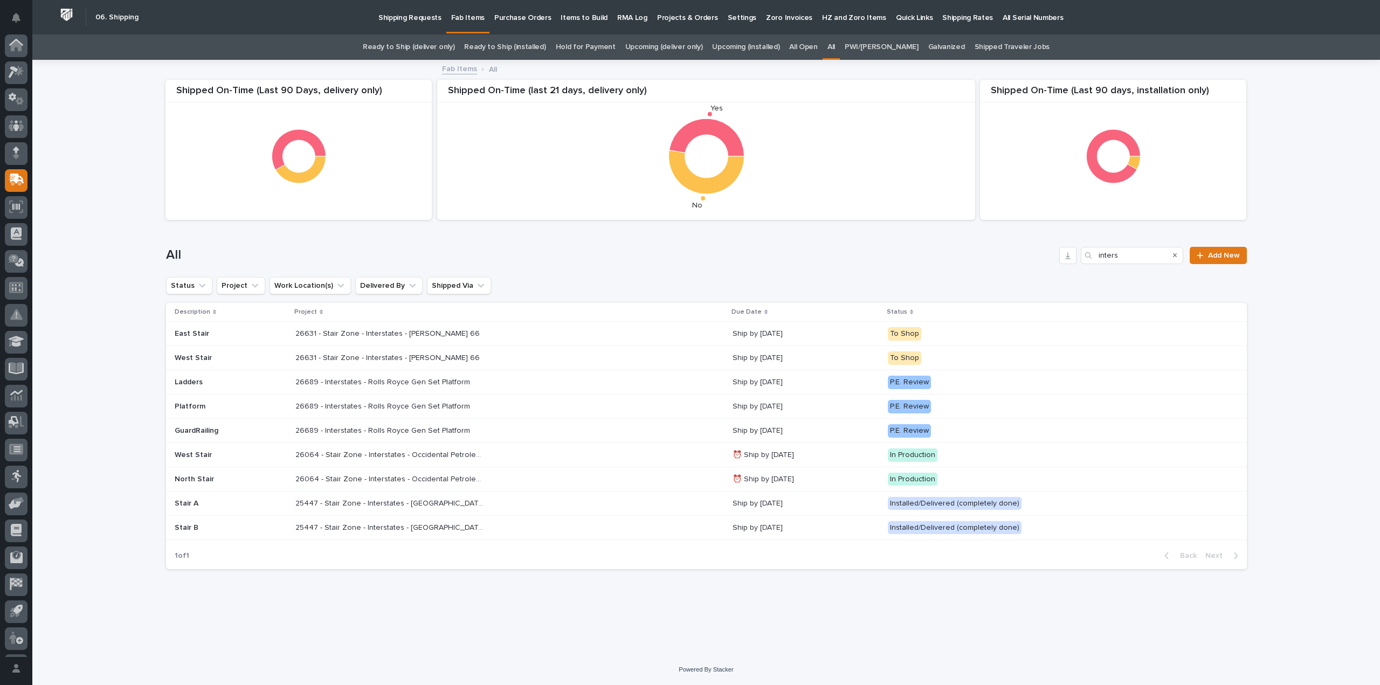
scroll to position [24, 0]
click at [436, 482] on p "26064 - Stair Zone - Interstates - Occidental Petroleum" at bounding box center [390, 478] width 191 height 11
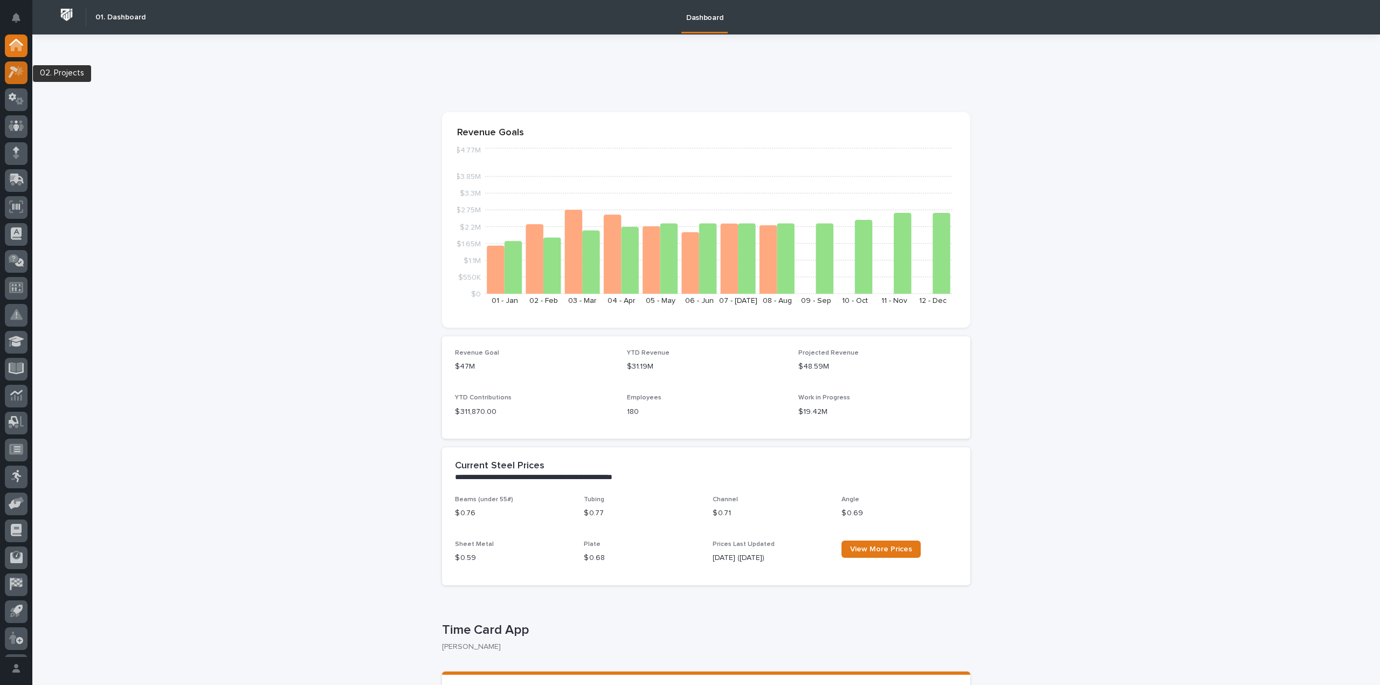
click at [15, 70] on icon at bounding box center [14, 73] width 10 height 12
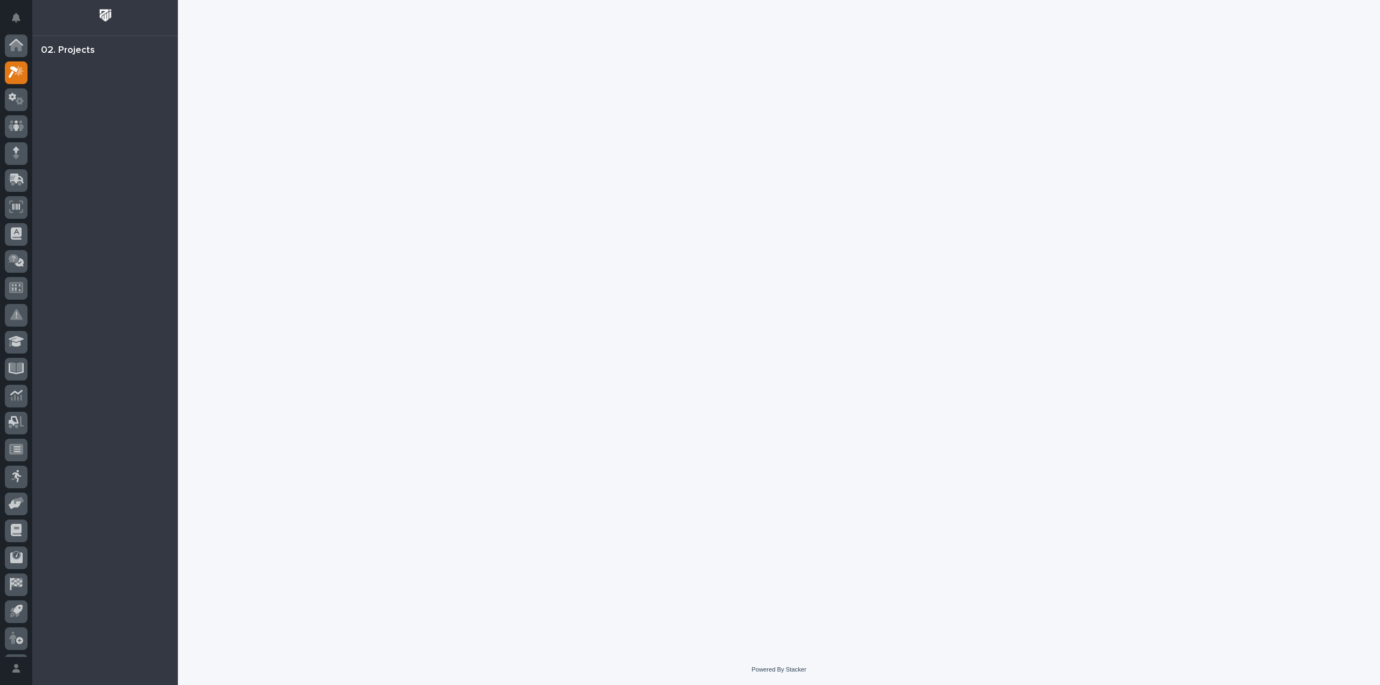
scroll to position [24, 0]
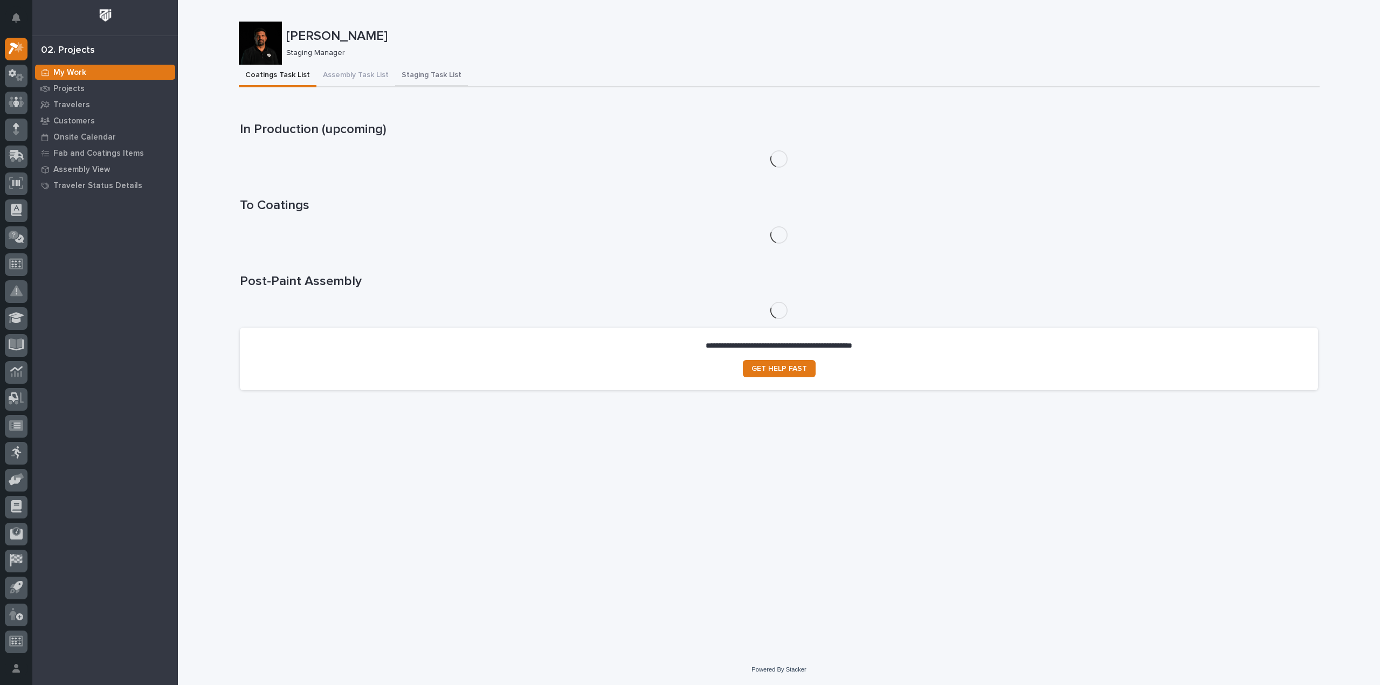
click at [410, 76] on button "Staging Task List" at bounding box center [431, 76] width 73 height 23
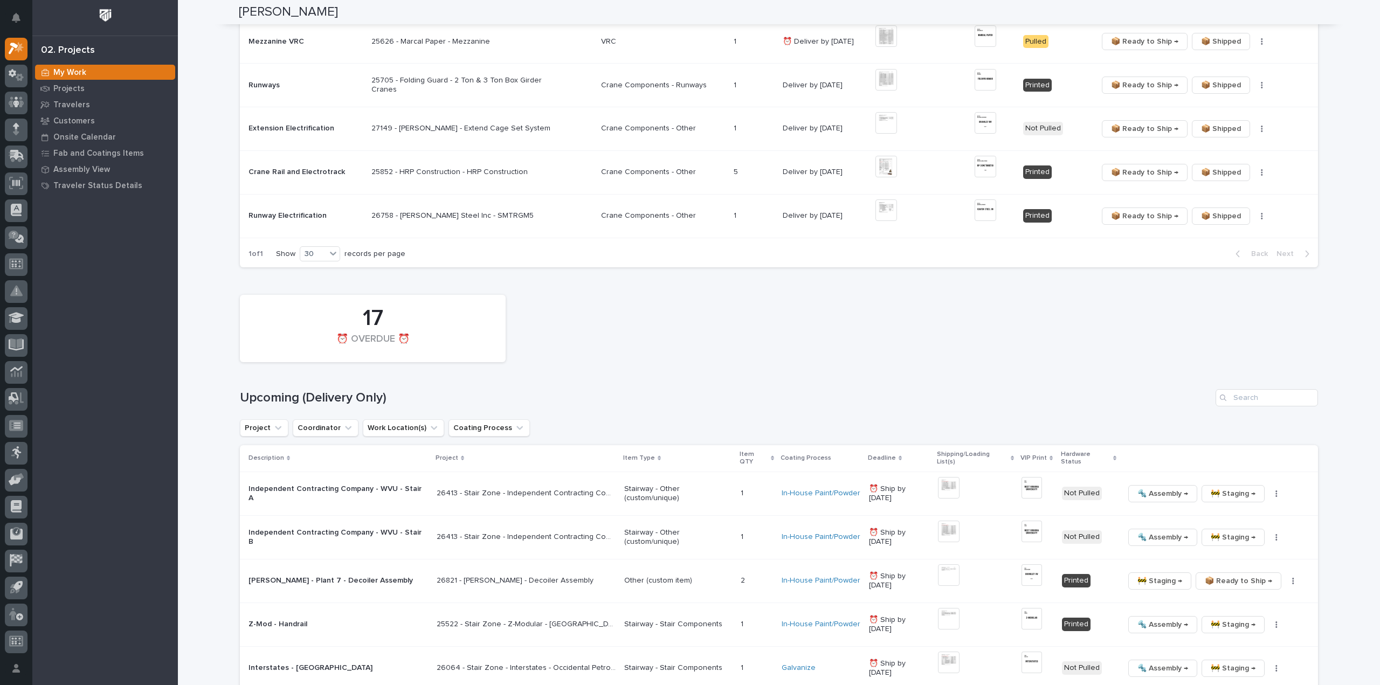
scroll to position [755, 0]
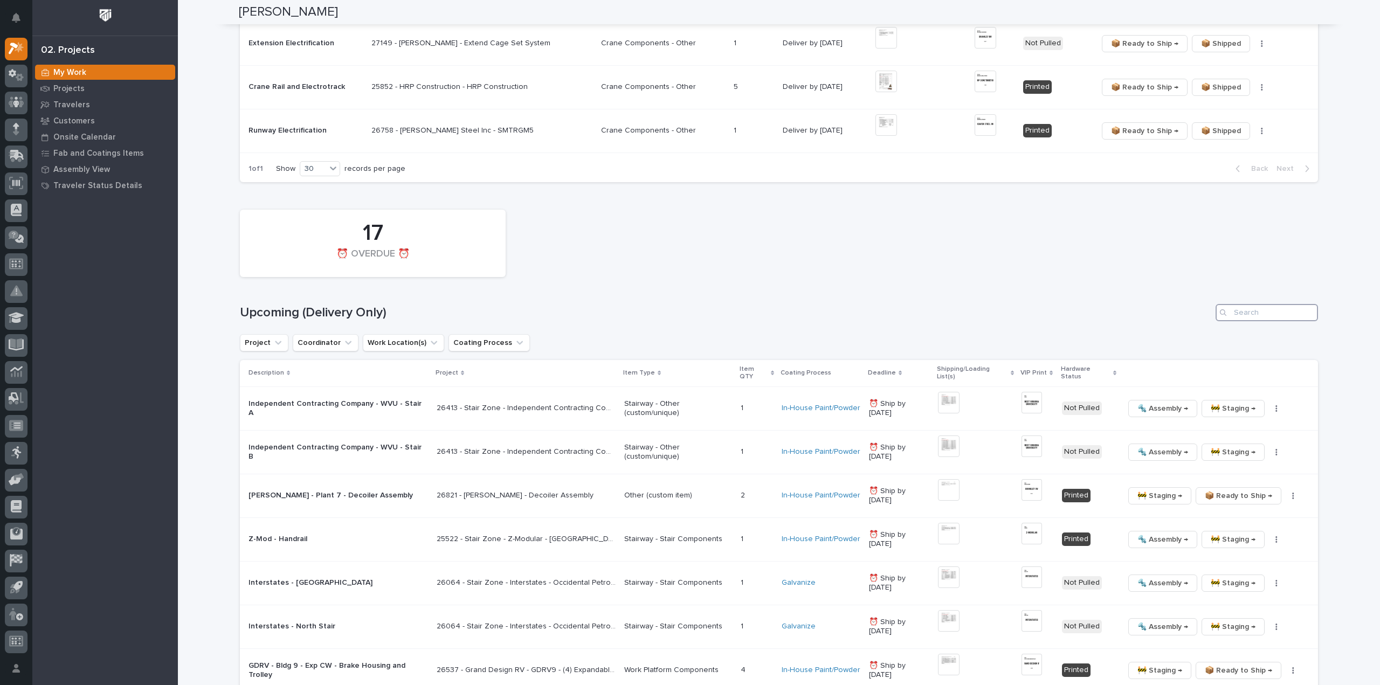
click at [1232, 312] on input "Search" at bounding box center [1267, 312] width 102 height 17
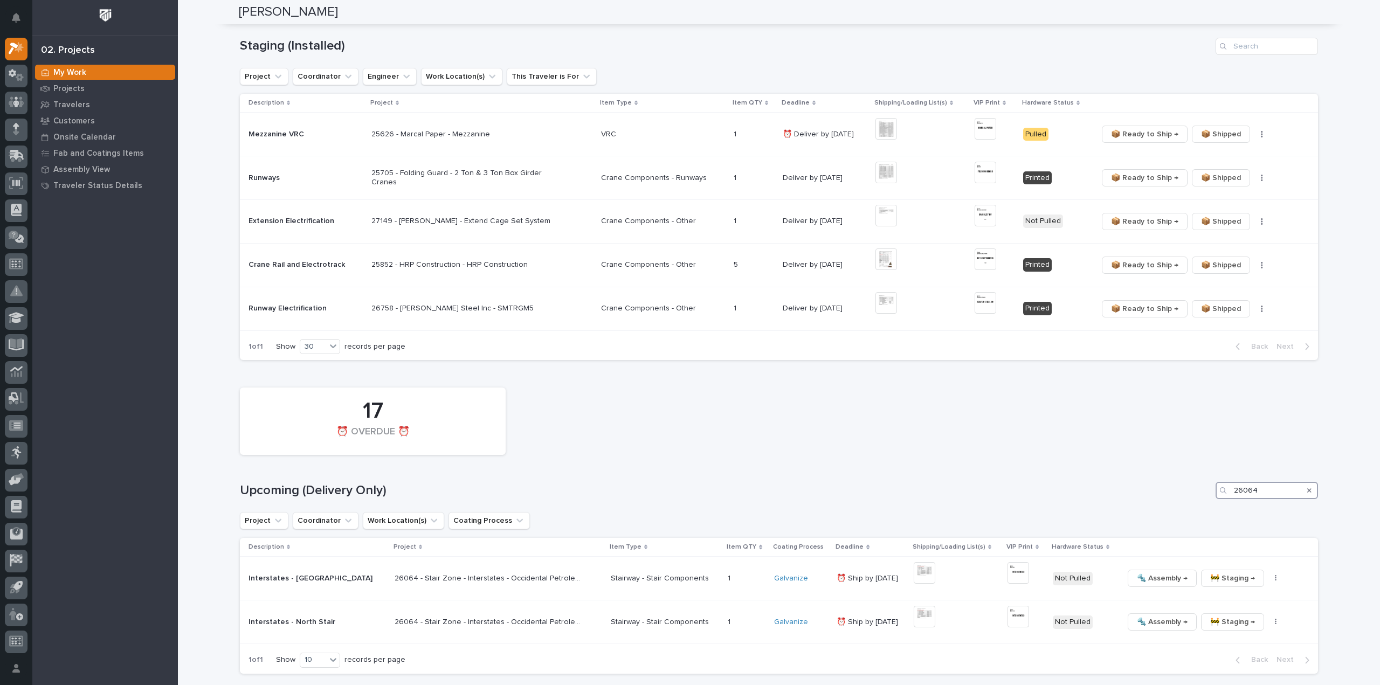
scroll to position [685, 0]
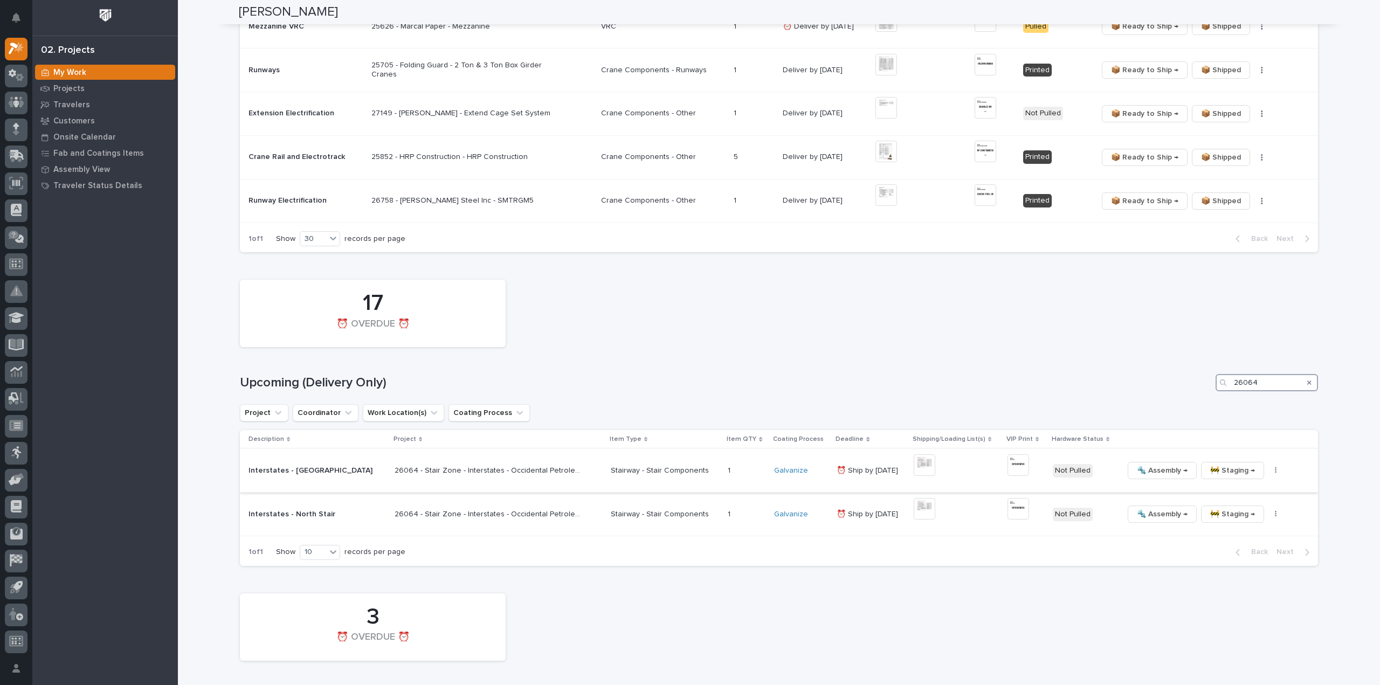
type input "26064"
click at [914, 463] on img at bounding box center [925, 465] width 22 height 22
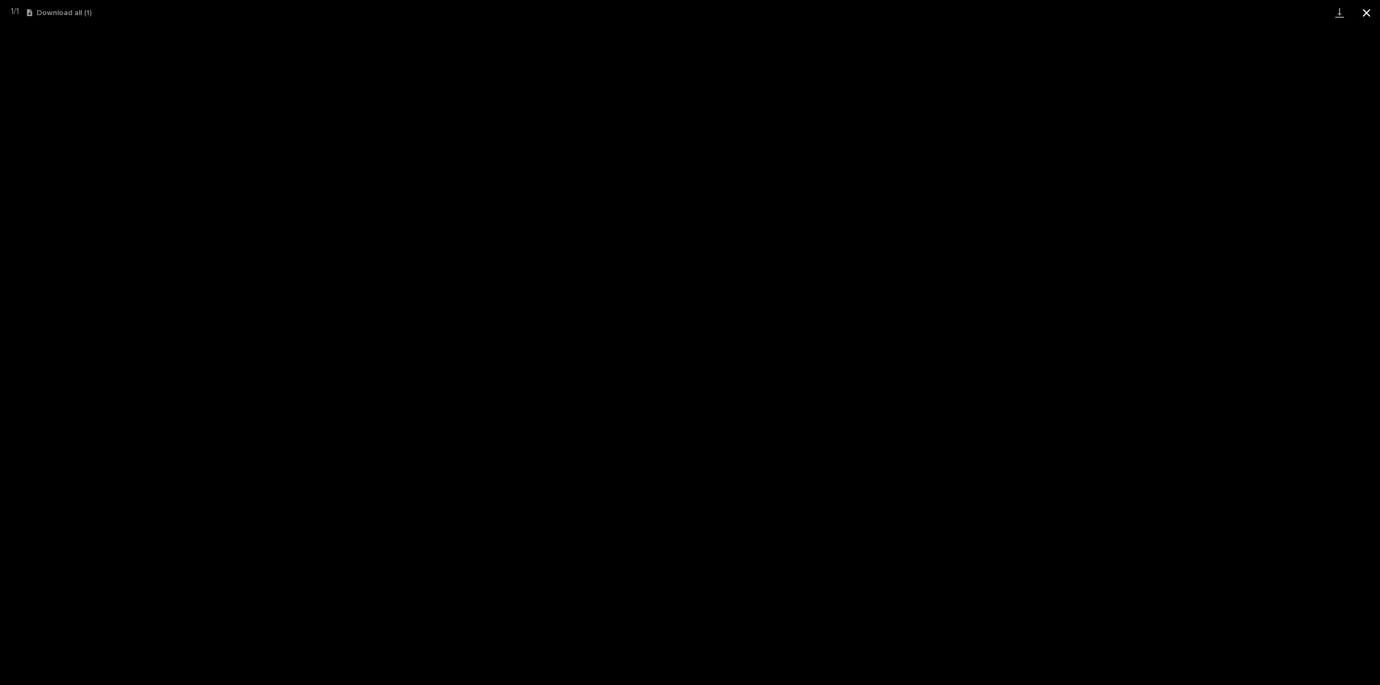
click at [1368, 12] on button "Close gallery" at bounding box center [1366, 12] width 27 height 25
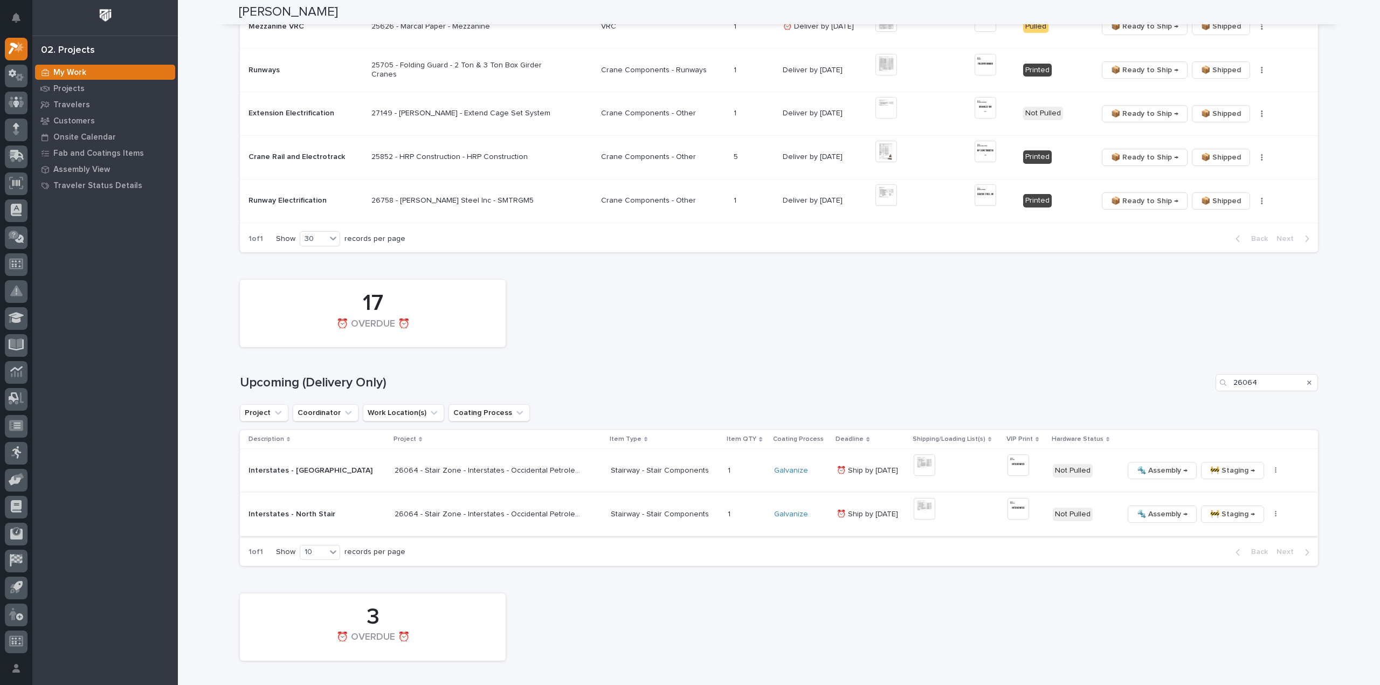
click at [914, 508] on img at bounding box center [925, 509] width 22 height 22
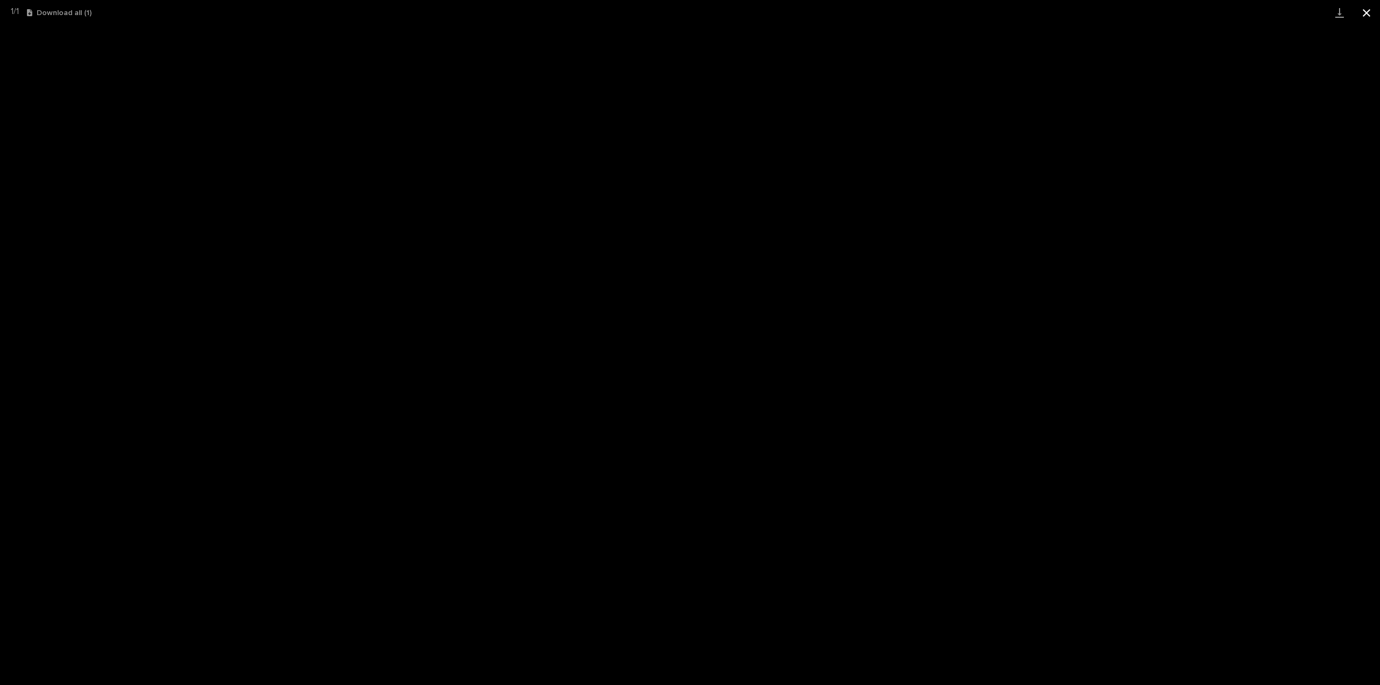
click at [1367, 18] on button "Close gallery" at bounding box center [1366, 12] width 27 height 25
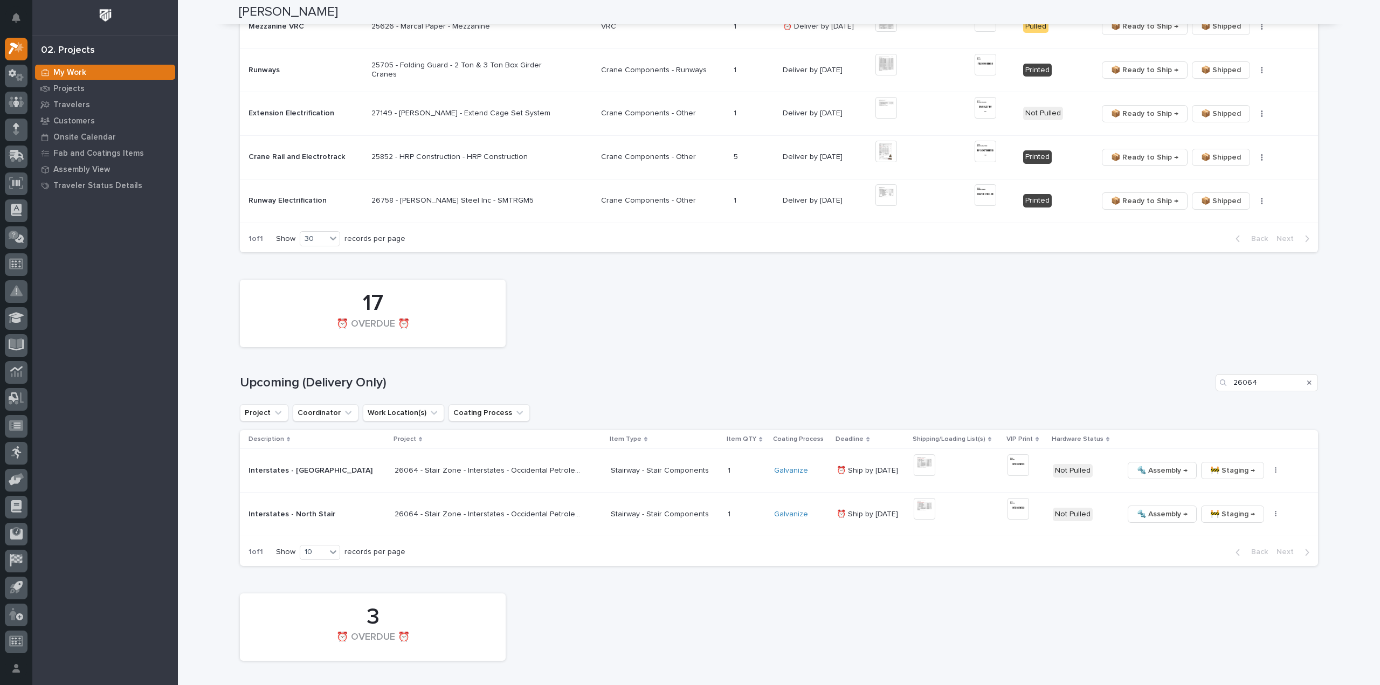
click at [921, 350] on div "17 ⏰ OVERDUE ⏰" at bounding box center [778, 313] width 1089 height 78
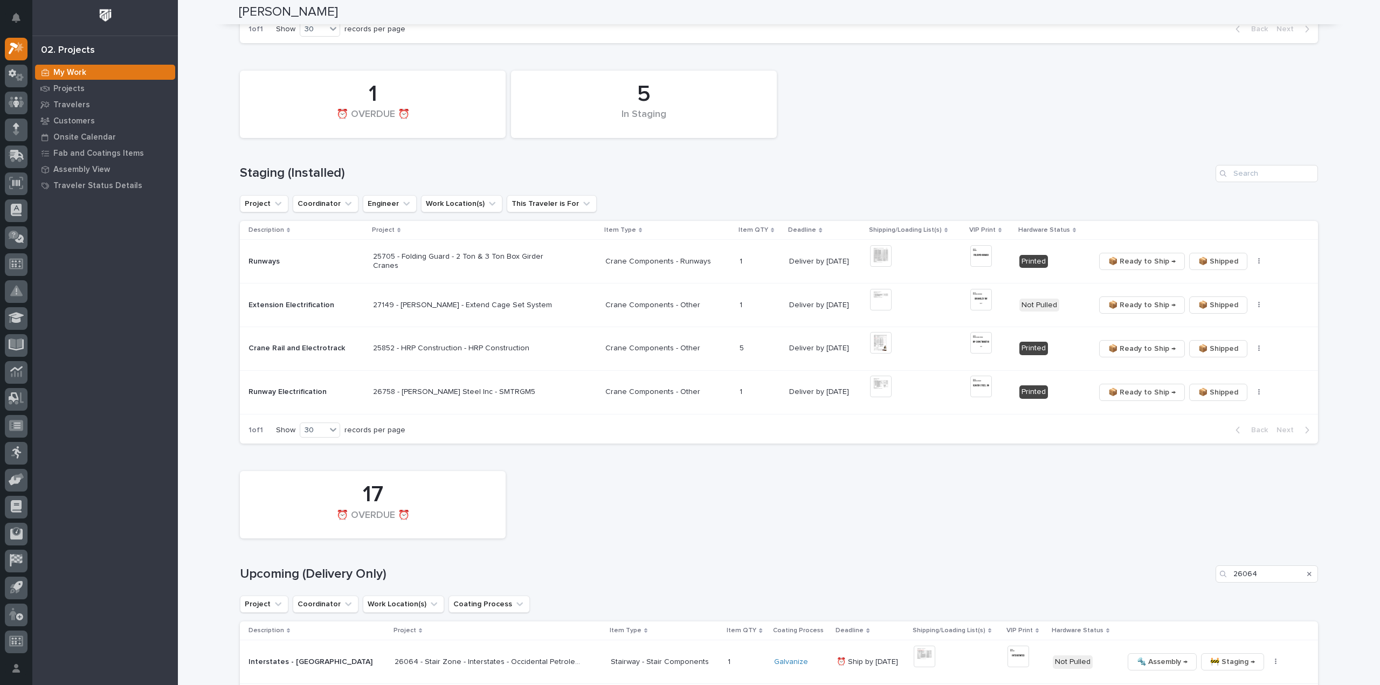
scroll to position [555, 0]
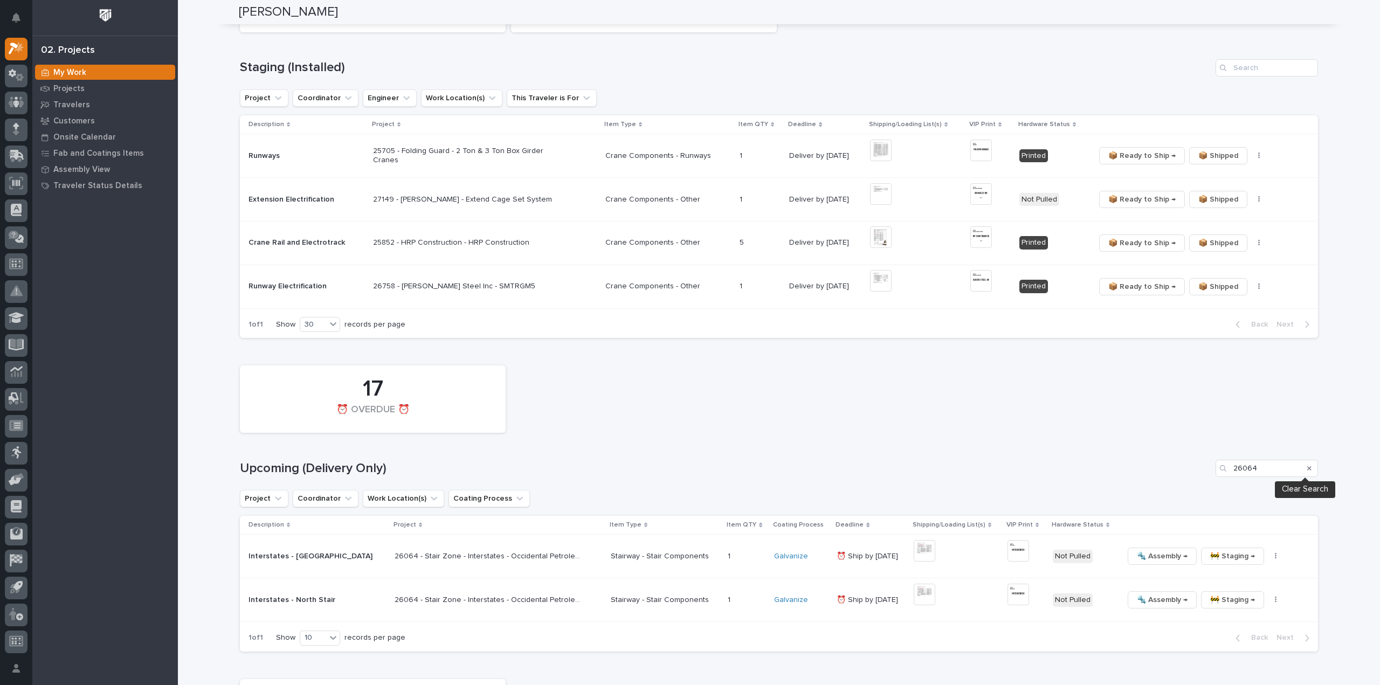
click at [1307, 469] on icon "Search" at bounding box center [1309, 468] width 4 height 6
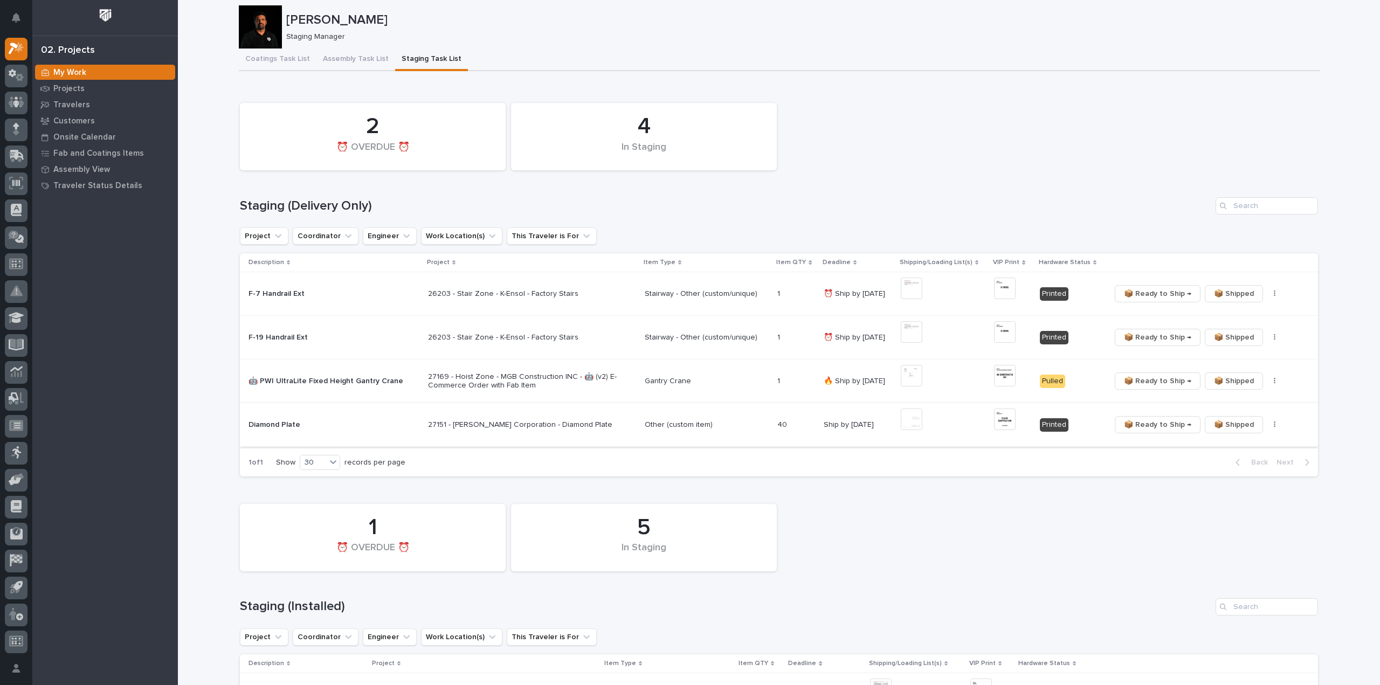
scroll to position [0, 0]
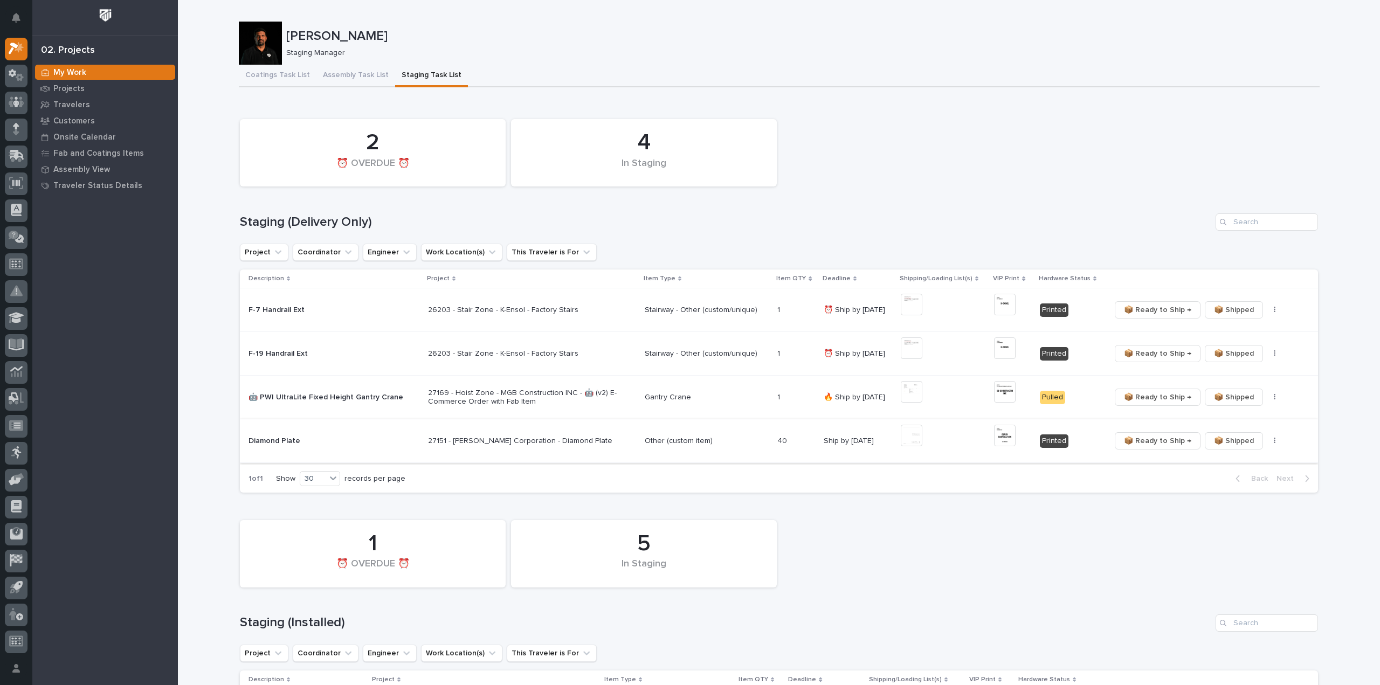
click at [1267, 439] on button "button" at bounding box center [1274, 441] width 15 height 8
click at [1235, 478] on span "🔩 Hardware" at bounding box center [1230, 479] width 45 height 13
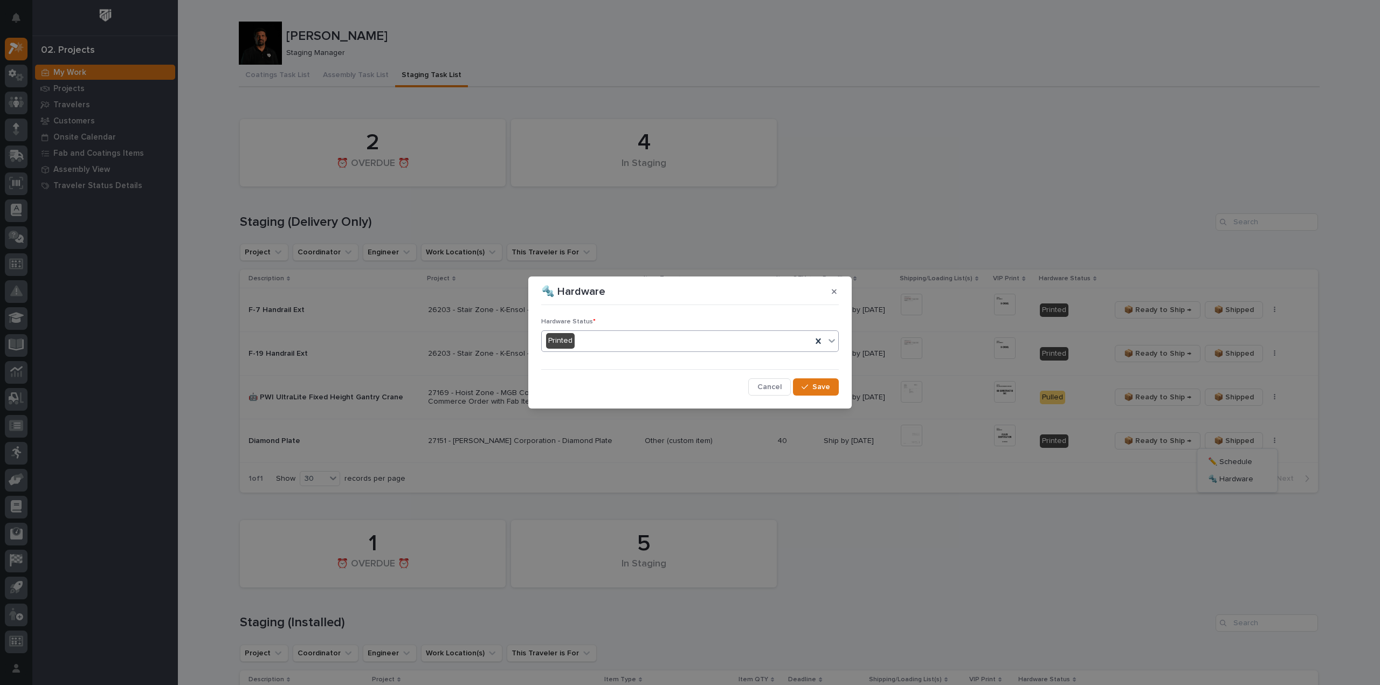
click at [602, 340] on div "Printed" at bounding box center [677, 341] width 270 height 18
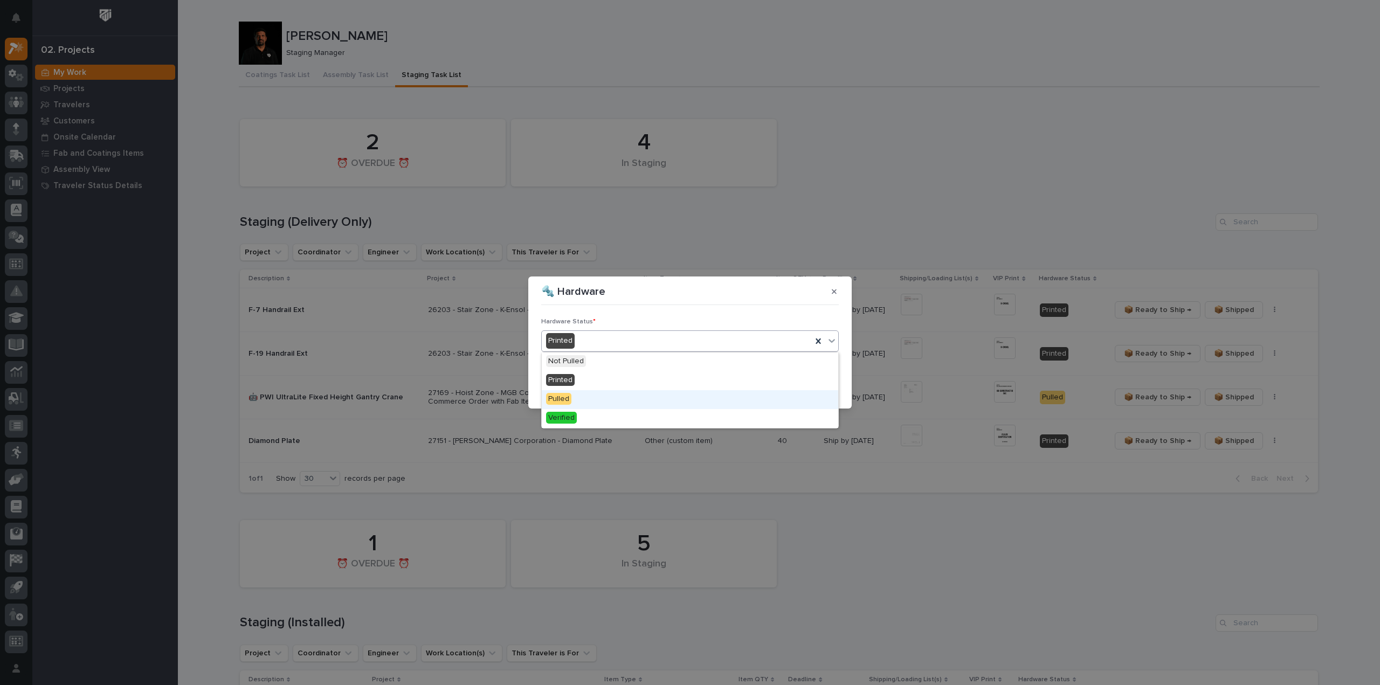
click at [577, 398] on div "Pulled" at bounding box center [690, 399] width 296 height 19
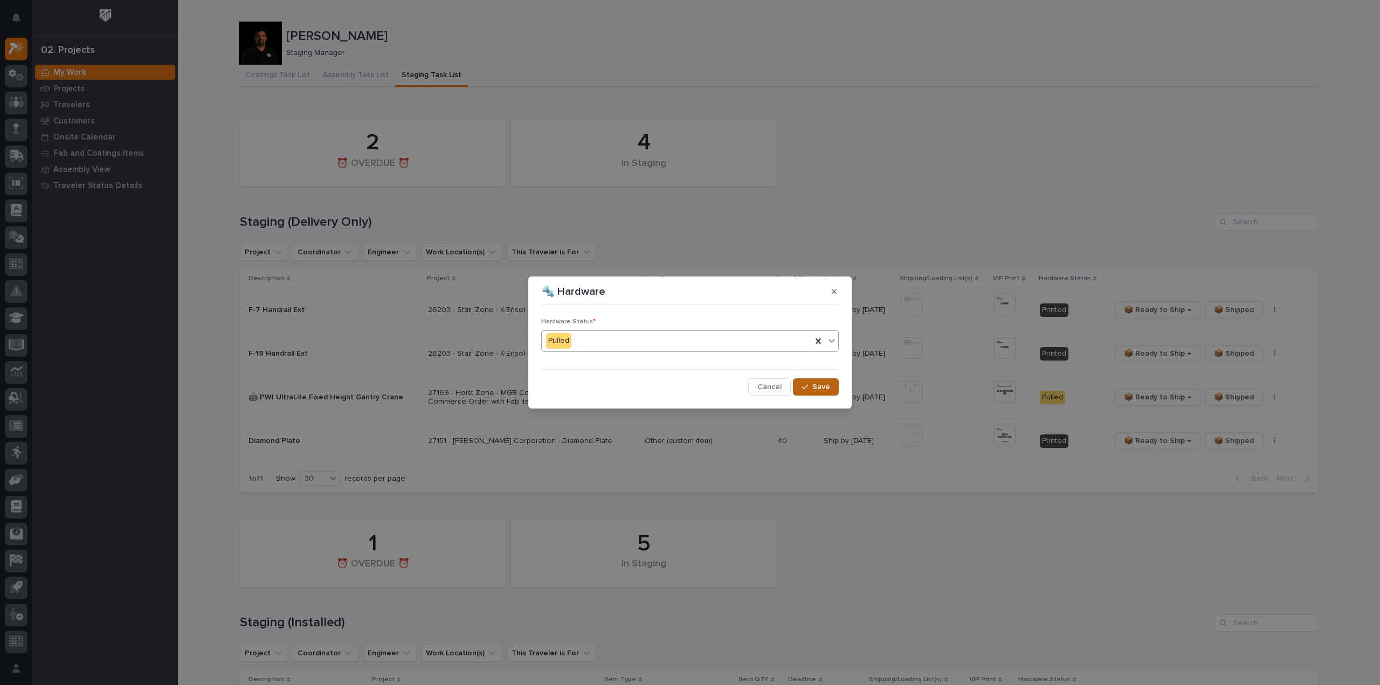
click at [825, 389] on span "Save" at bounding box center [821, 387] width 18 height 10
drag, startPoint x: 1068, startPoint y: 171, endPoint x: 1004, endPoint y: 136, distance: 72.4
click at [1068, 171] on div "🔩 Hardware Hardware Status * Pulled Cancel Loading... Save" at bounding box center [690, 342] width 1380 height 685
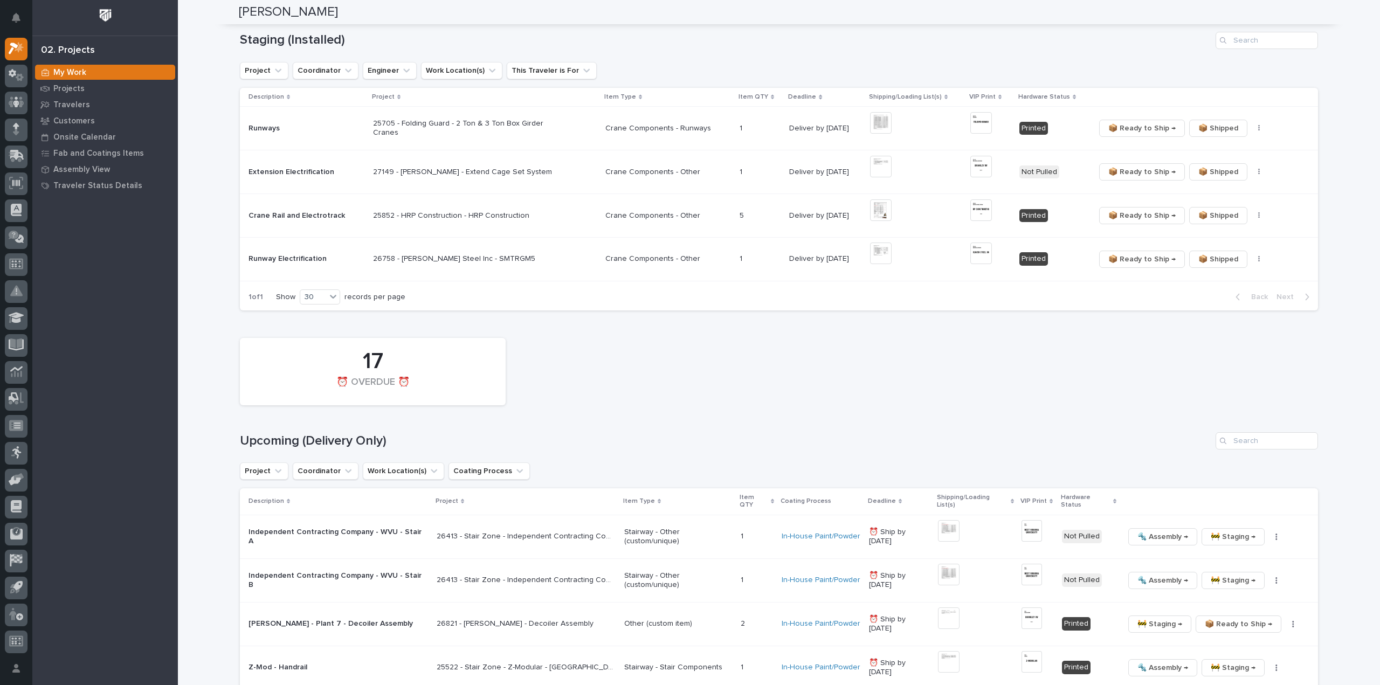
scroll to position [431, 0]
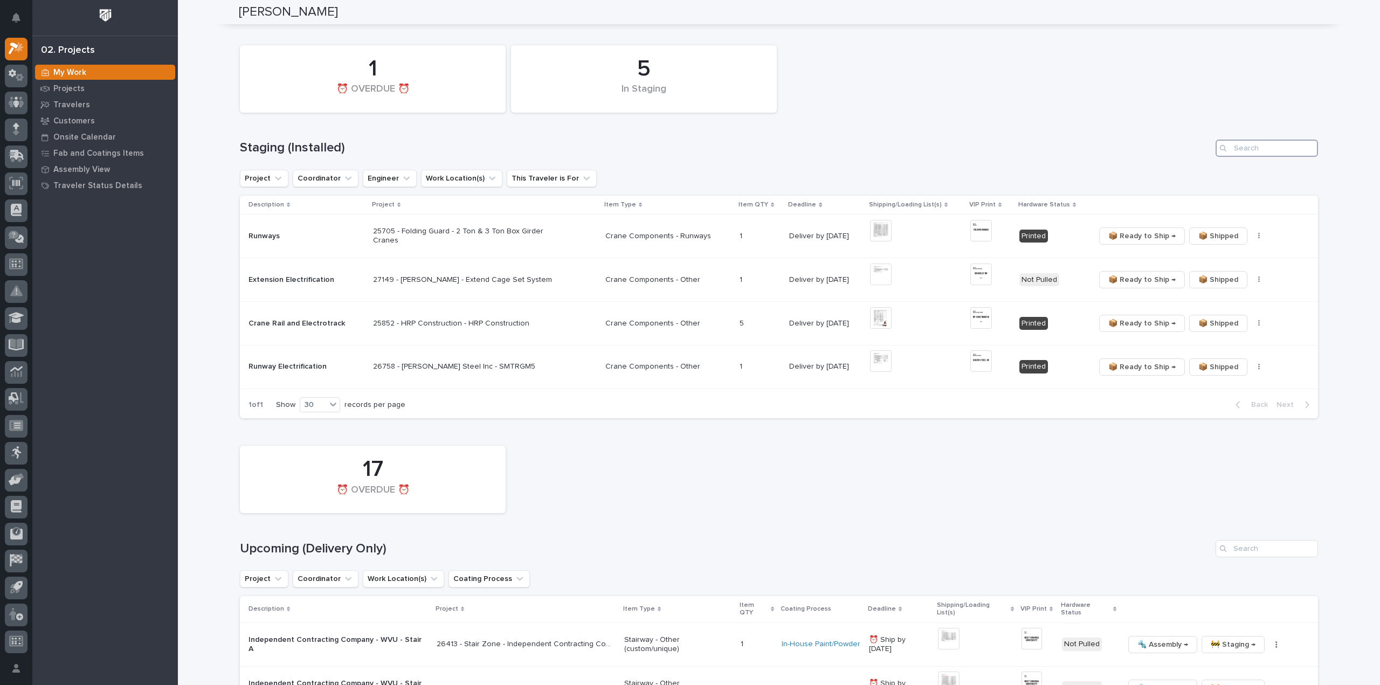
click at [1258, 151] on input "Search" at bounding box center [1267, 148] width 102 height 17
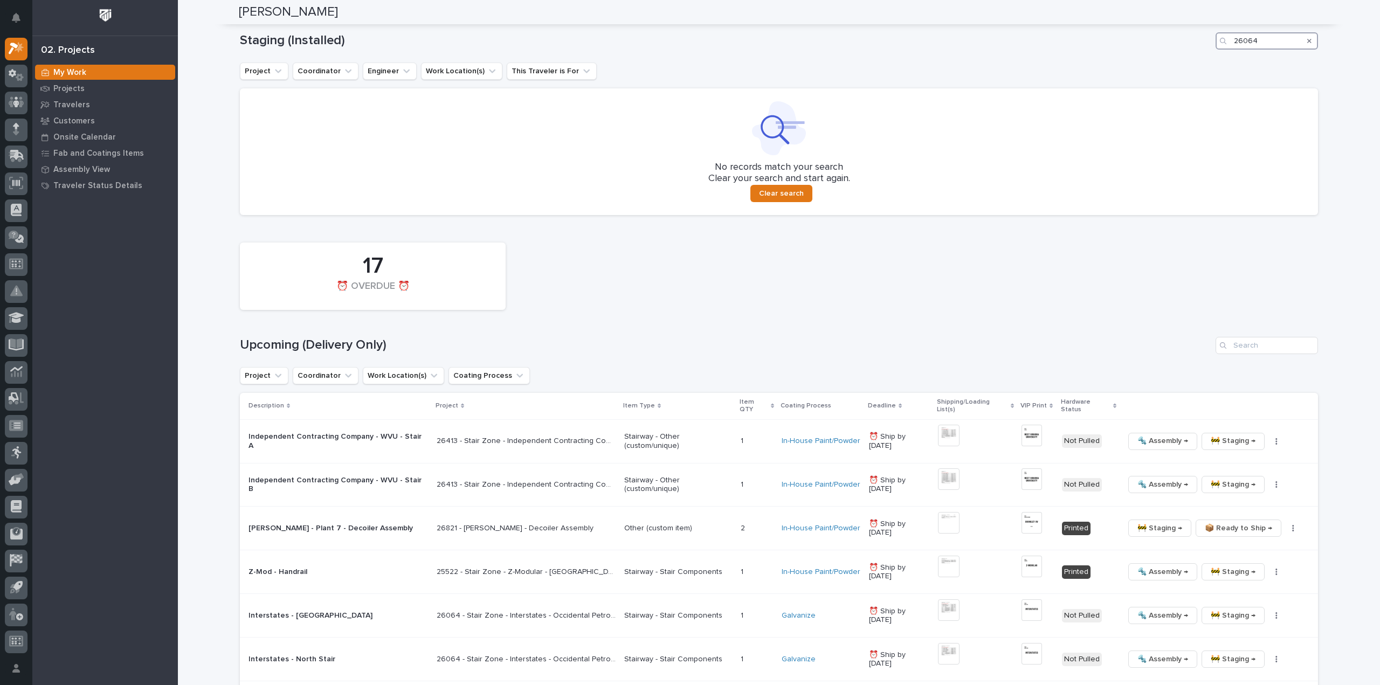
scroll to position [539, 0]
type input "26064"
click at [1254, 326] on div "17 ⏰ OVERDUE ⏰ Upcoming (Delivery Only) Project Coordinator Work Location(s) Co…" at bounding box center [779, 561] width 1078 height 648
click at [1253, 342] on input "Search" at bounding box center [1267, 344] width 102 height 17
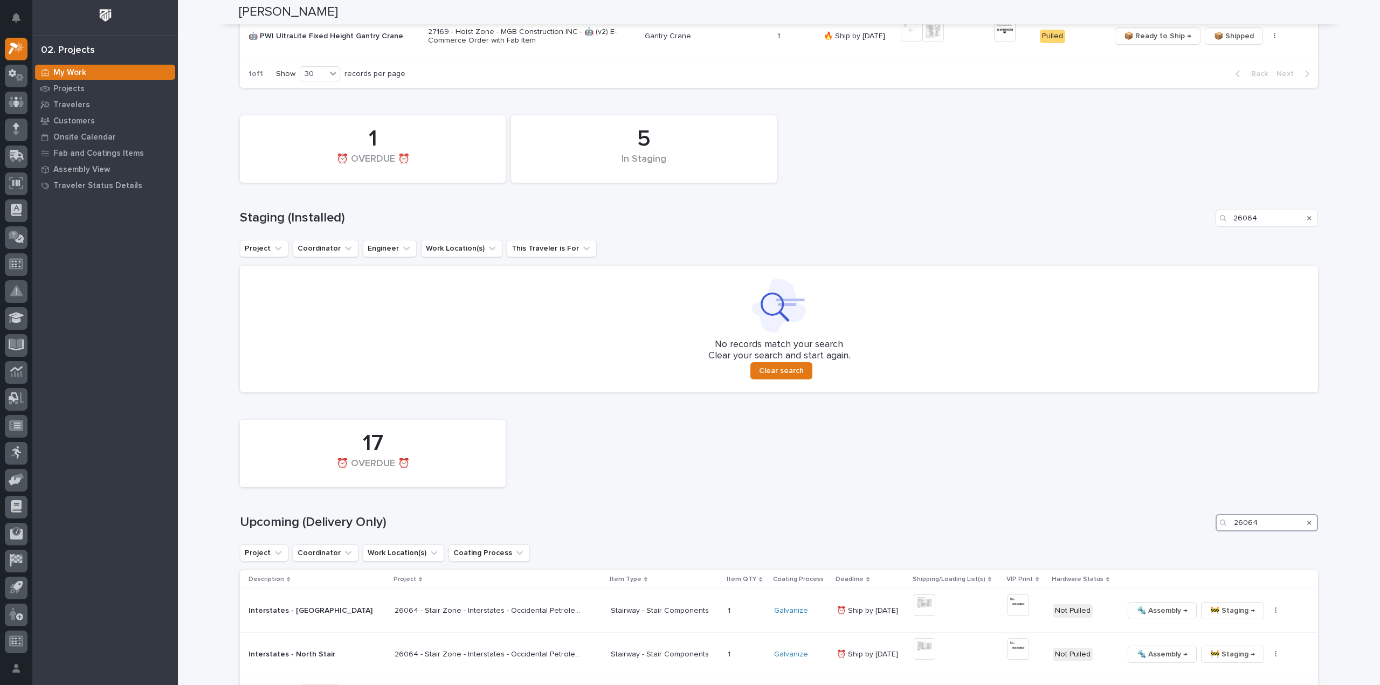
scroll to position [469, 0]
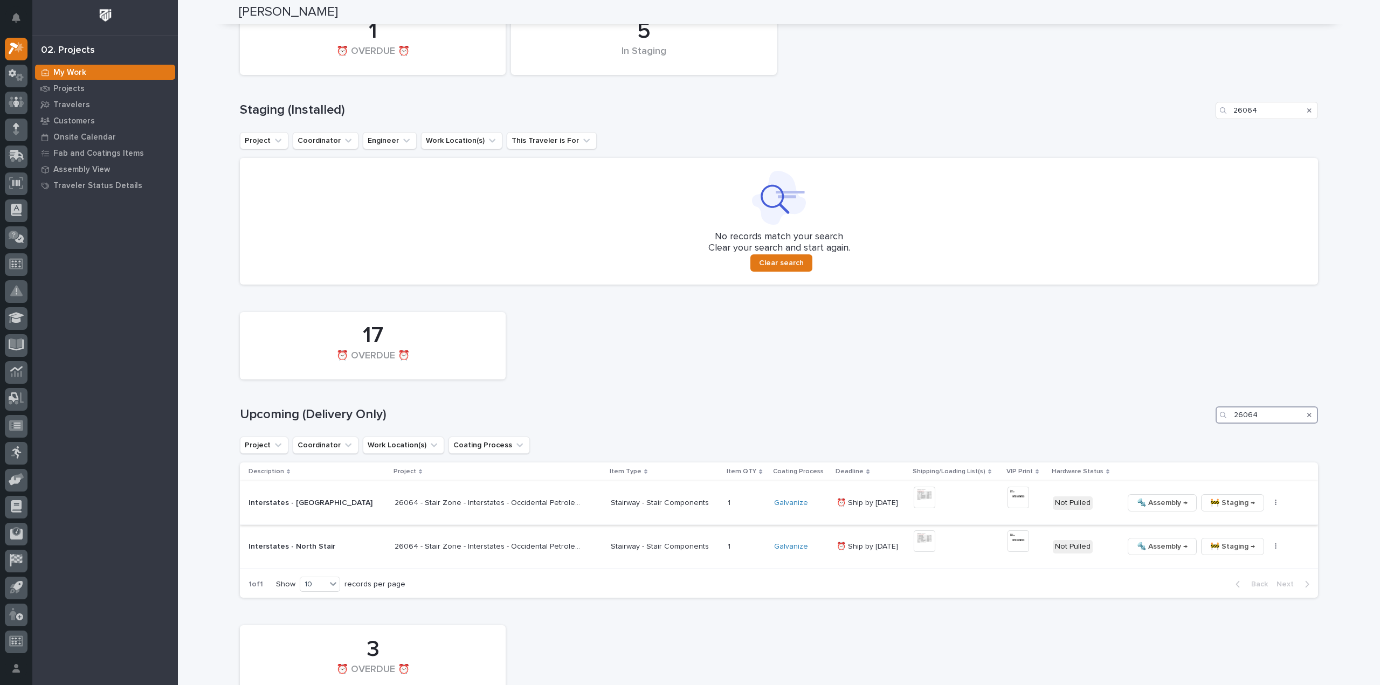
type input "26064"
click at [1257, 507] on div "🔩 Assembly → 🚧 Staging → 📦 Ready to Ship → ✏️ Schedule Generate VIP 🔩 Hardware" at bounding box center [1211, 502] width 177 height 17
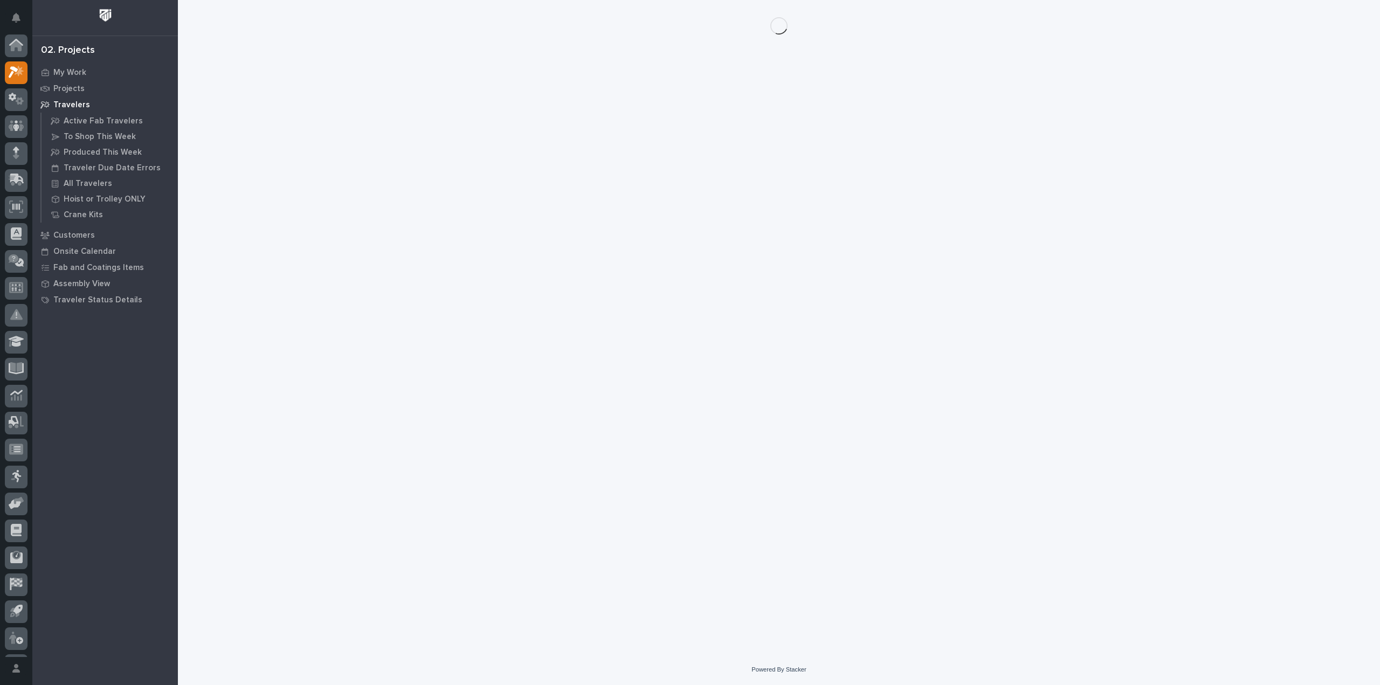
scroll to position [24, 0]
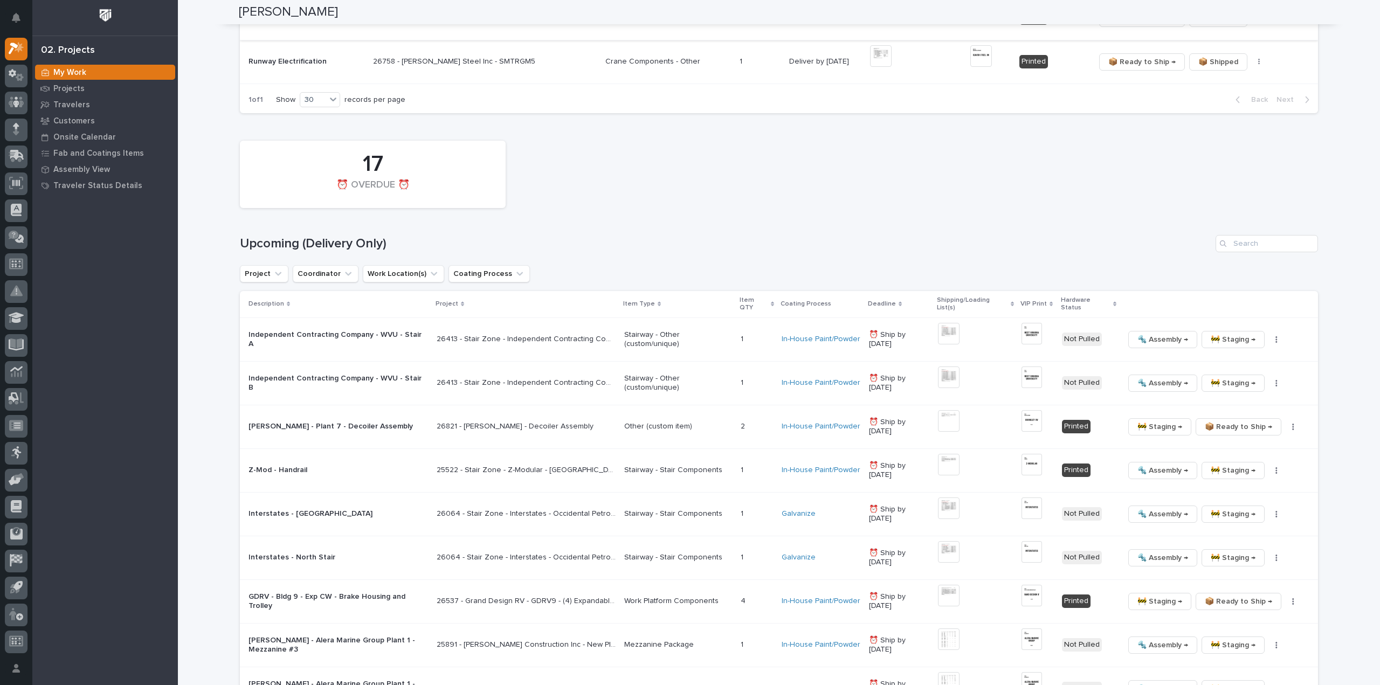
scroll to position [755, 0]
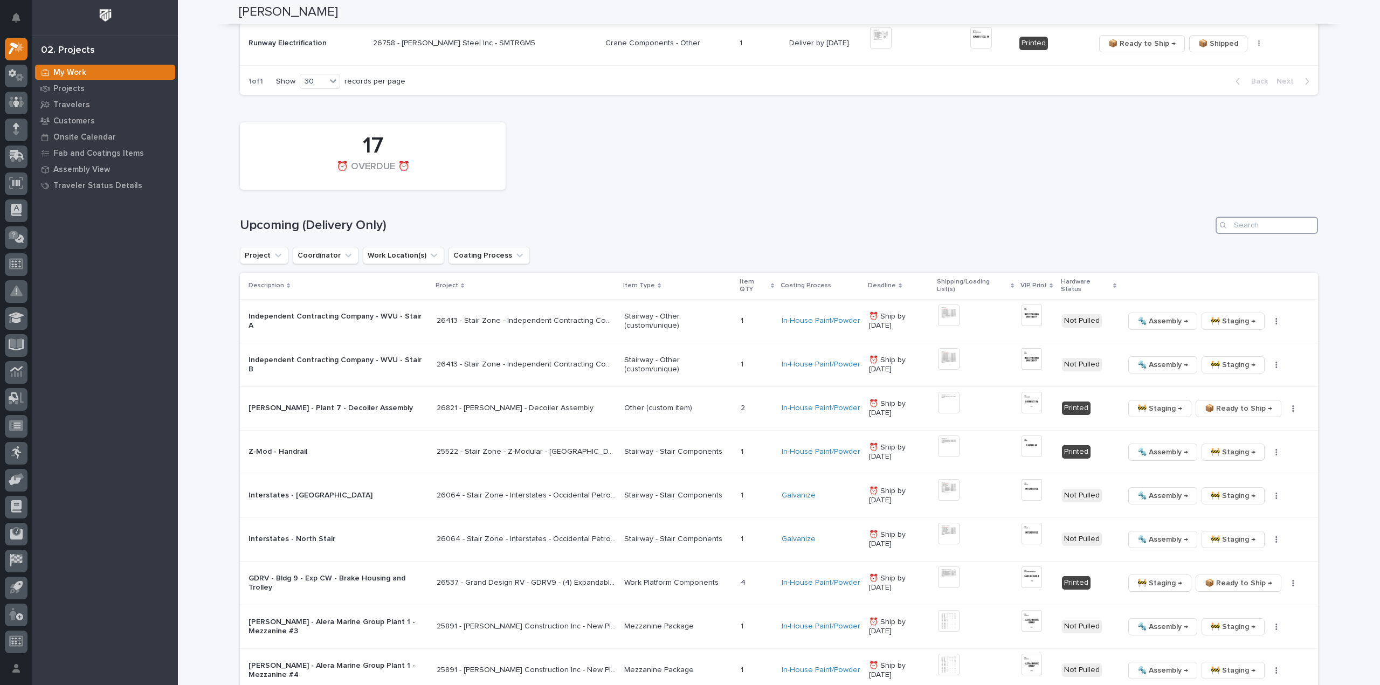
click at [1264, 226] on input "Search" at bounding box center [1267, 225] width 102 height 17
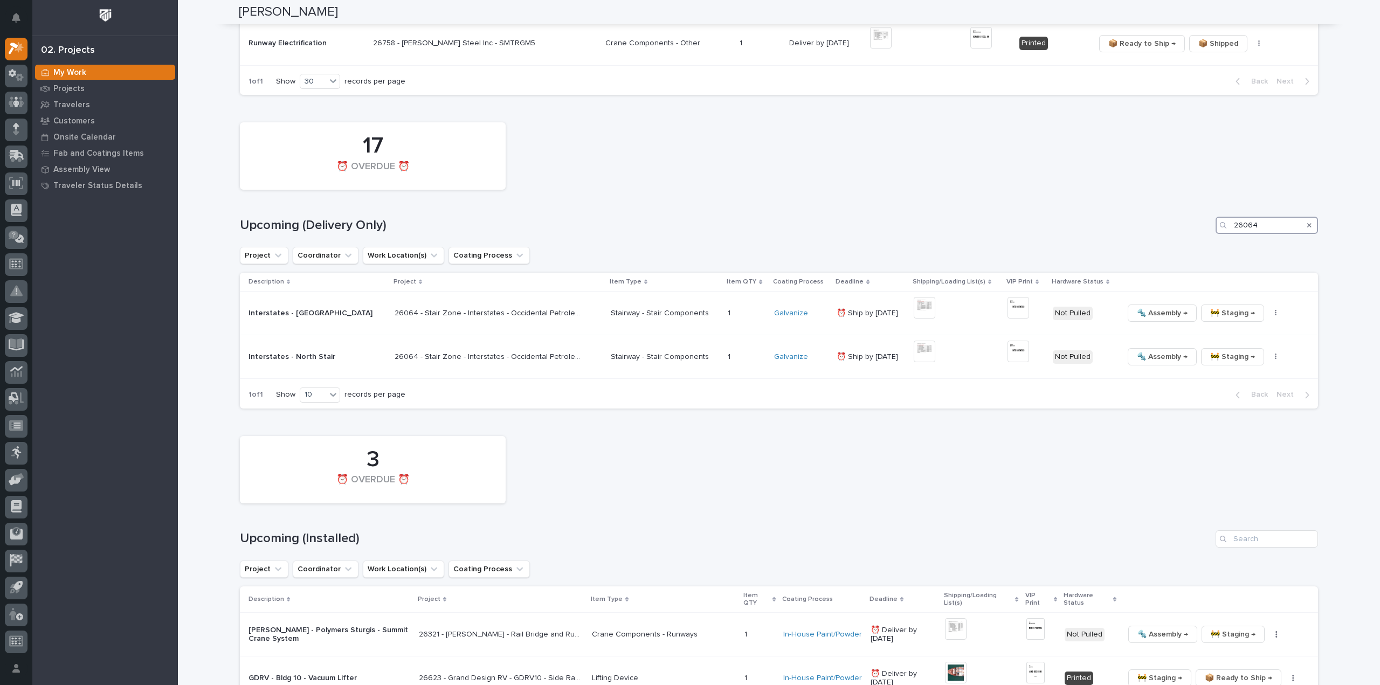
scroll to position [577, 0]
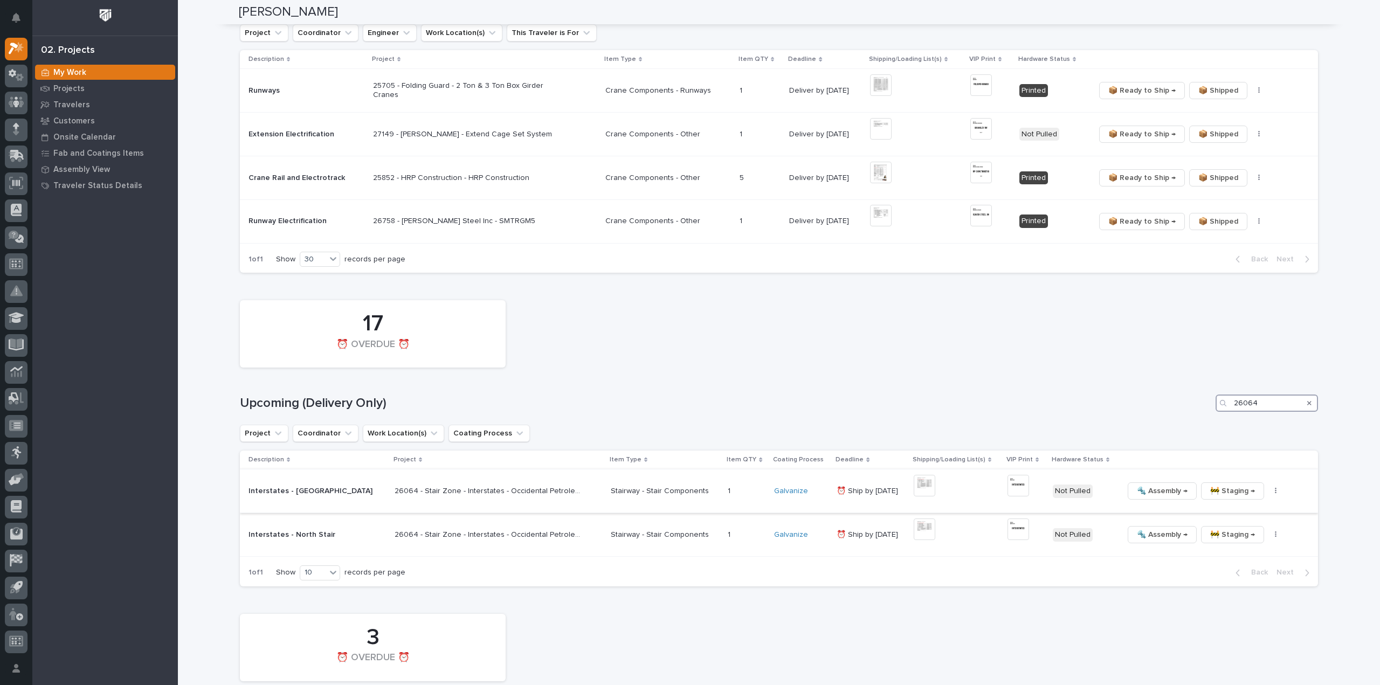
type input "26064"
click at [1275, 491] on icon "button" at bounding box center [1276, 491] width 2 height 8
click at [1218, 565] on span "🔩 Hardware" at bounding box center [1212, 564] width 45 height 13
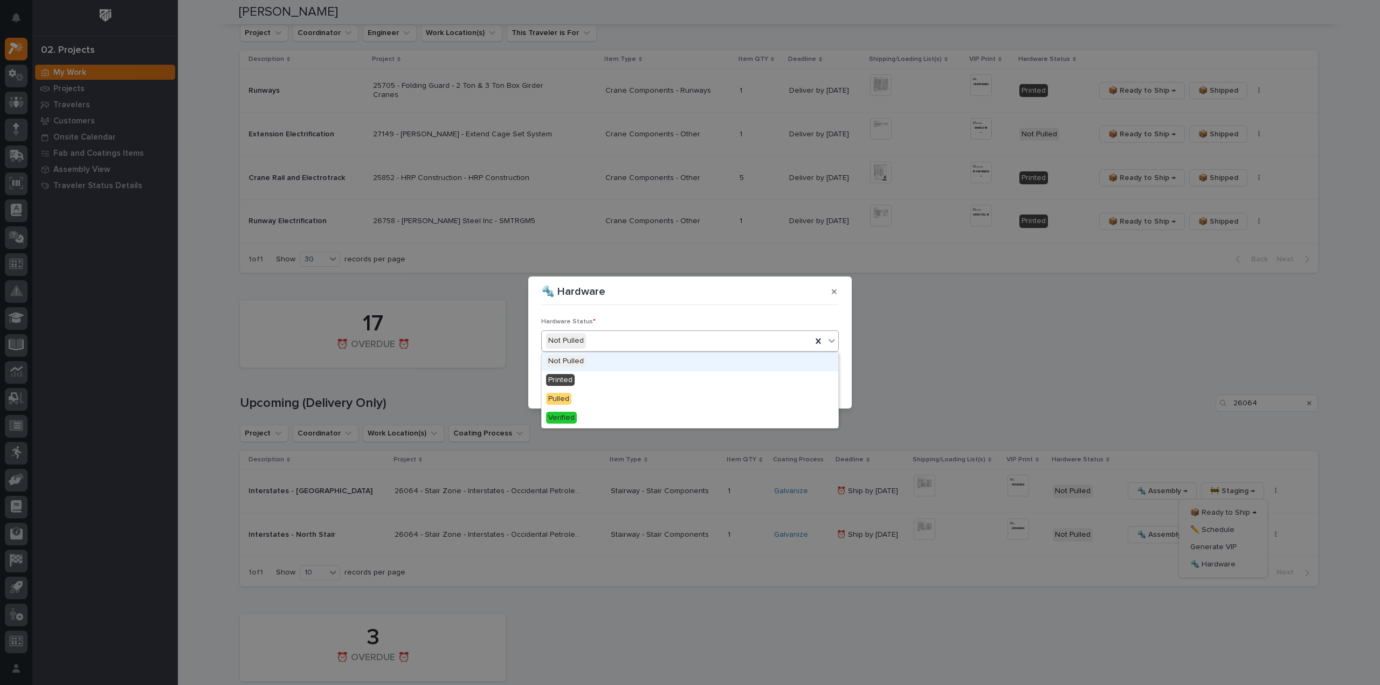
click at [594, 345] on div "Not Pulled" at bounding box center [677, 341] width 270 height 18
click at [585, 381] on div "Printed" at bounding box center [690, 380] width 296 height 19
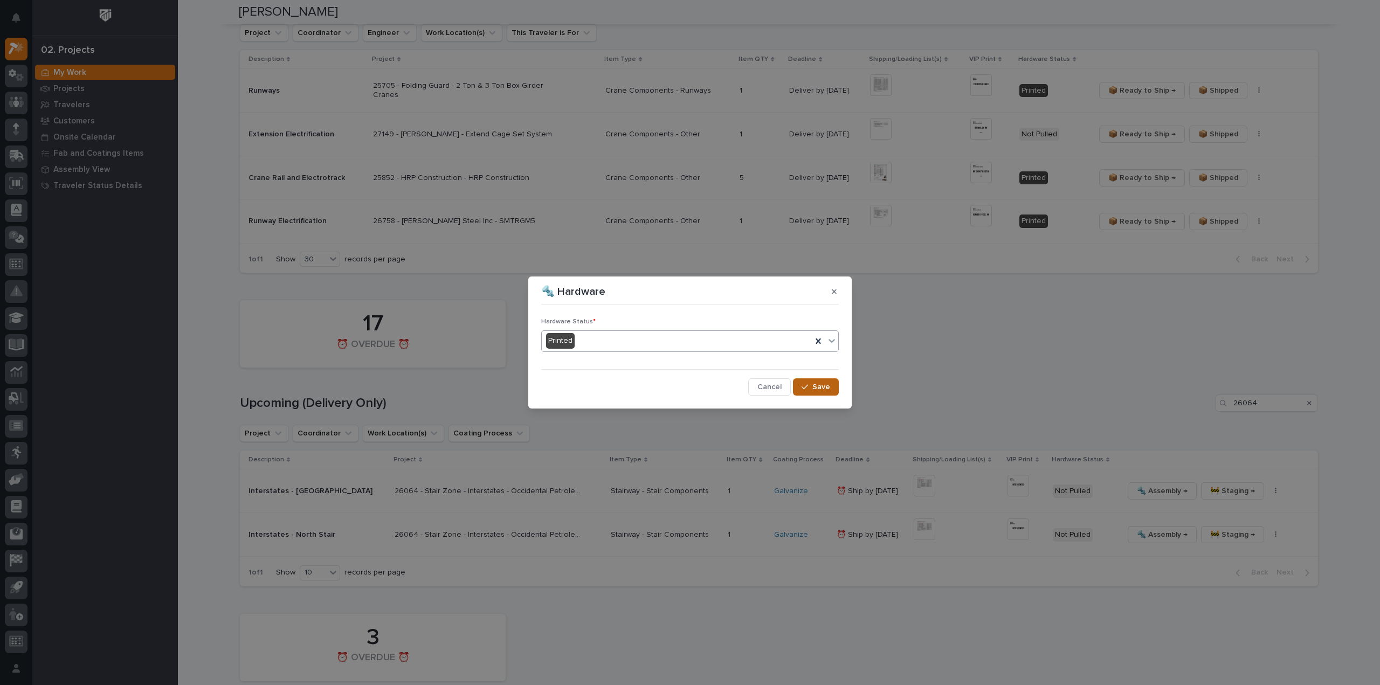
click at [808, 388] on icon "button" at bounding box center [805, 387] width 6 height 8
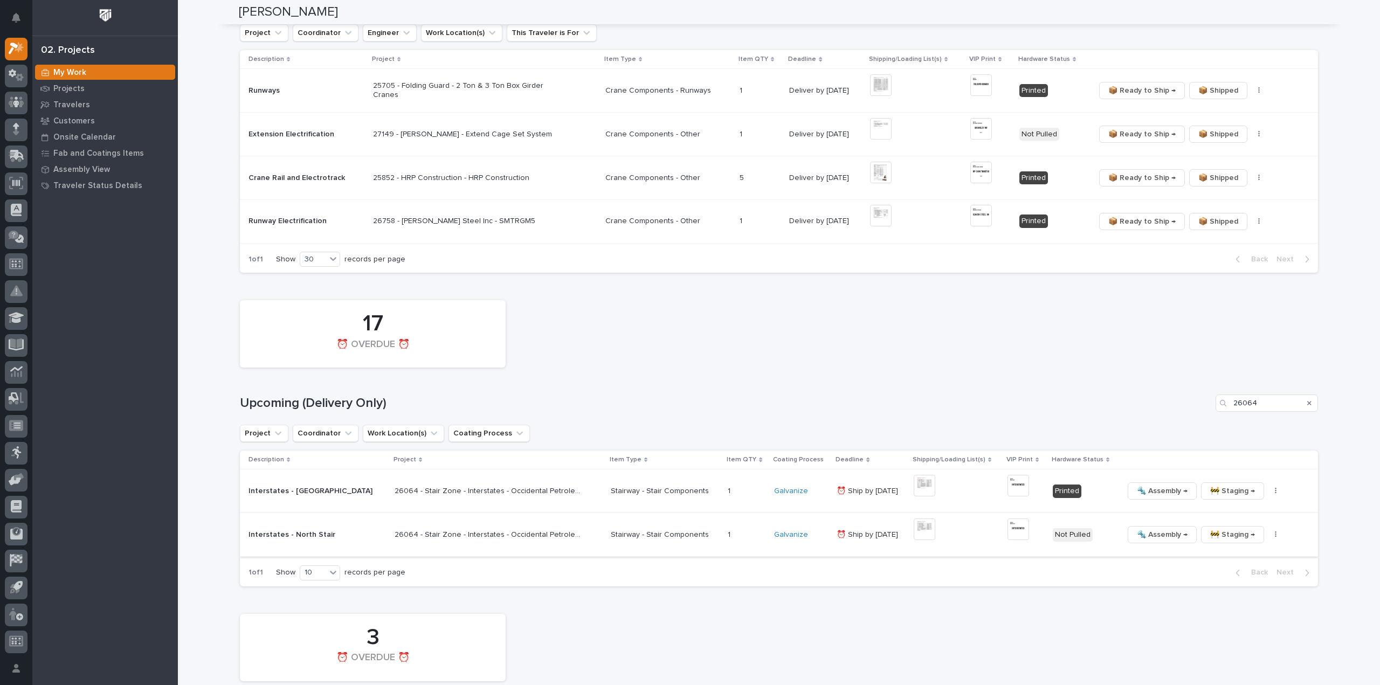
click at [1275, 534] on icon "button" at bounding box center [1276, 535] width 2 height 8
click at [1217, 604] on span "🔩 Hardware" at bounding box center [1212, 608] width 45 height 13
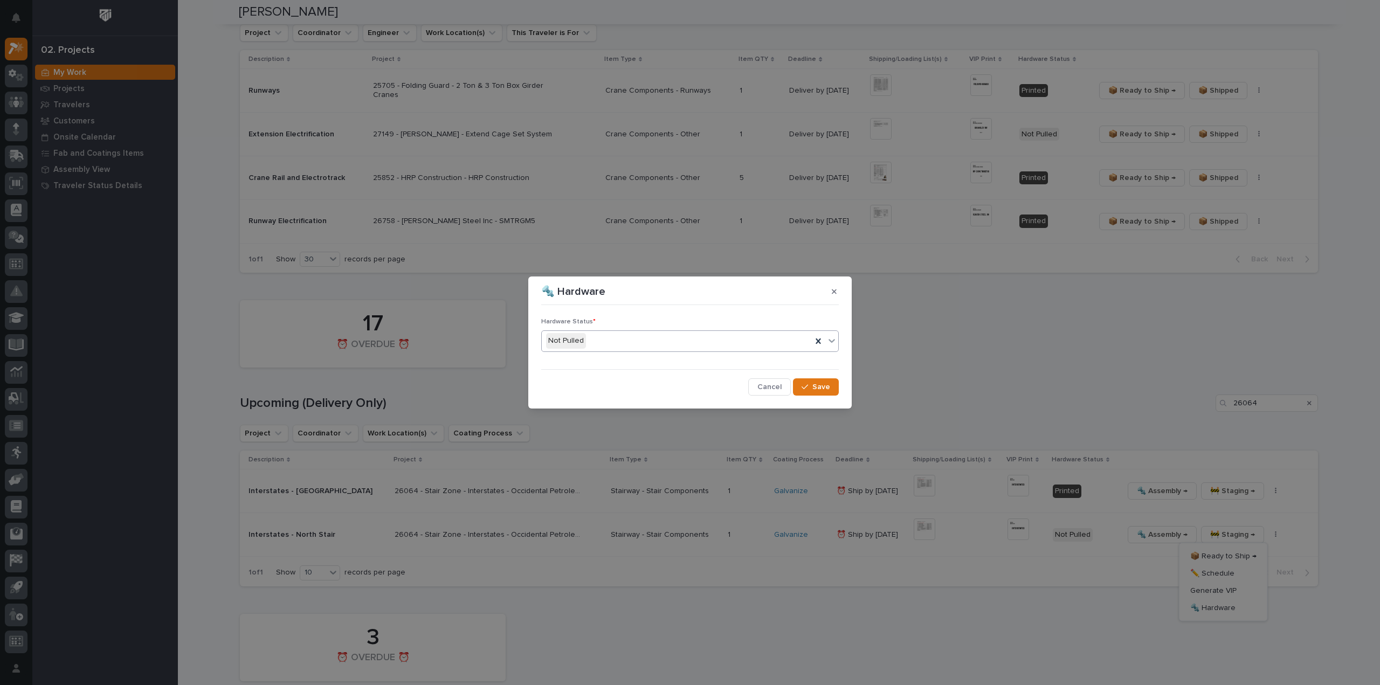
click at [620, 348] on div "Not Pulled" at bounding box center [677, 341] width 270 height 18
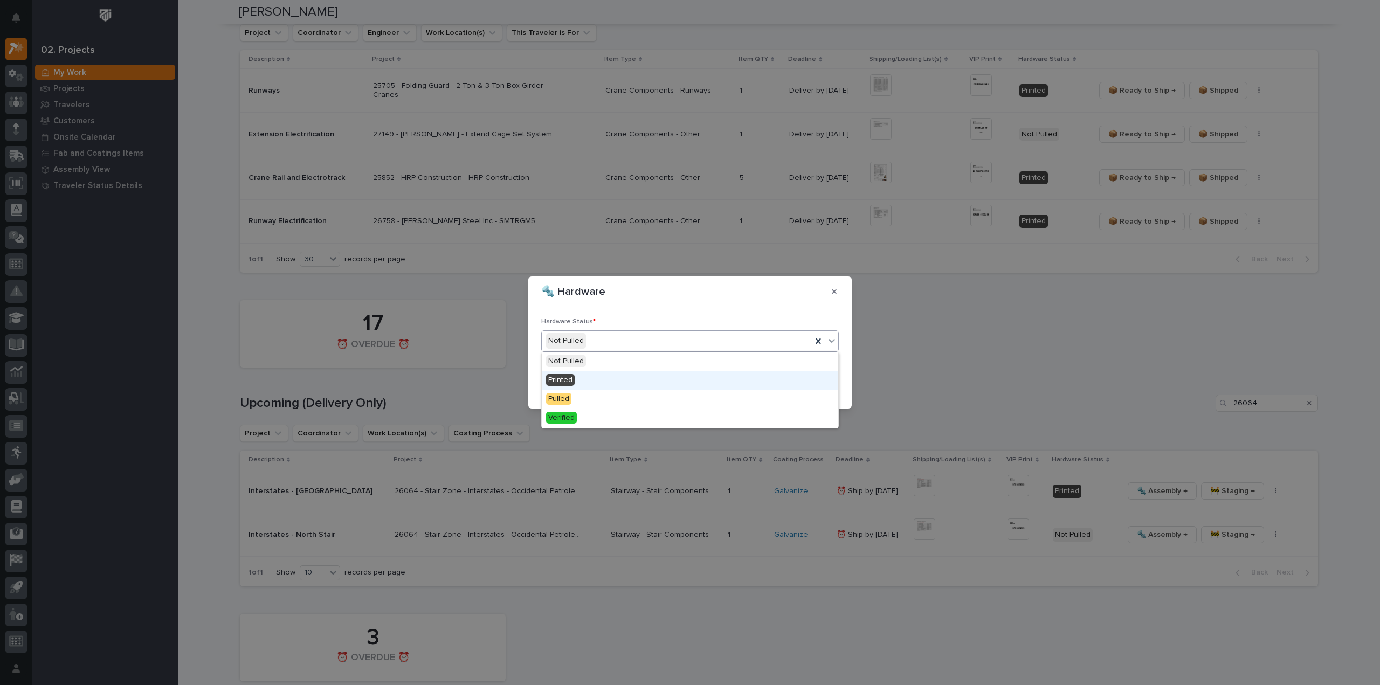
click at [593, 383] on div "Printed" at bounding box center [690, 380] width 296 height 19
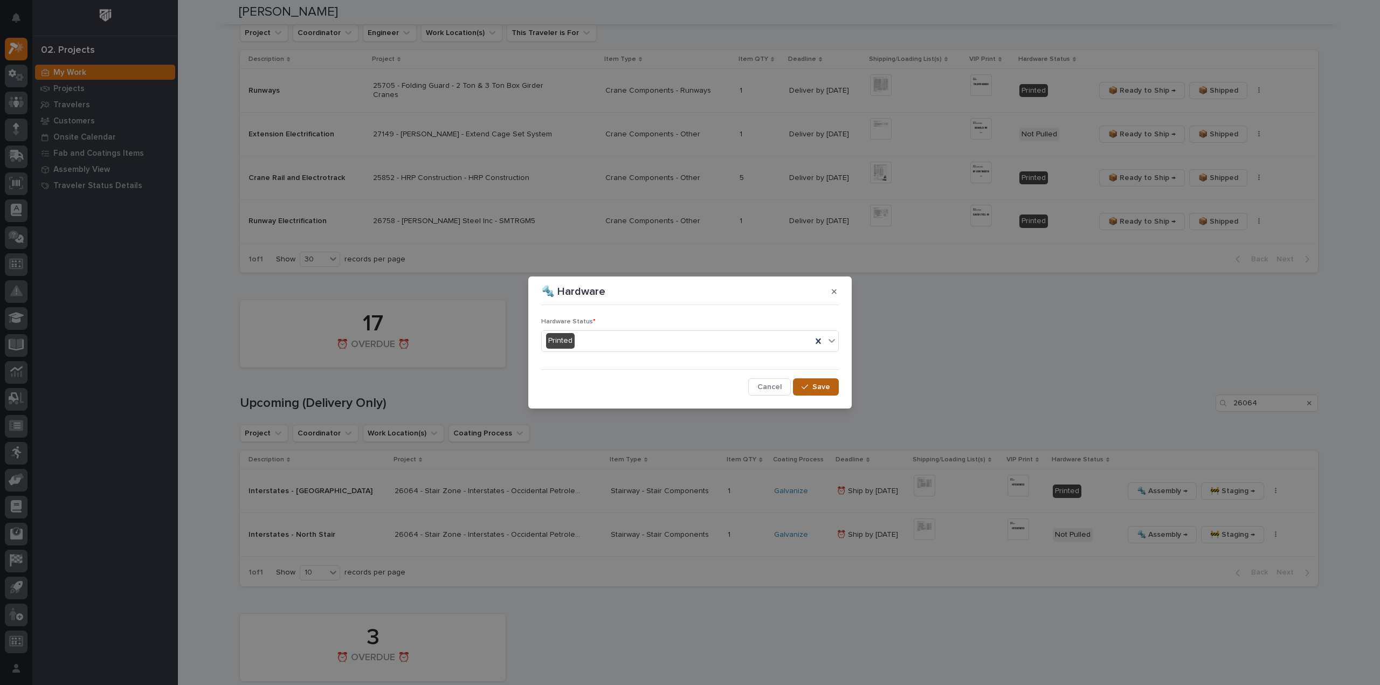
click at [816, 382] on span "Save" at bounding box center [821, 387] width 18 height 10
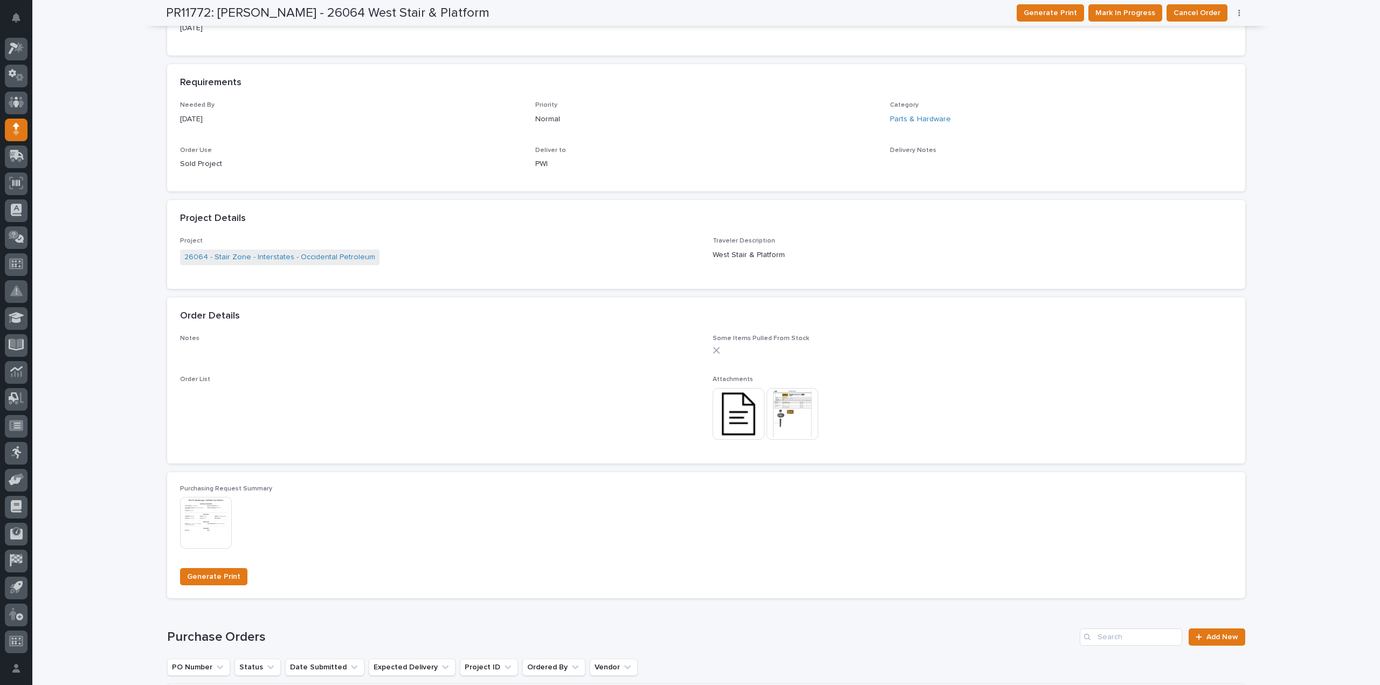
scroll to position [539, 0]
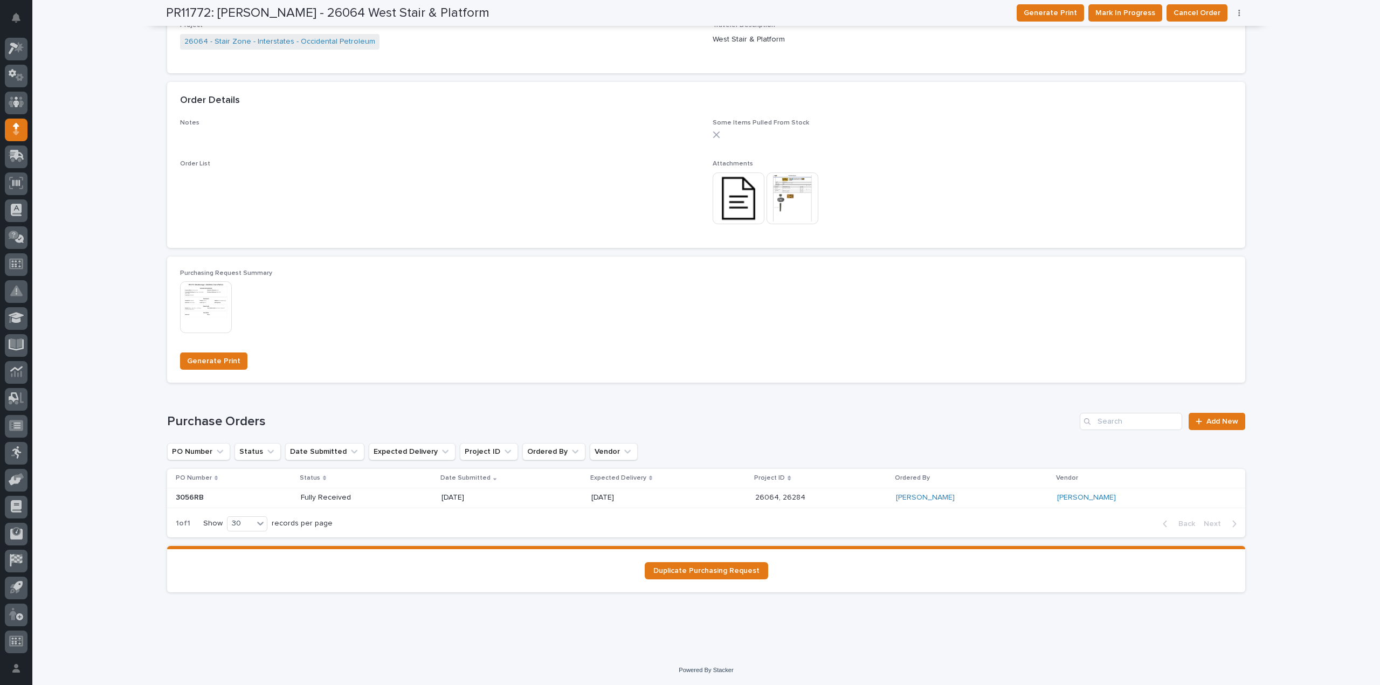
click at [441, 497] on p "[DATE]" at bounding box center [479, 497] width 77 height 9
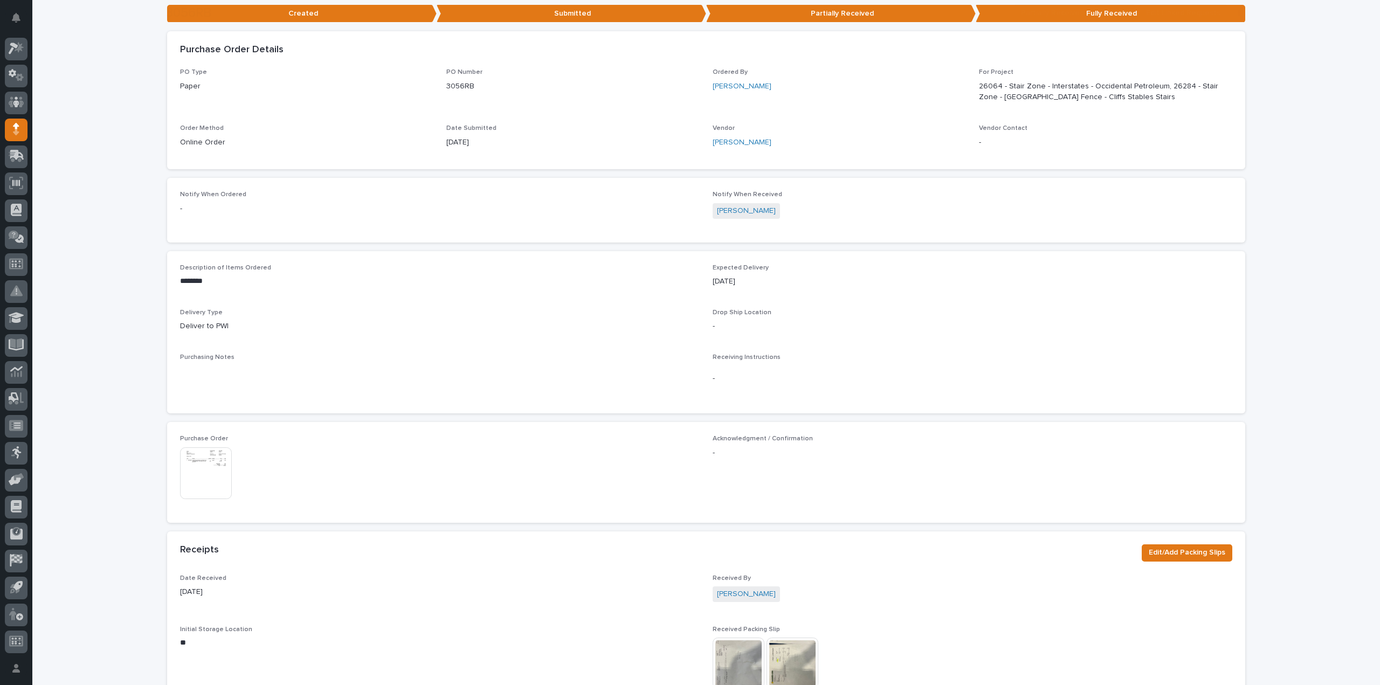
scroll to position [431, 0]
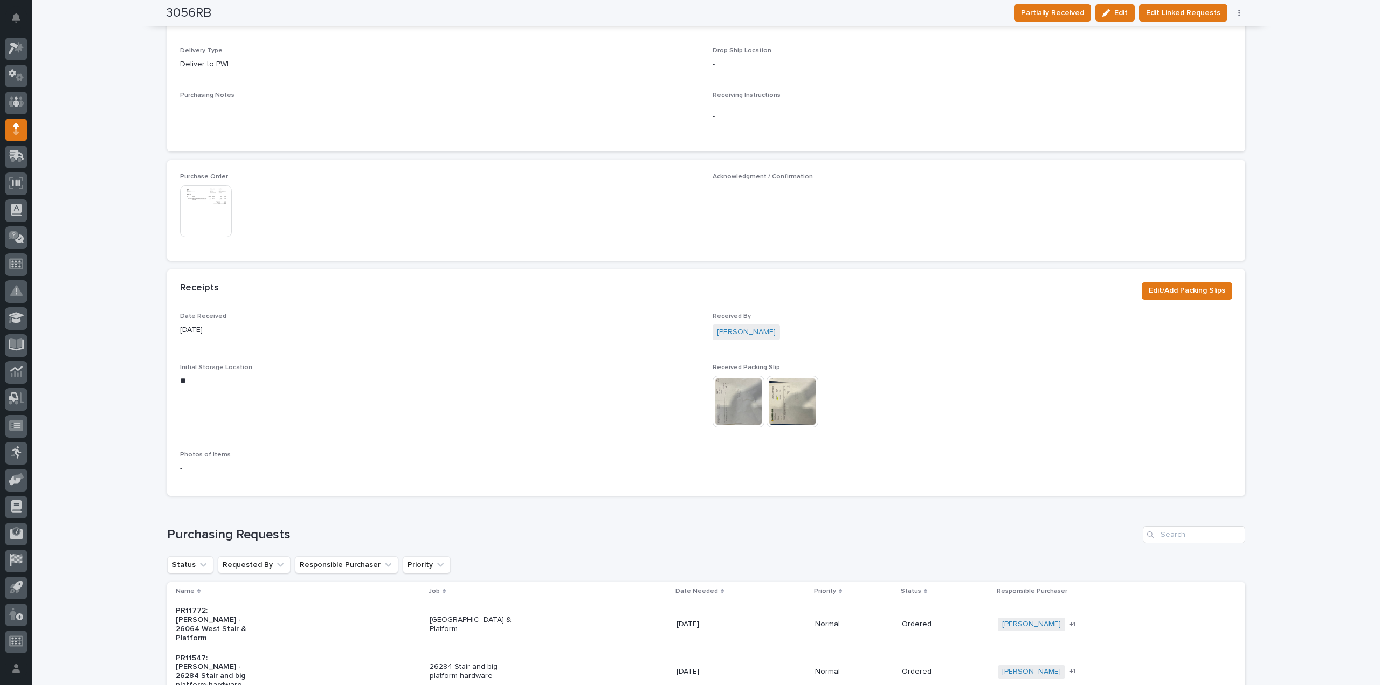
click at [719, 400] on img at bounding box center [739, 402] width 52 height 52
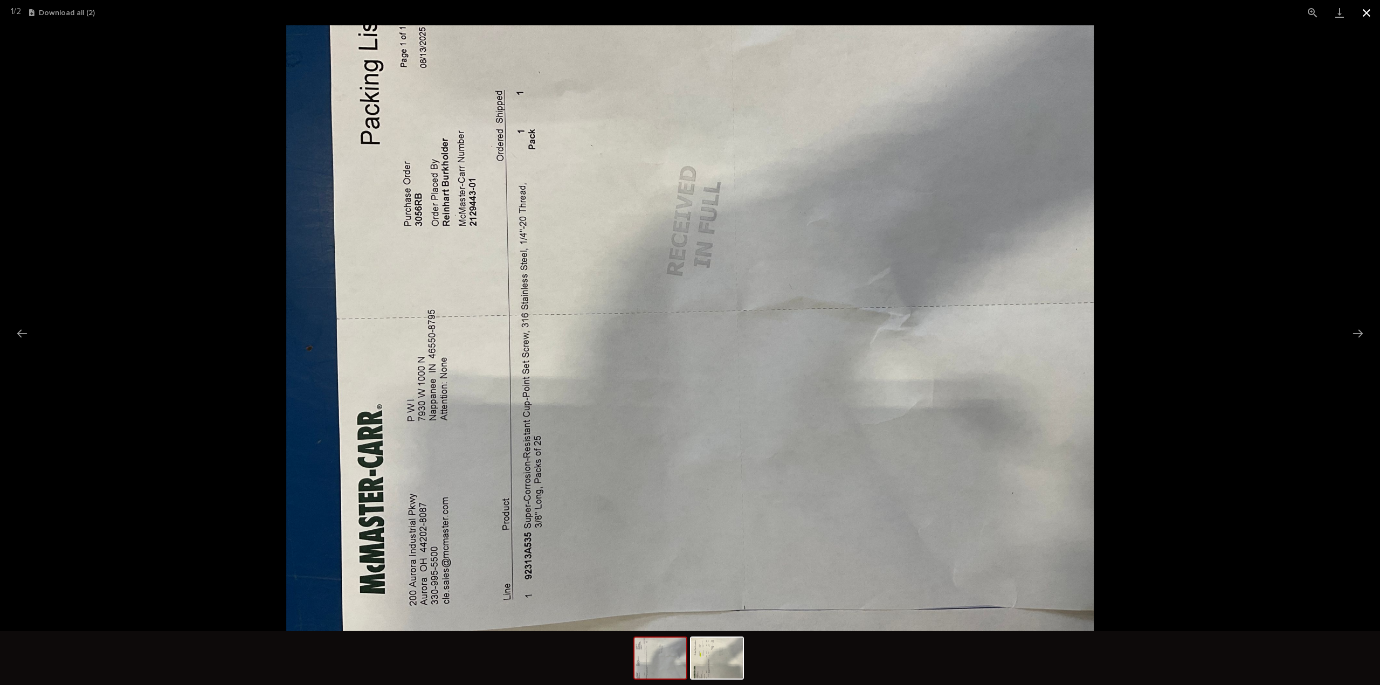
click at [1367, 11] on button "Close gallery" at bounding box center [1366, 12] width 27 height 25
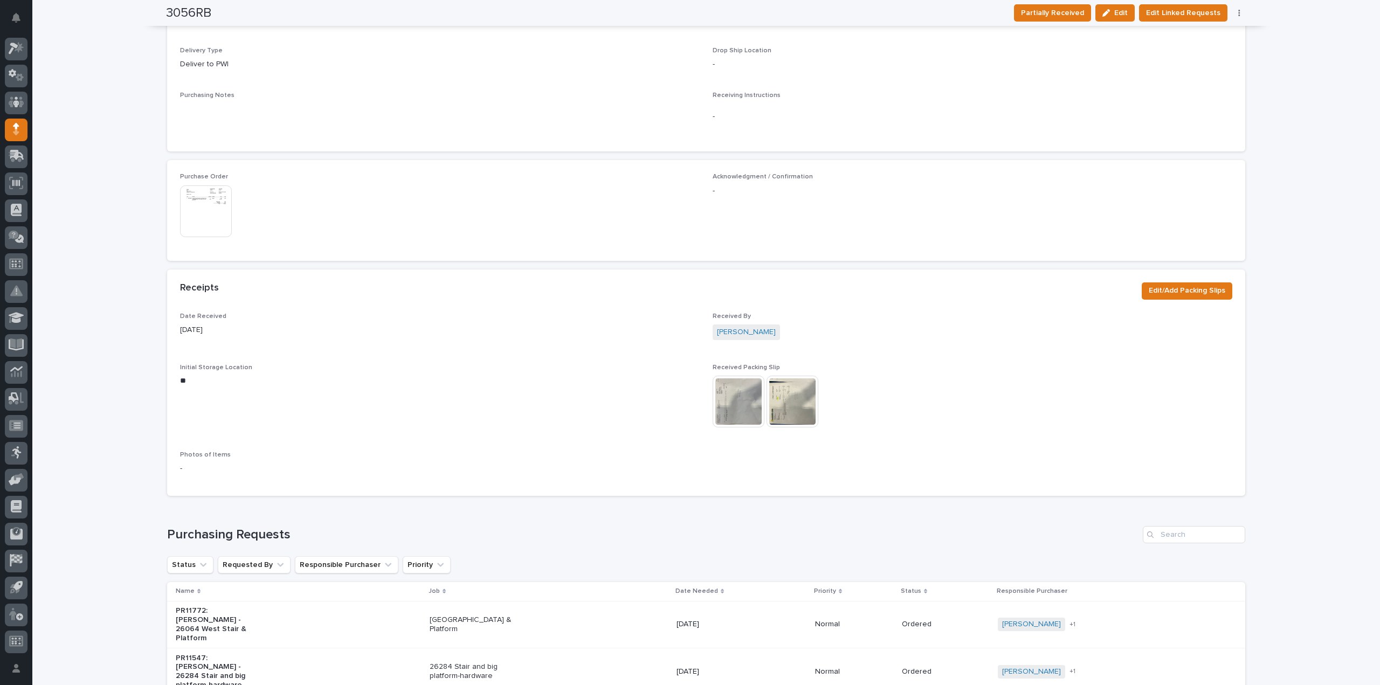
click at [782, 411] on img at bounding box center [793, 402] width 52 height 52
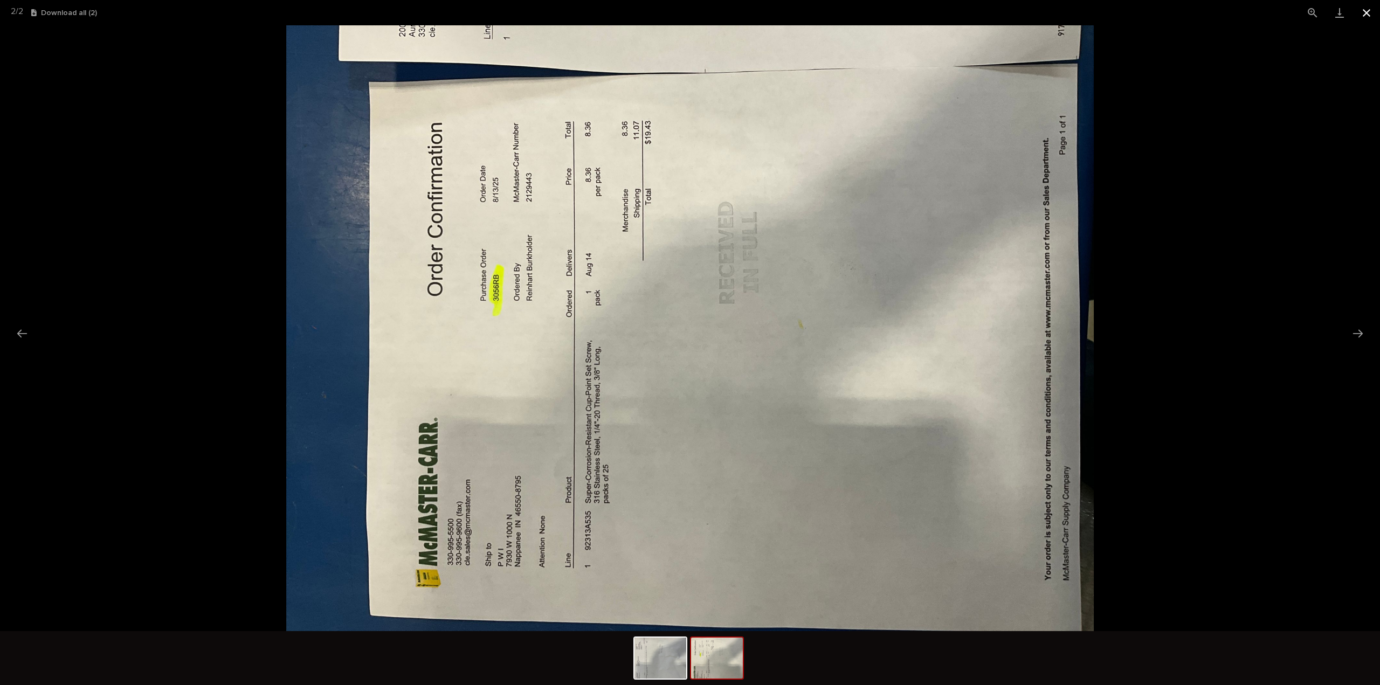
click at [1367, 16] on button "Close gallery" at bounding box center [1366, 12] width 27 height 25
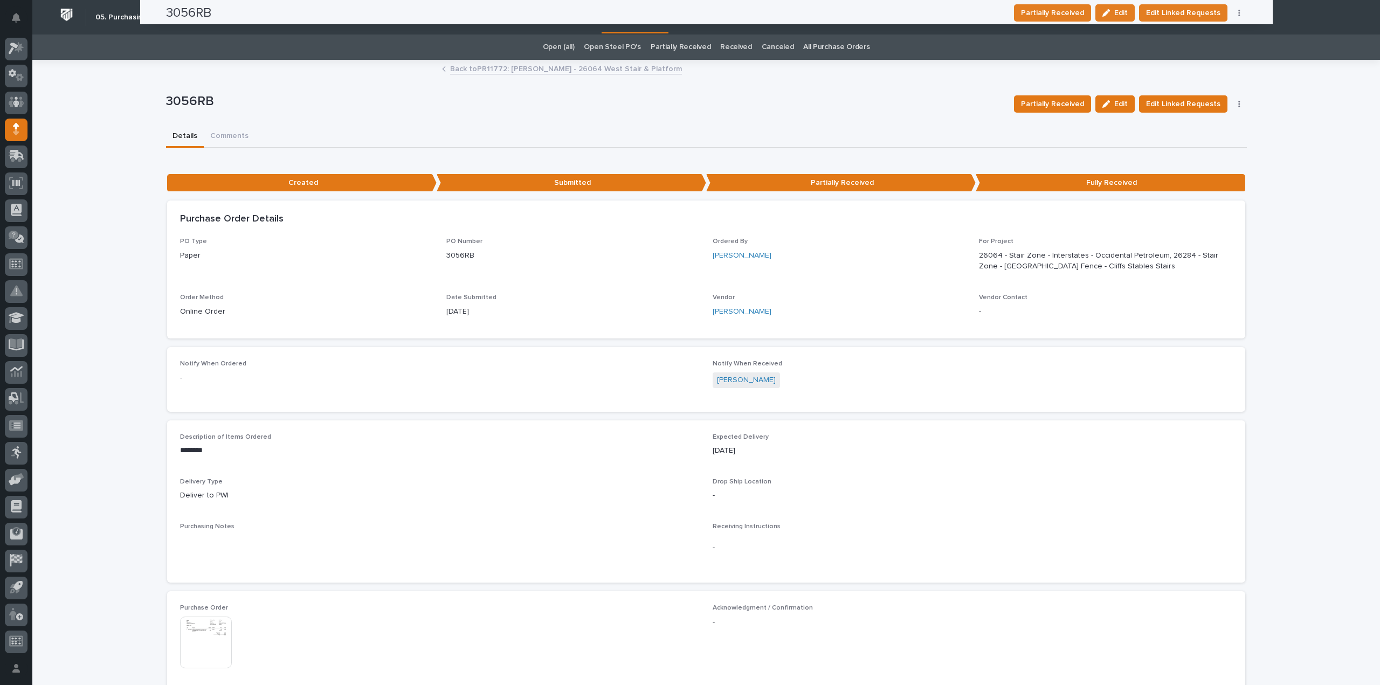
scroll to position [0, 0]
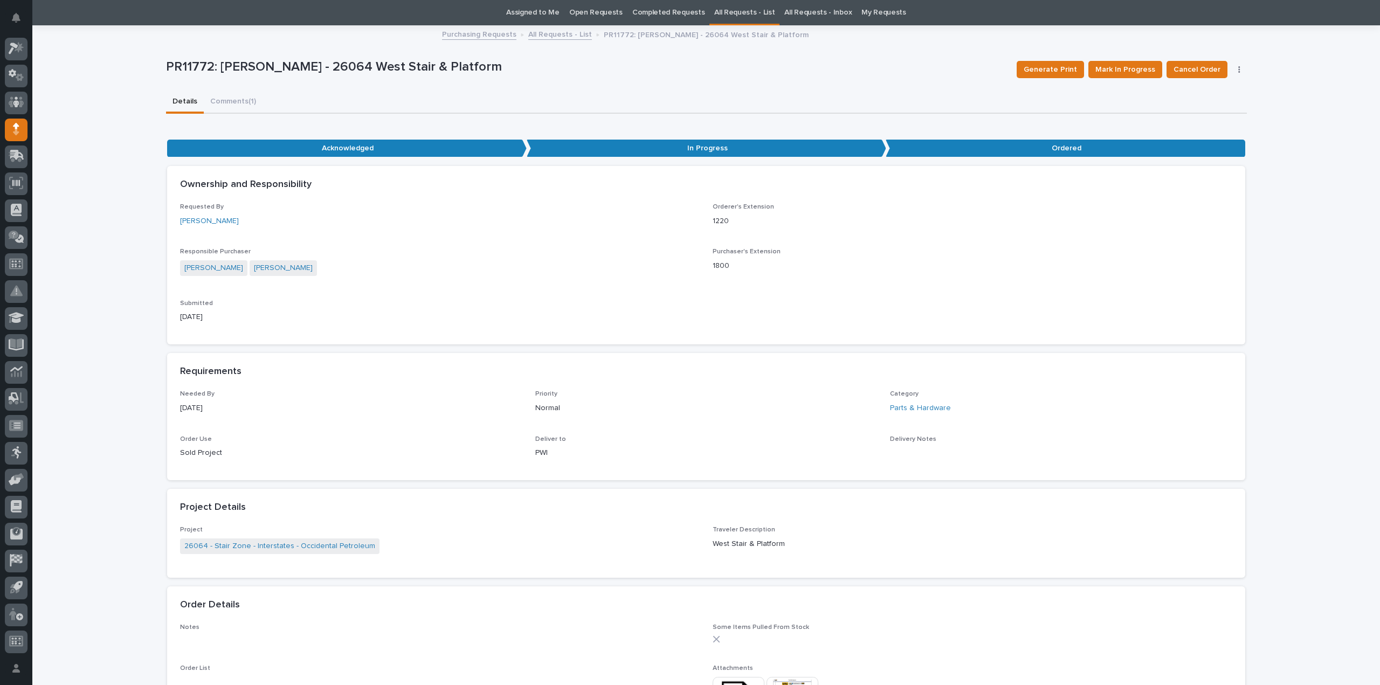
scroll to position [539, 0]
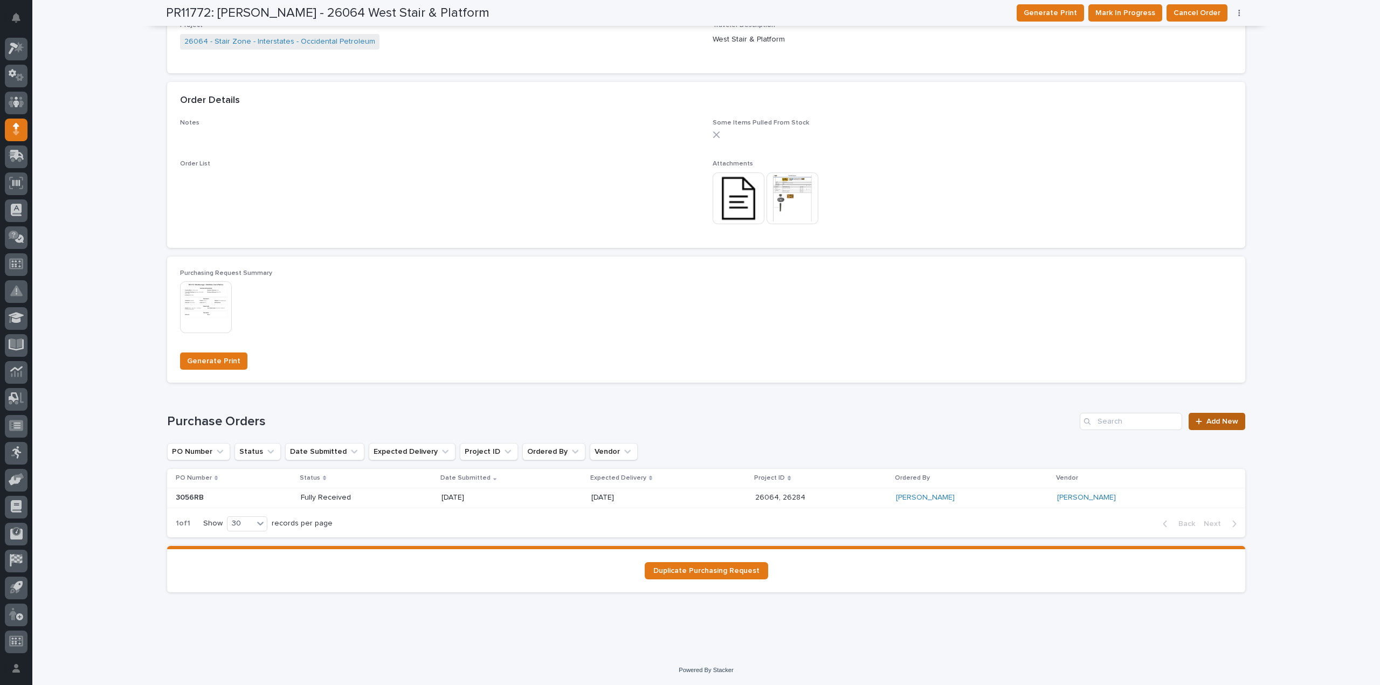
click at [1219, 420] on span "Add New" at bounding box center [1222, 422] width 32 height 8
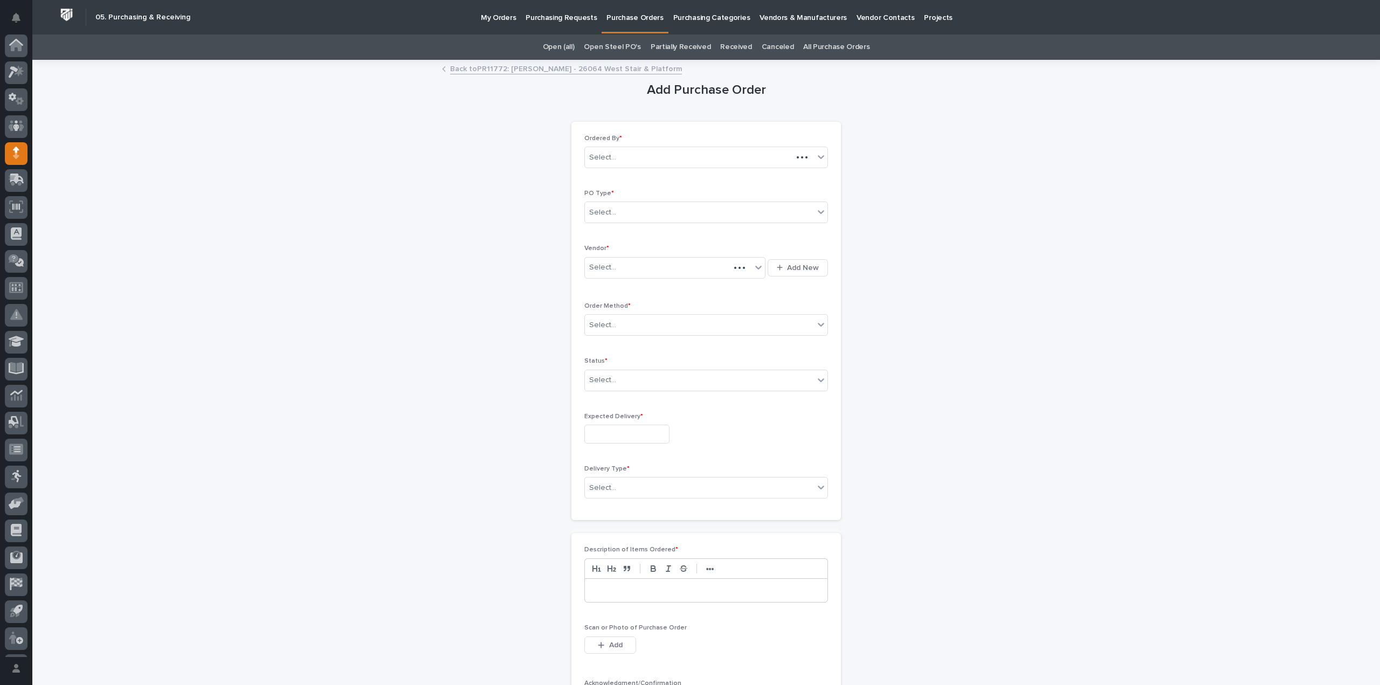
scroll to position [24, 0]
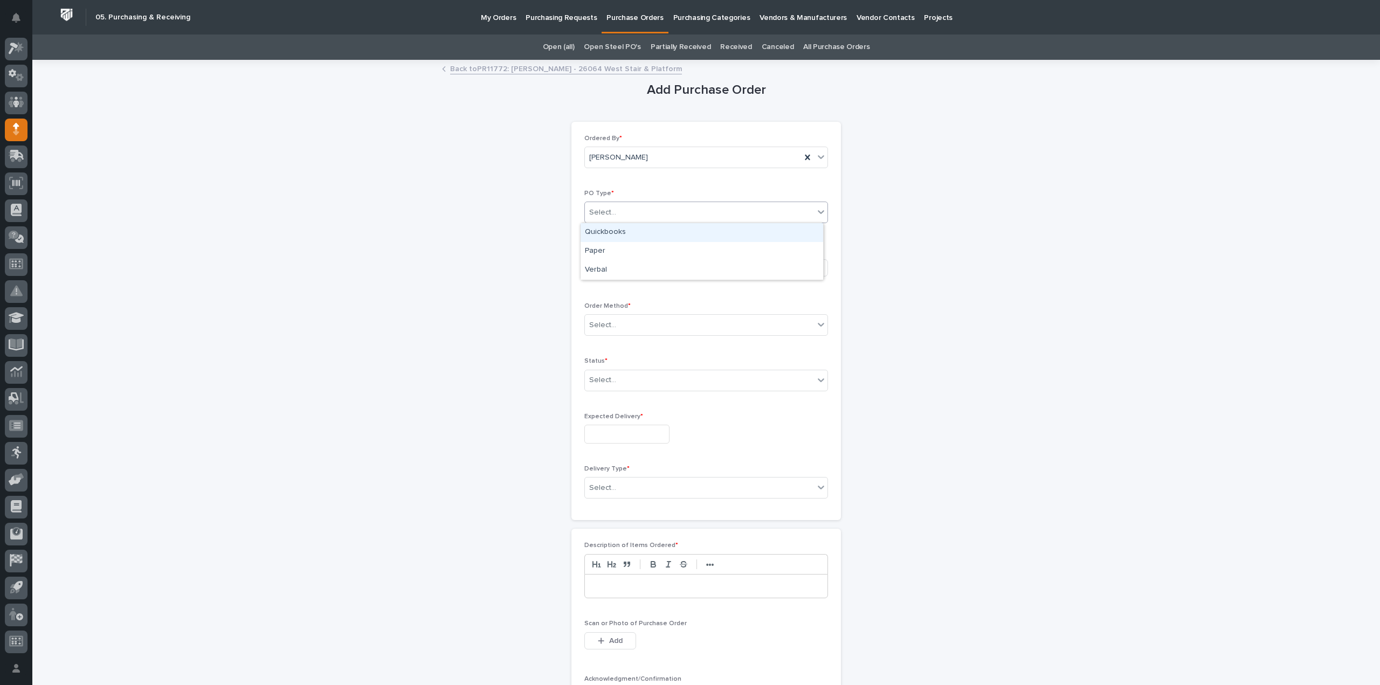
click at [629, 214] on div "Select..." at bounding box center [699, 213] width 229 height 18
click at [607, 250] on div "Paper" at bounding box center [702, 251] width 243 height 19
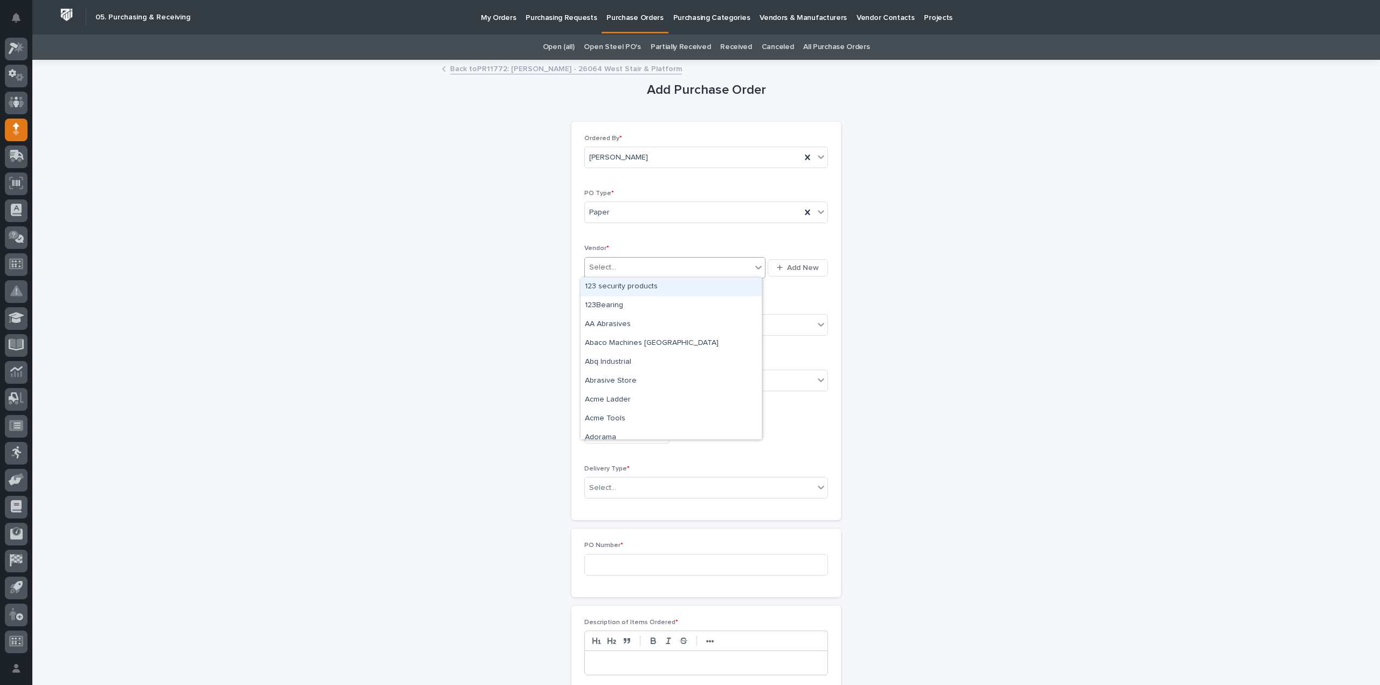
click at [604, 265] on div "Select..." at bounding box center [602, 267] width 27 height 11
type input "***"
click at [599, 286] on div "[PERSON_NAME]" at bounding box center [671, 287] width 181 height 19
click at [596, 323] on div "Select..." at bounding box center [602, 325] width 27 height 11
click at [604, 344] on div "Online Order" at bounding box center [702, 344] width 243 height 19
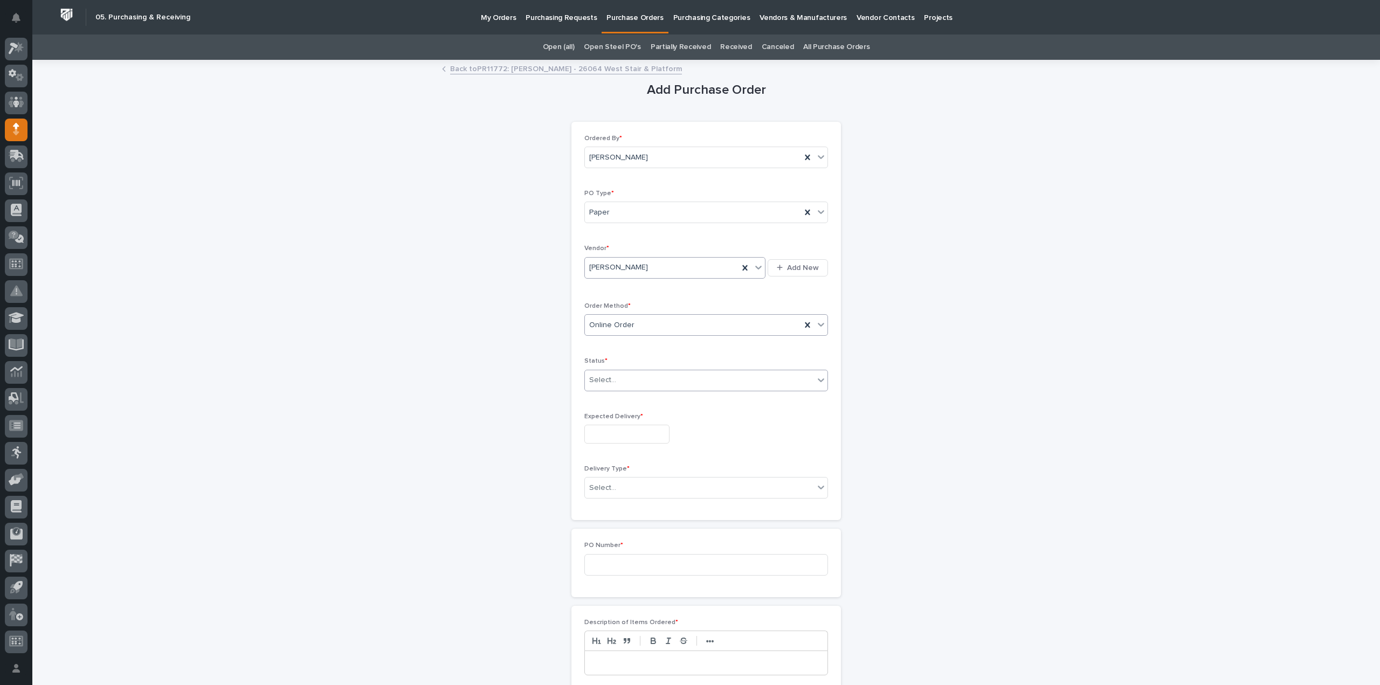
click at [606, 378] on div "Select..." at bounding box center [602, 380] width 27 height 11
click at [604, 416] on div "Submitted" at bounding box center [702, 418] width 243 height 19
click at [607, 436] on input "text" at bounding box center [626, 434] width 85 height 19
click at [597, 378] on div "30" at bounding box center [602, 379] width 15 height 15
type input "**********"
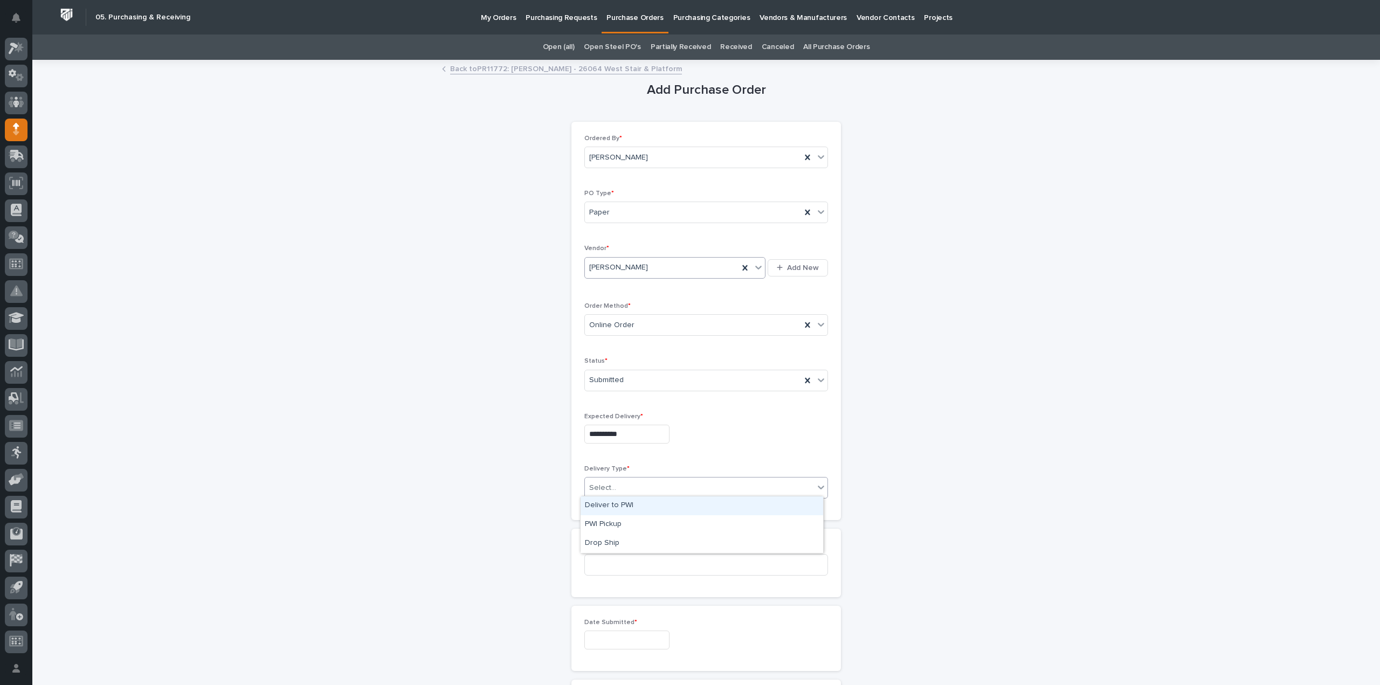
click at [601, 486] on div "Select..." at bounding box center [602, 487] width 27 height 11
click at [622, 512] on div "Deliver to PWI" at bounding box center [702, 505] width 243 height 19
click at [626, 558] on input at bounding box center [706, 565] width 244 height 22
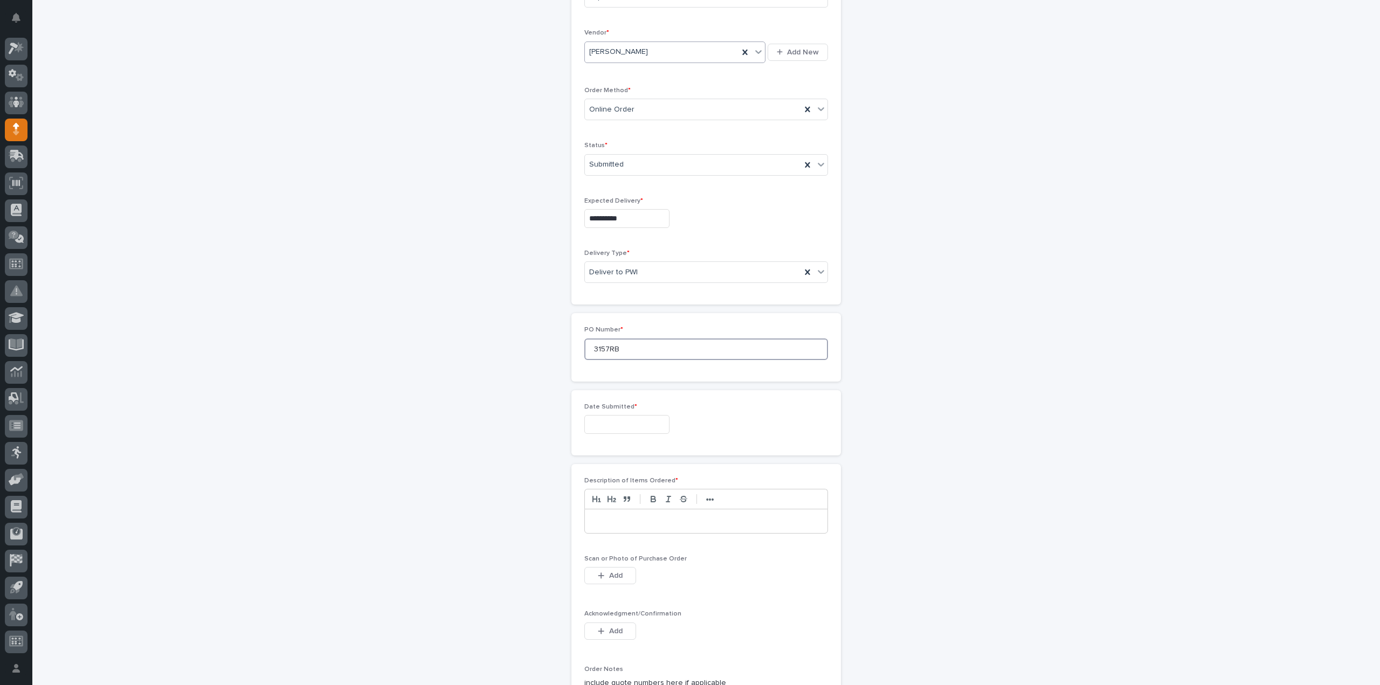
type input "3157RB"
click at [602, 419] on input "text" at bounding box center [626, 424] width 85 height 19
click at [583, 370] on div "29" at bounding box center [584, 368] width 15 height 15
type input "**********"
click at [610, 516] on p at bounding box center [706, 521] width 226 height 11
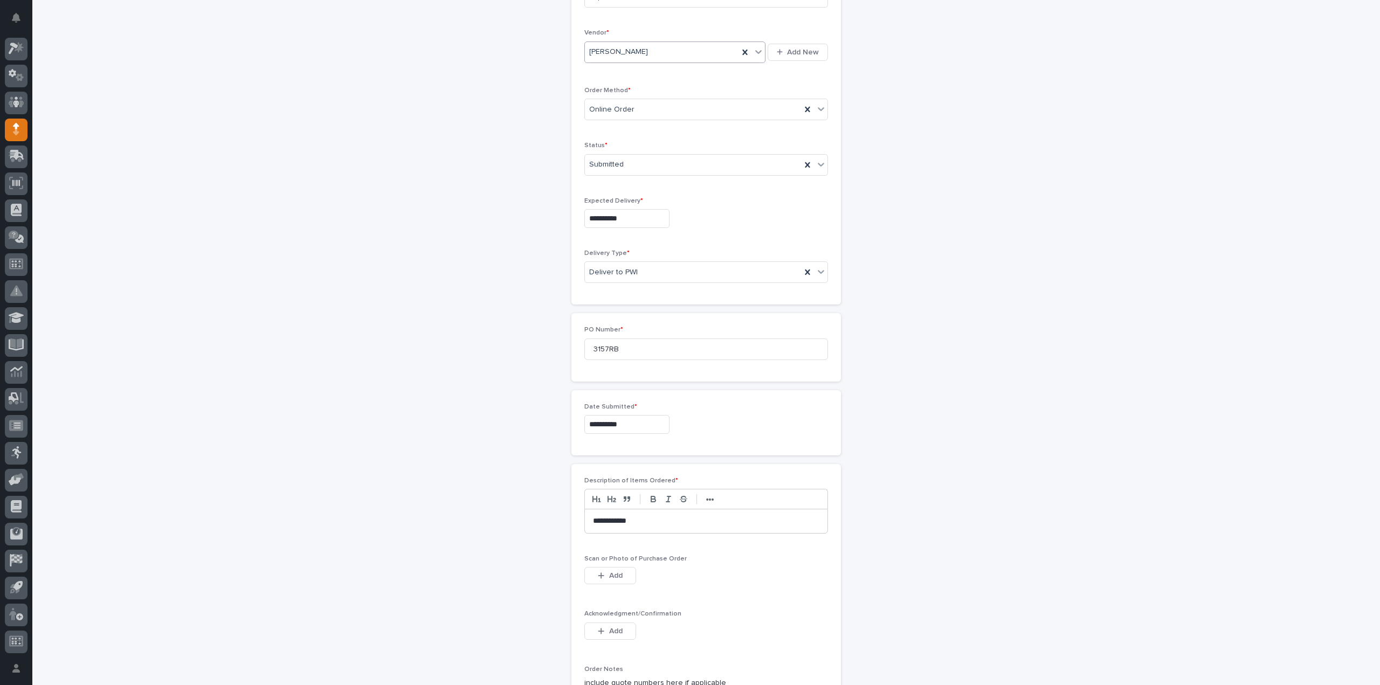
scroll to position [431, 0]
click at [614, 358] on span "Add" at bounding box center [615, 360] width 13 height 10
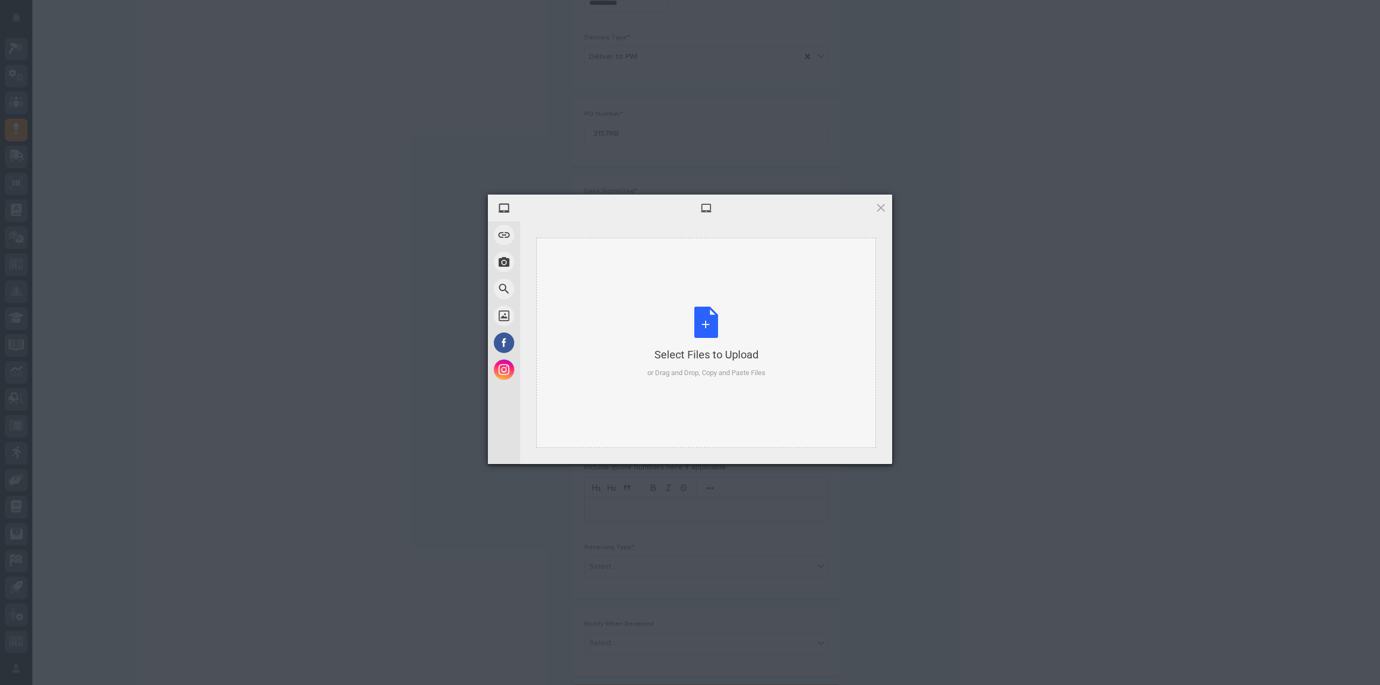
click at [712, 325] on div "Select Files to Upload or Drag and Drop, Copy and Paste Files" at bounding box center [706, 343] width 118 height 72
click at [857, 449] on span "Upload 1" at bounding box center [859, 450] width 21 height 8
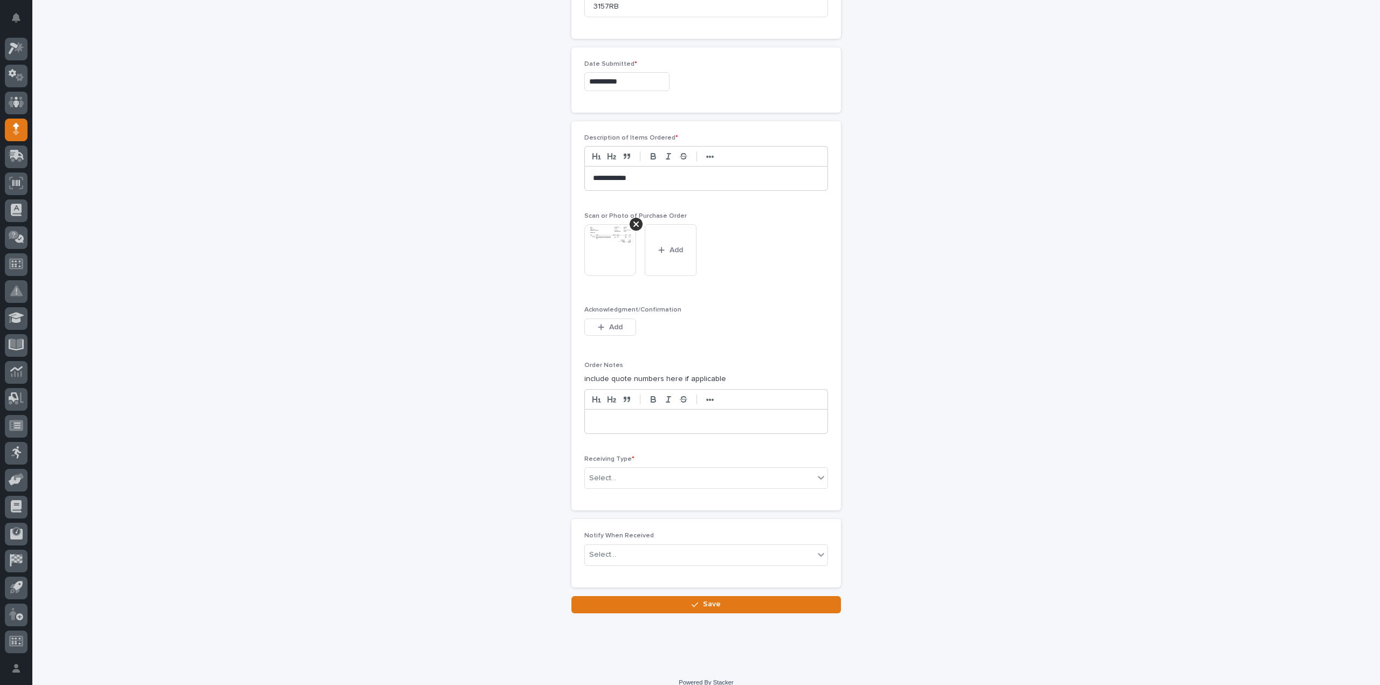
scroll to position [566, 0]
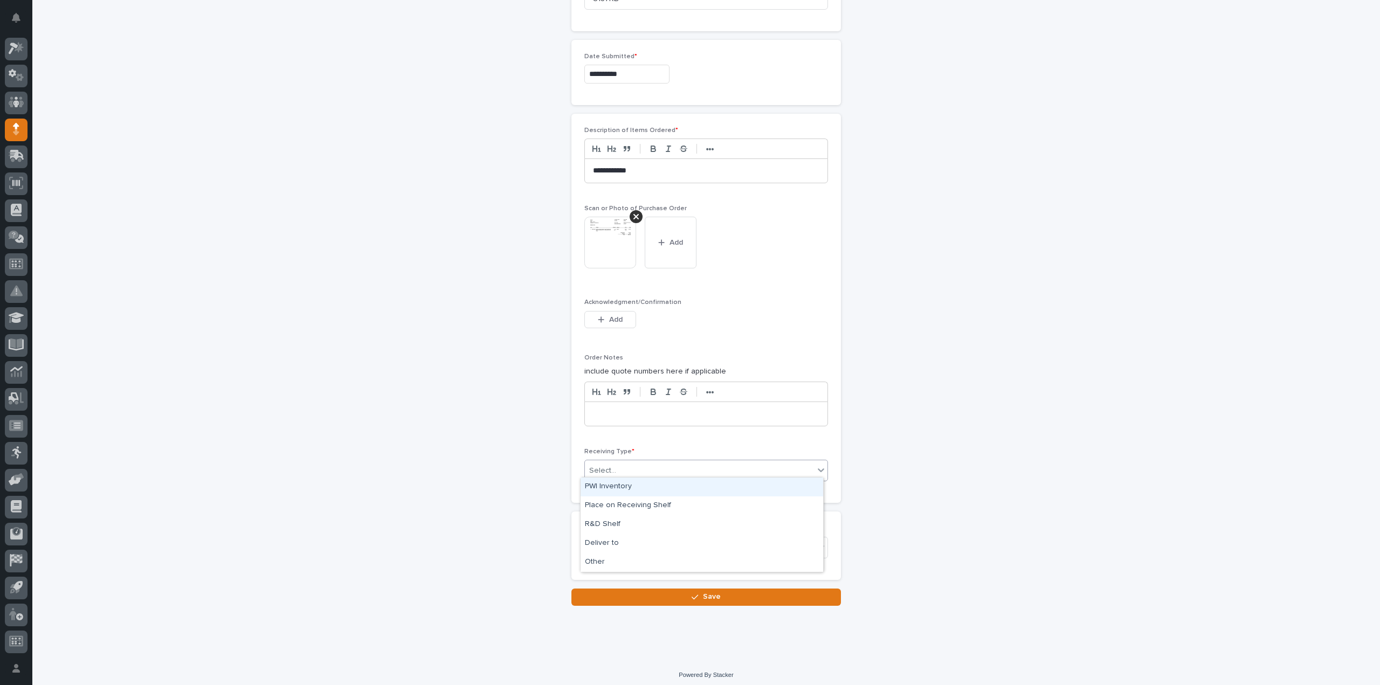
click at [596, 465] on div "Select..." at bounding box center [602, 470] width 27 height 11
click at [595, 544] on div "Deliver to" at bounding box center [702, 543] width 243 height 19
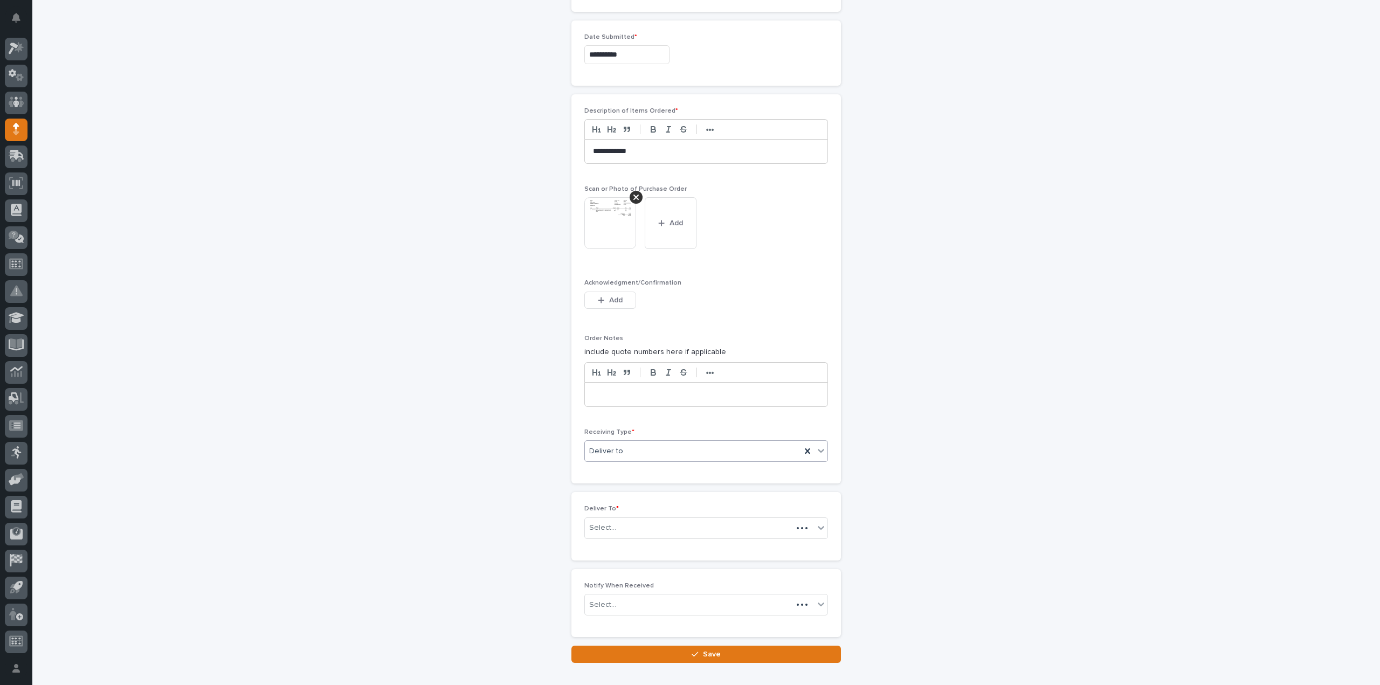
scroll to position [604, 0]
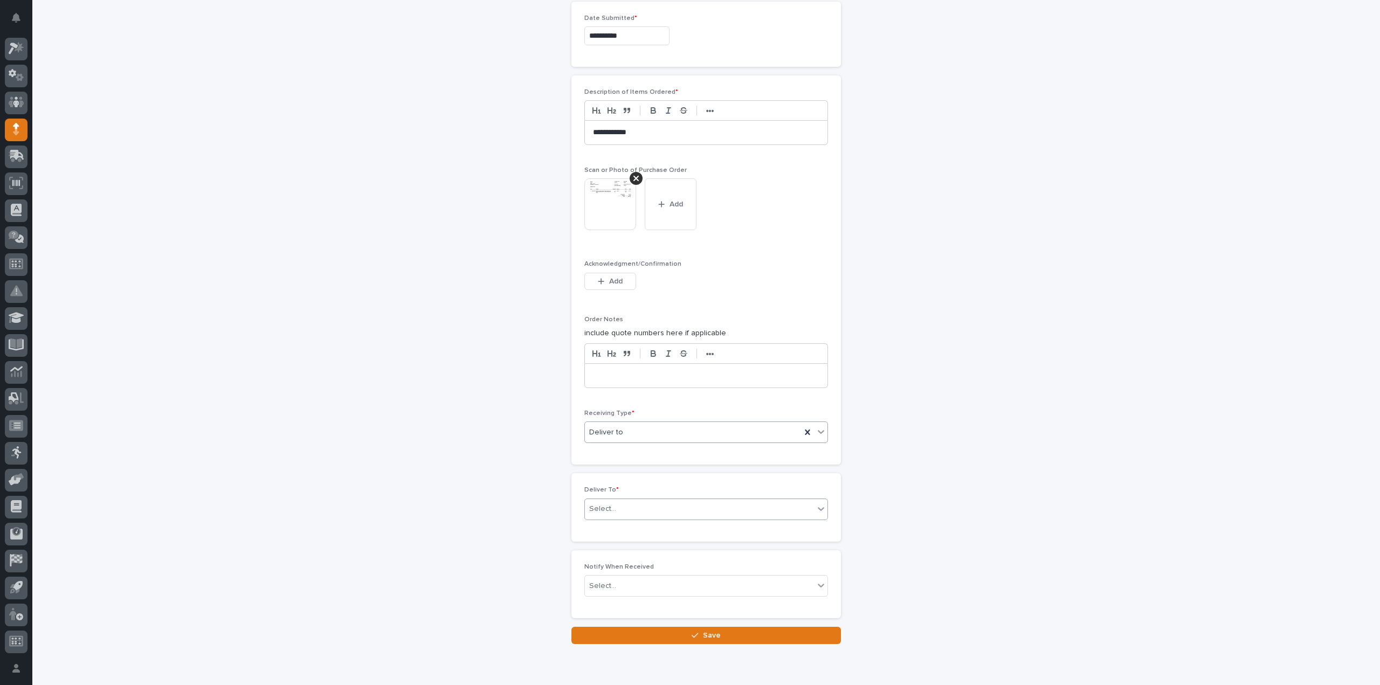
click at [600, 506] on div "Select..." at bounding box center [602, 508] width 27 height 11
type input "****"
click at [603, 519] on div "[PERSON_NAME]" at bounding box center [702, 524] width 243 height 19
click at [596, 581] on div "Select..." at bounding box center [602, 586] width 27 height 11
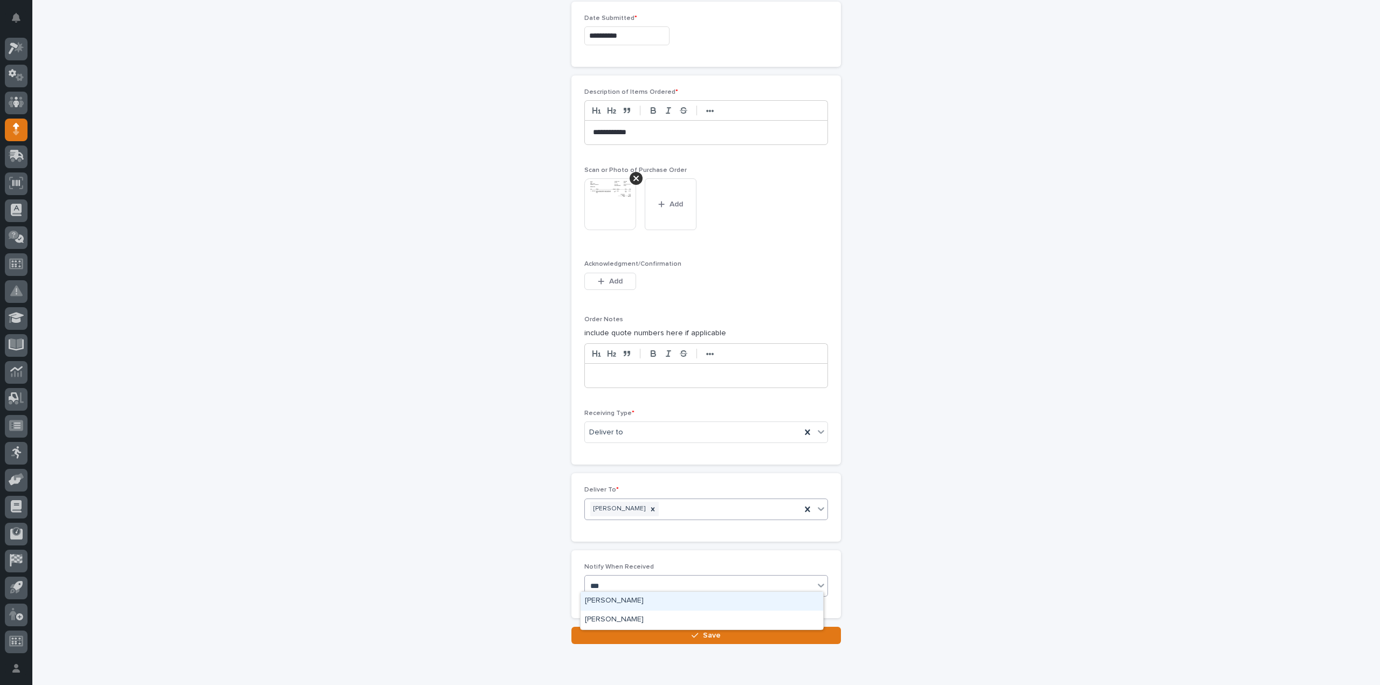
type input "****"
click at [601, 604] on div "[PERSON_NAME]" at bounding box center [702, 601] width 243 height 19
click at [631, 637] on button "Save" at bounding box center [706, 635] width 270 height 17
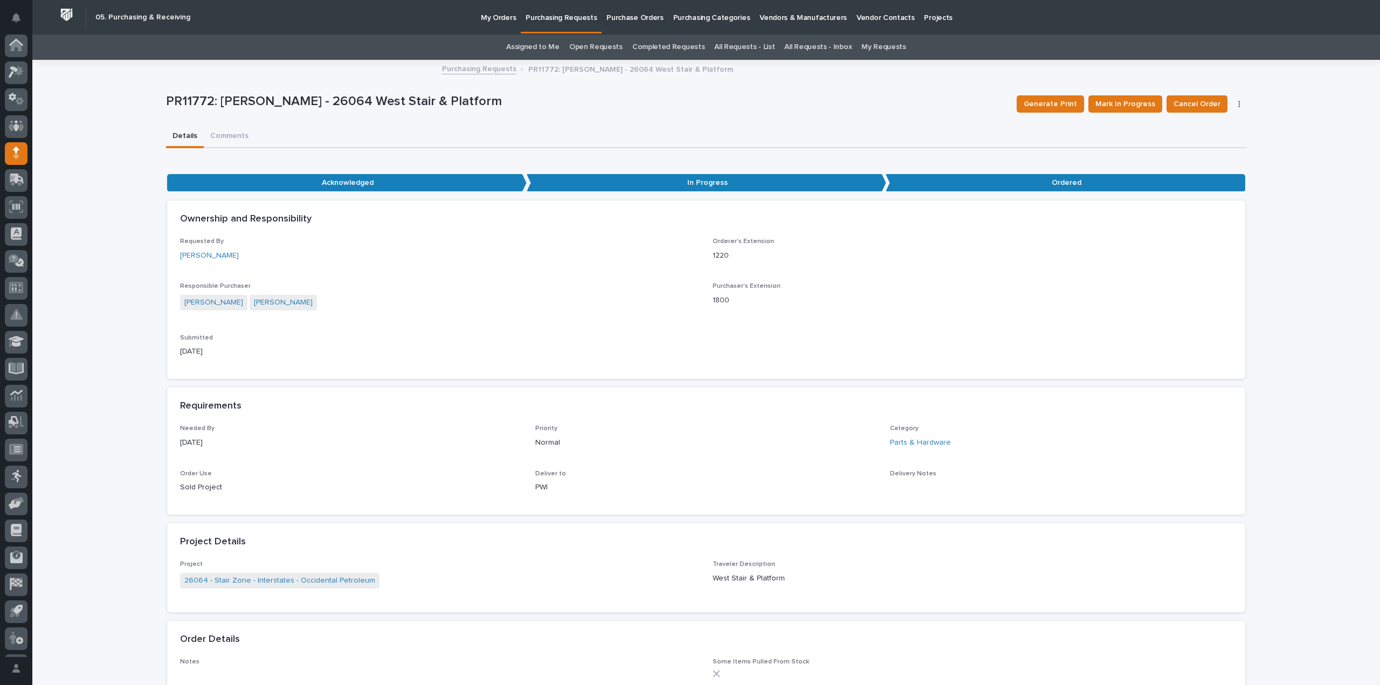
scroll to position [24, 0]
click at [223, 135] on button "Comments (1)" at bounding box center [233, 137] width 59 height 23
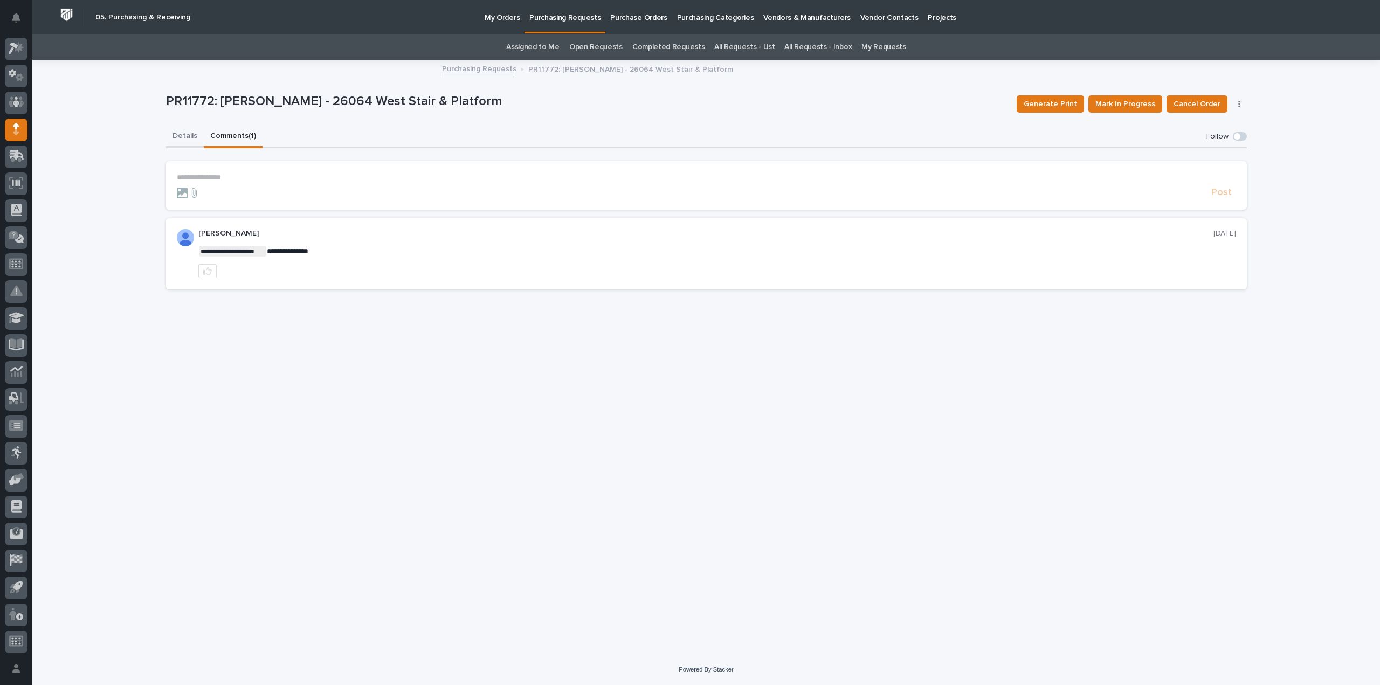
click at [187, 134] on button "Details" at bounding box center [185, 137] width 38 height 23
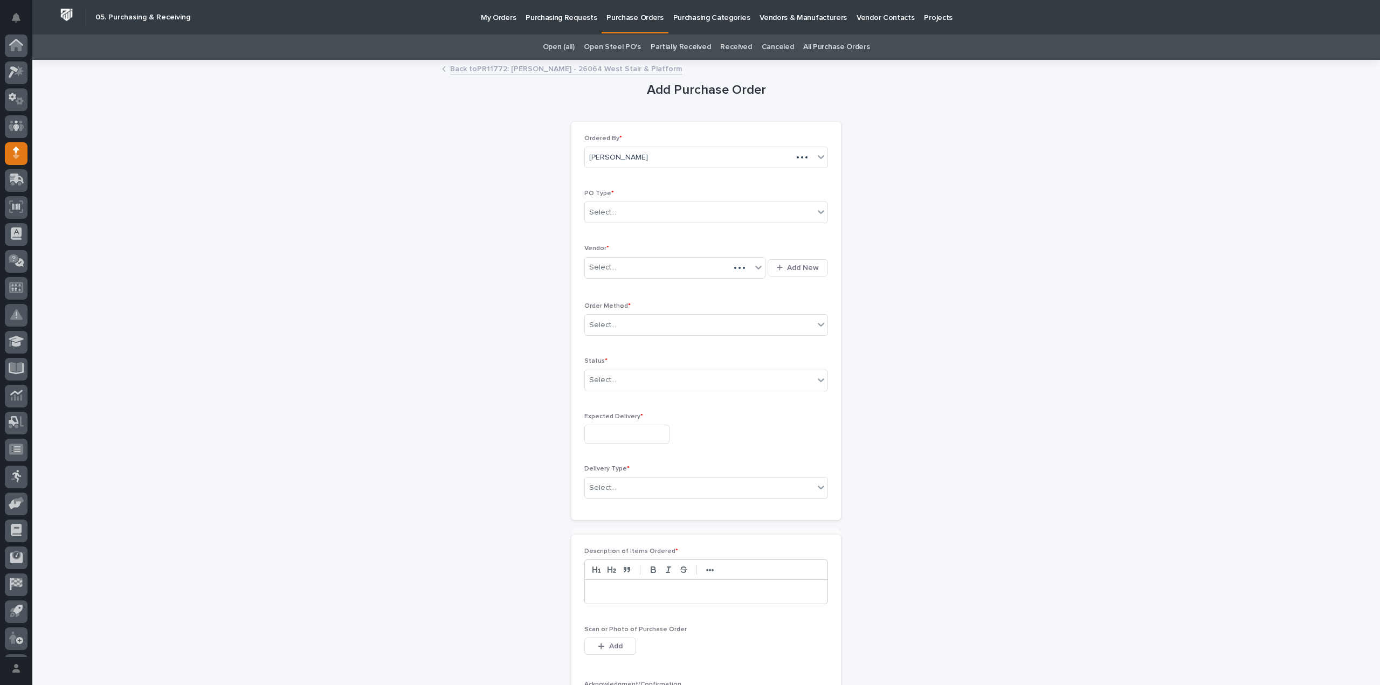
scroll to position [24, 0]
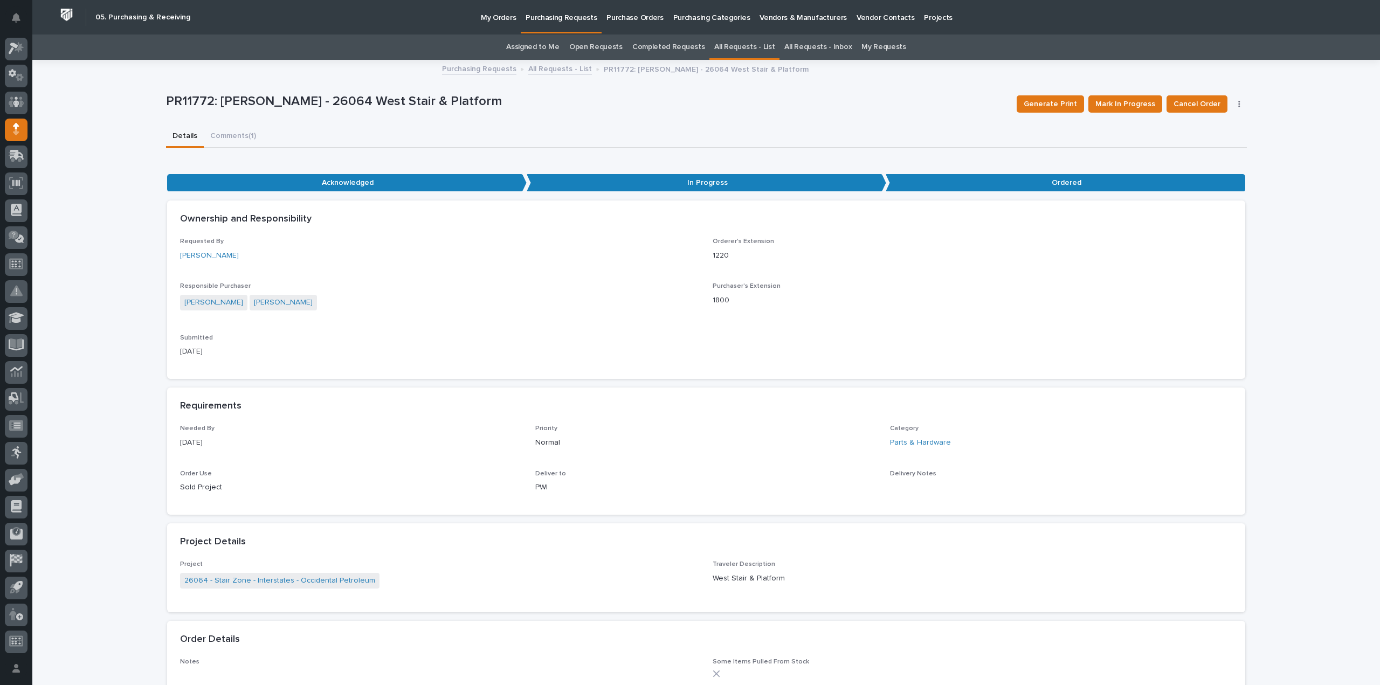
click at [732, 49] on link "All Requests - List" at bounding box center [744, 46] width 60 height 25
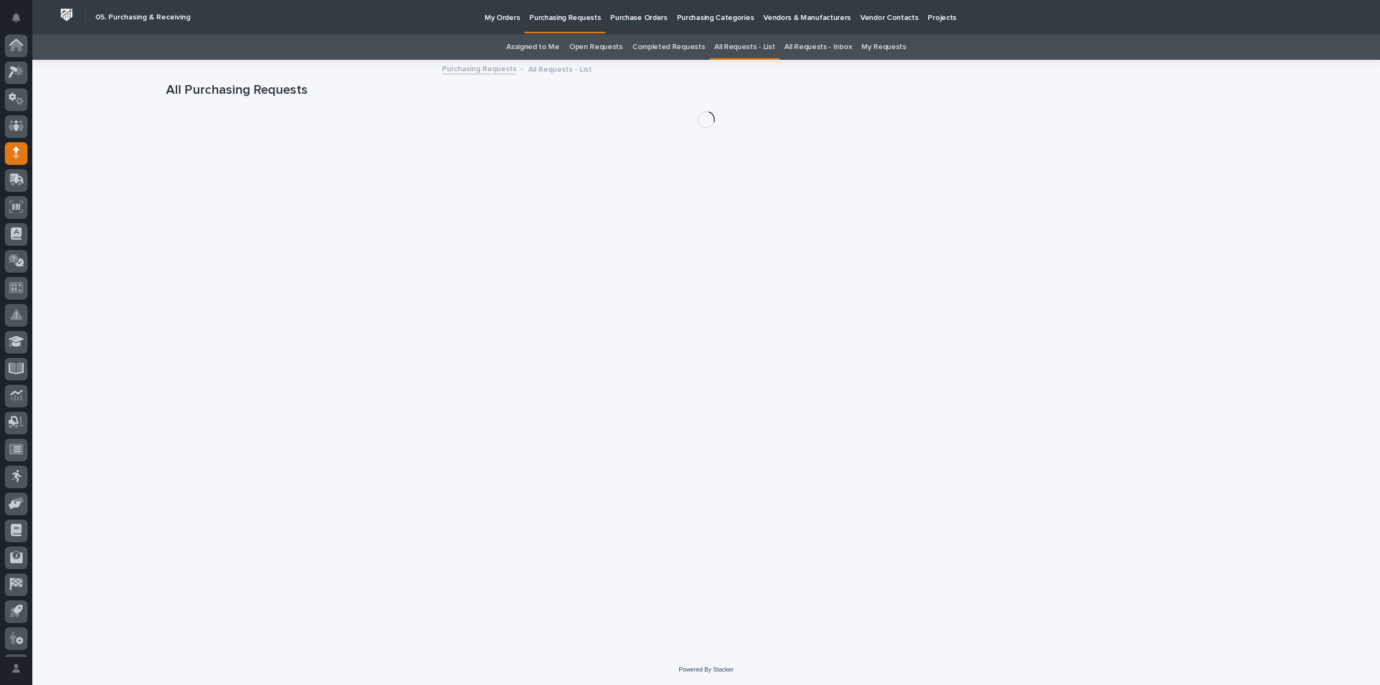
scroll to position [24, 0]
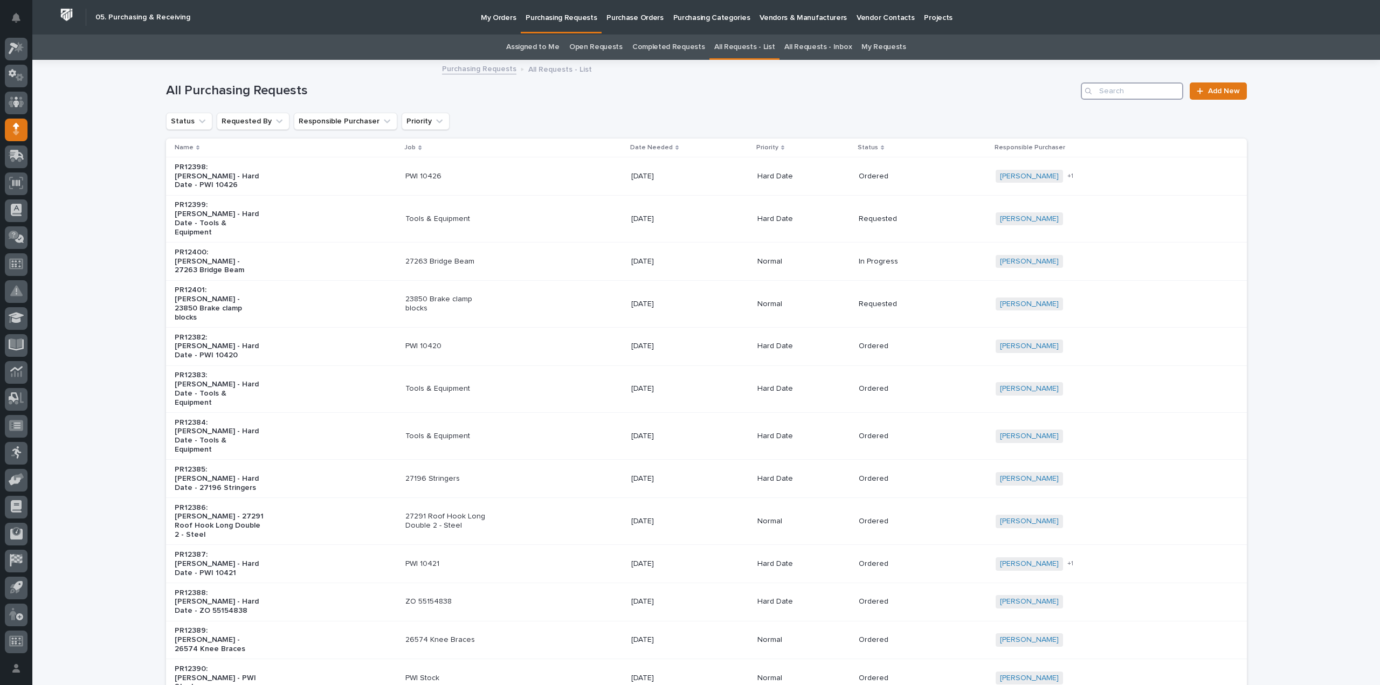
click at [1117, 94] on input "Search" at bounding box center [1132, 90] width 102 height 17
type input "26064"
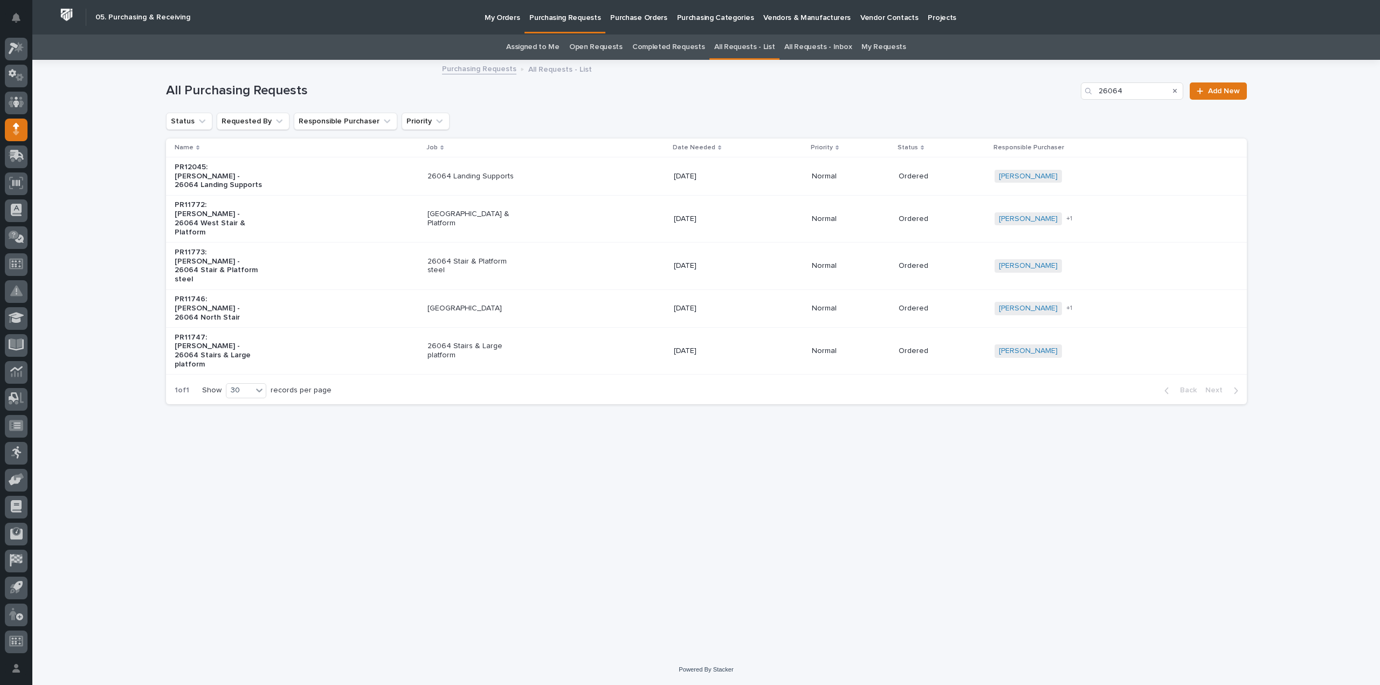
click at [479, 304] on p "[GEOGRAPHIC_DATA]" at bounding box center [472, 308] width 90 height 9
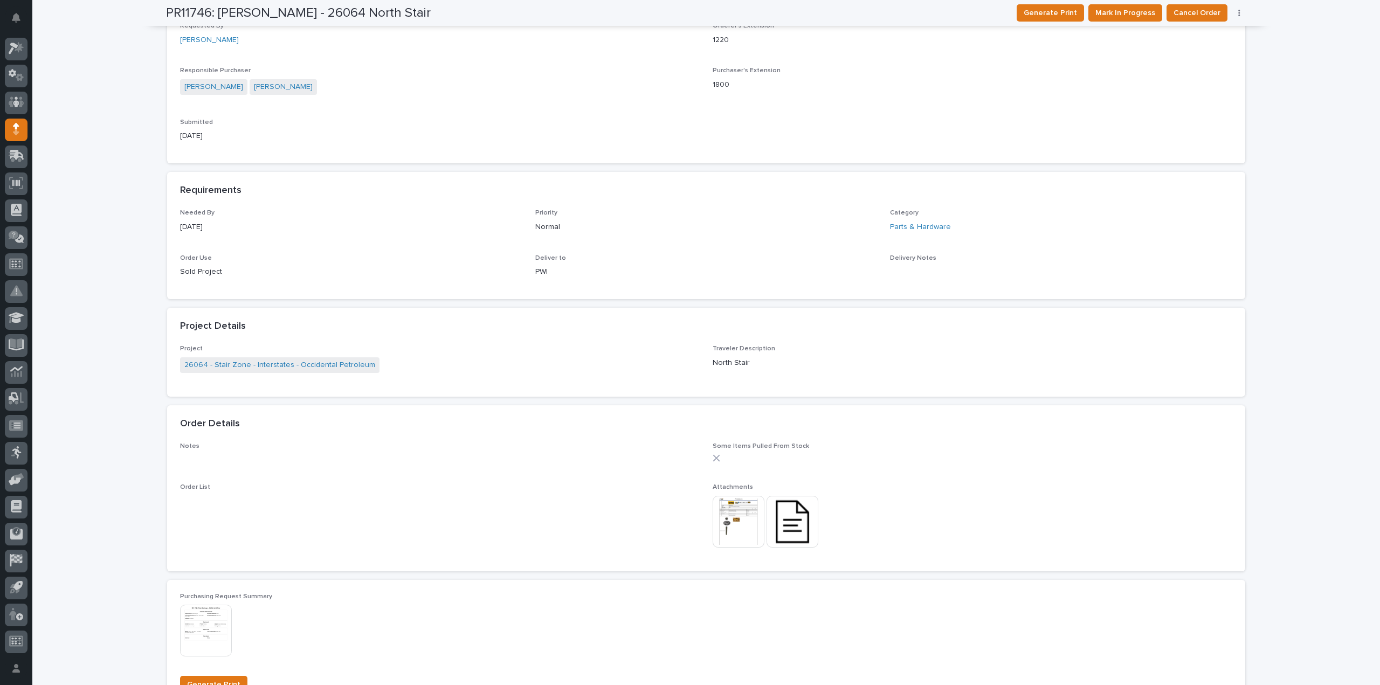
scroll to position [323, 0]
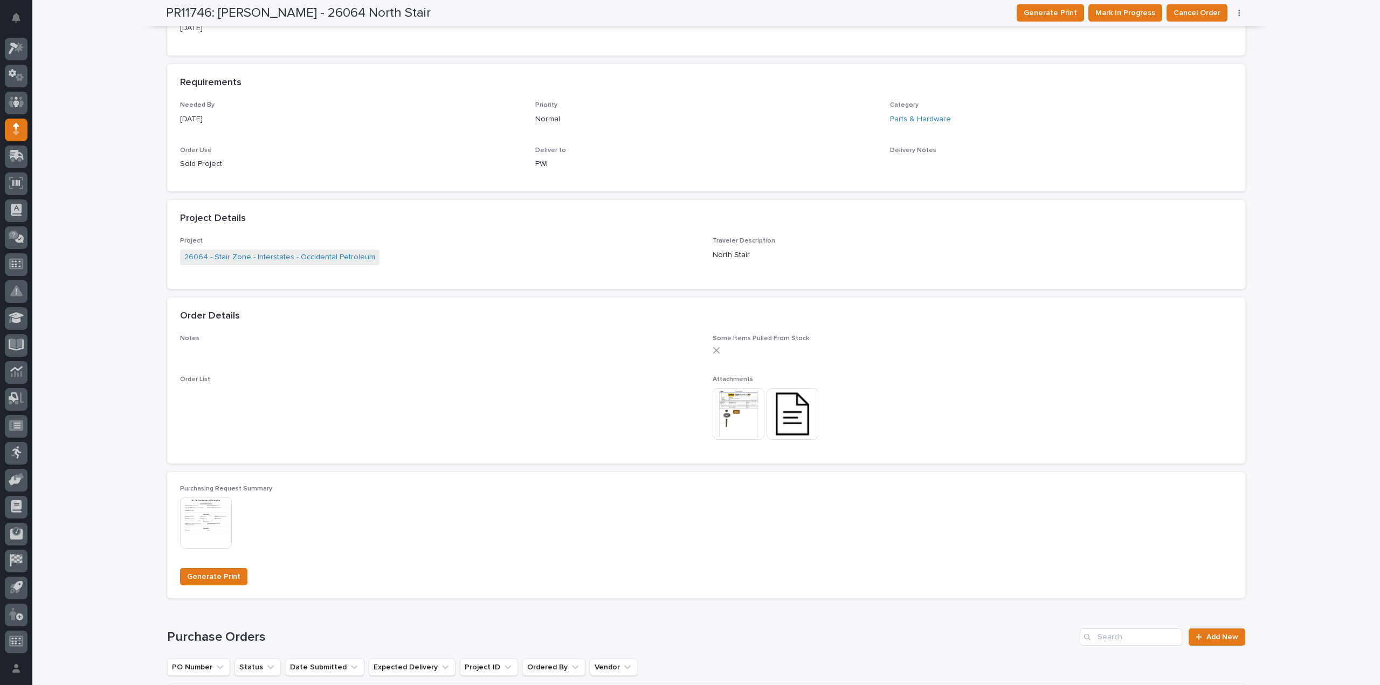
click at [1258, 331] on div "**********" at bounding box center [706, 303] width 1348 height 1133
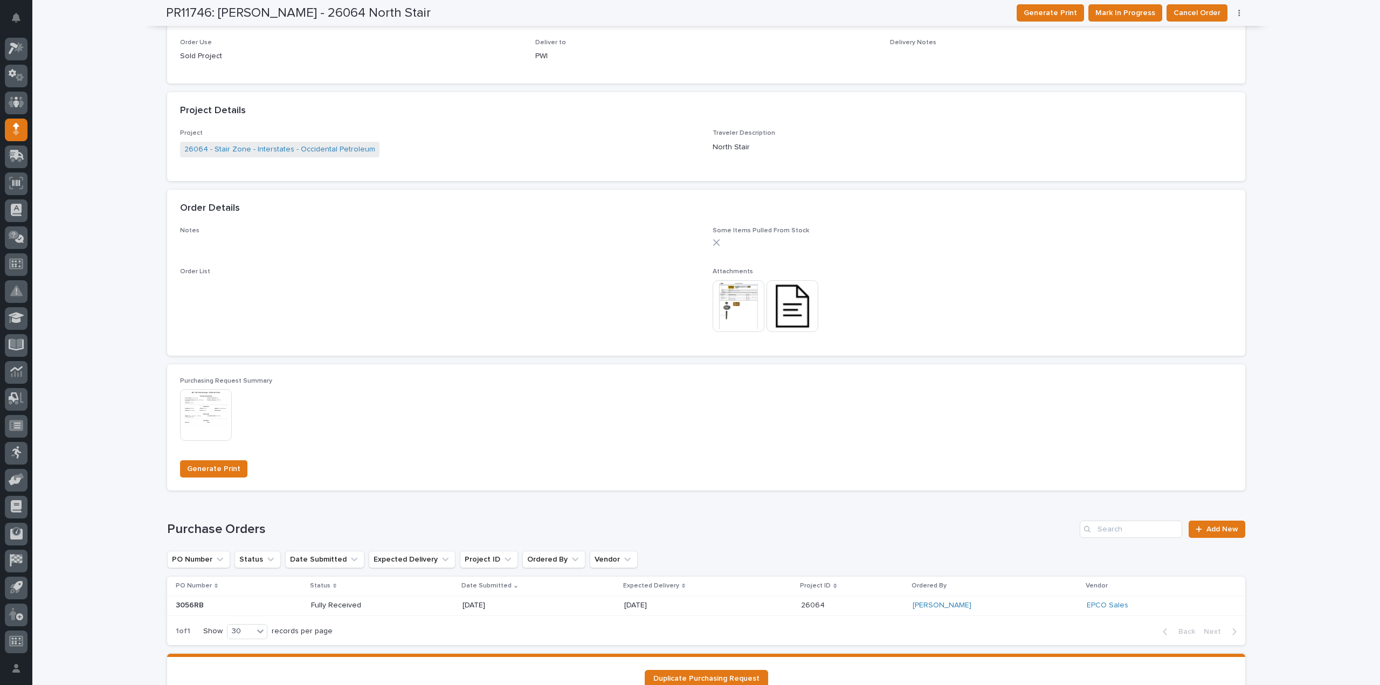
scroll to position [0, 0]
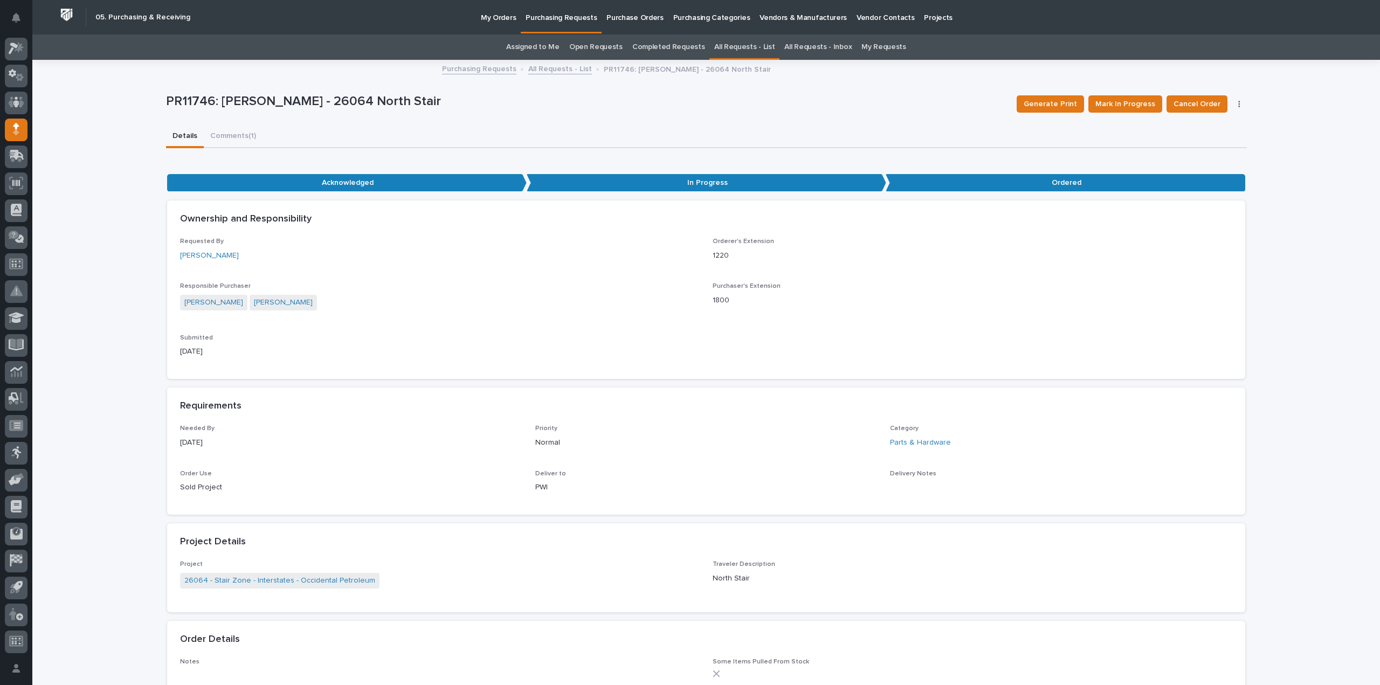
click at [1238, 102] on icon "button" at bounding box center [1239, 104] width 2 height 8
click at [1222, 128] on span "Edit Linked PO's" at bounding box center [1204, 125] width 55 height 13
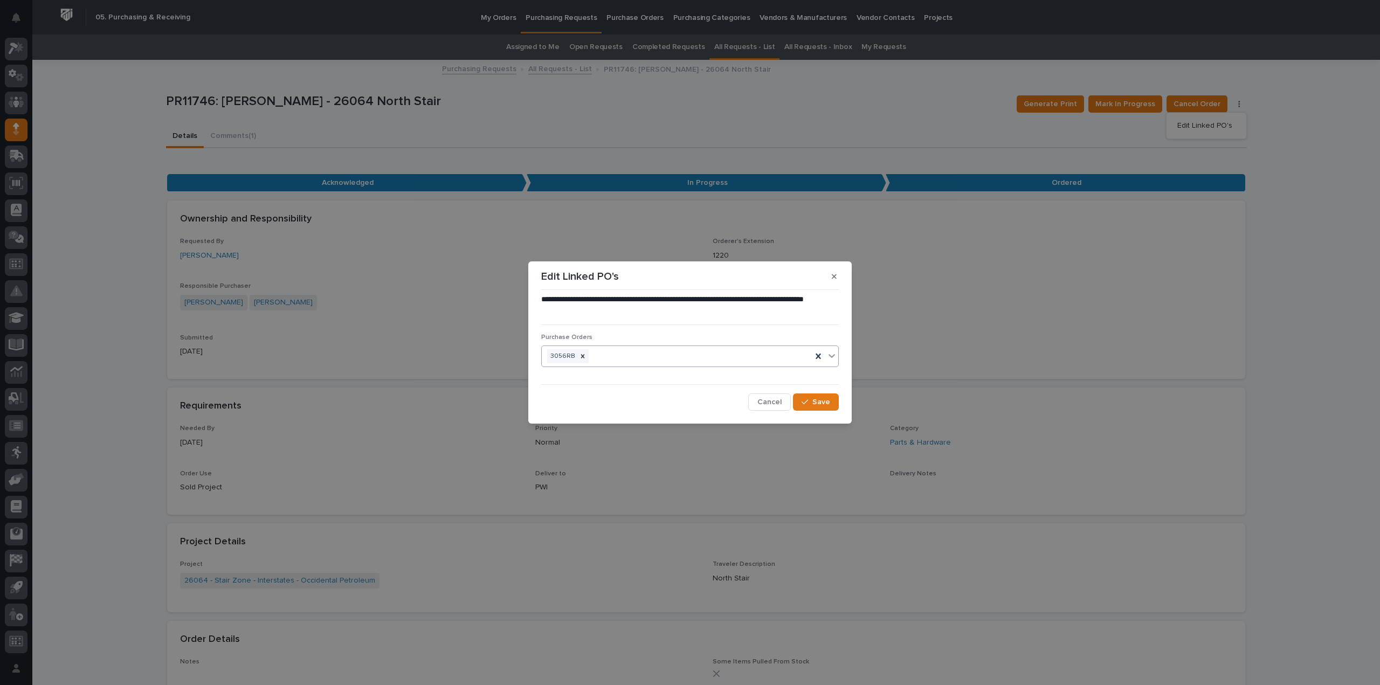
click at [706, 356] on div "3056RB" at bounding box center [677, 356] width 270 height 19
type input "****"
click at [575, 375] on div "3157RB" at bounding box center [690, 377] width 296 height 19
click at [817, 403] on span "Save" at bounding box center [821, 402] width 18 height 10
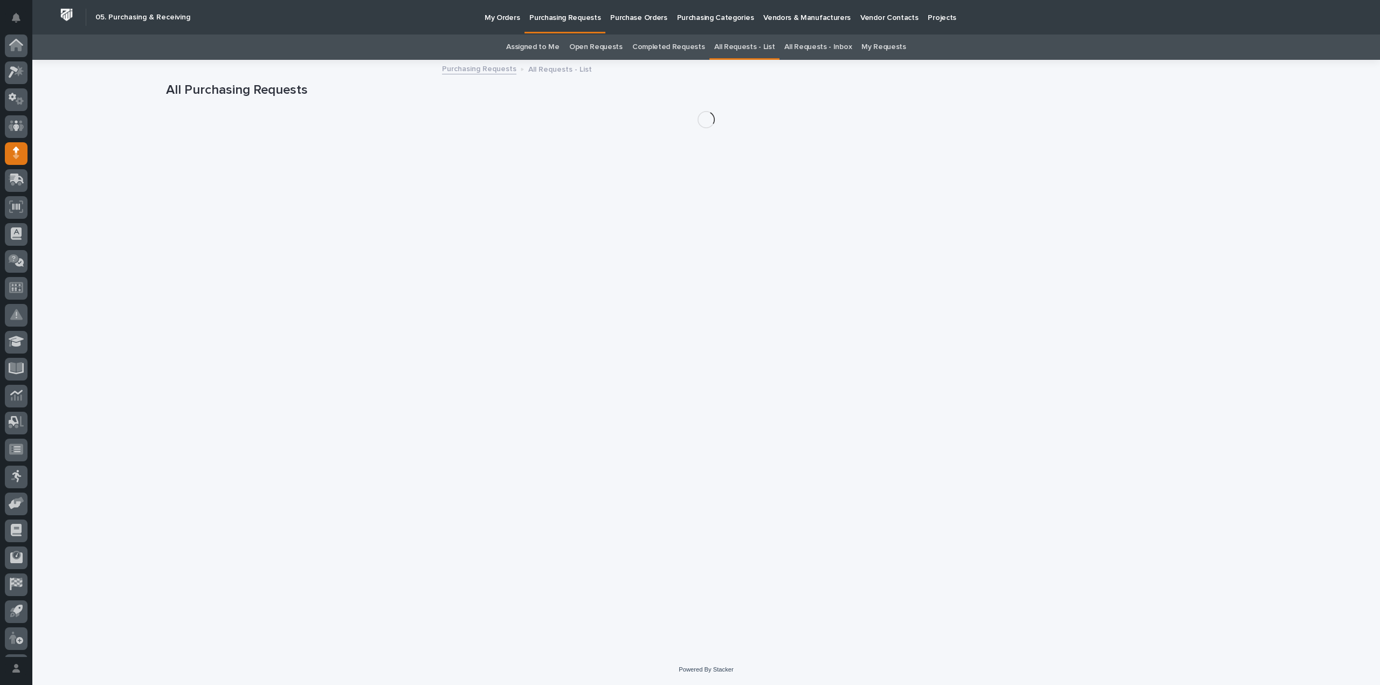
scroll to position [24, 0]
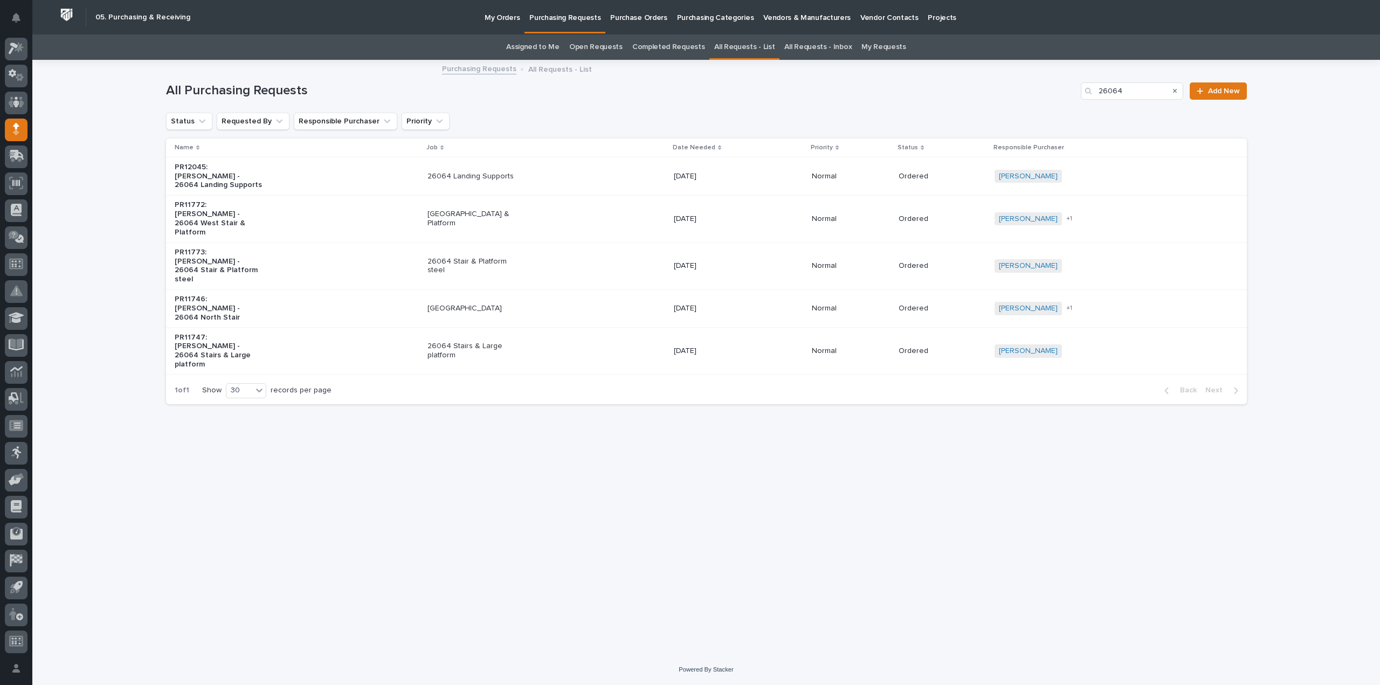
click at [280, 291] on div "PR11746: [PERSON_NAME] - 26064 North Stair" at bounding box center [297, 309] width 244 height 36
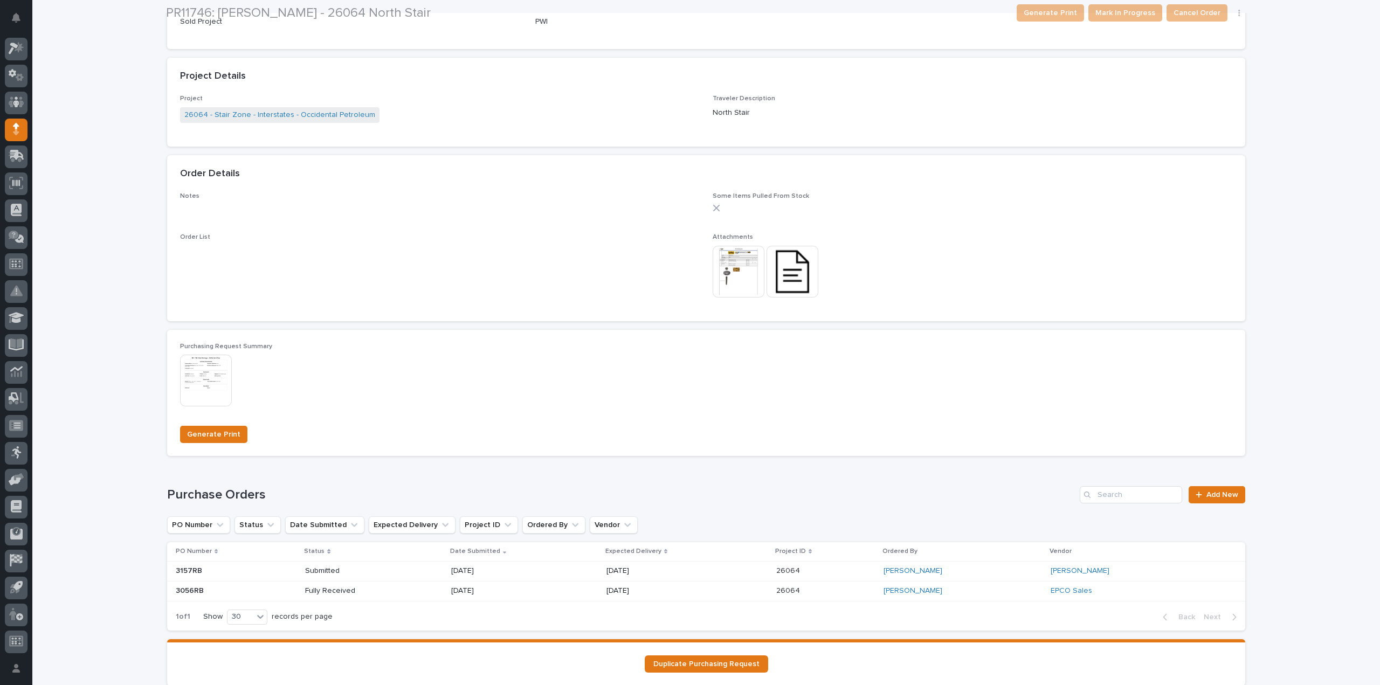
scroll to position [558, 0]
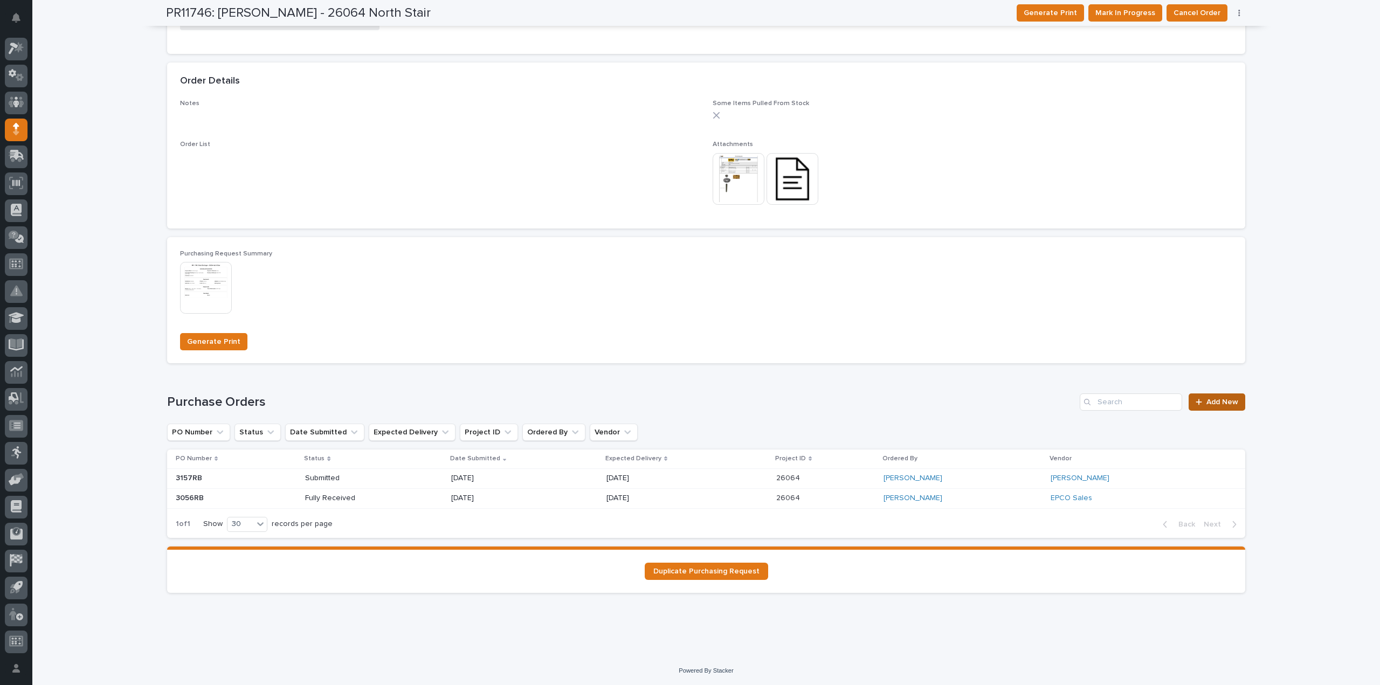
click at [1197, 404] on icon at bounding box center [1199, 402] width 6 height 8
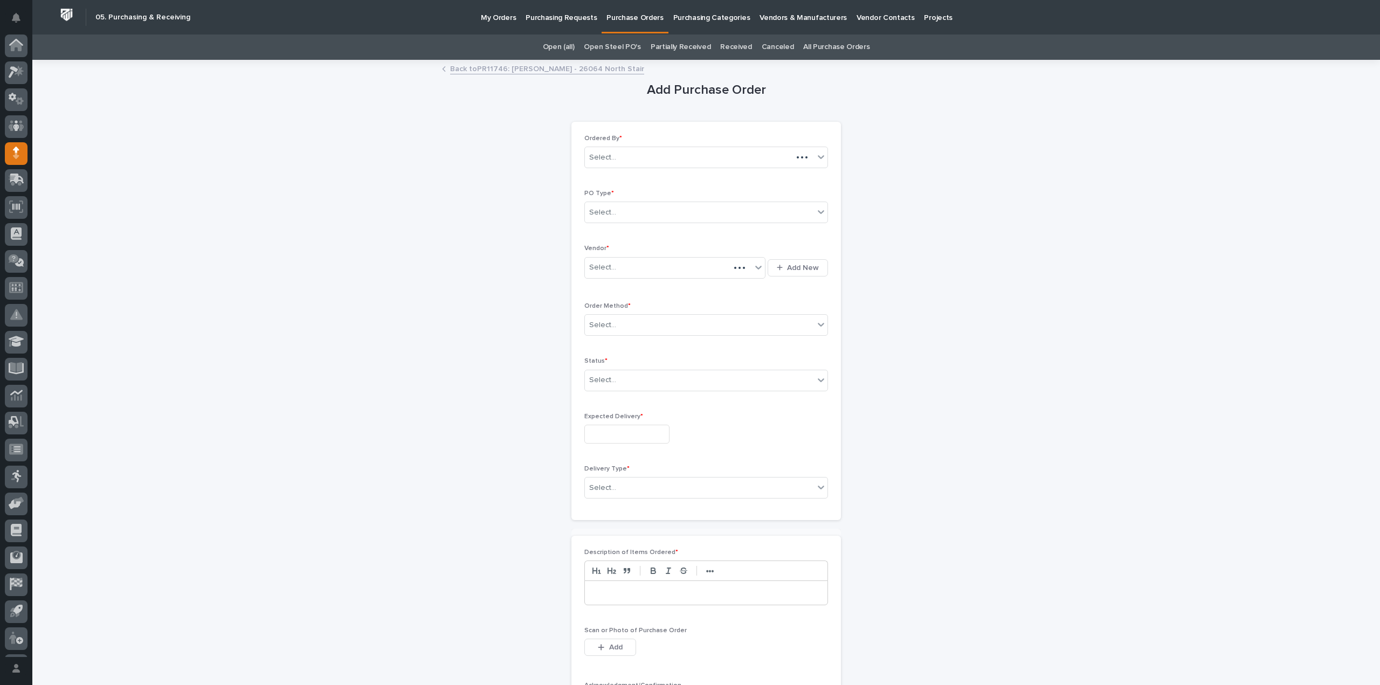
scroll to position [24, 0]
click at [610, 216] on div "Select..." at bounding box center [602, 212] width 27 height 11
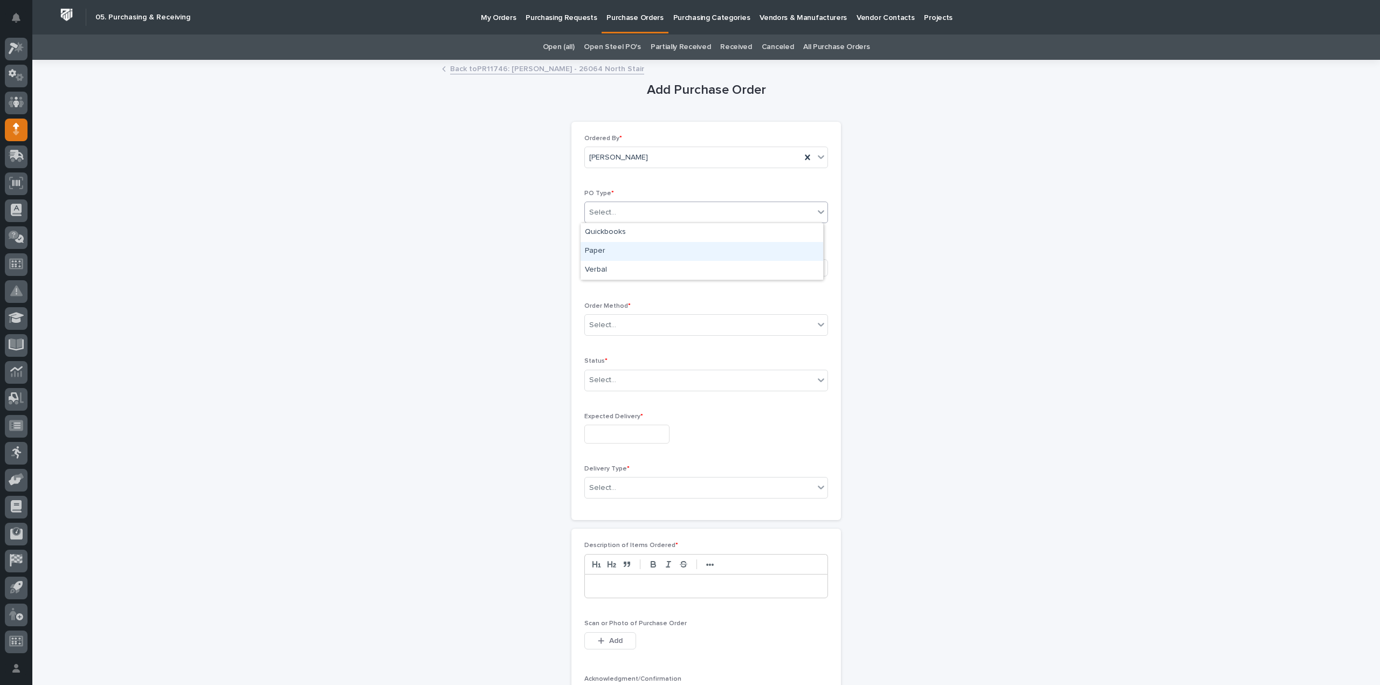
click at [606, 251] on div "Paper" at bounding box center [702, 251] width 243 height 19
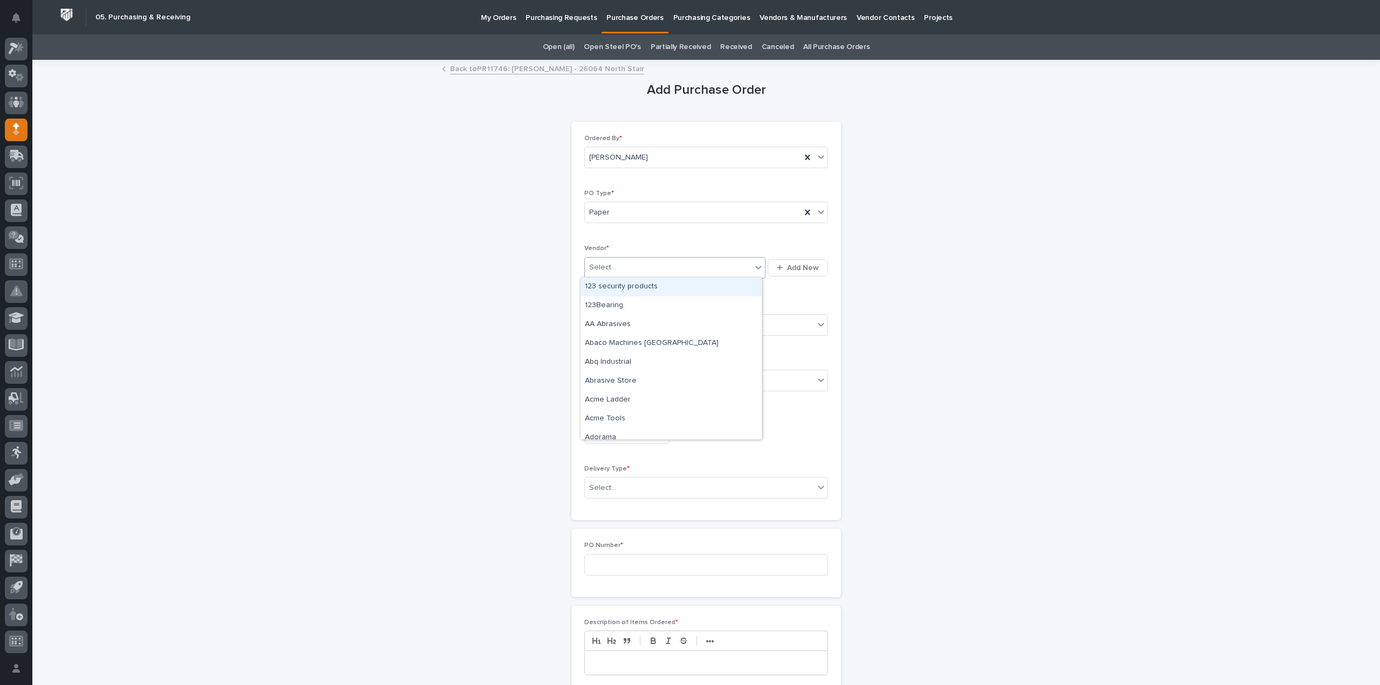
click at [604, 268] on div "Select..." at bounding box center [602, 267] width 27 height 11
type input "****"
click at [595, 286] on div "EPCO Sales" at bounding box center [671, 287] width 181 height 19
click at [590, 320] on div "Select..." at bounding box center [602, 325] width 27 height 11
click at [601, 349] on div "Online Order" at bounding box center [702, 344] width 243 height 19
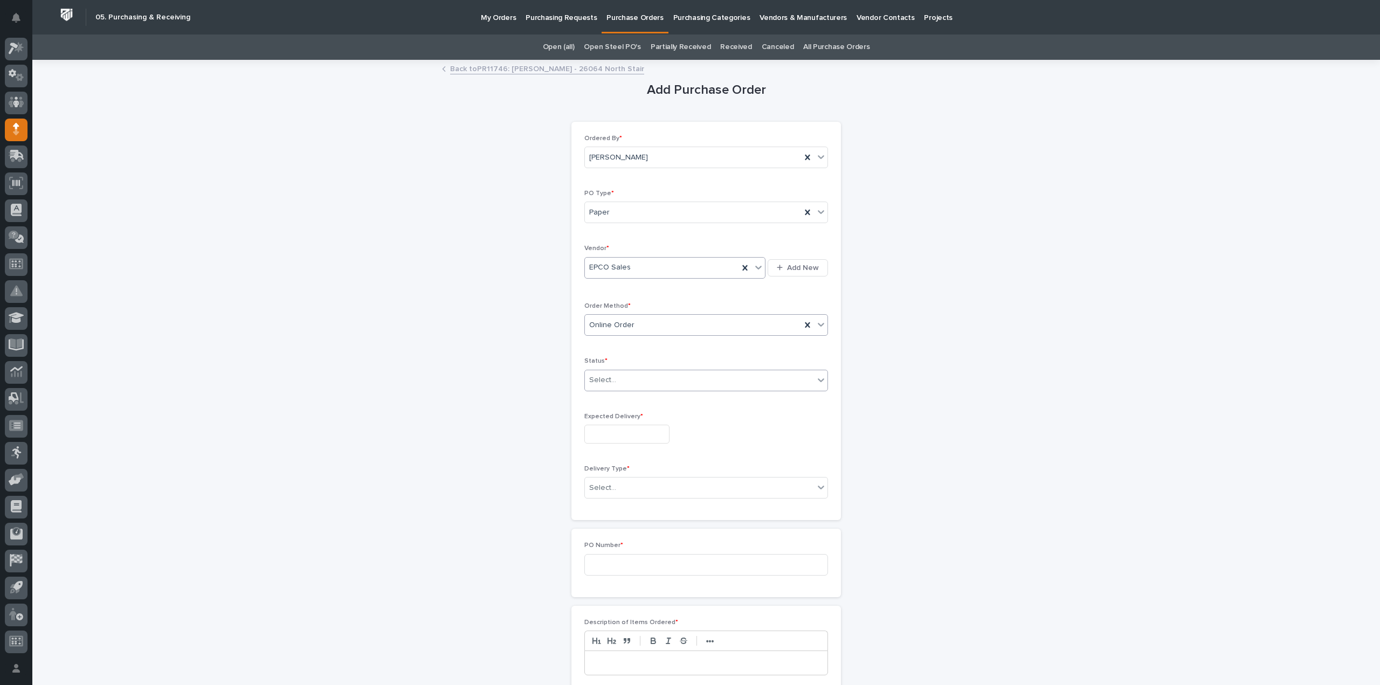
click at [602, 382] on div "Select..." at bounding box center [602, 380] width 27 height 11
click at [596, 416] on div "Submitted" at bounding box center [702, 418] width 243 height 19
click at [596, 427] on input "text" at bounding box center [626, 434] width 85 height 19
click at [603, 383] on div "30" at bounding box center [602, 379] width 15 height 15
type input "**********"
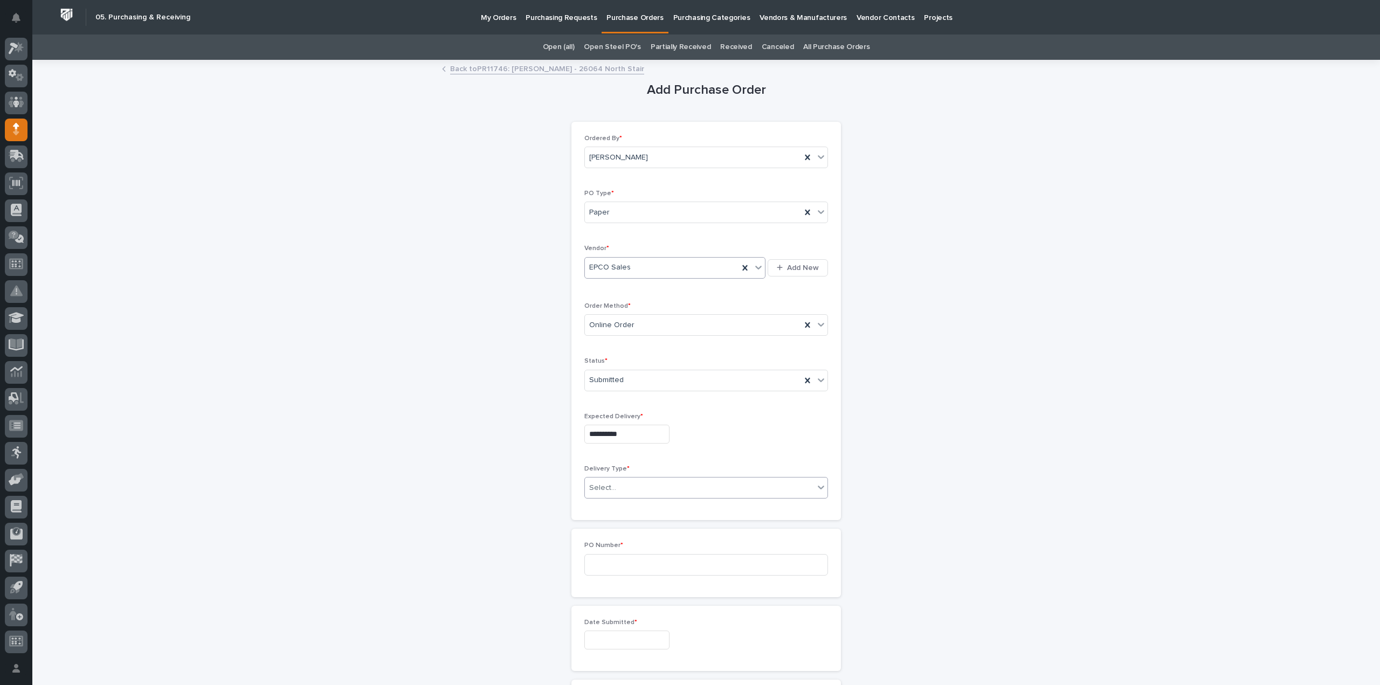
click at [605, 485] on div "Select..." at bounding box center [602, 487] width 27 height 11
click at [623, 509] on div "Deliver to PWI" at bounding box center [702, 505] width 243 height 19
click at [628, 559] on input at bounding box center [706, 565] width 244 height 22
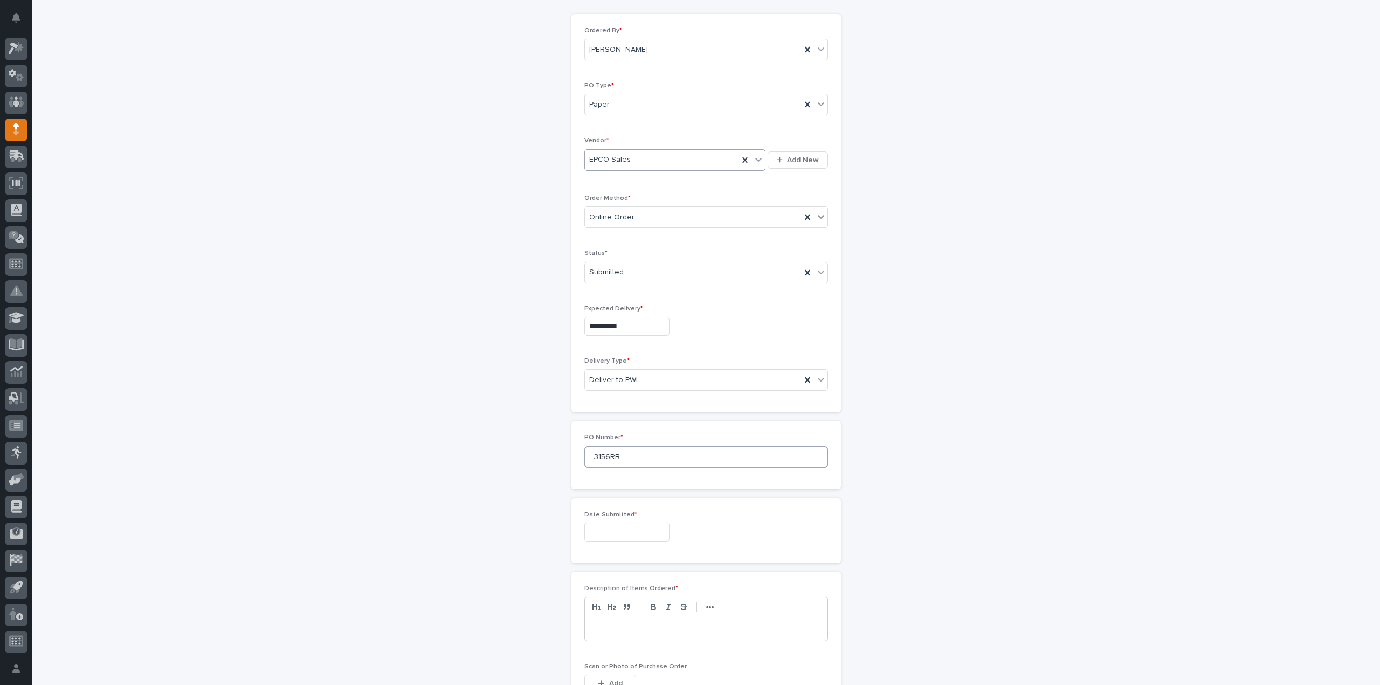
type input "3156RB"
click at [609, 529] on input "text" at bounding box center [626, 532] width 85 height 19
click at [585, 481] on div "29" at bounding box center [584, 476] width 15 height 15
type input "**********"
click at [598, 624] on p at bounding box center [706, 629] width 226 height 11
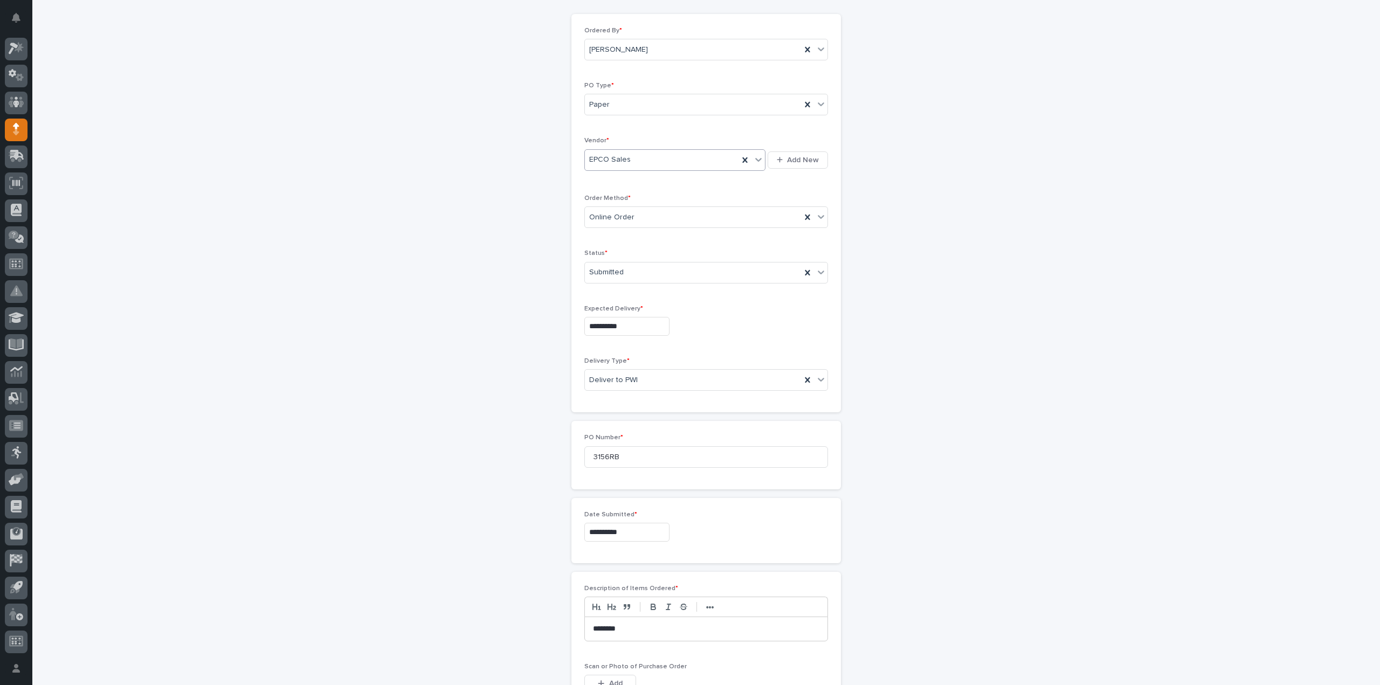
scroll to position [216, 0]
click at [610, 571] on span "Add" at bounding box center [615, 576] width 13 height 10
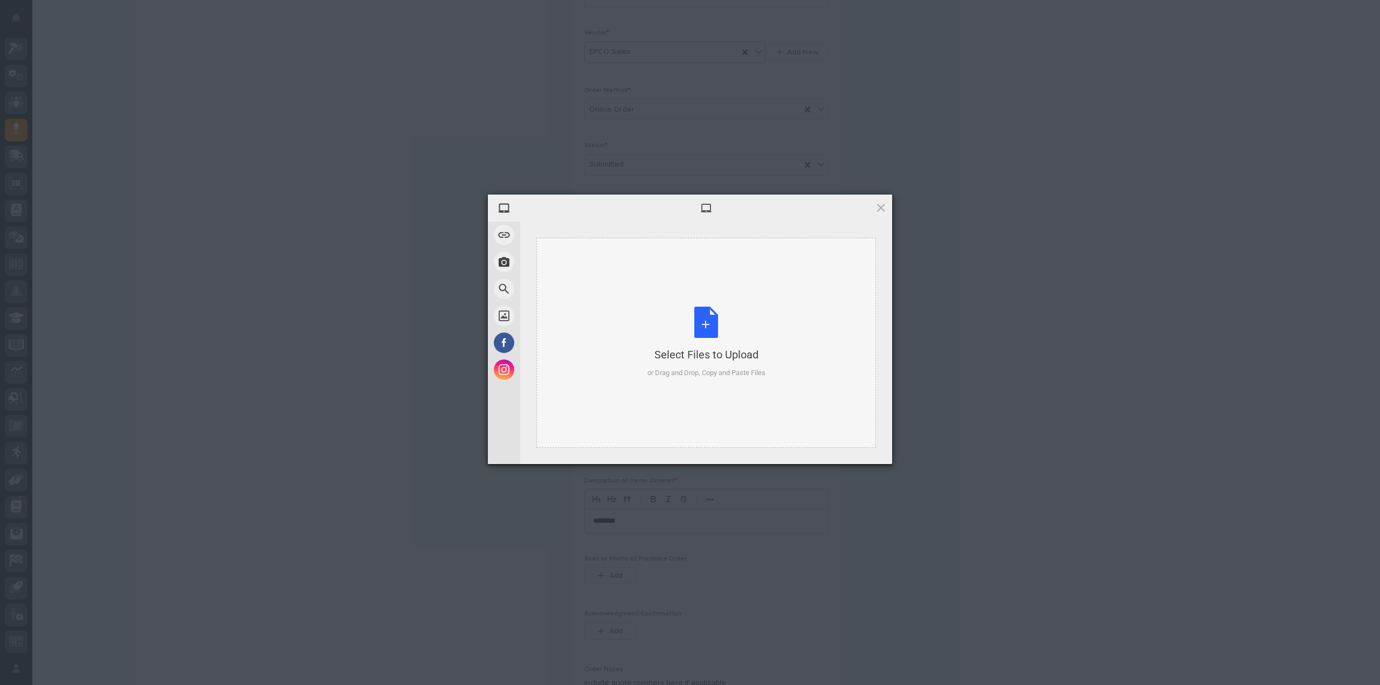
click at [712, 326] on div "Select Files to Upload or Drag and Drop, Copy and Paste Files" at bounding box center [706, 343] width 118 height 72
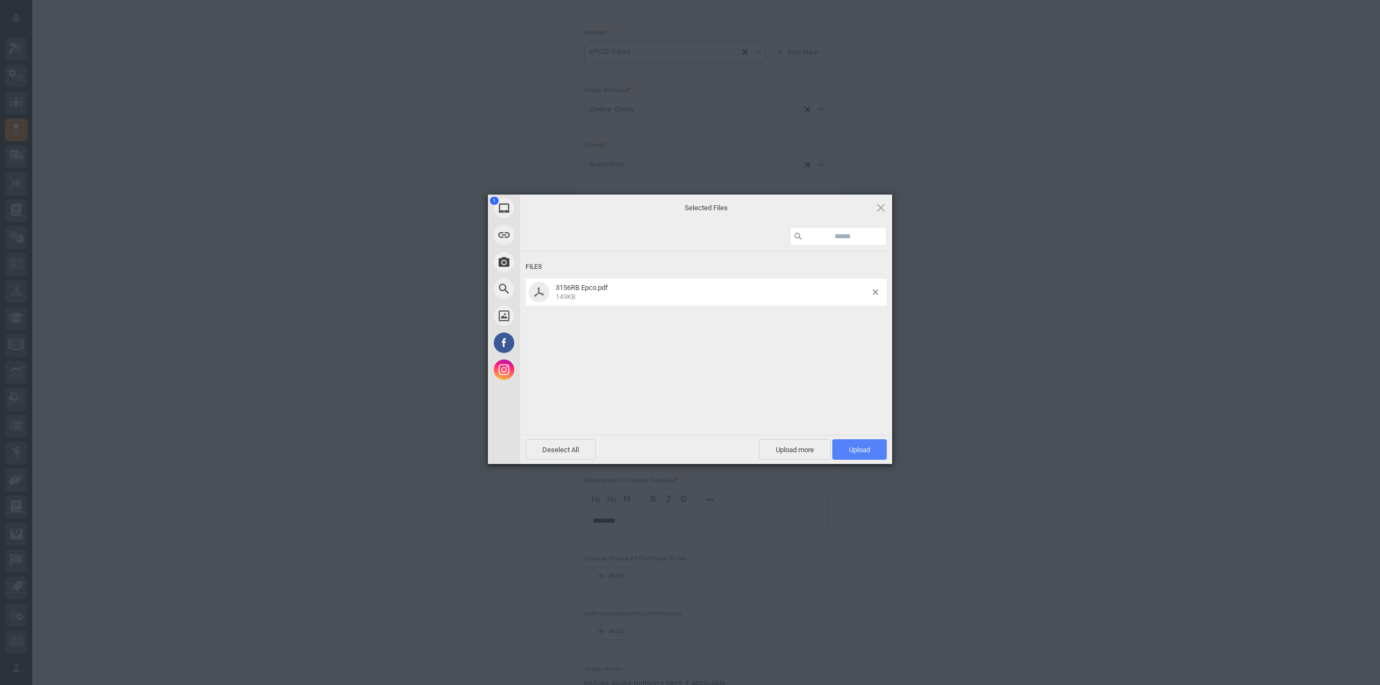
click at [855, 452] on span "Upload 1" at bounding box center [859, 450] width 21 height 8
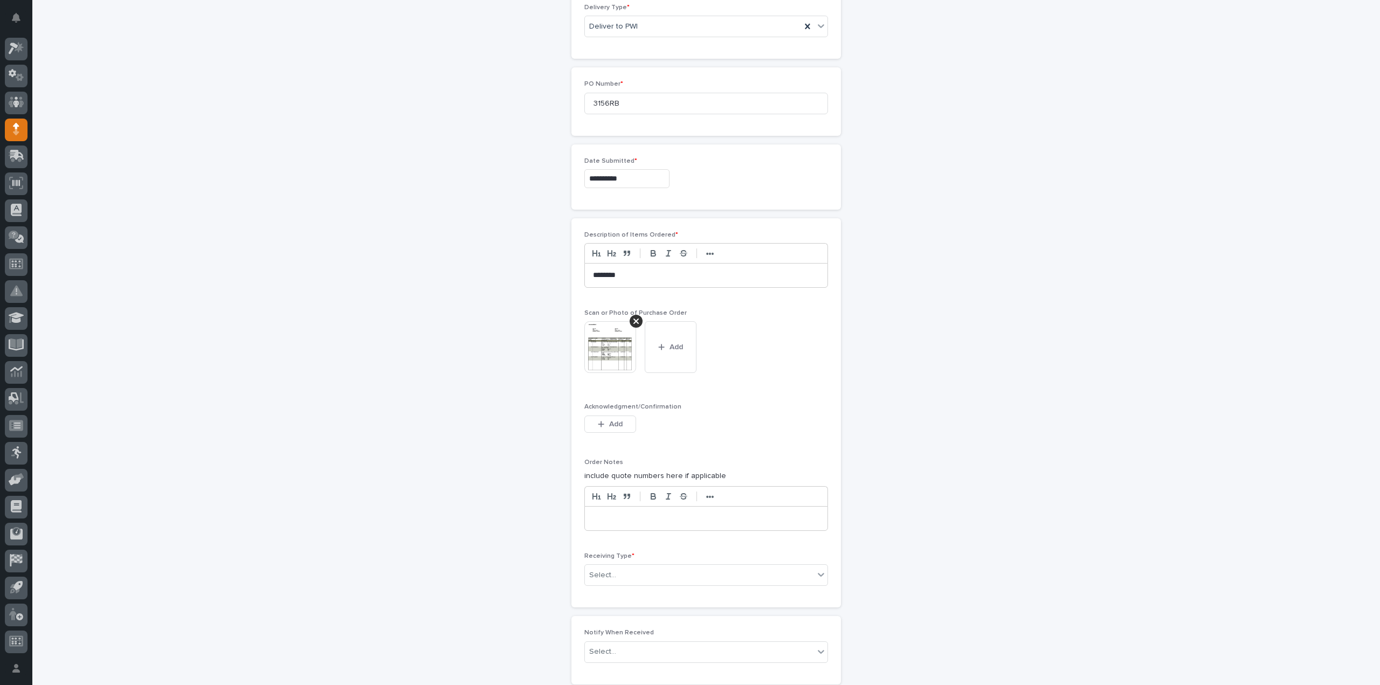
scroll to position [558, 0]
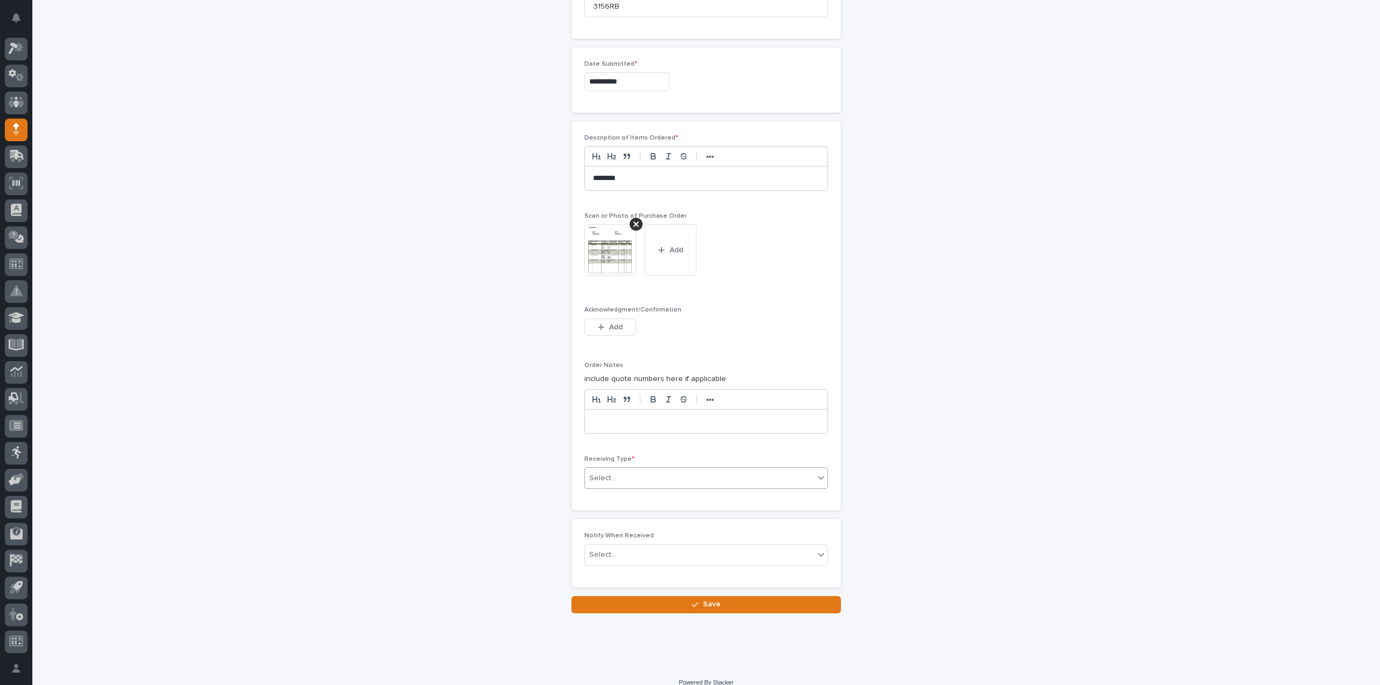
click at [609, 476] on div "Select..." at bounding box center [602, 478] width 27 height 11
click at [607, 548] on div "Deliver to" at bounding box center [702, 551] width 243 height 19
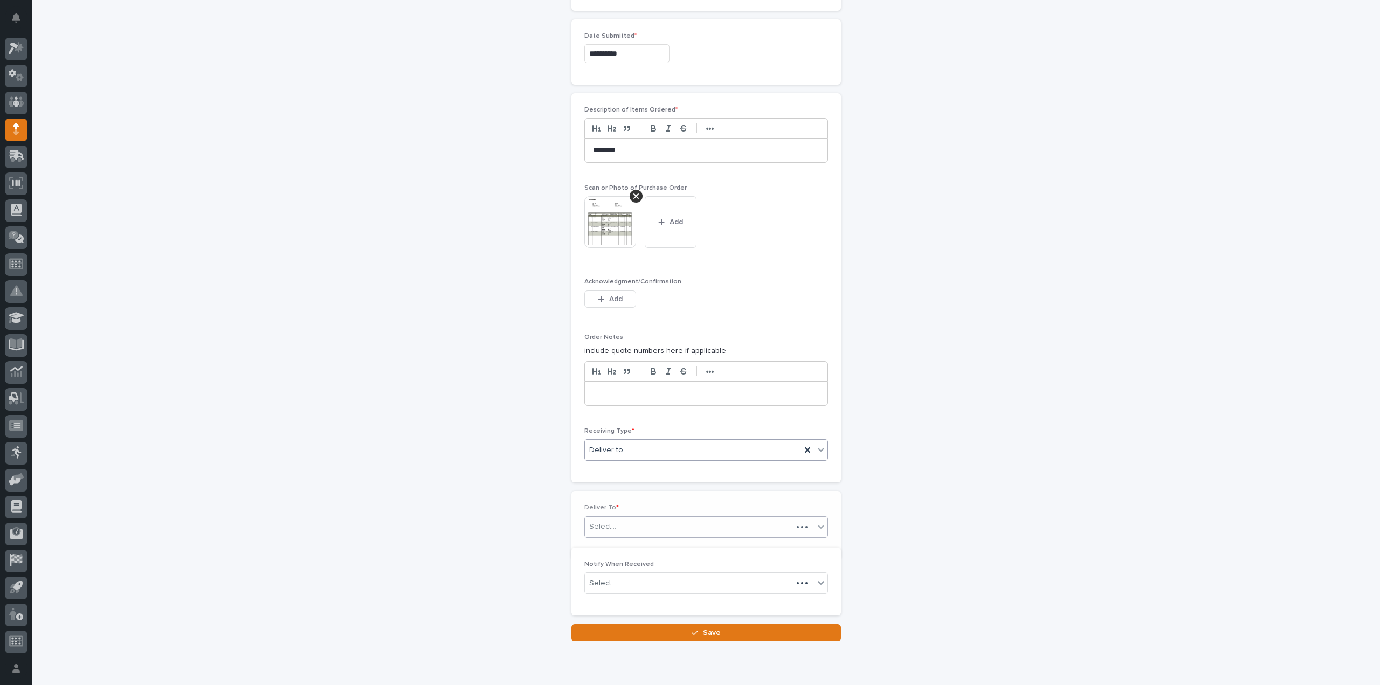
scroll to position [597, 0]
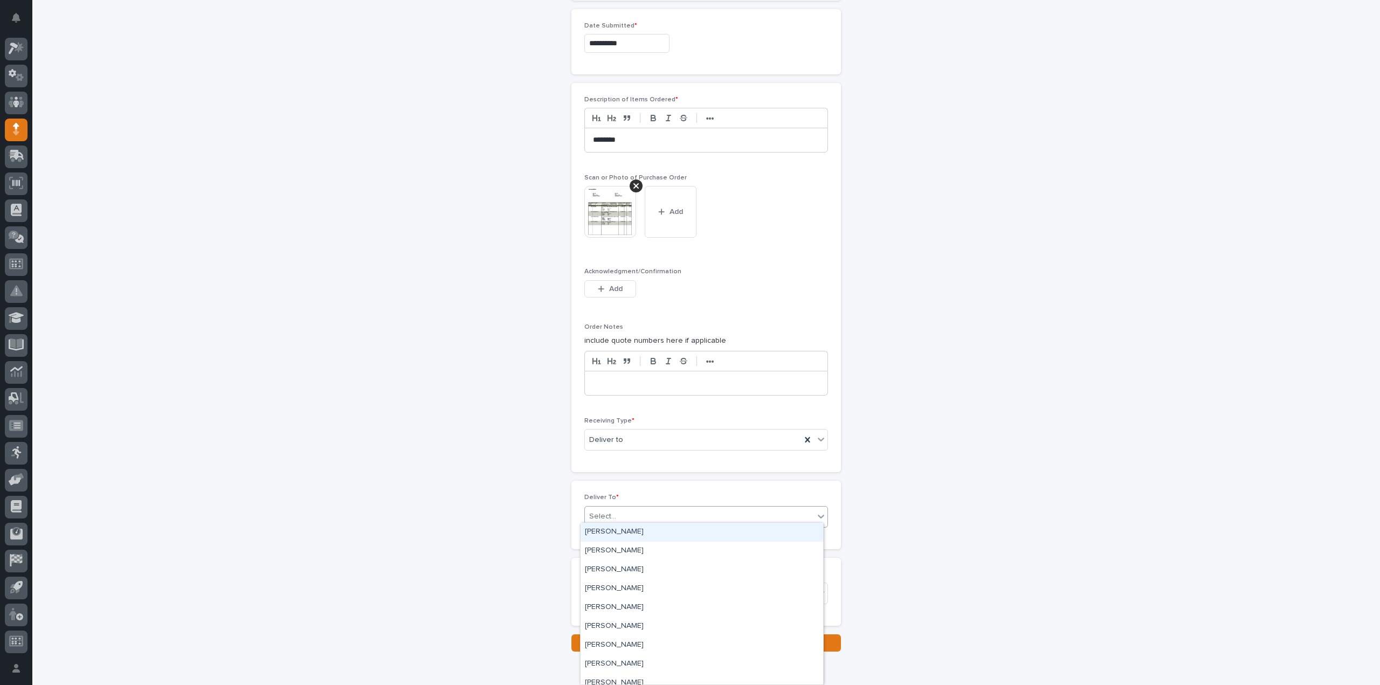
click at [609, 512] on div "Select..." at bounding box center [602, 516] width 27 height 11
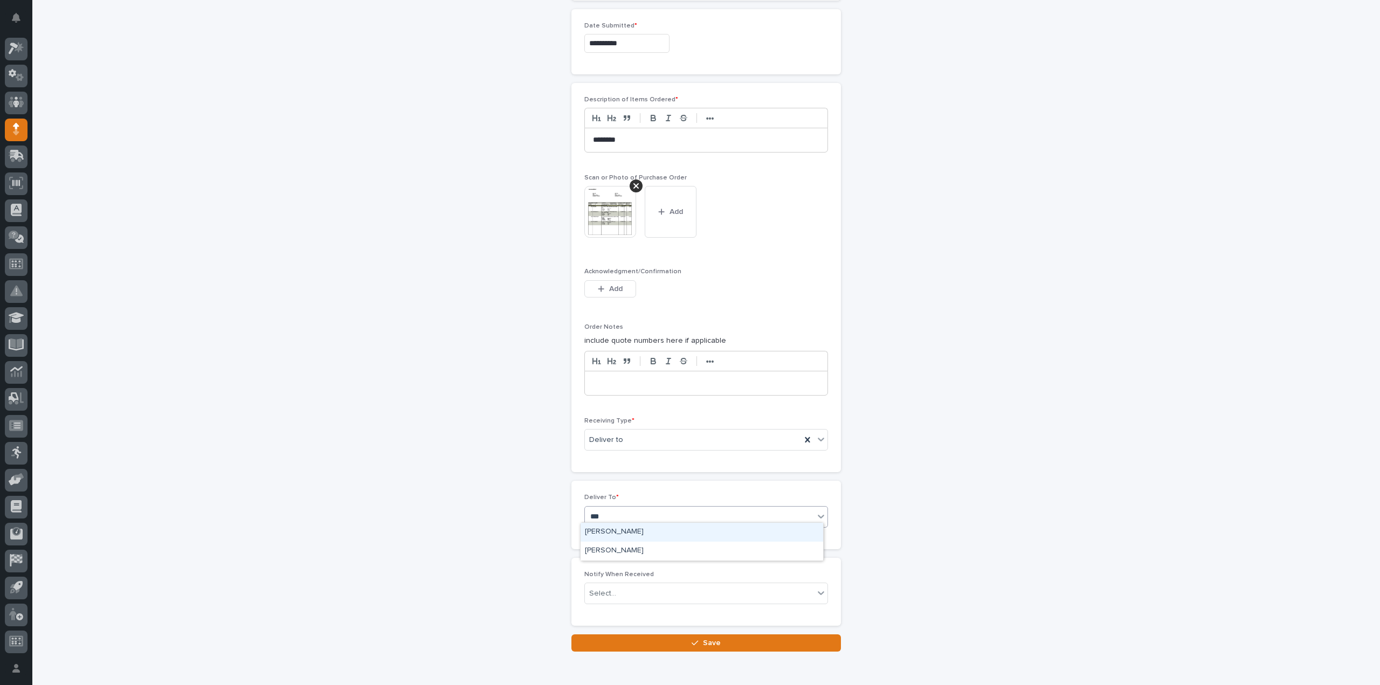
type input "****"
click at [613, 531] on div "[PERSON_NAME]" at bounding box center [702, 532] width 243 height 19
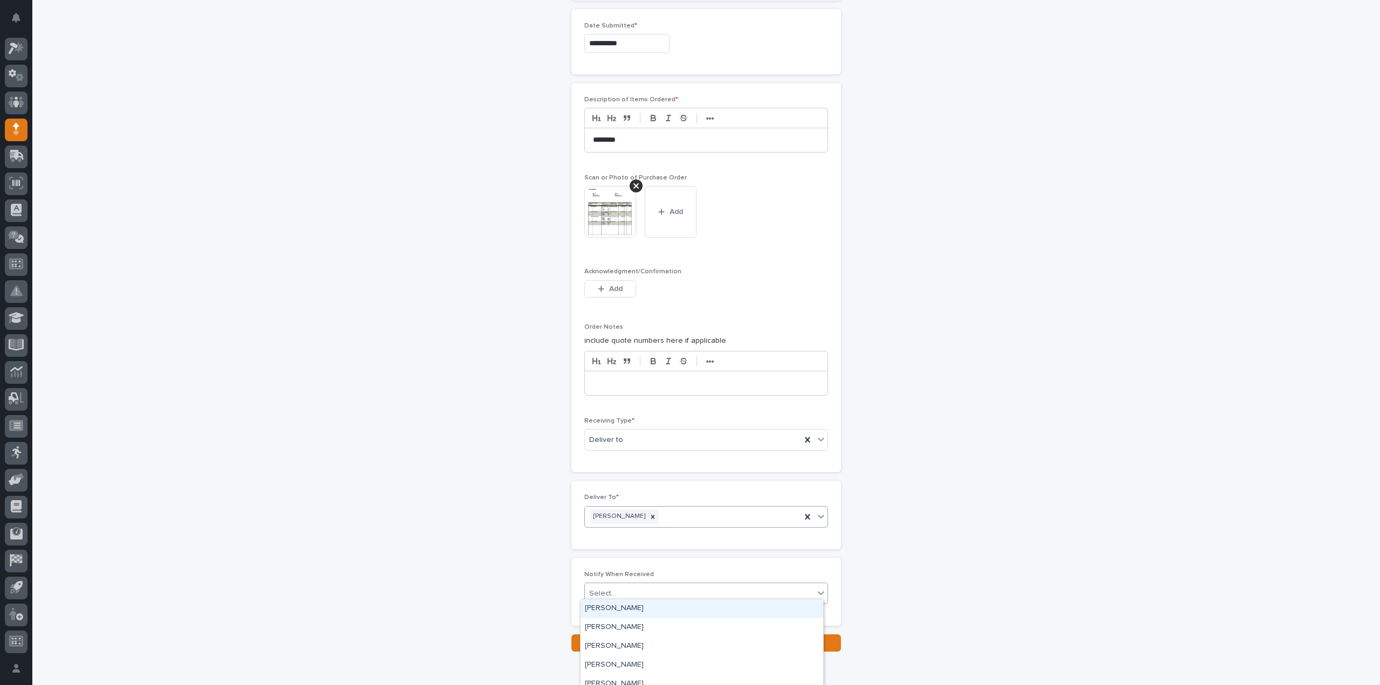
click at [616, 590] on div "Select..." at bounding box center [699, 594] width 229 height 18
type input "****"
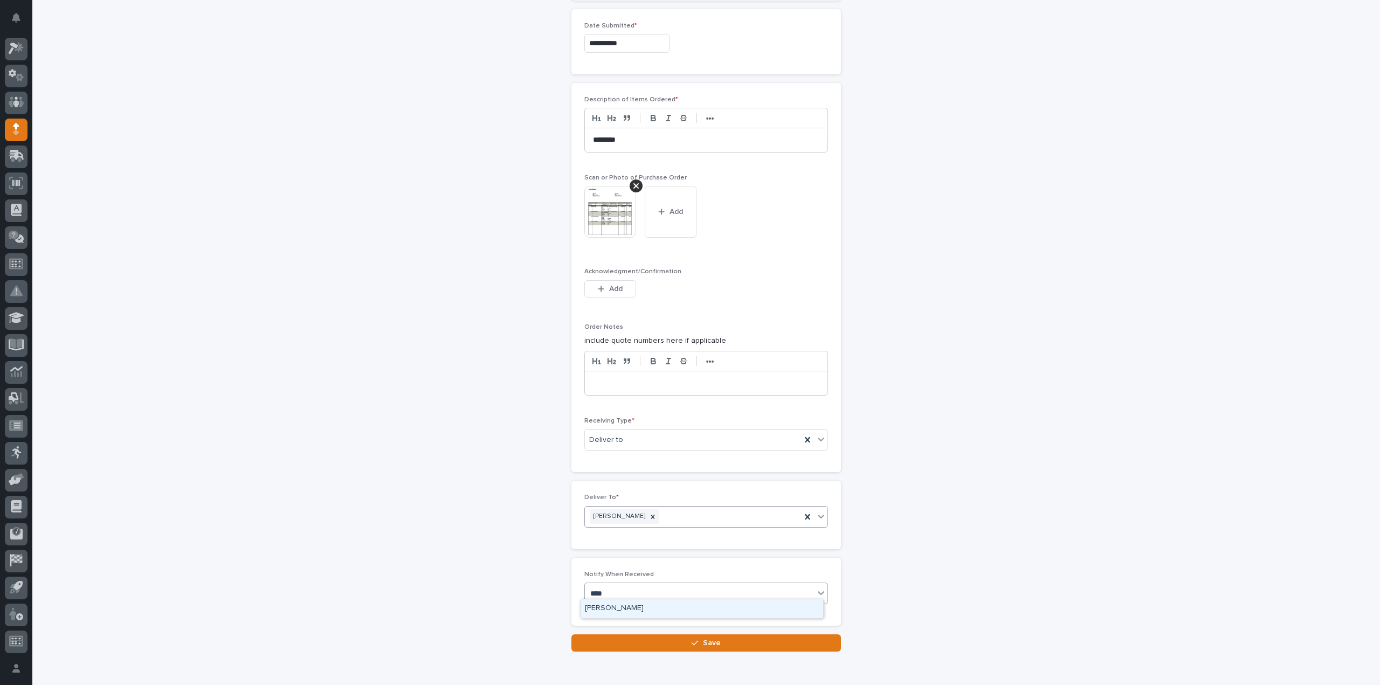
click at [617, 606] on div "[PERSON_NAME]" at bounding box center [702, 608] width 243 height 19
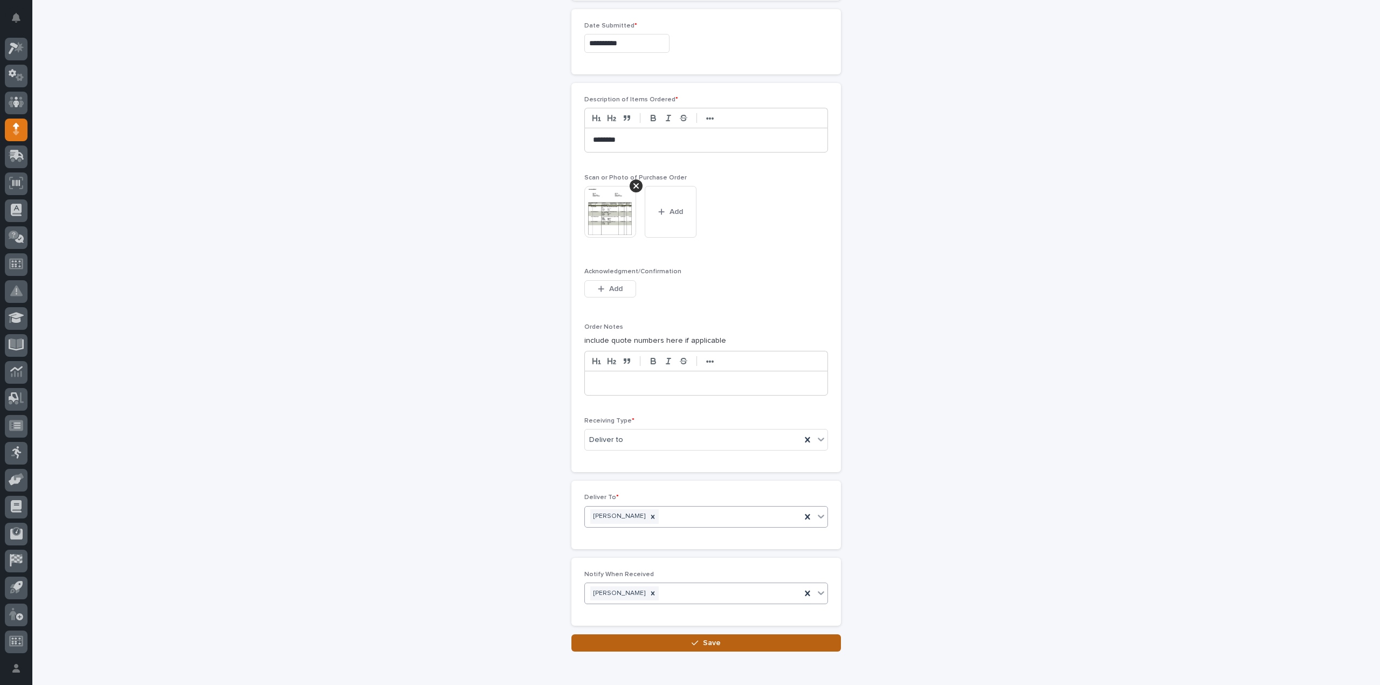
click at [612, 637] on button "Save" at bounding box center [706, 642] width 270 height 17
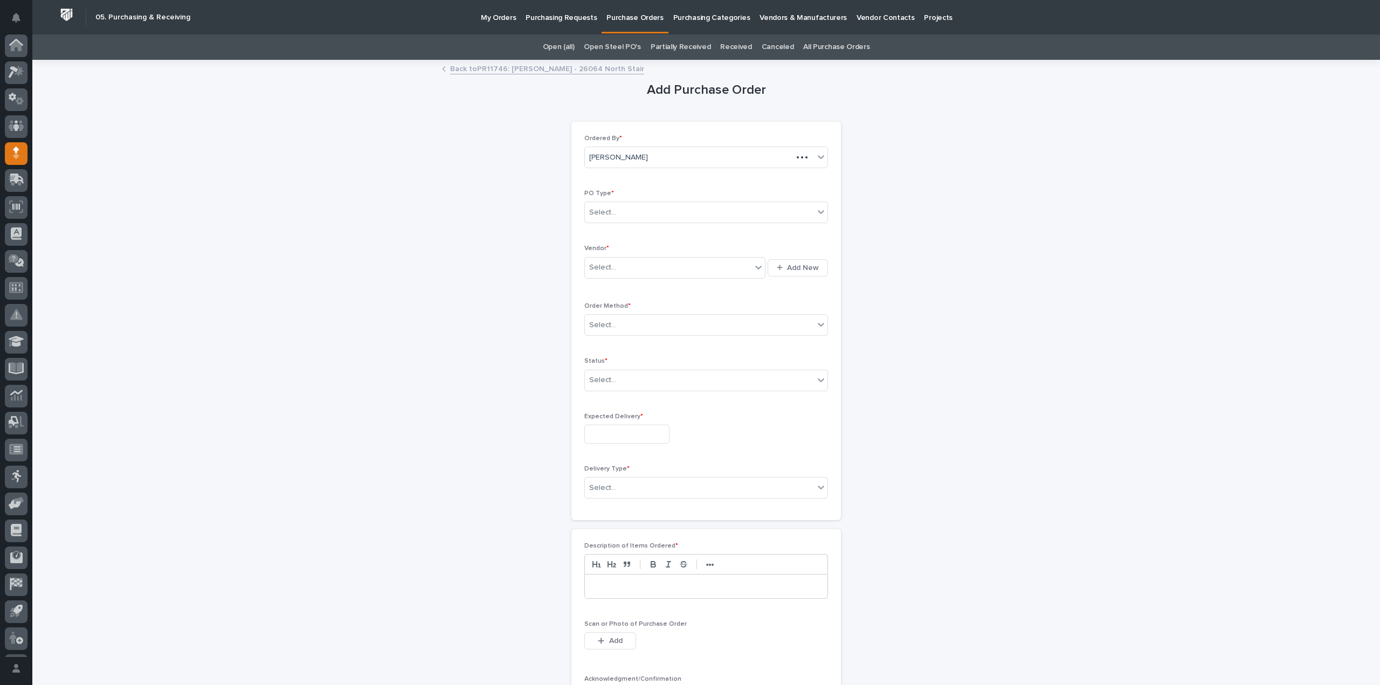
scroll to position [24, 0]
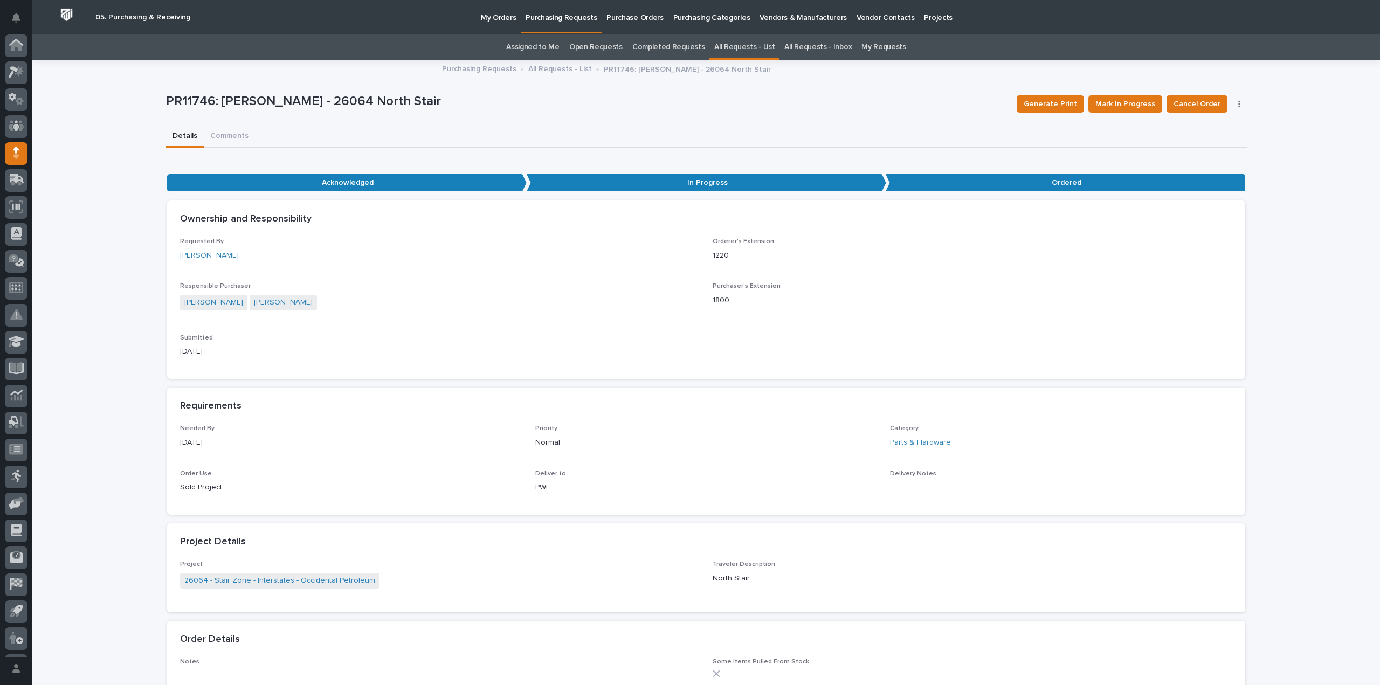
scroll to position [24, 0]
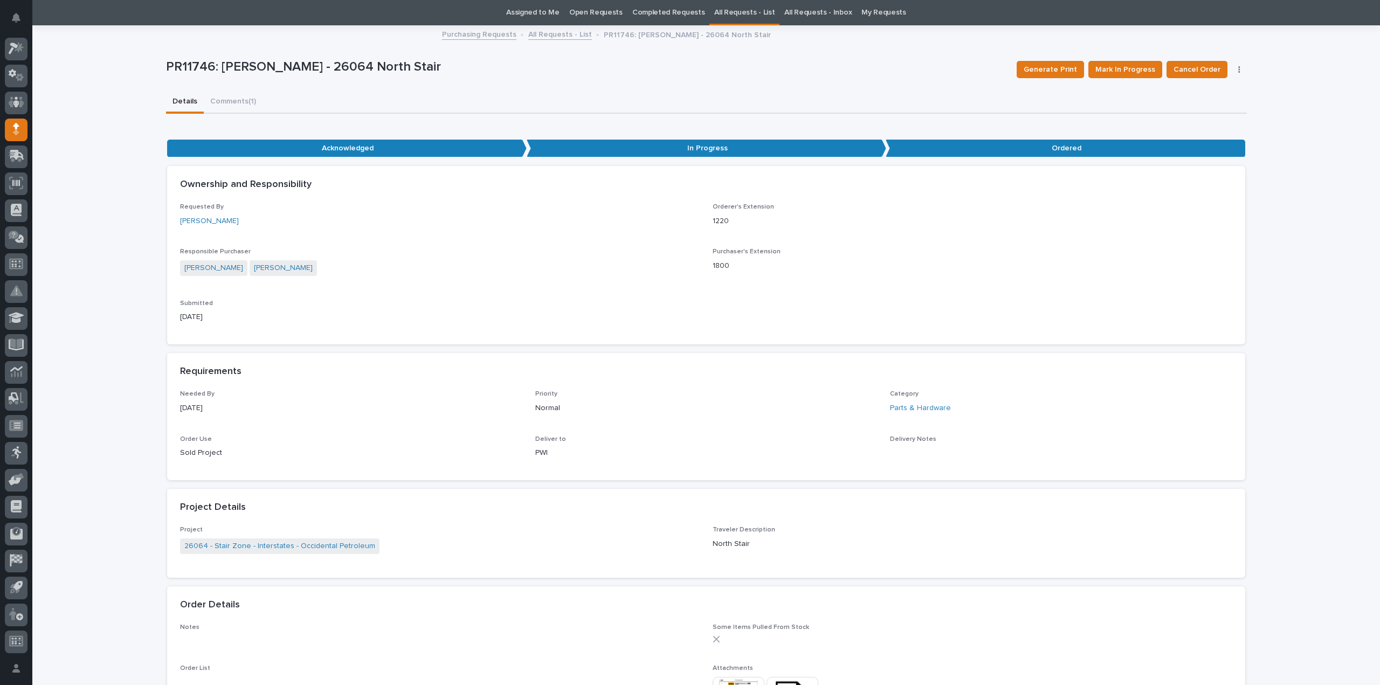
click at [721, 12] on link "All Requests - List" at bounding box center [744, 12] width 60 height 25
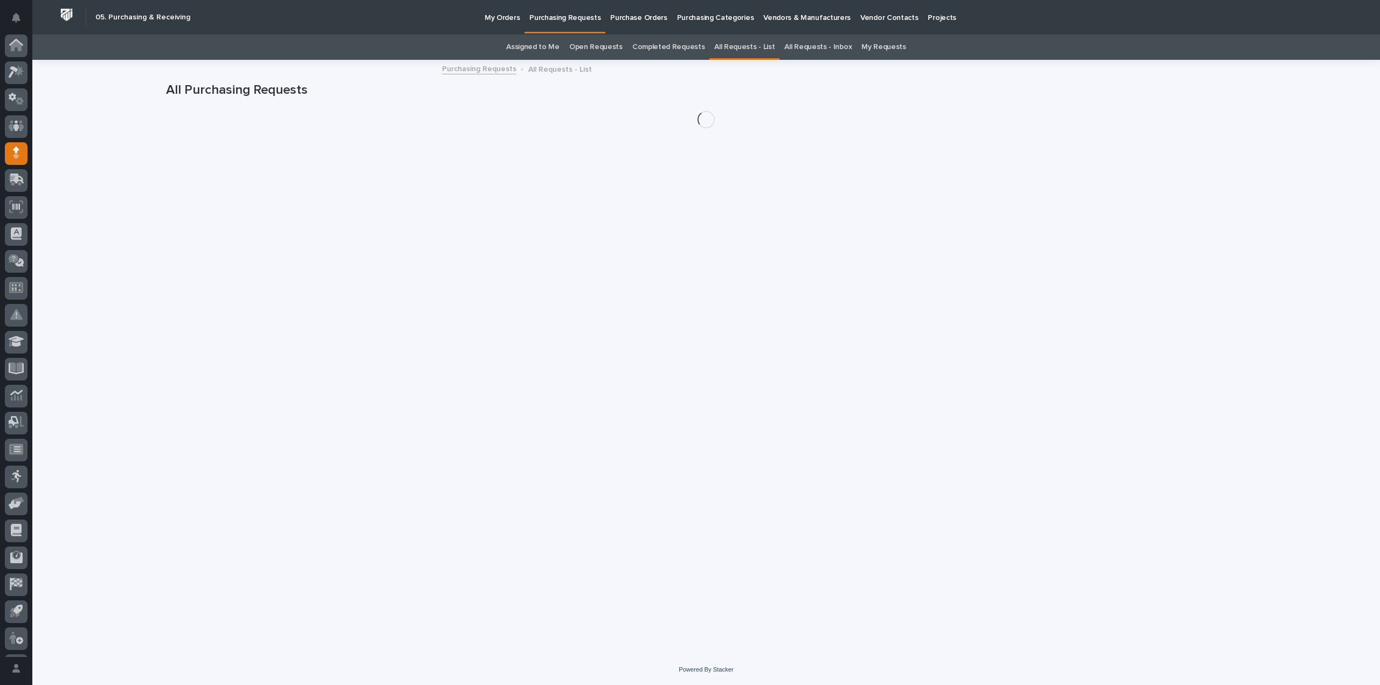
scroll to position [24, 0]
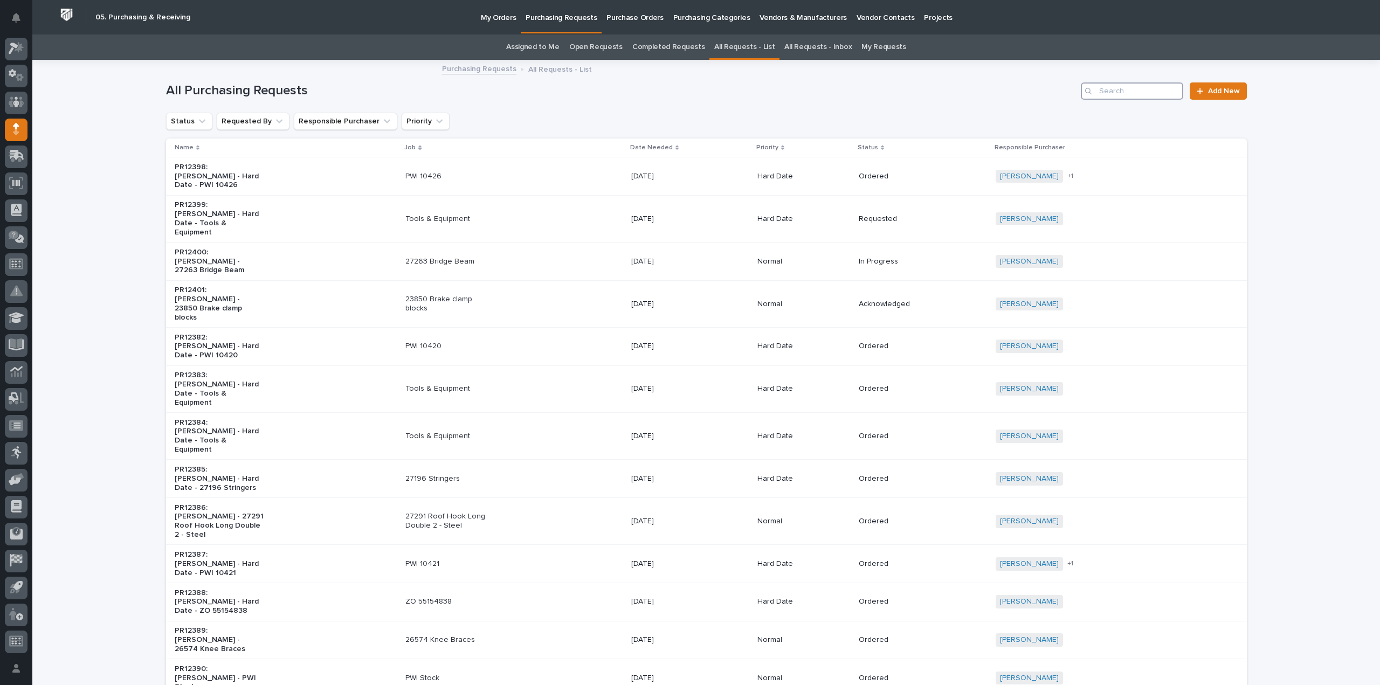
click at [1138, 87] on input "Search" at bounding box center [1132, 90] width 102 height 17
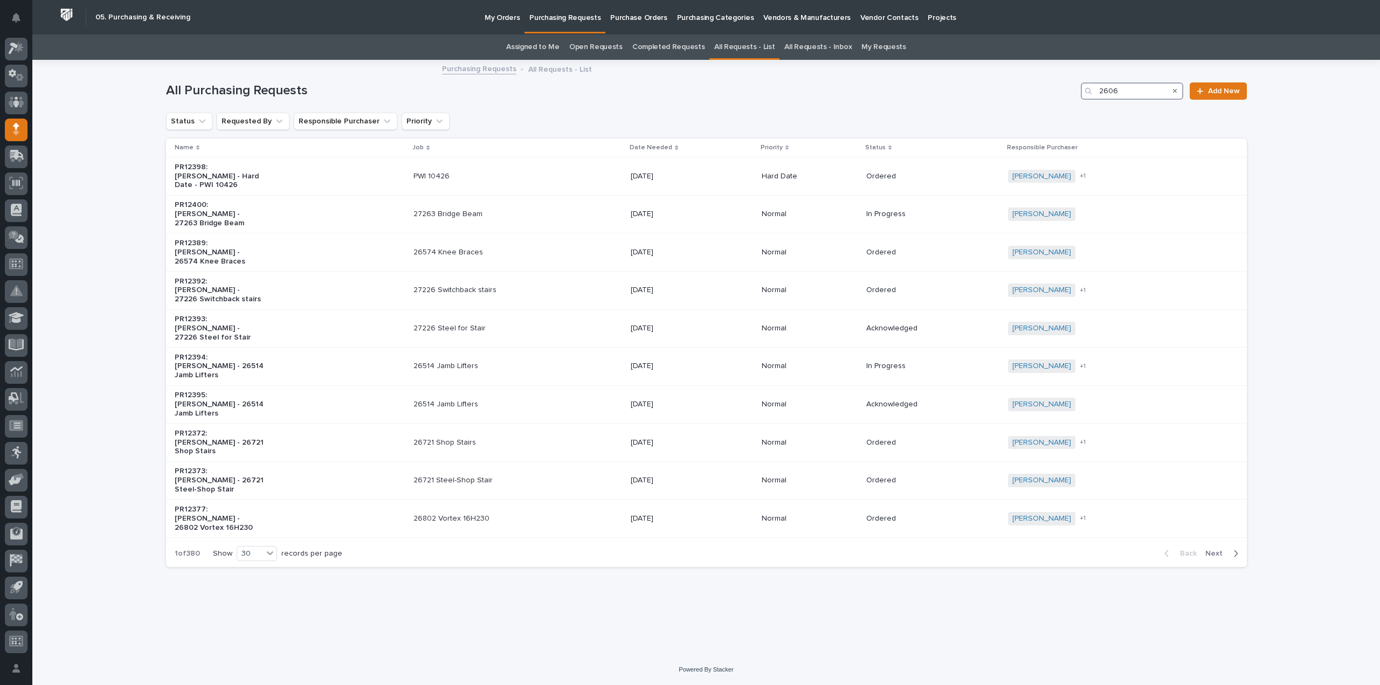
type input "26064"
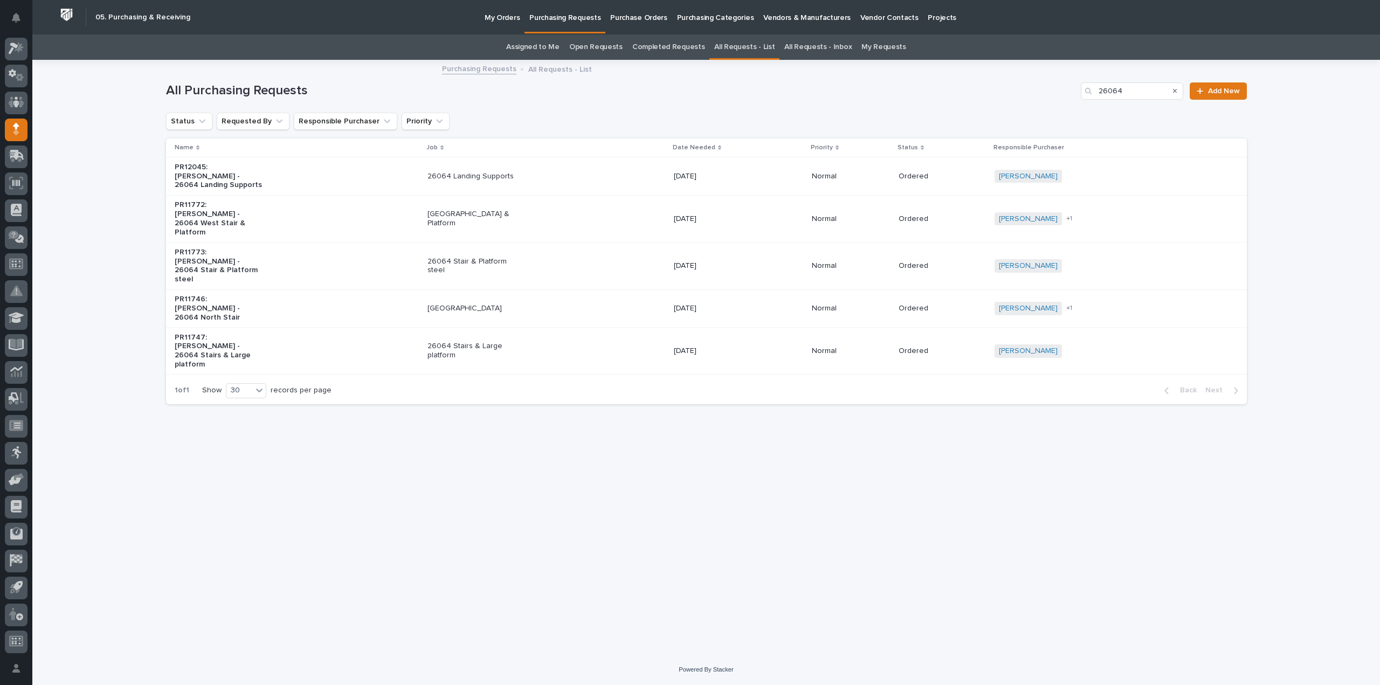
click at [455, 210] on p "[GEOGRAPHIC_DATA] & Platform" at bounding box center [472, 219] width 90 height 18
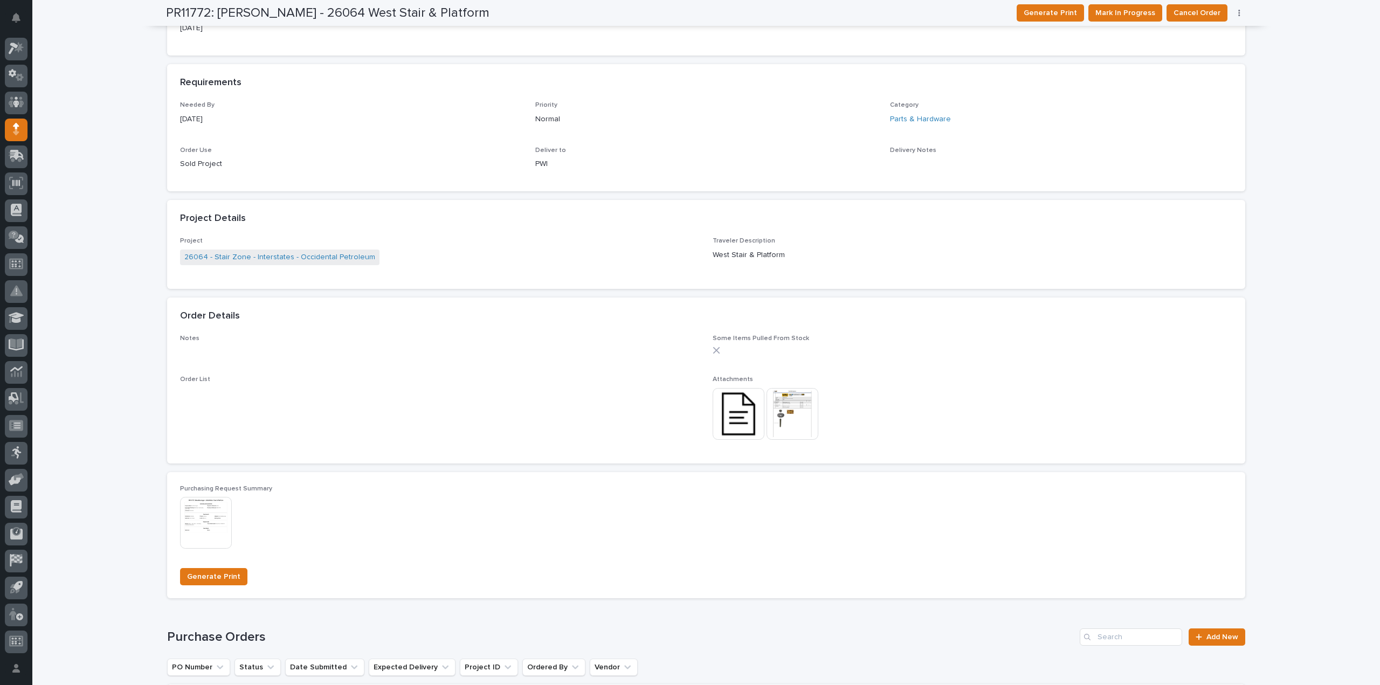
scroll to position [431, 0]
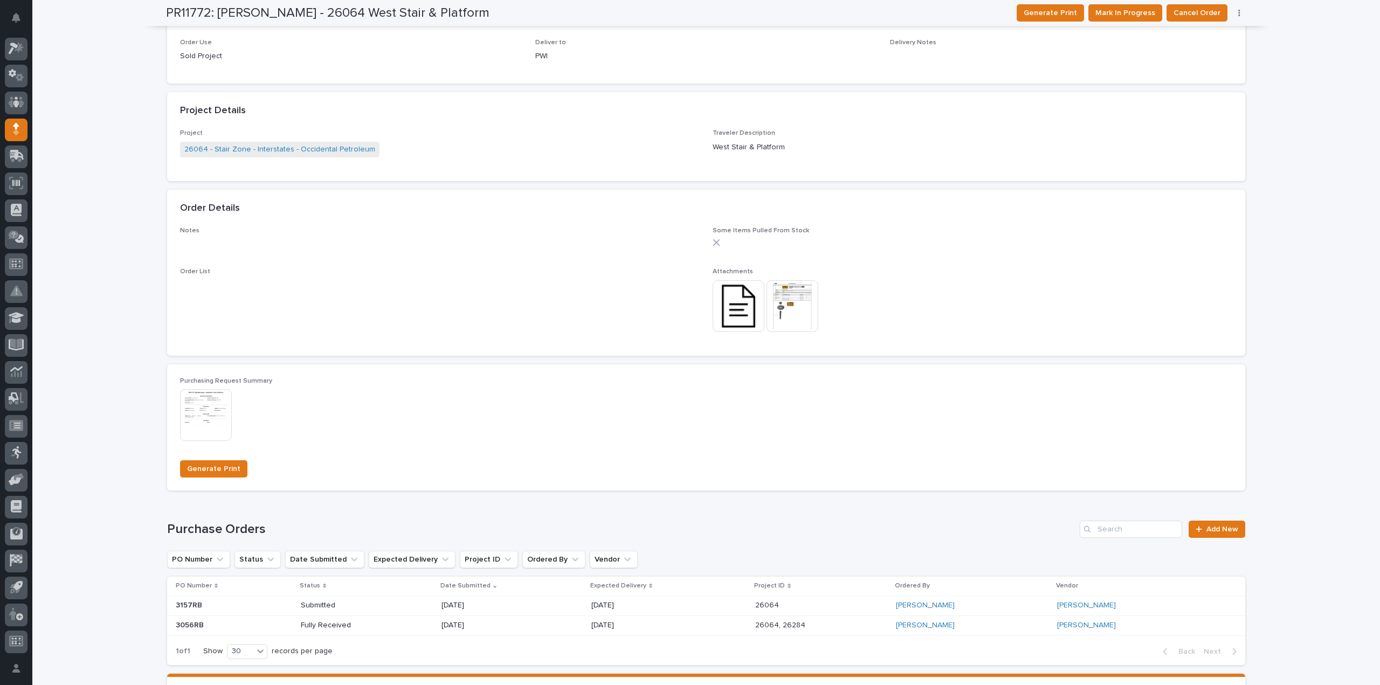
click at [1237, 12] on button "button" at bounding box center [1239, 13] width 15 height 8
click at [1220, 36] on span "Edit Linked PO's" at bounding box center [1204, 34] width 55 height 13
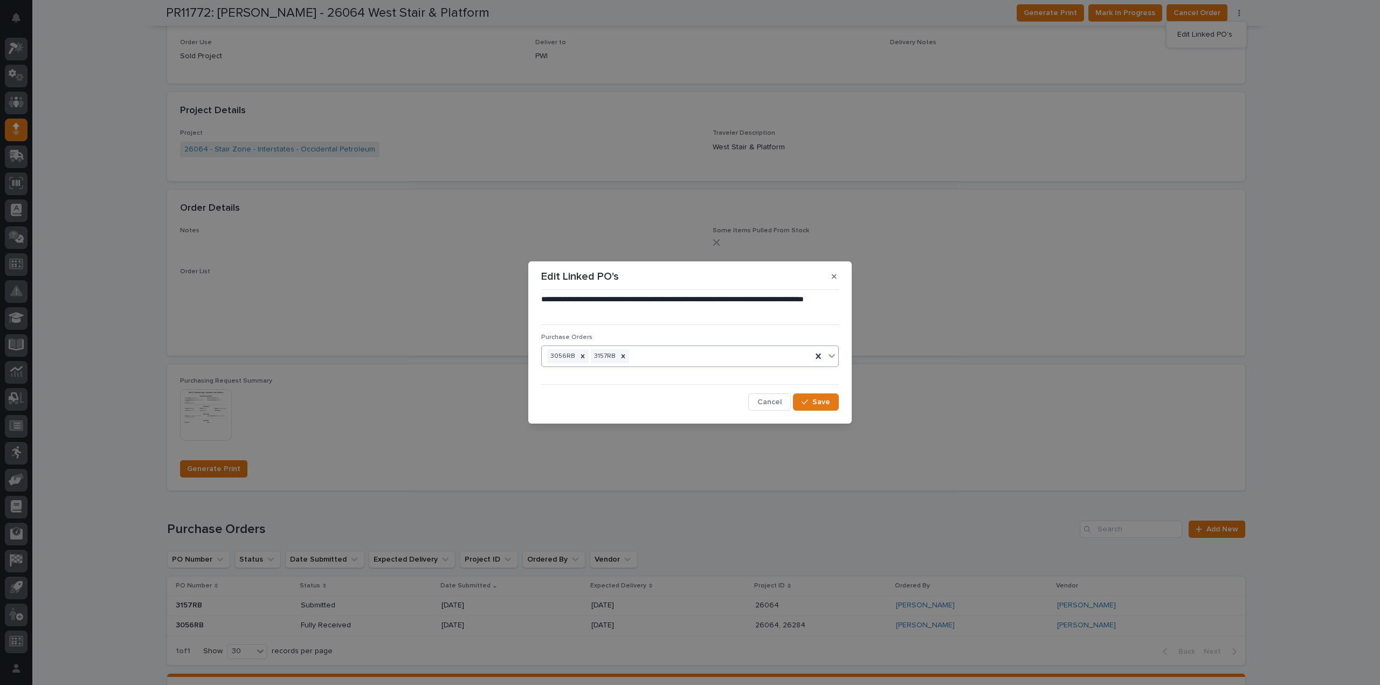
click at [719, 353] on div "3056RB 3157RB" at bounding box center [677, 356] width 270 height 19
type input "******"
click at [818, 403] on span "Save" at bounding box center [821, 402] width 18 height 10
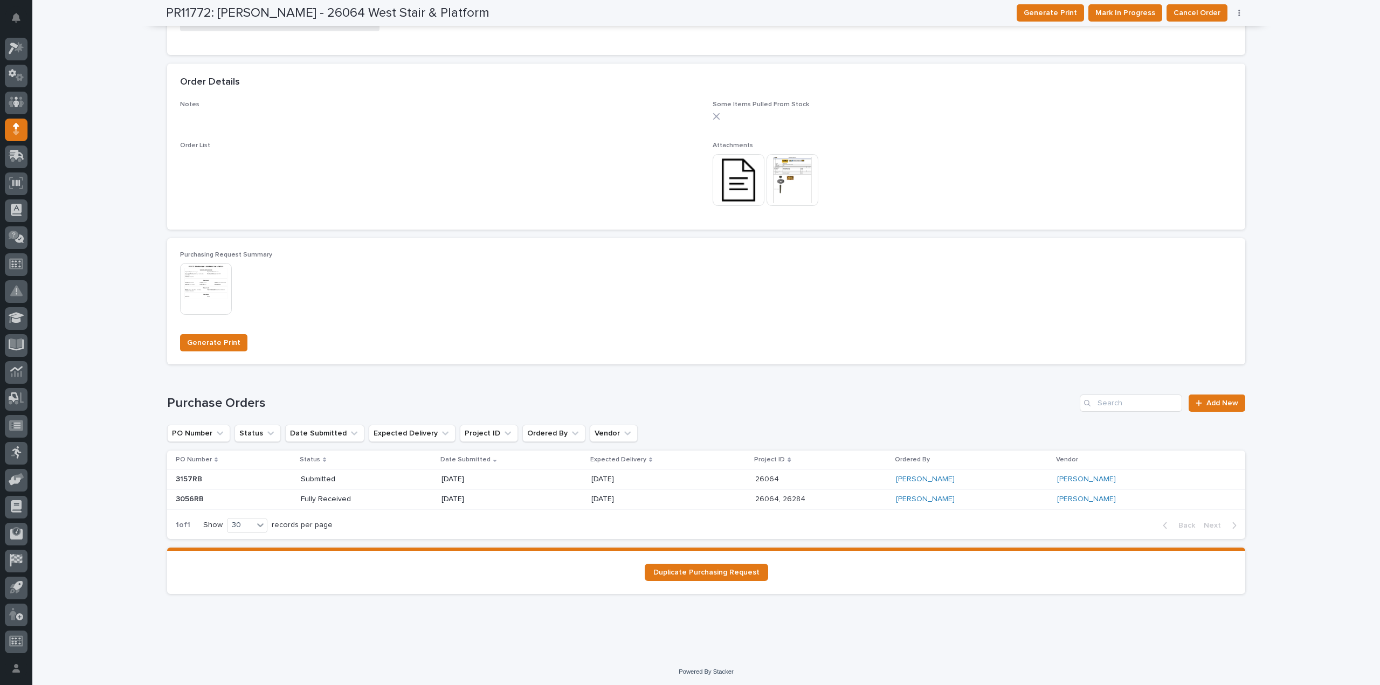
scroll to position [558, 0]
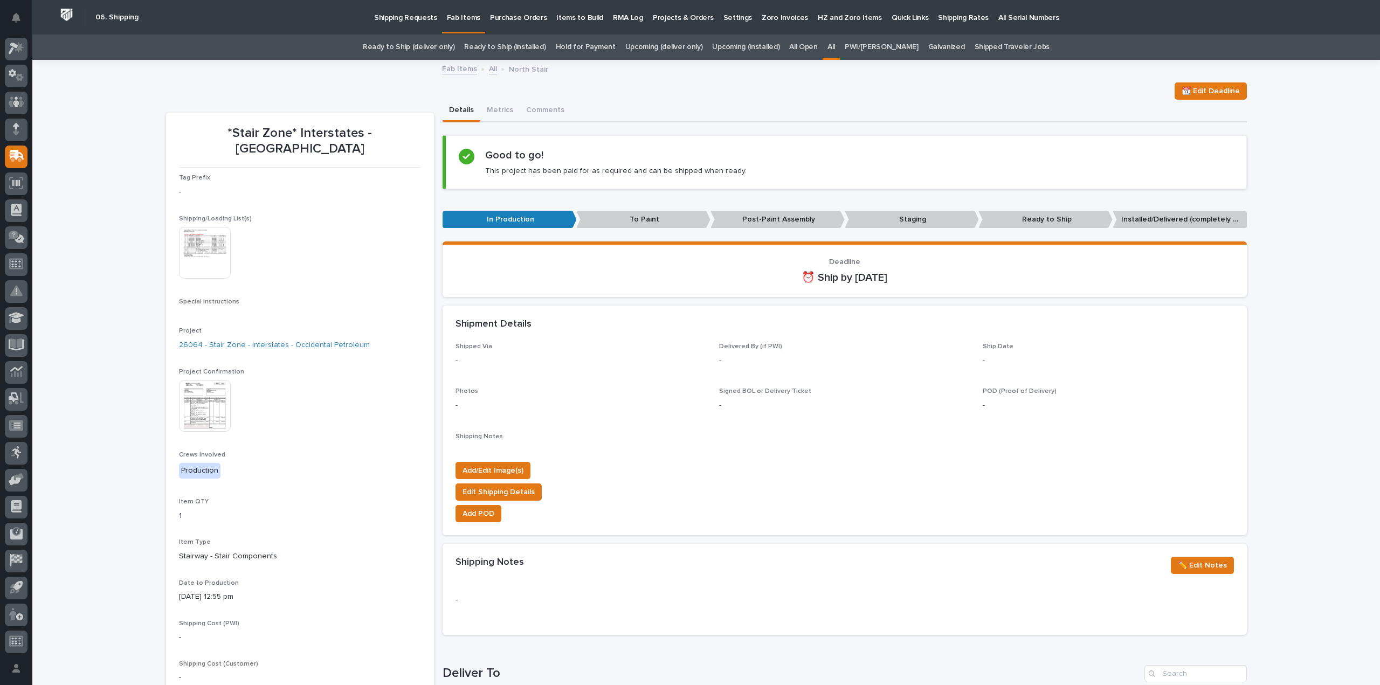
scroll to position [430, 0]
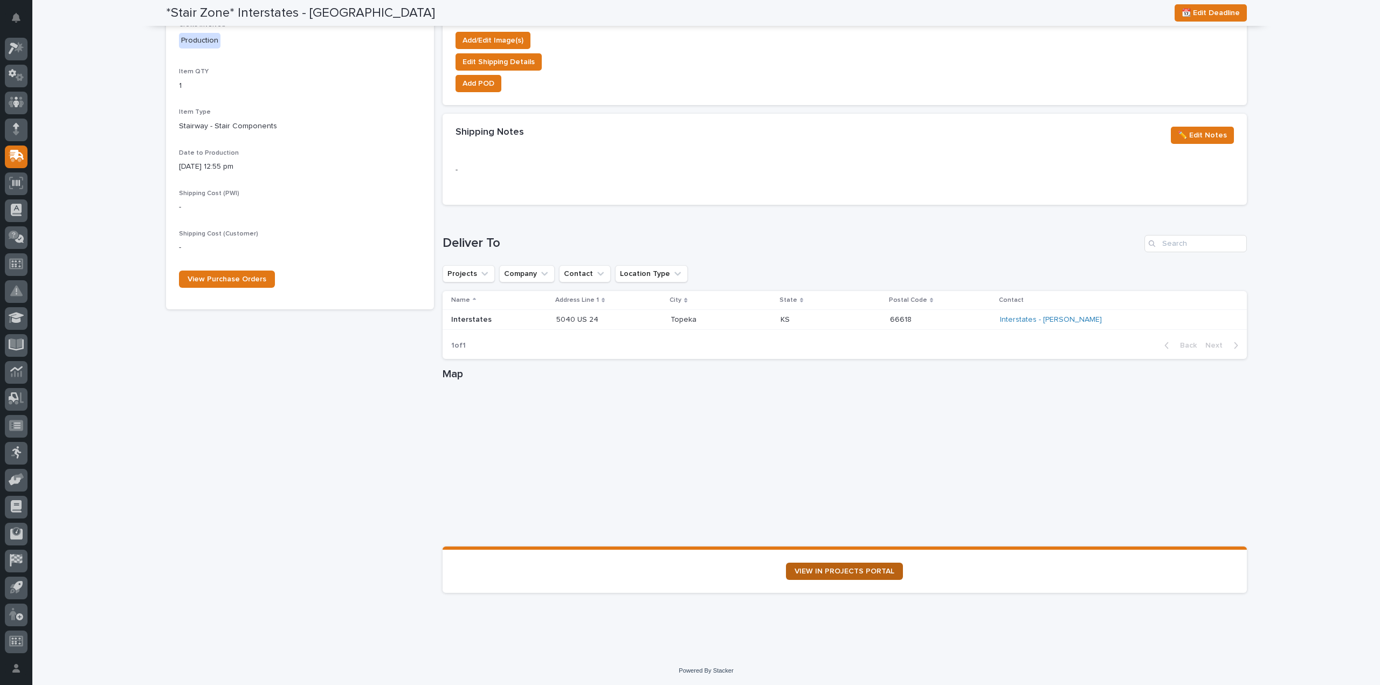
click at [803, 575] on link "VIEW IN PROJECTS PORTAL" at bounding box center [844, 571] width 117 height 17
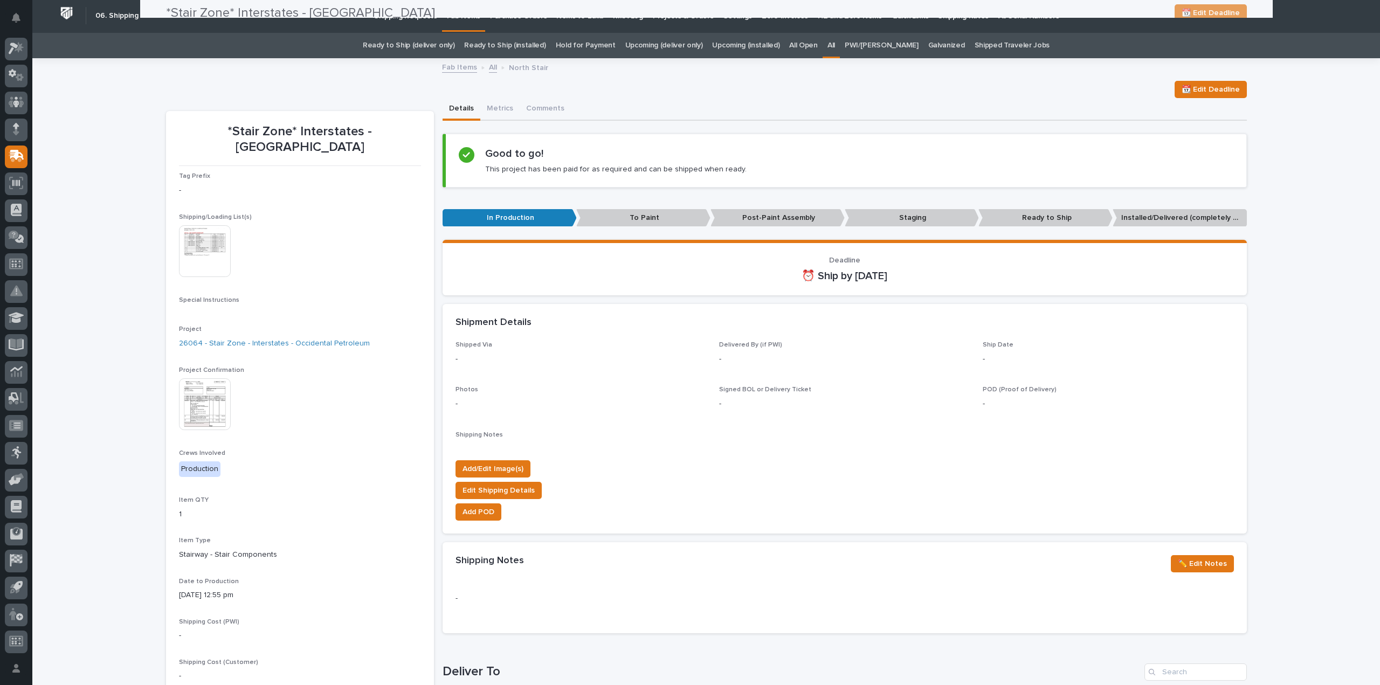
scroll to position [0, 0]
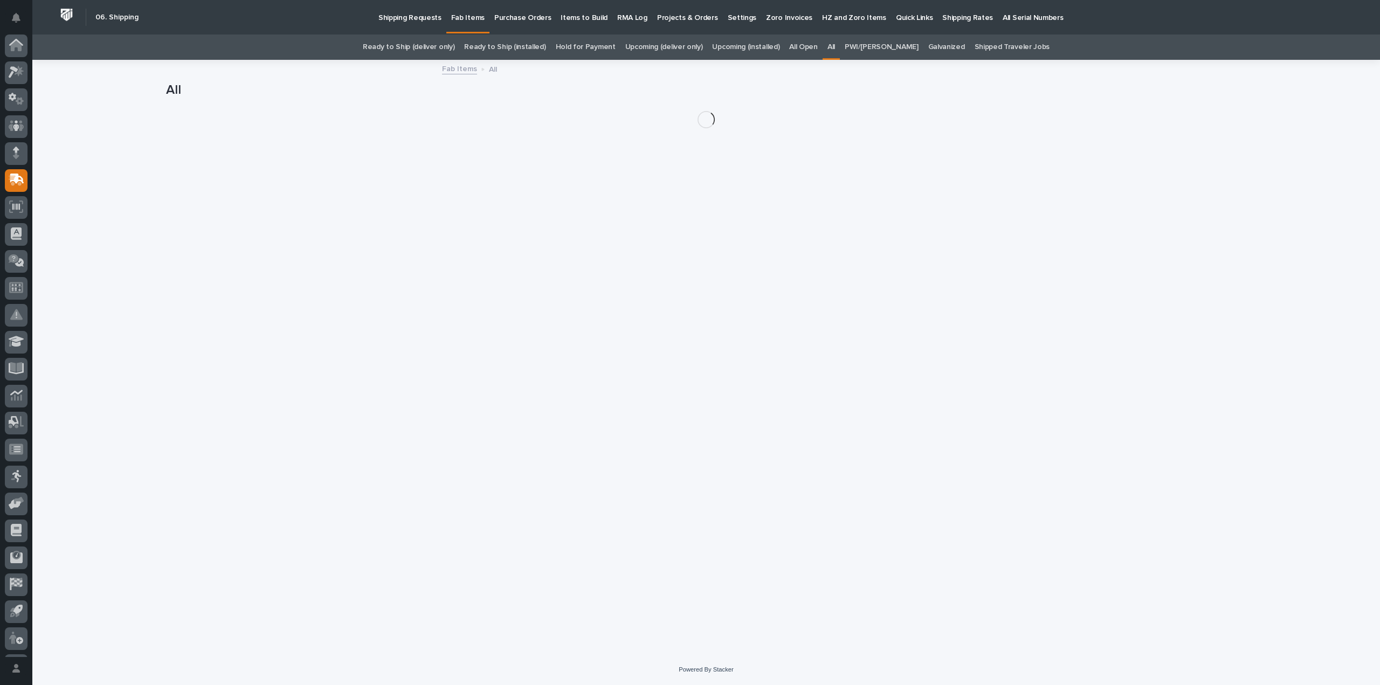
scroll to position [24, 0]
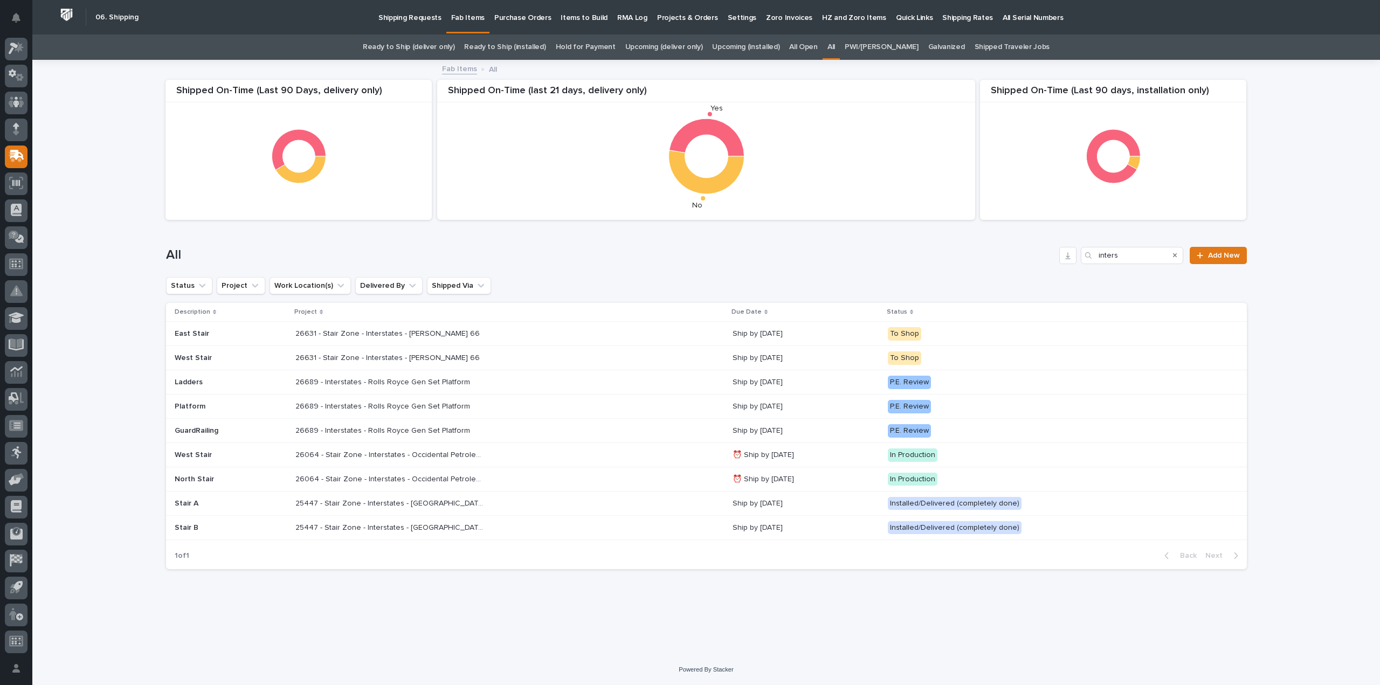
click at [347, 454] on p "26064 - Stair Zone - Interstates - Occidental Petroleum" at bounding box center [390, 453] width 191 height 11
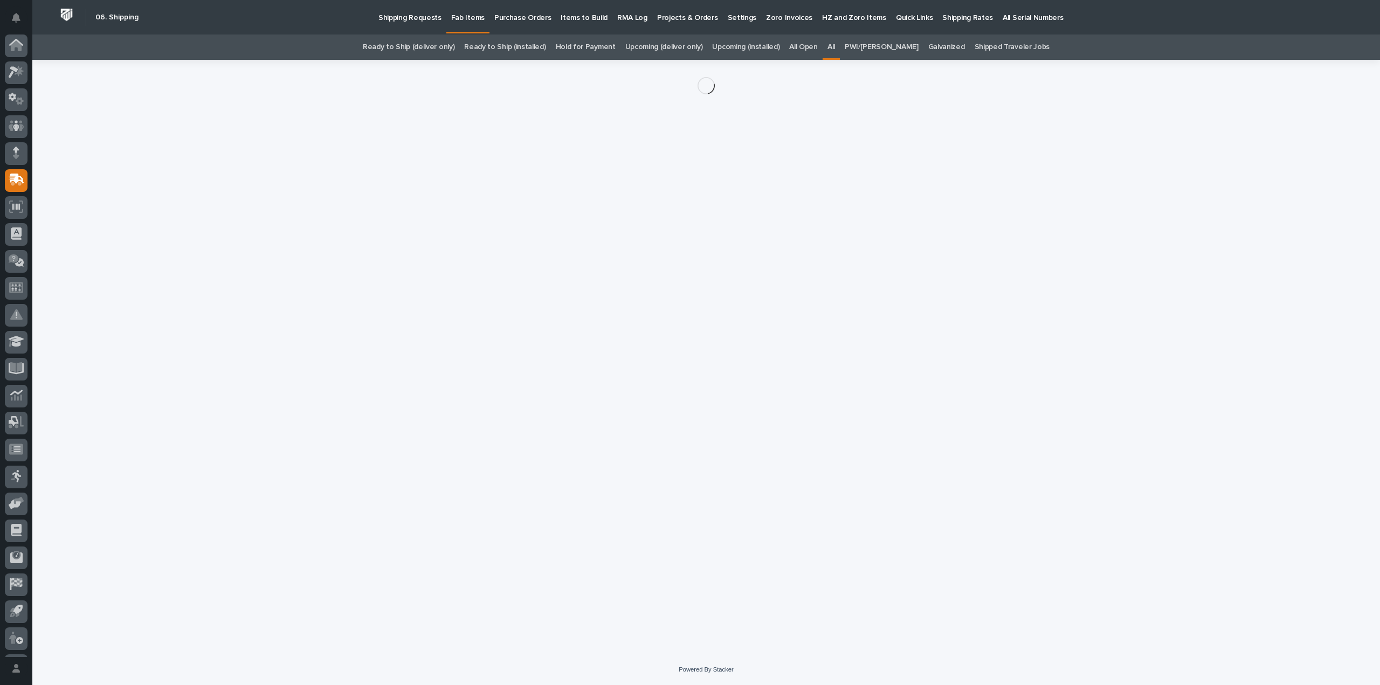
scroll to position [24, 0]
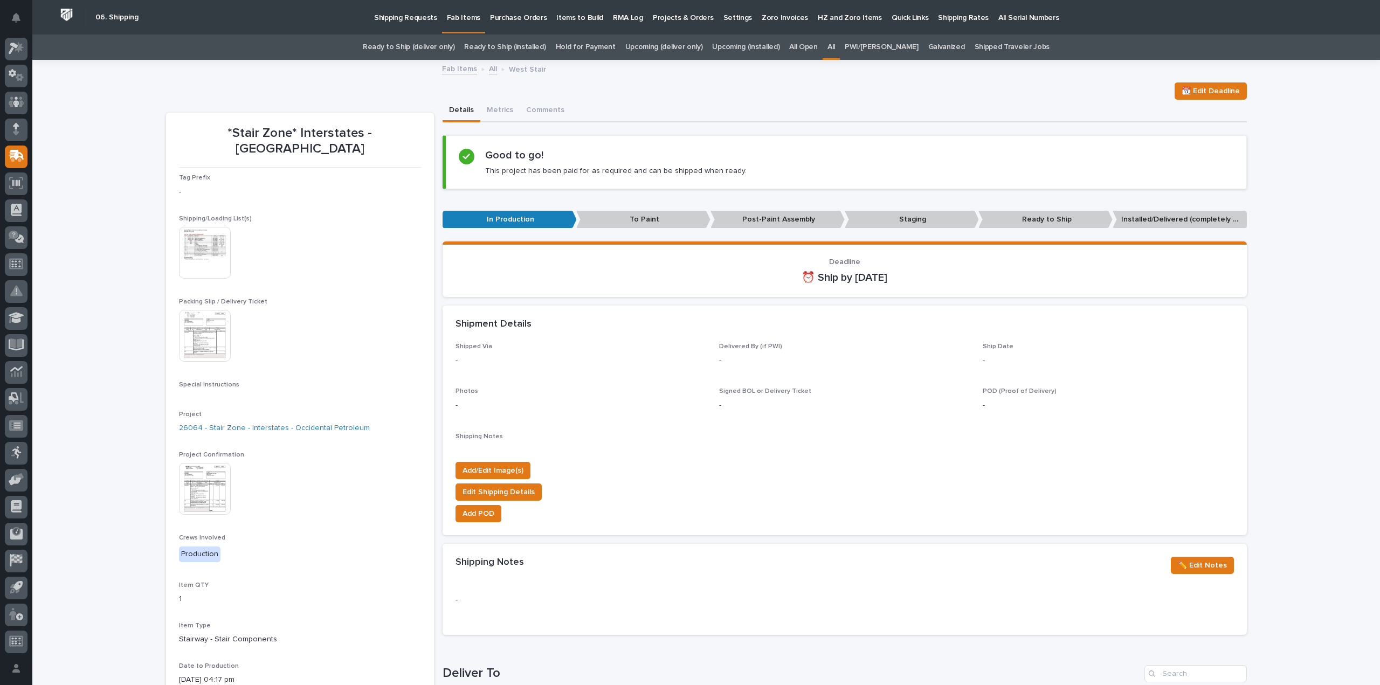
click at [1292, 234] on div "Loading... Saving… Loading... Saving… *Stair Zone* Interstates - West Stair 📆 E…" at bounding box center [706, 573] width 1348 height 1025
click at [130, 220] on div "Loading... Saving… Loading... Saving… *Stair Zone* Interstates - West Stair 📆 E…" at bounding box center [706, 573] width 1348 height 1025
click at [939, 102] on div "Details Metrics Comments" at bounding box center [845, 111] width 804 height 23
click at [835, 46] on link "All" at bounding box center [831, 46] width 8 height 25
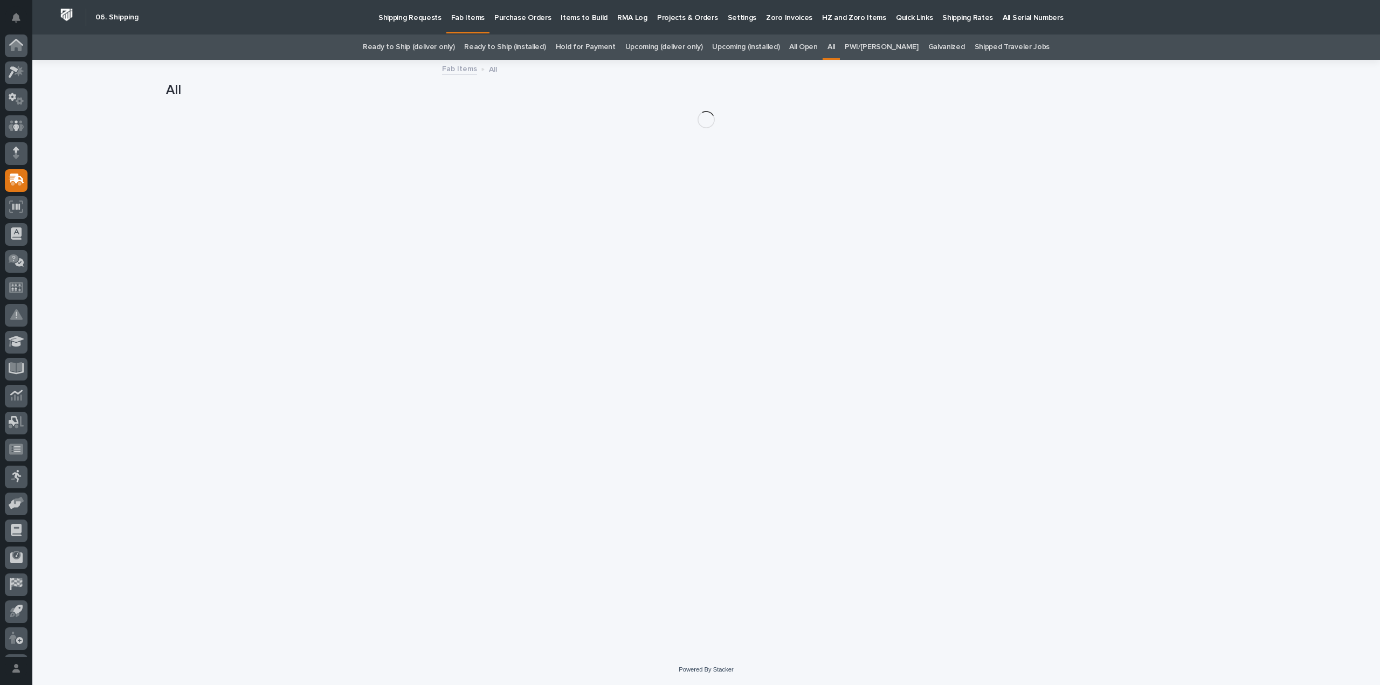
scroll to position [24, 0]
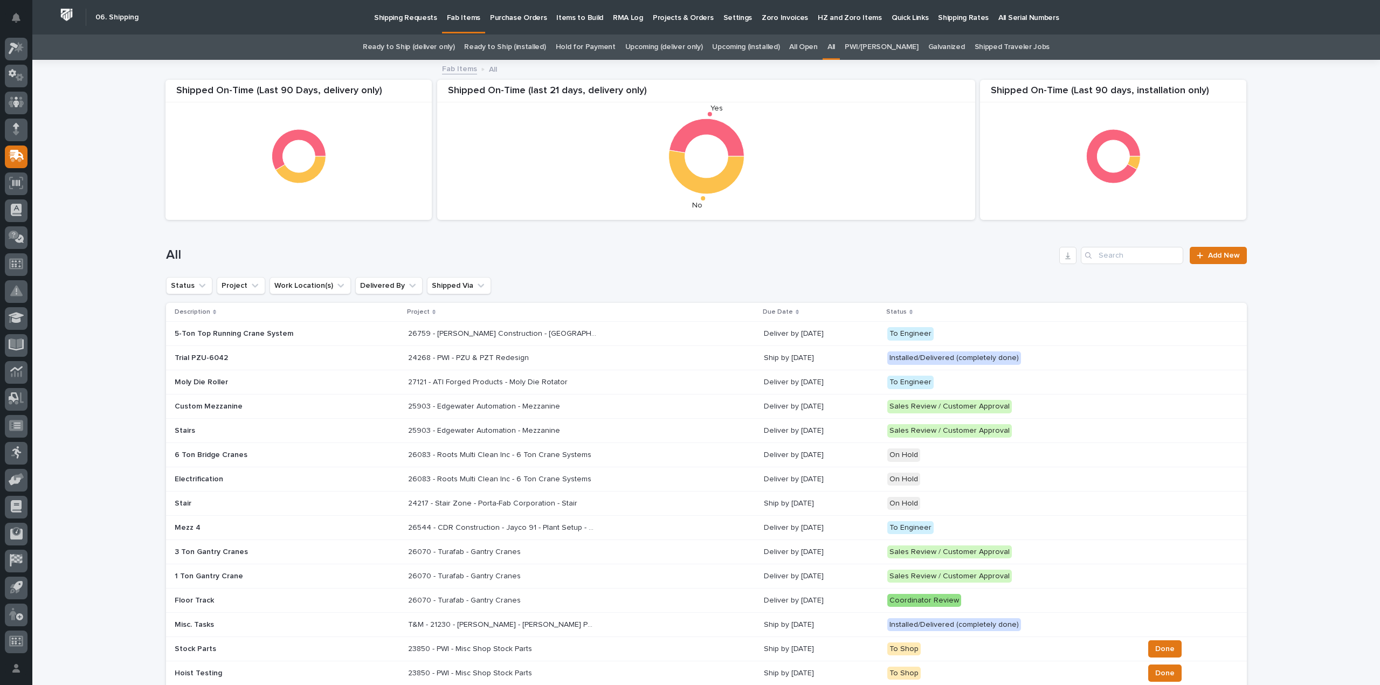
click at [94, 254] on div "Loading... Saving… Loading... Saving… Shipped On-Time (Last 90 days, installati…" at bounding box center [706, 601] width 1348 height 1080
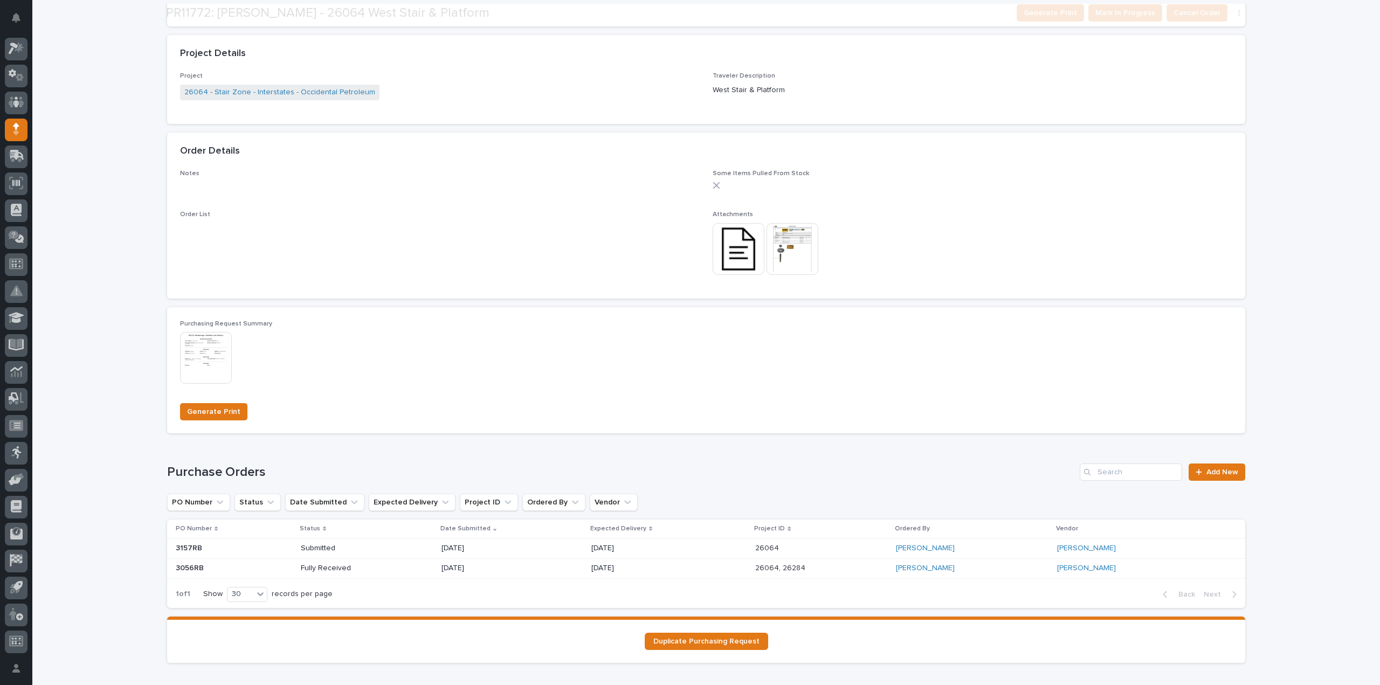
scroll to position [539, 0]
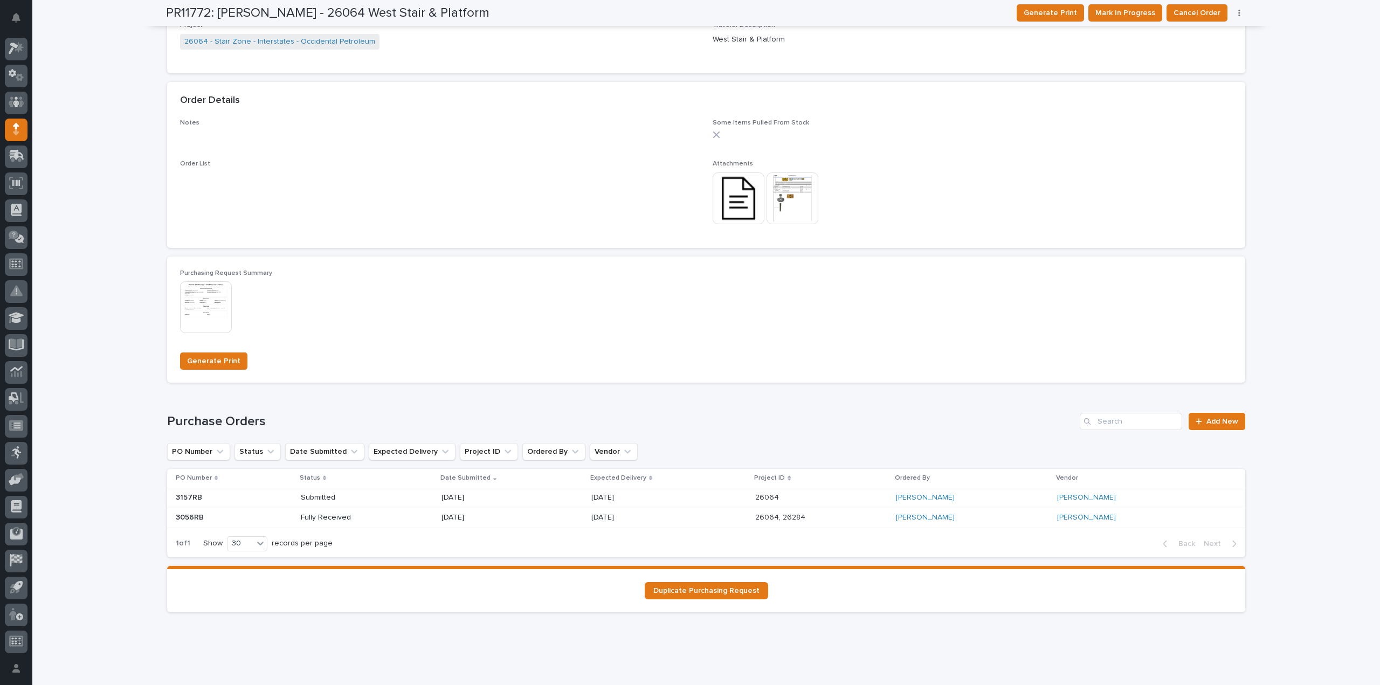
click at [1236, 12] on button "button" at bounding box center [1239, 13] width 15 height 8
click at [1204, 35] on span "Edit Linked PO's" at bounding box center [1204, 34] width 55 height 13
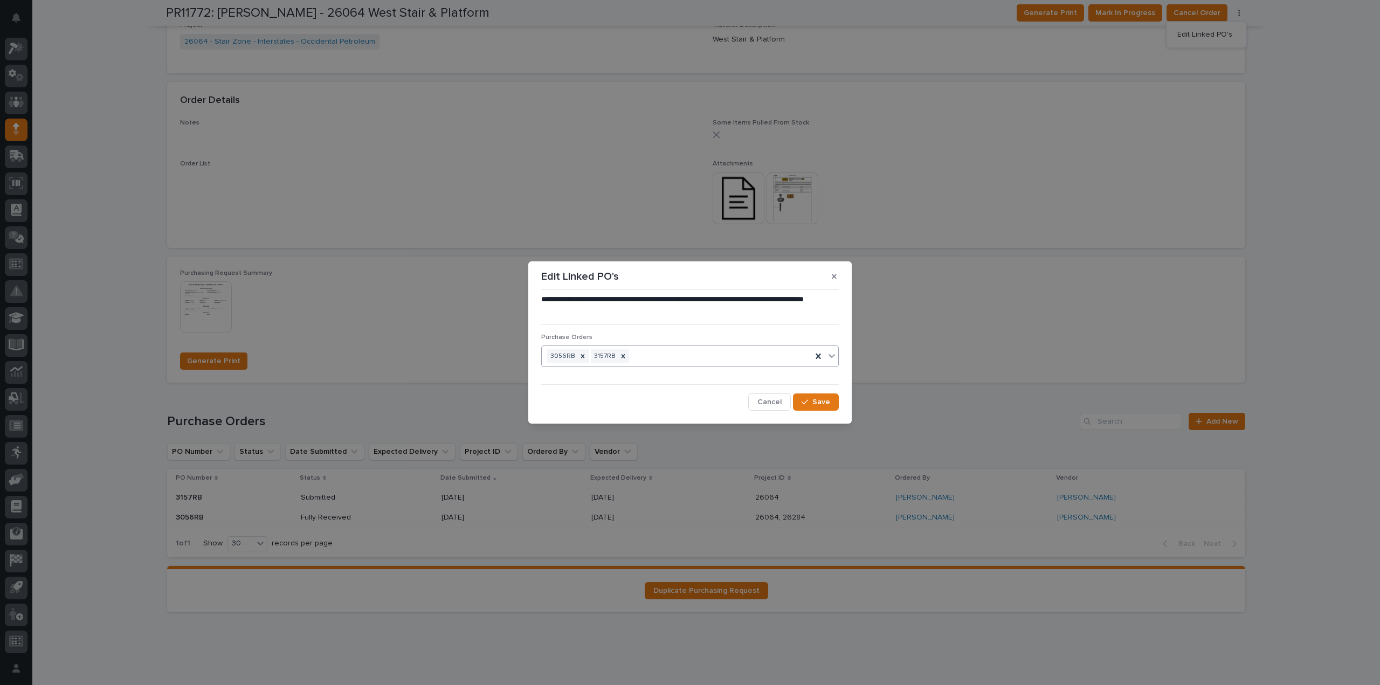
click at [653, 357] on div "3056RB 3157RB" at bounding box center [677, 356] width 270 height 19
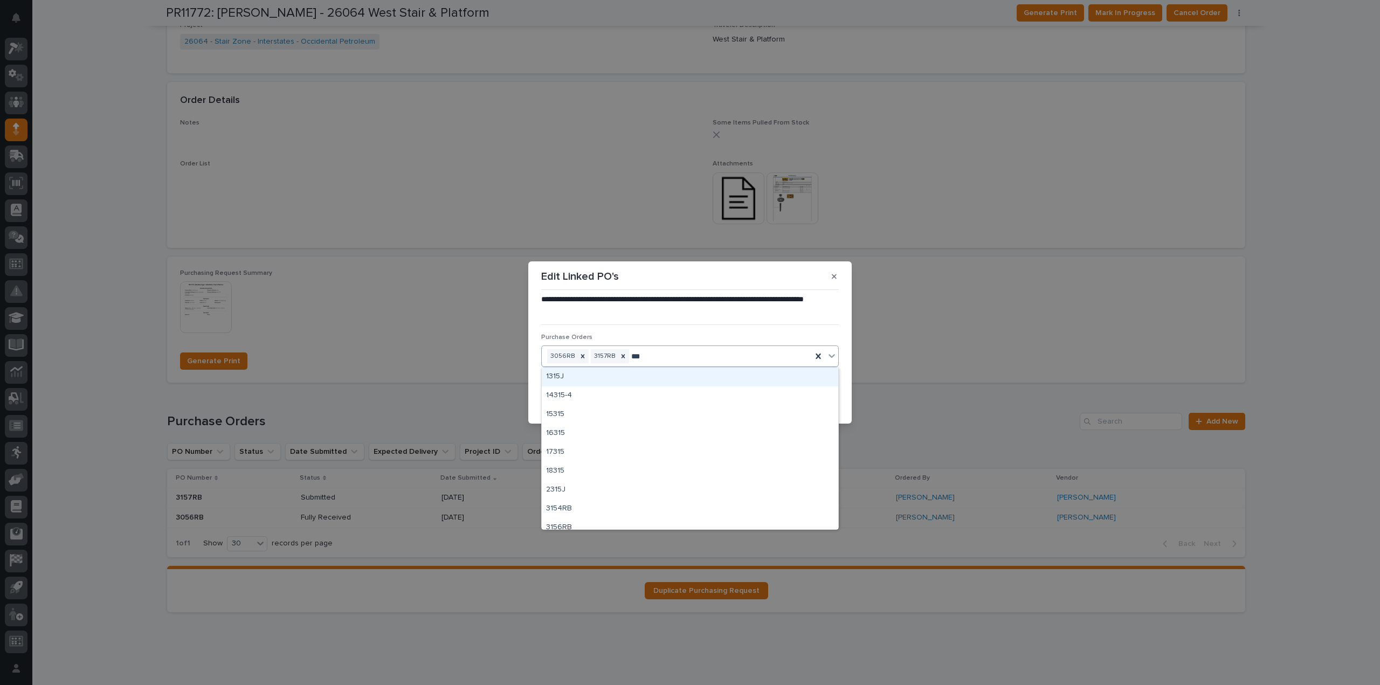
type input "****"
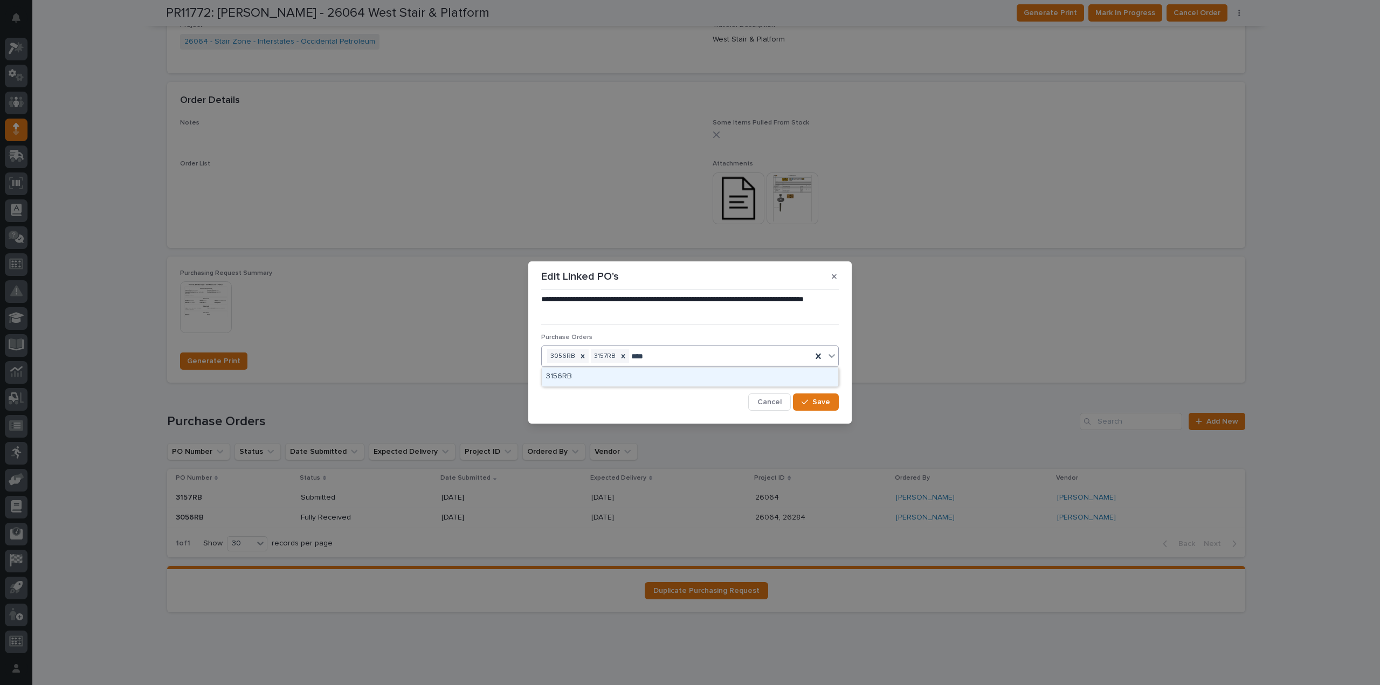
click at [546, 375] on div "3156RB" at bounding box center [690, 377] width 296 height 19
click at [830, 403] on button "Save" at bounding box center [816, 402] width 46 height 17
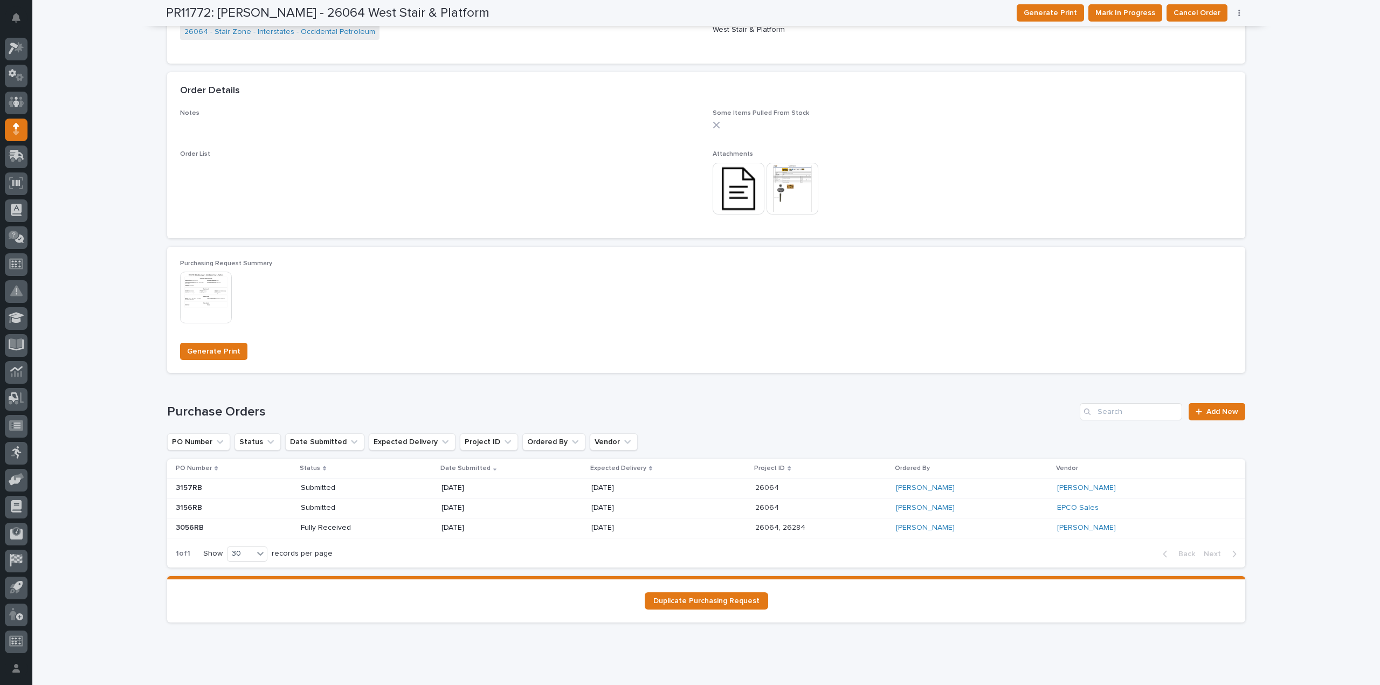
scroll to position [0, 0]
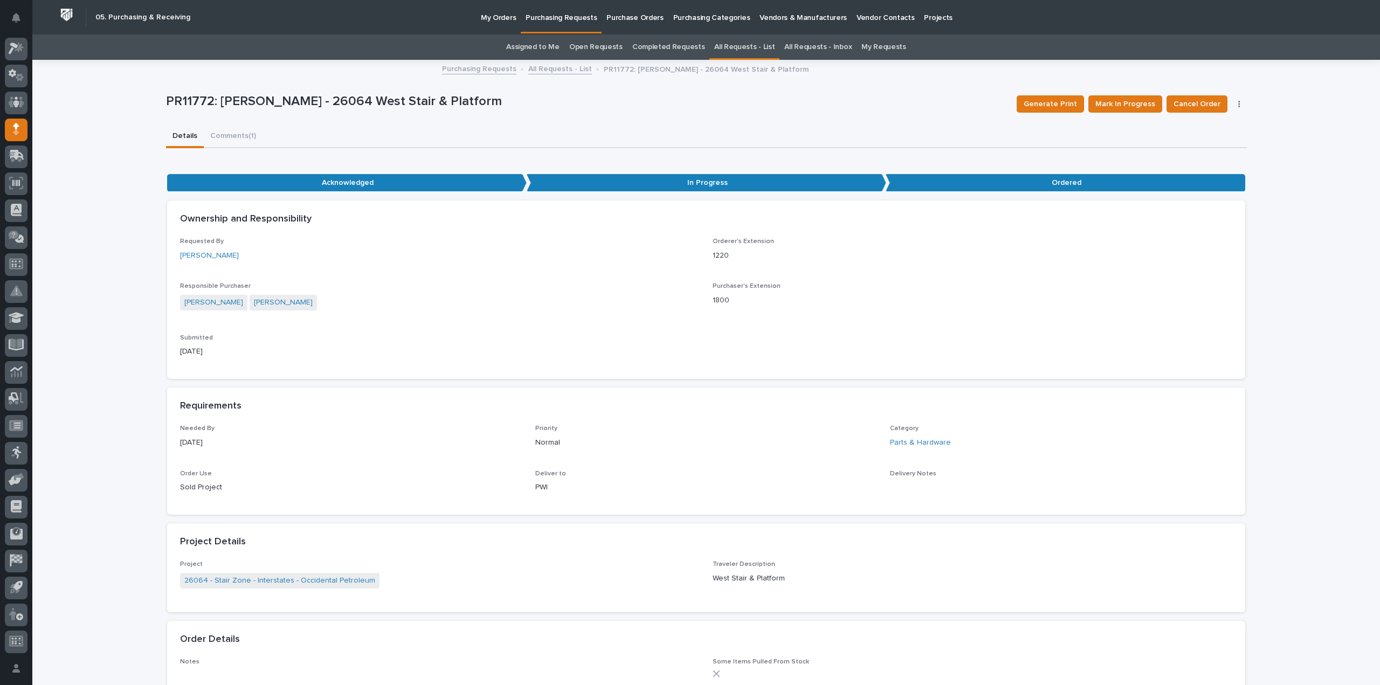
click at [552, 45] on link "Assigned to Me" at bounding box center [532, 46] width 53 height 25
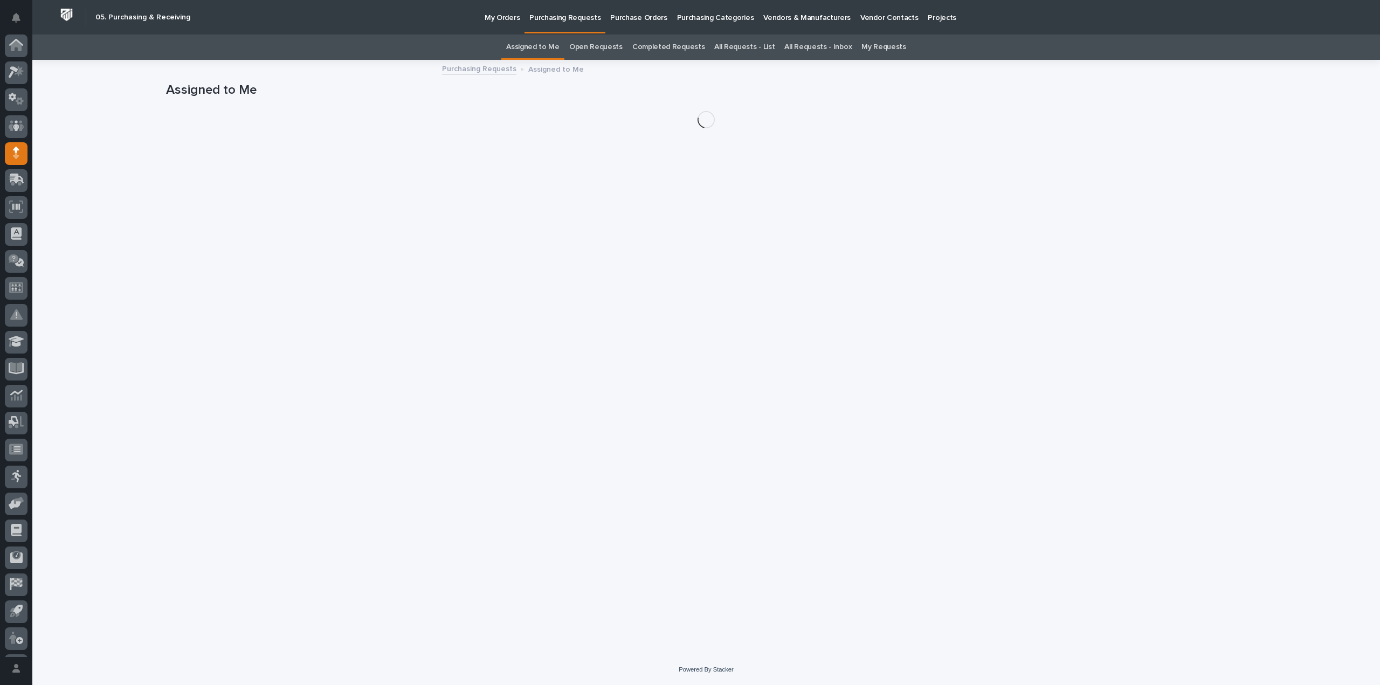
scroll to position [24, 0]
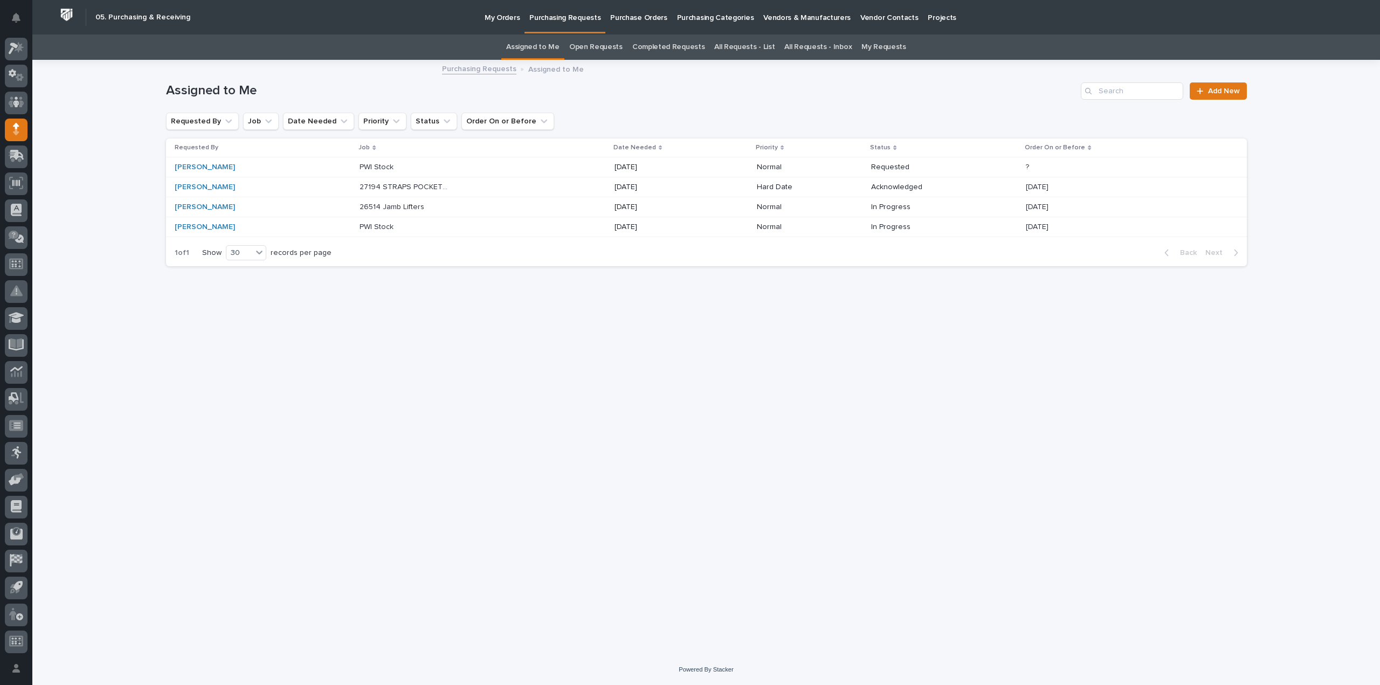
click at [165, 471] on div "Loading... Saving… Loading... Saving… Assigned to Me Add New Requested By Job D…" at bounding box center [707, 344] width 1092 height 567
click at [210, 468] on div "Loading... Saving… Loading... Saving… Assigned to Me Add New Requested By Job D…" at bounding box center [707, 344] width 1092 height 567
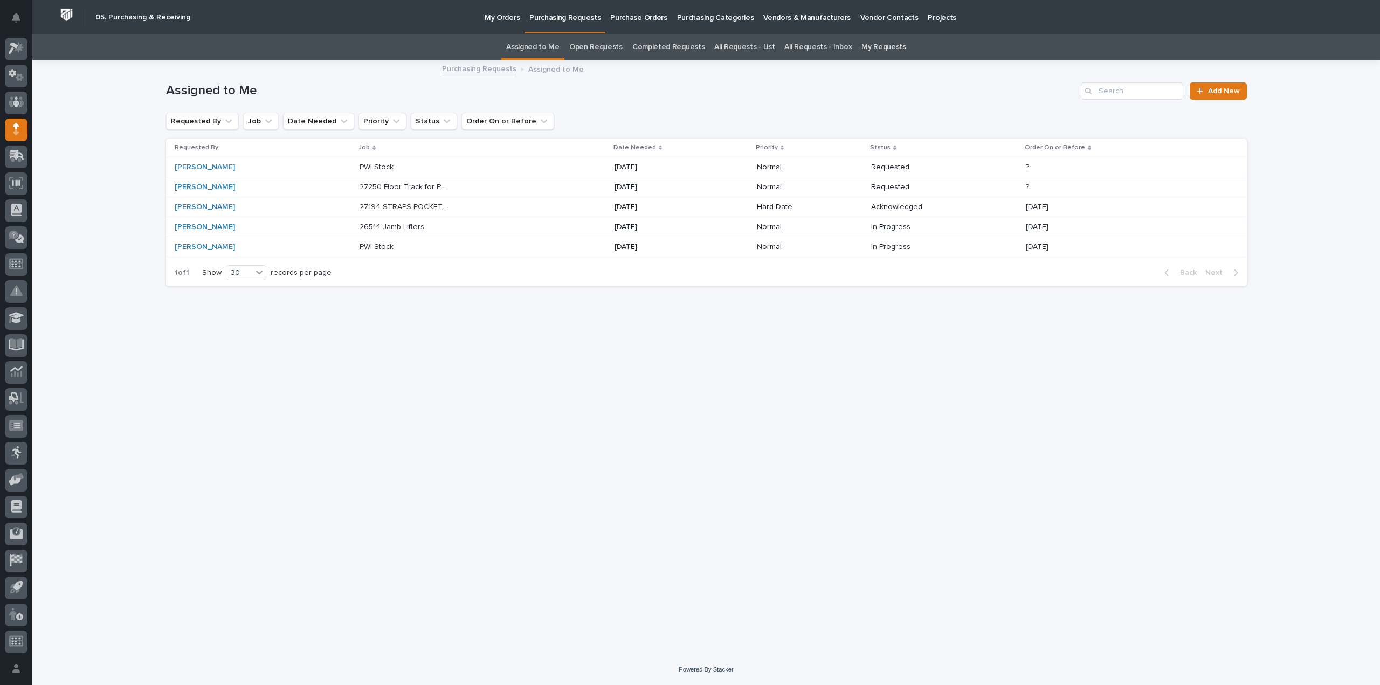
click at [750, 44] on link "All Requests - List" at bounding box center [744, 46] width 60 height 25
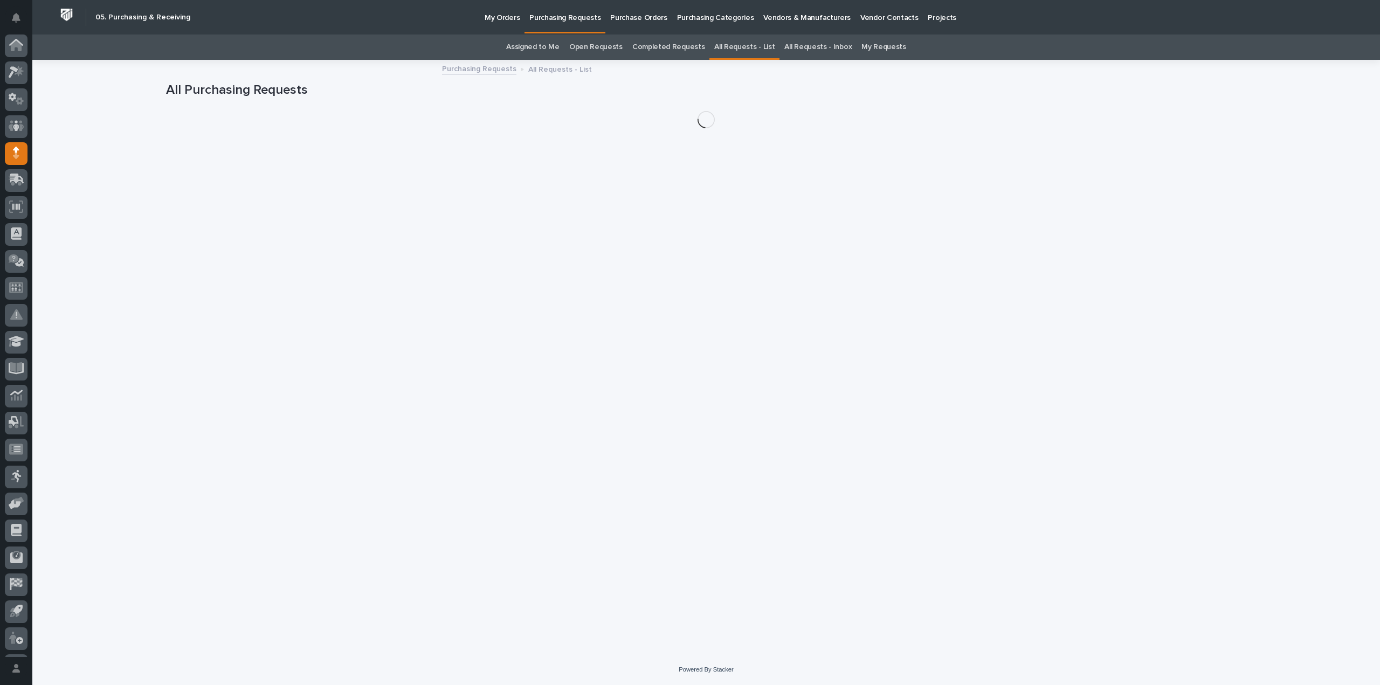
scroll to position [24, 0]
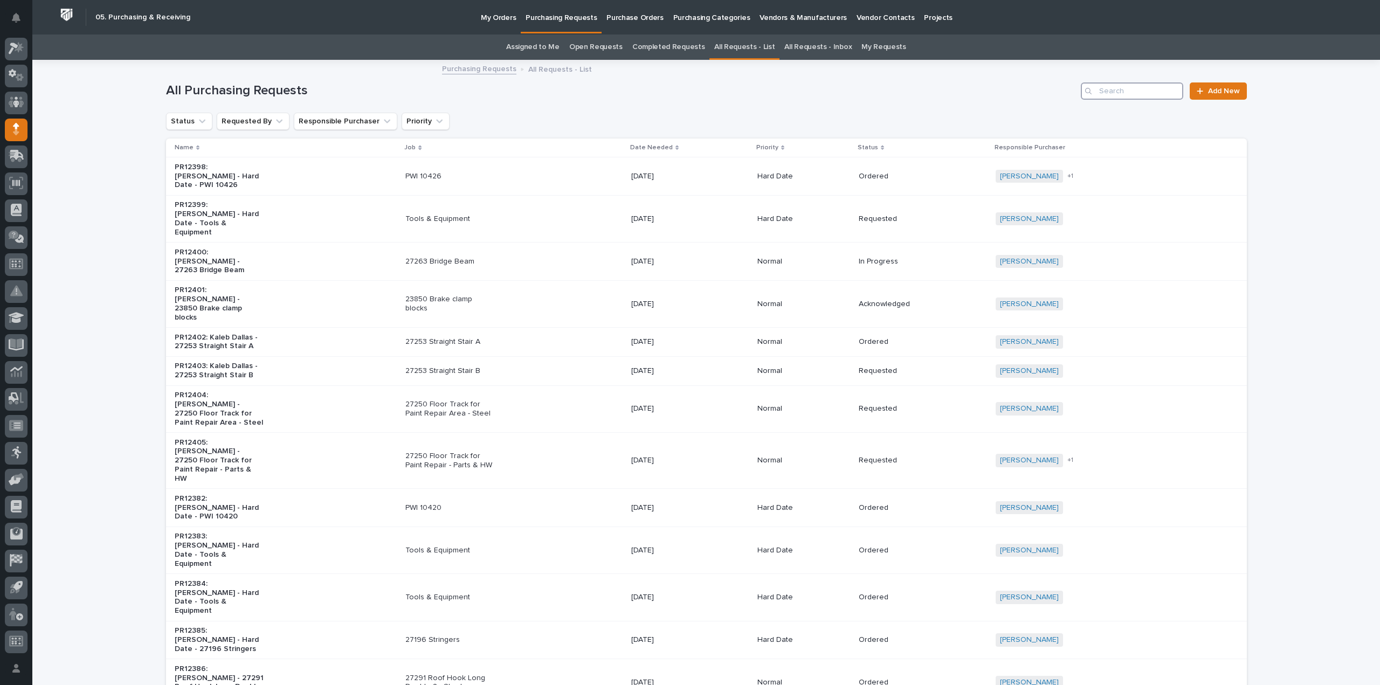
click at [1133, 92] on input "Search" at bounding box center [1132, 90] width 102 height 17
type input "26064"
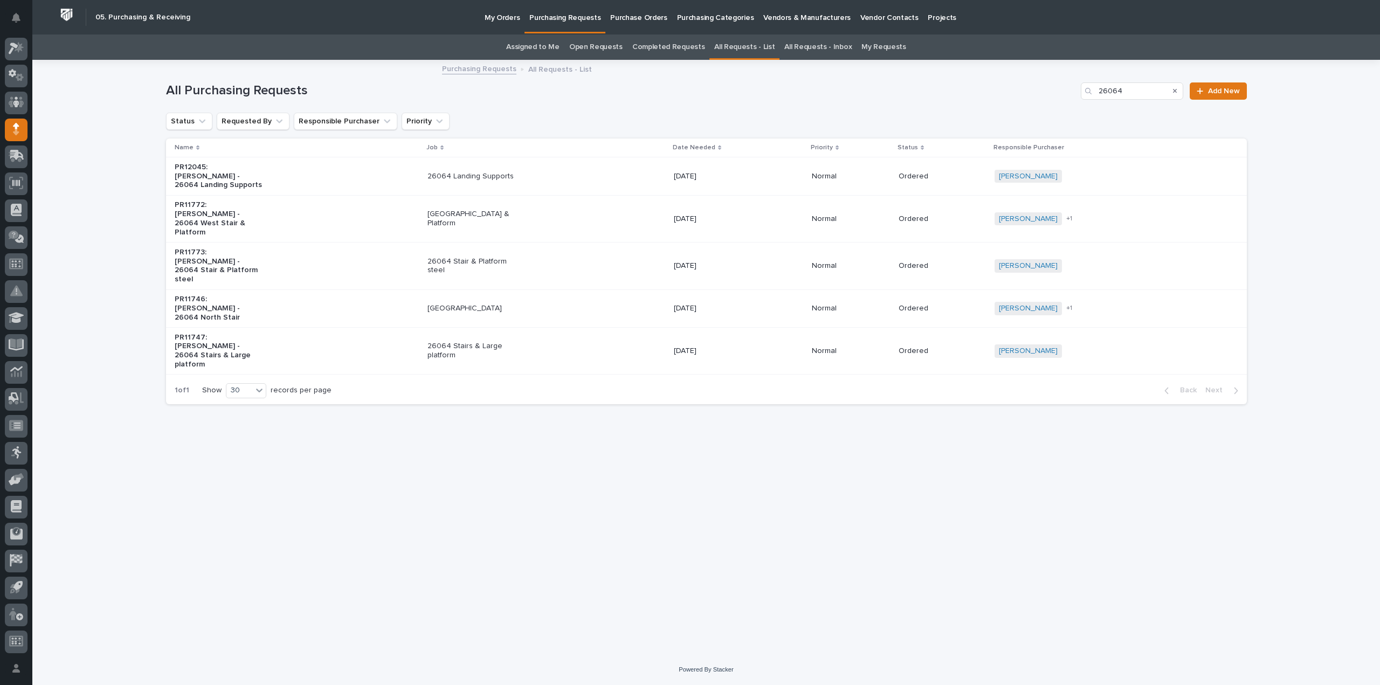
click at [489, 210] on p "[GEOGRAPHIC_DATA] & Platform" at bounding box center [472, 219] width 90 height 18
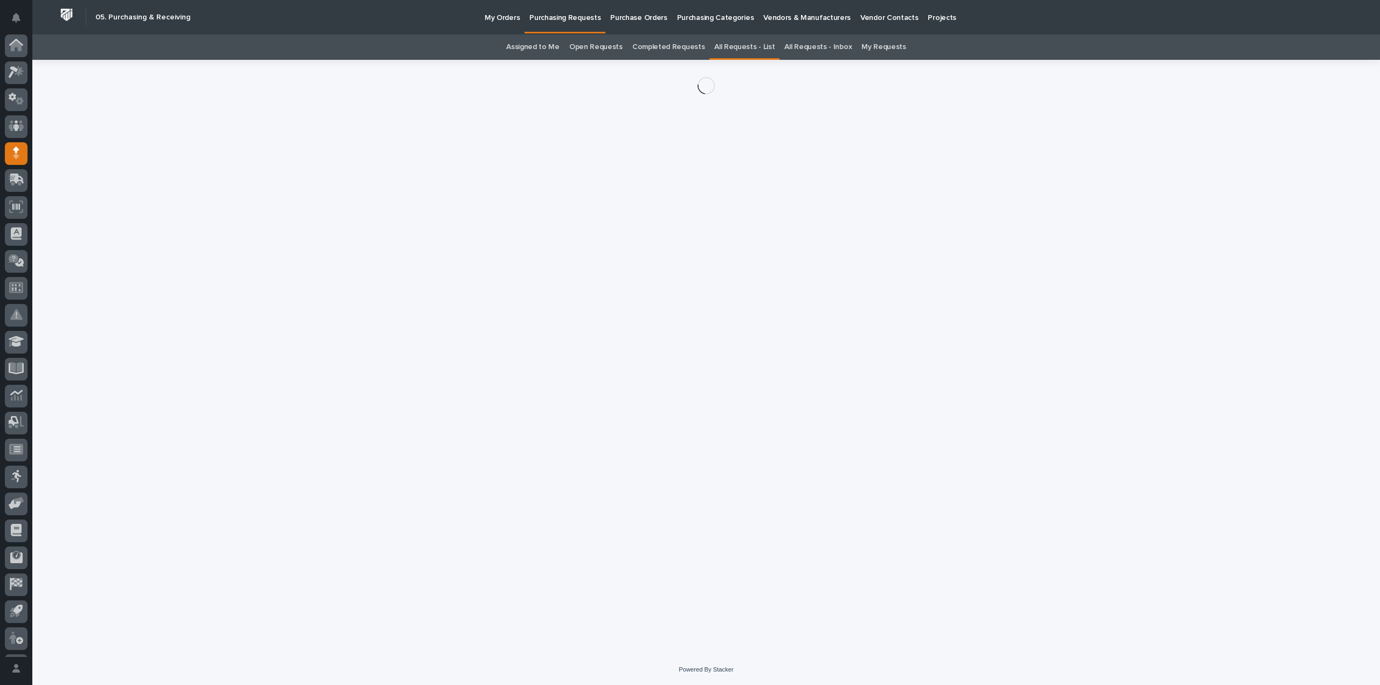
scroll to position [24, 0]
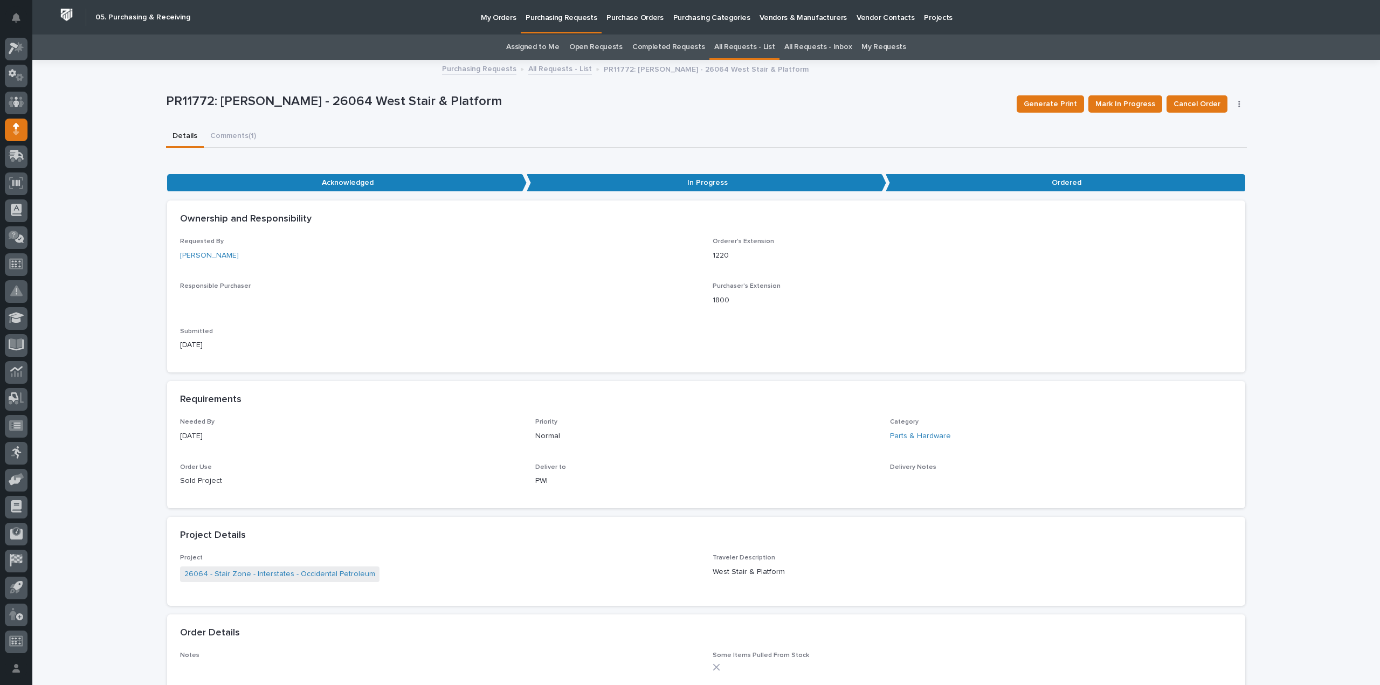
click at [372, 288] on p "Responsible Purchaser" at bounding box center [440, 286] width 520 height 8
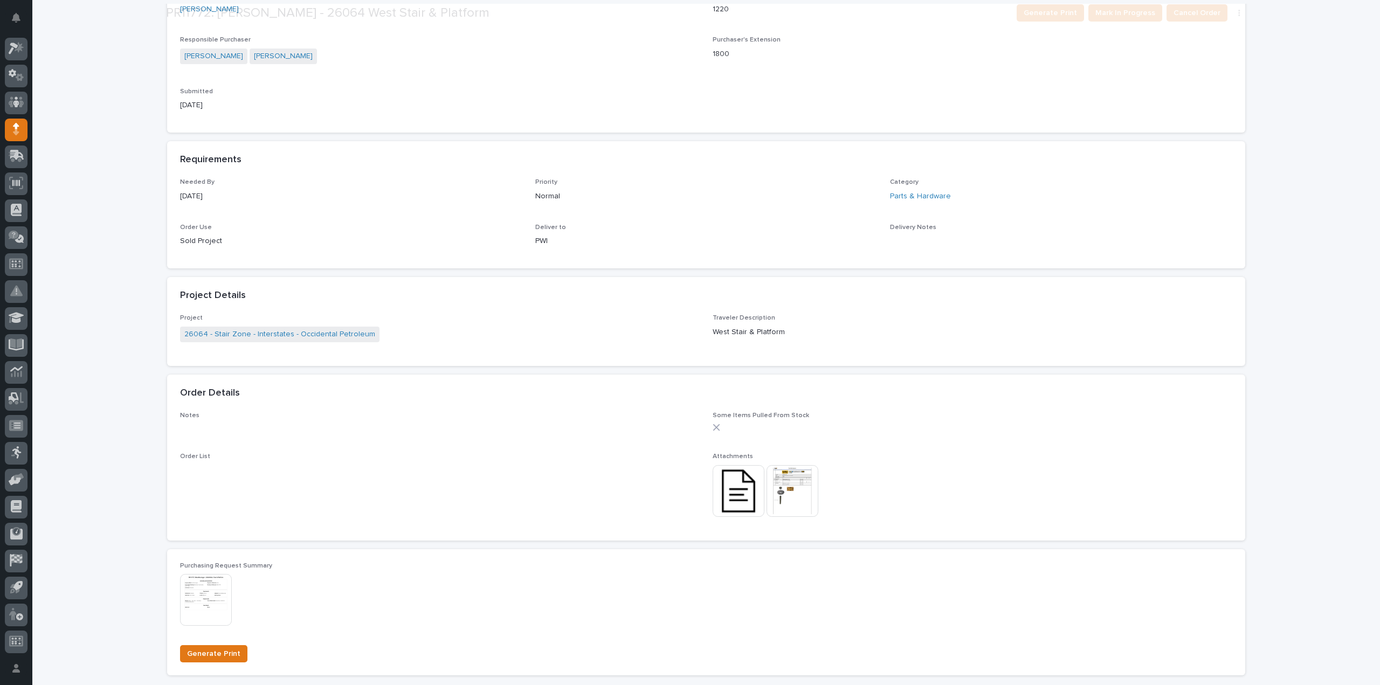
scroll to position [539, 0]
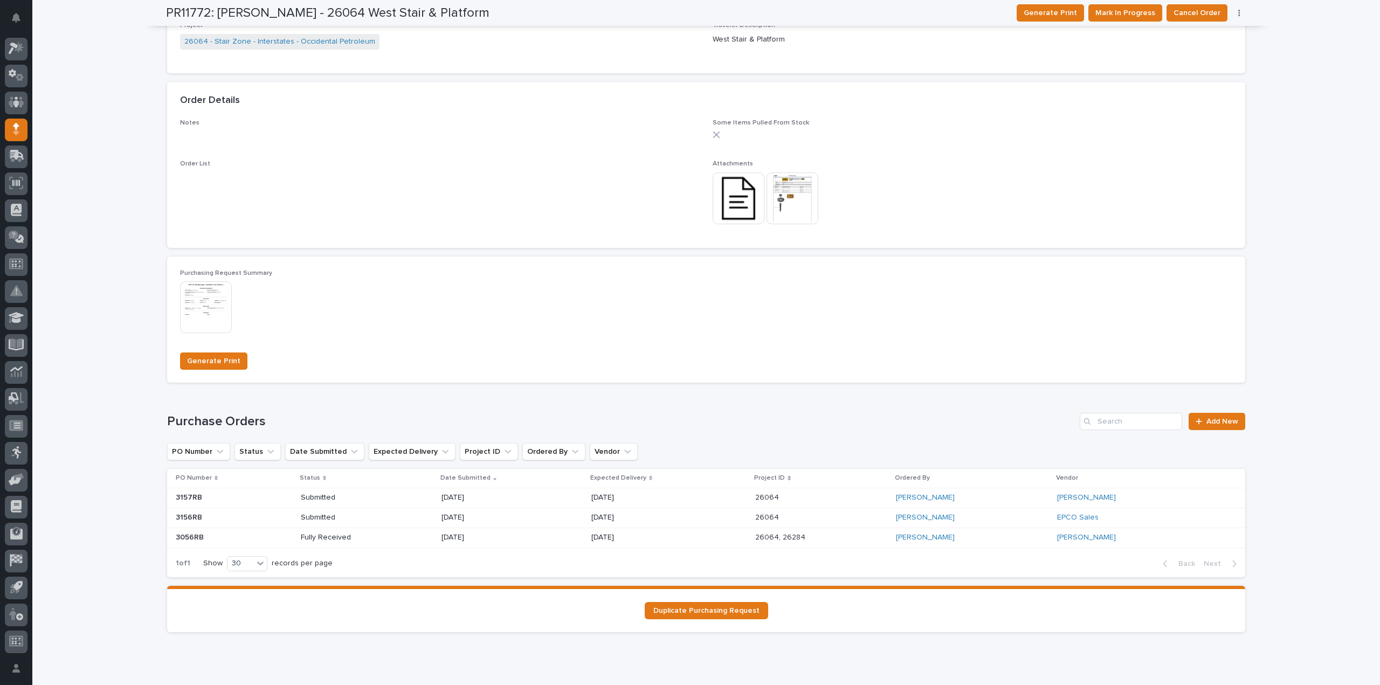
click at [746, 201] on img at bounding box center [739, 198] width 52 height 52
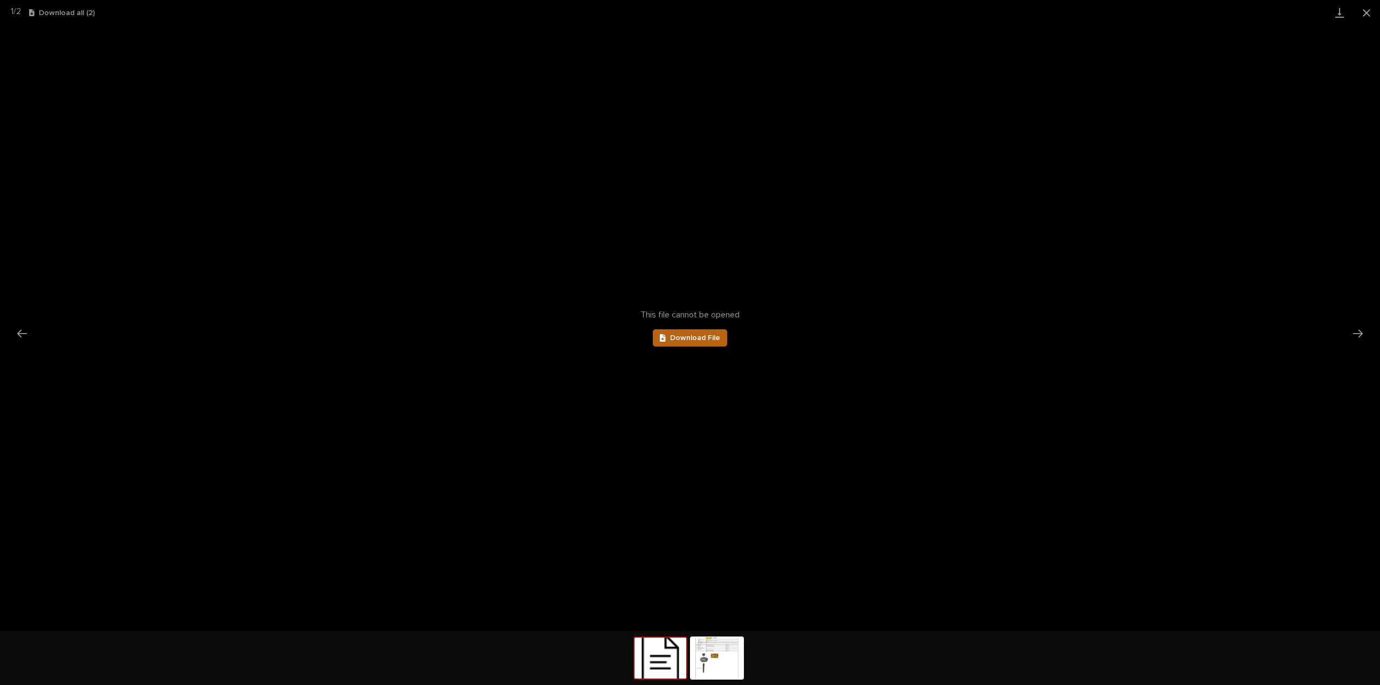
click at [702, 338] on span "Download File" at bounding box center [695, 338] width 50 height 8
click at [1363, 11] on button "Close gallery" at bounding box center [1366, 12] width 27 height 25
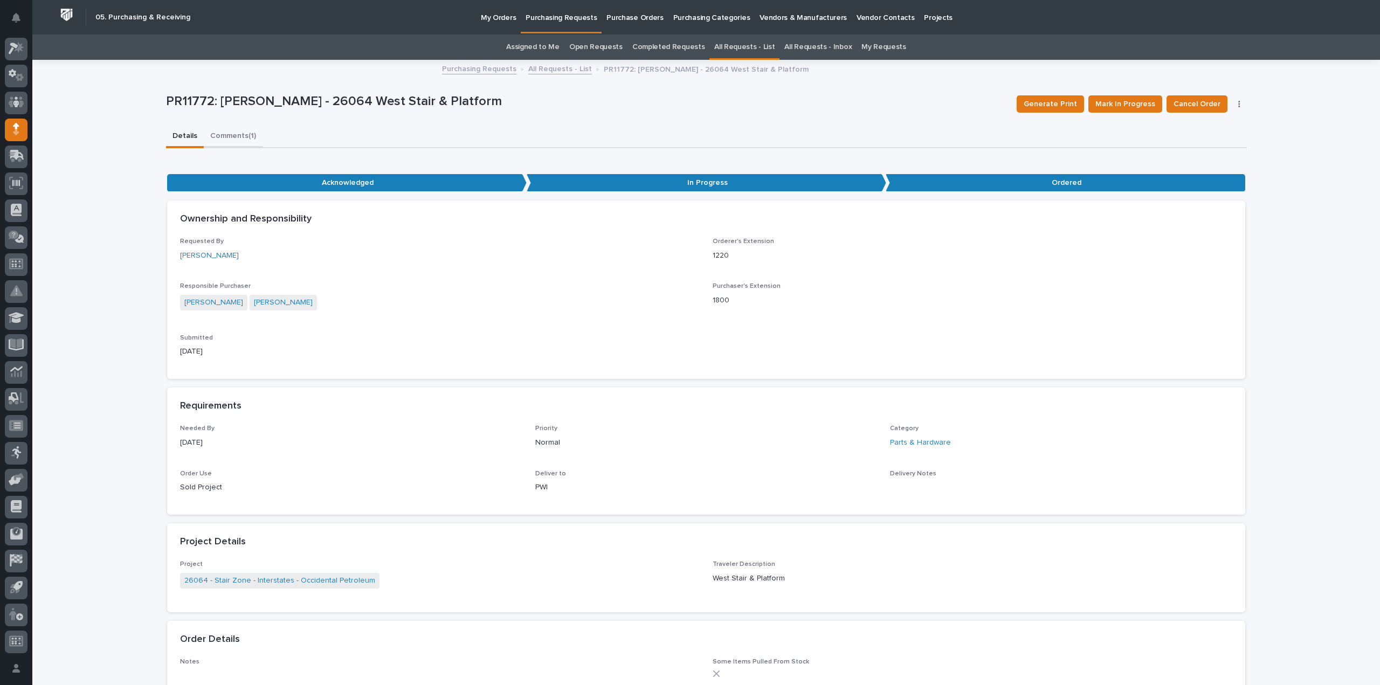
click at [238, 132] on button "Comments (1)" at bounding box center [233, 137] width 59 height 23
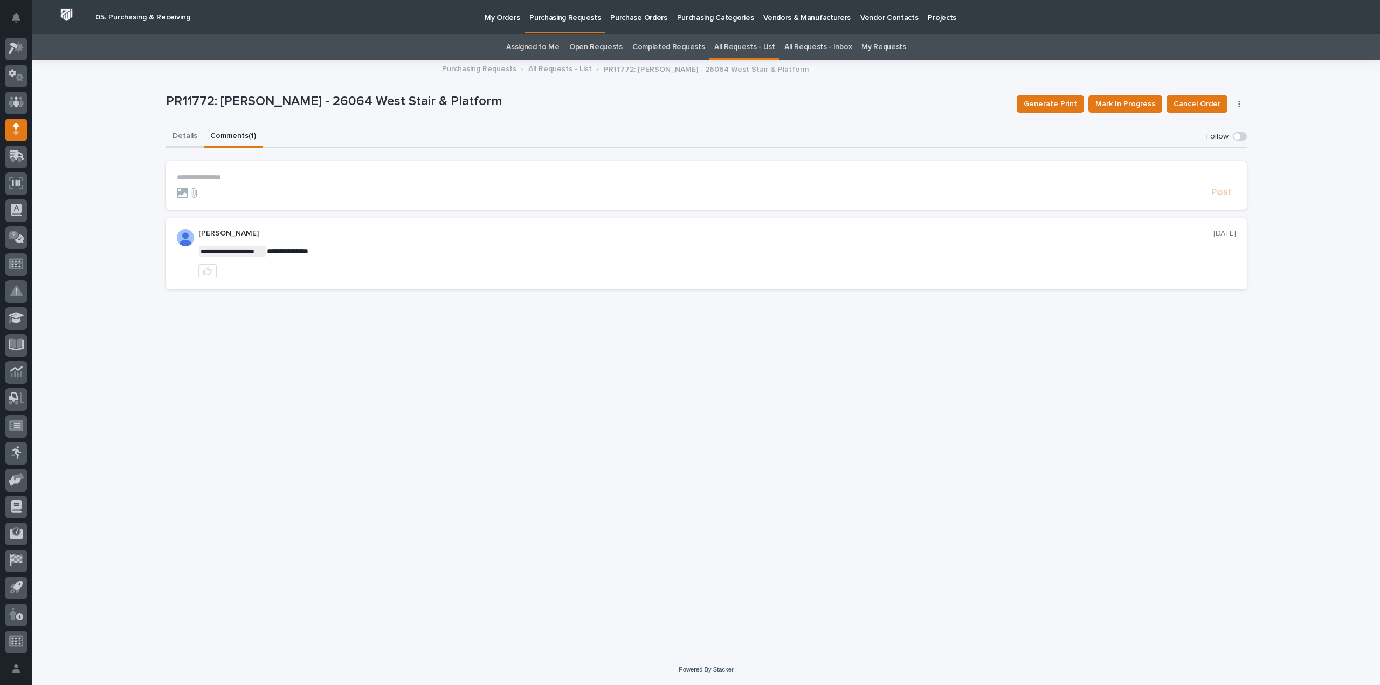
click at [184, 134] on button "Details" at bounding box center [185, 137] width 38 height 23
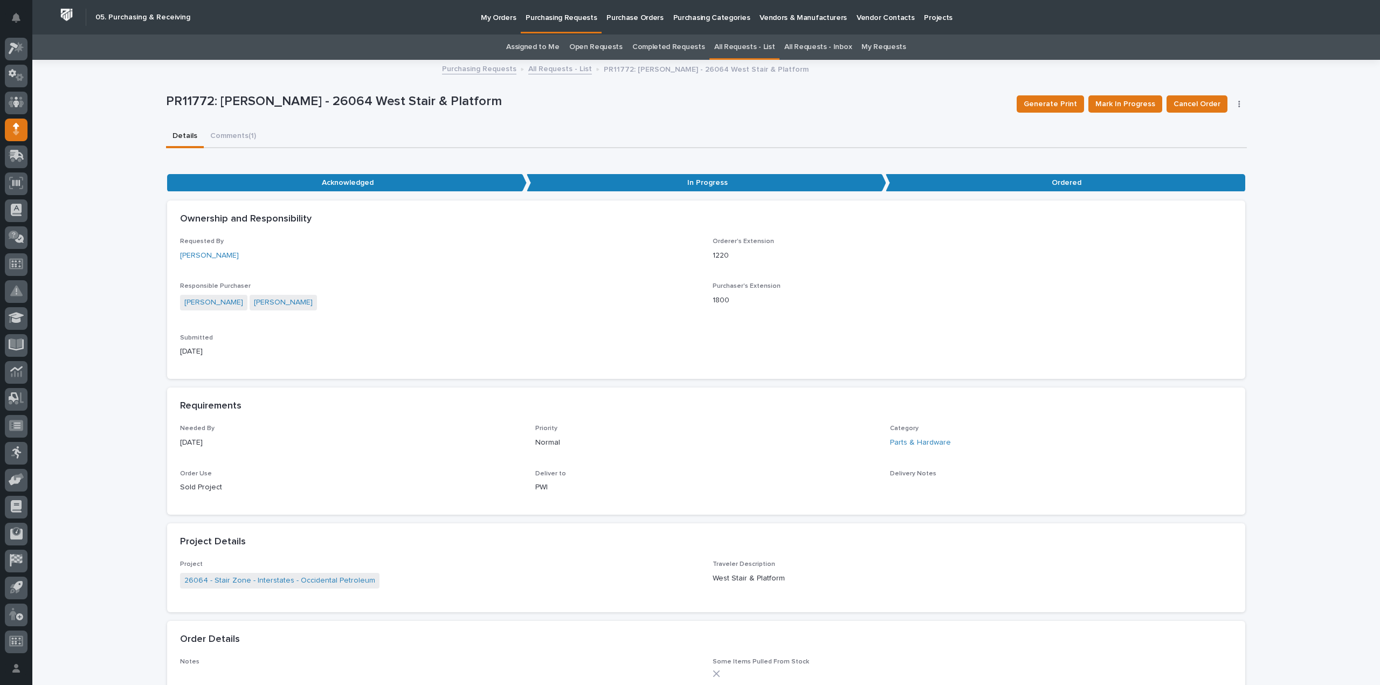
click at [548, 49] on link "Assigned to Me" at bounding box center [532, 46] width 53 height 25
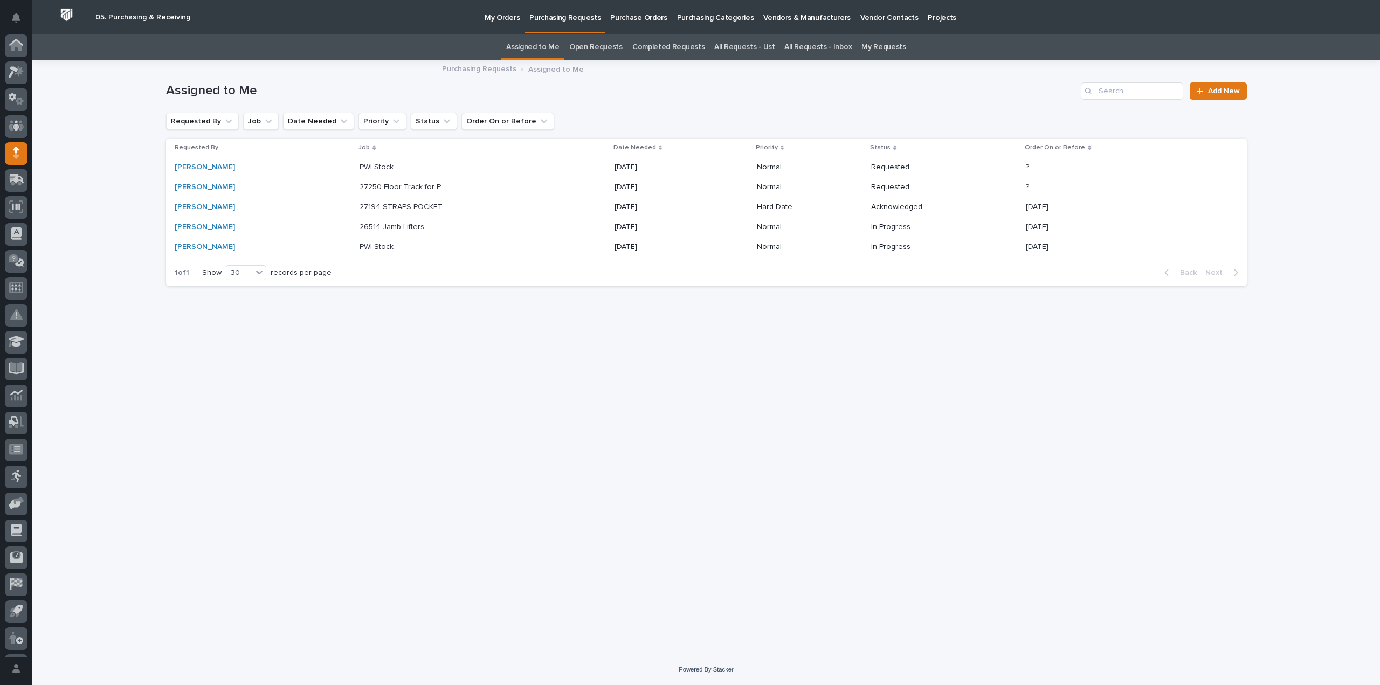
scroll to position [24, 0]
